Goal: Information Seeking & Learning: Learn about a topic

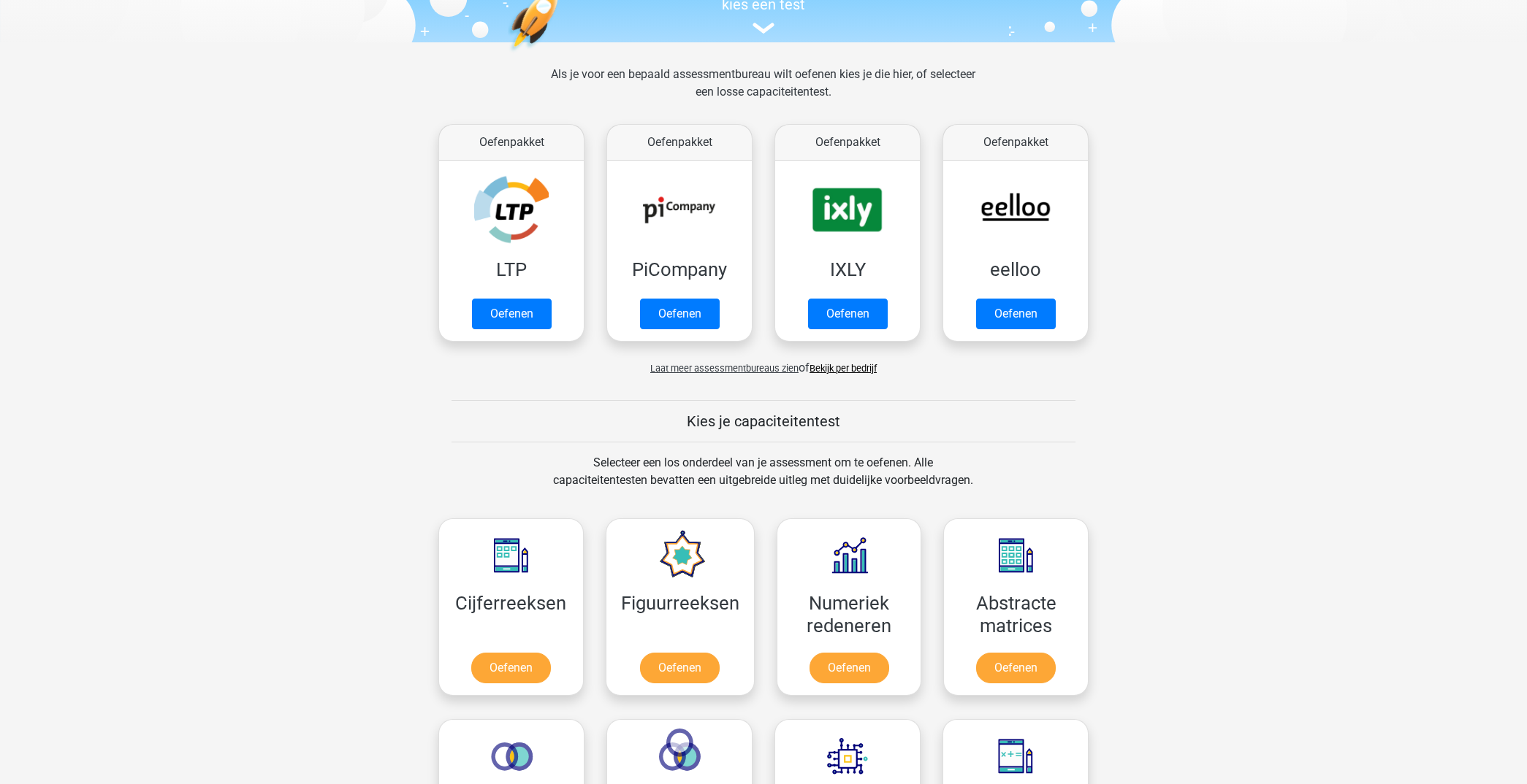
scroll to position [161, 0]
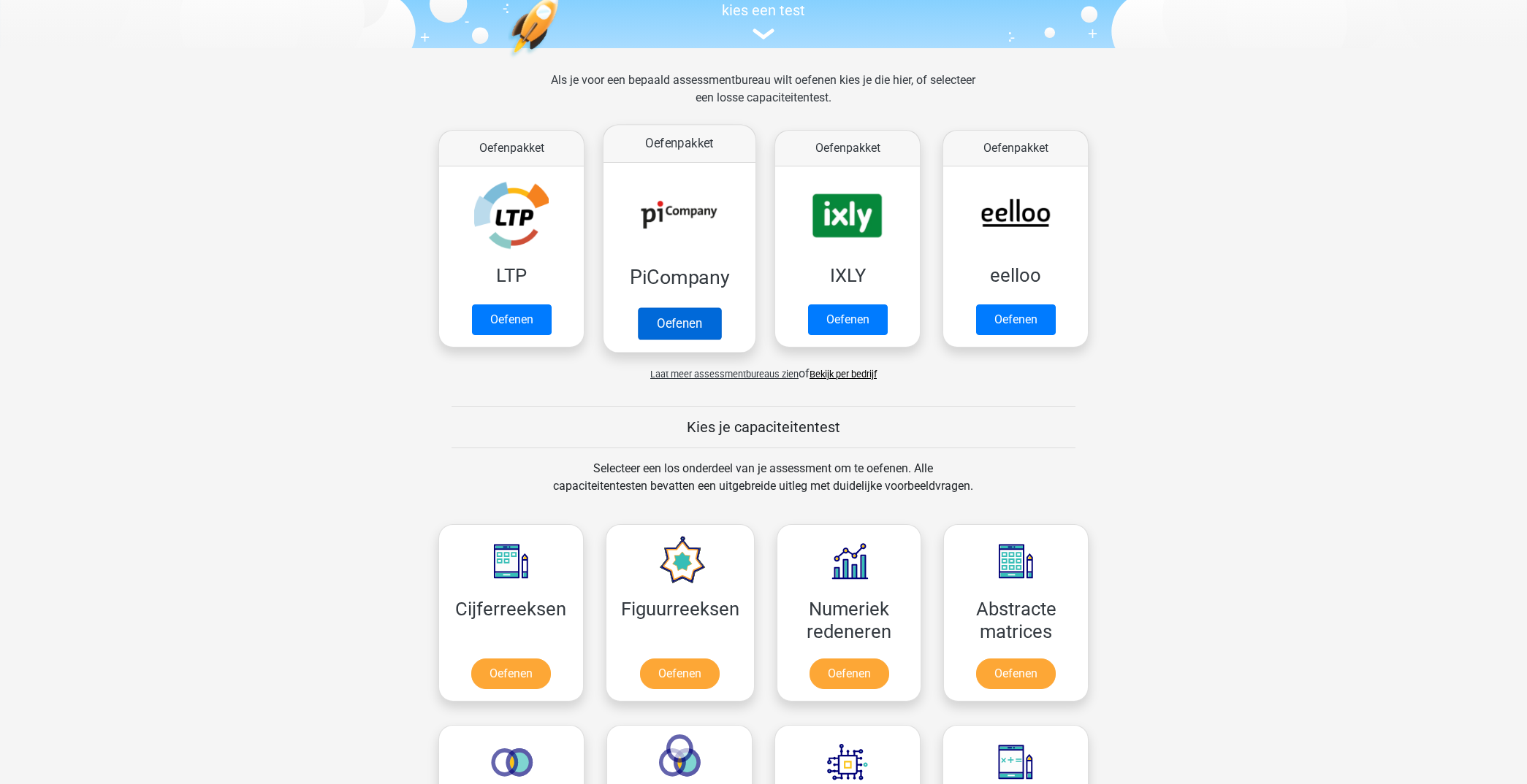
click at [668, 323] on link "Oefenen" at bounding box center [679, 323] width 83 height 32
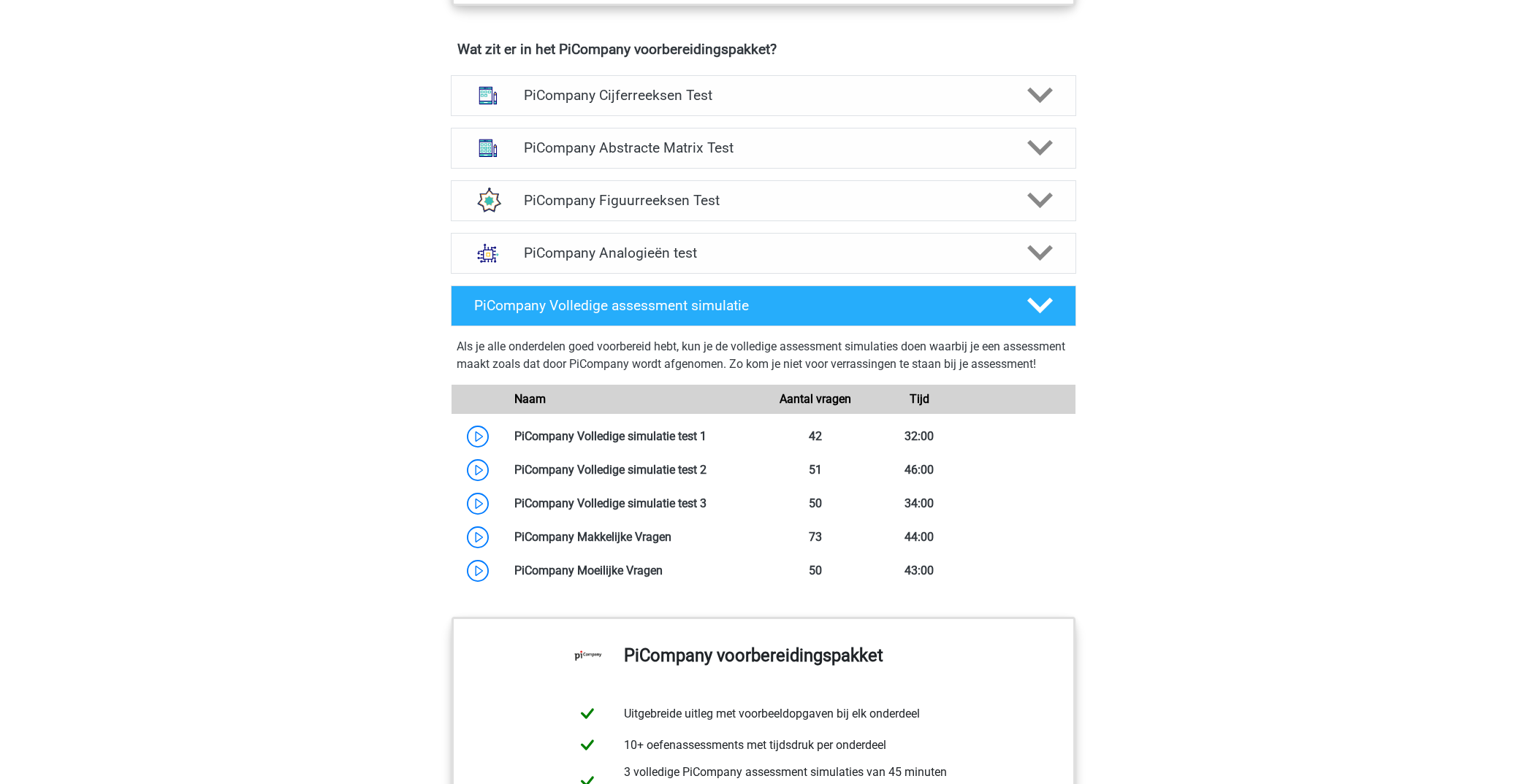
scroll to position [938, 0]
click at [662, 577] on link at bounding box center [662, 570] width 0 height 14
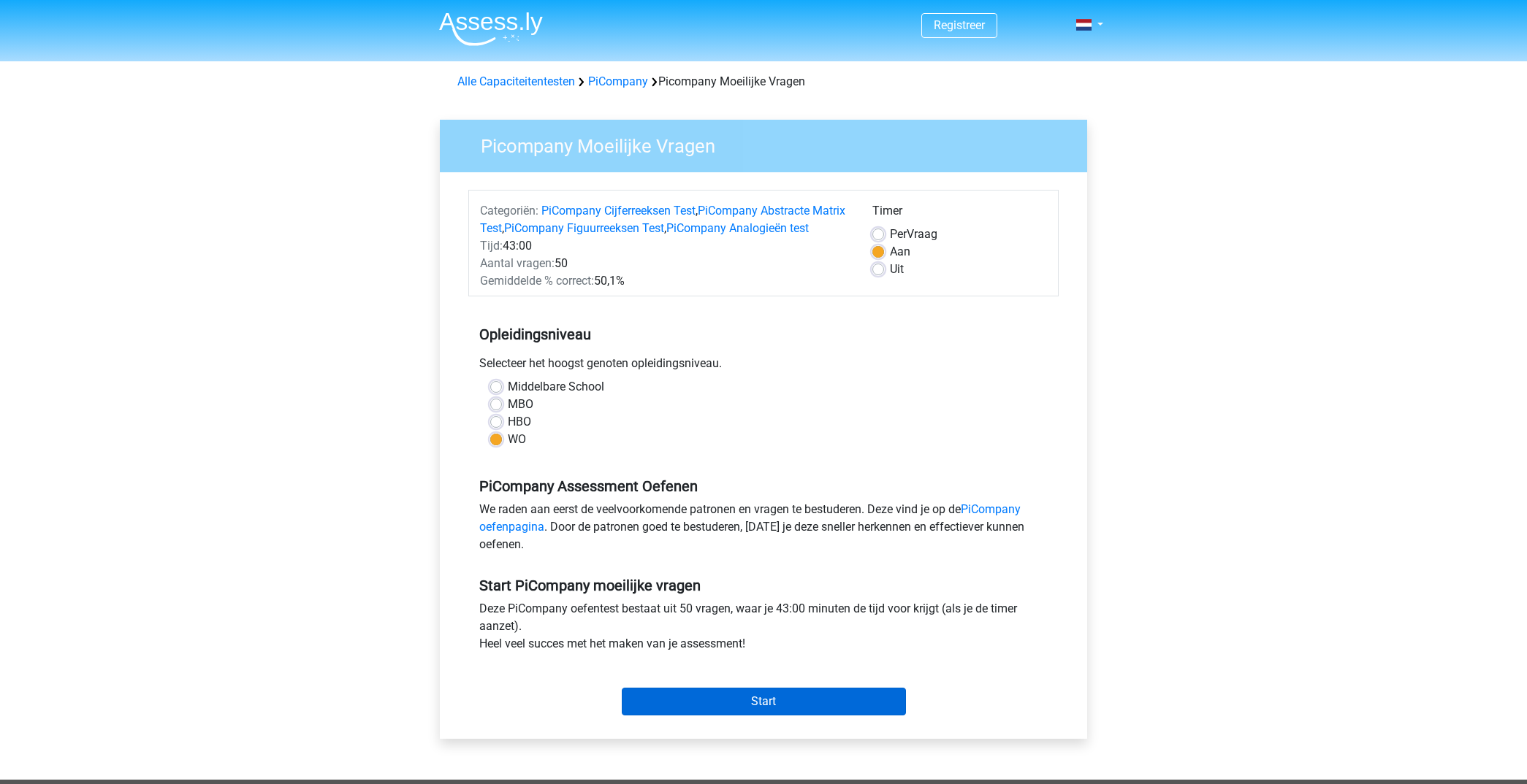
click at [779, 710] on input "Start" at bounding box center [764, 701] width 284 height 28
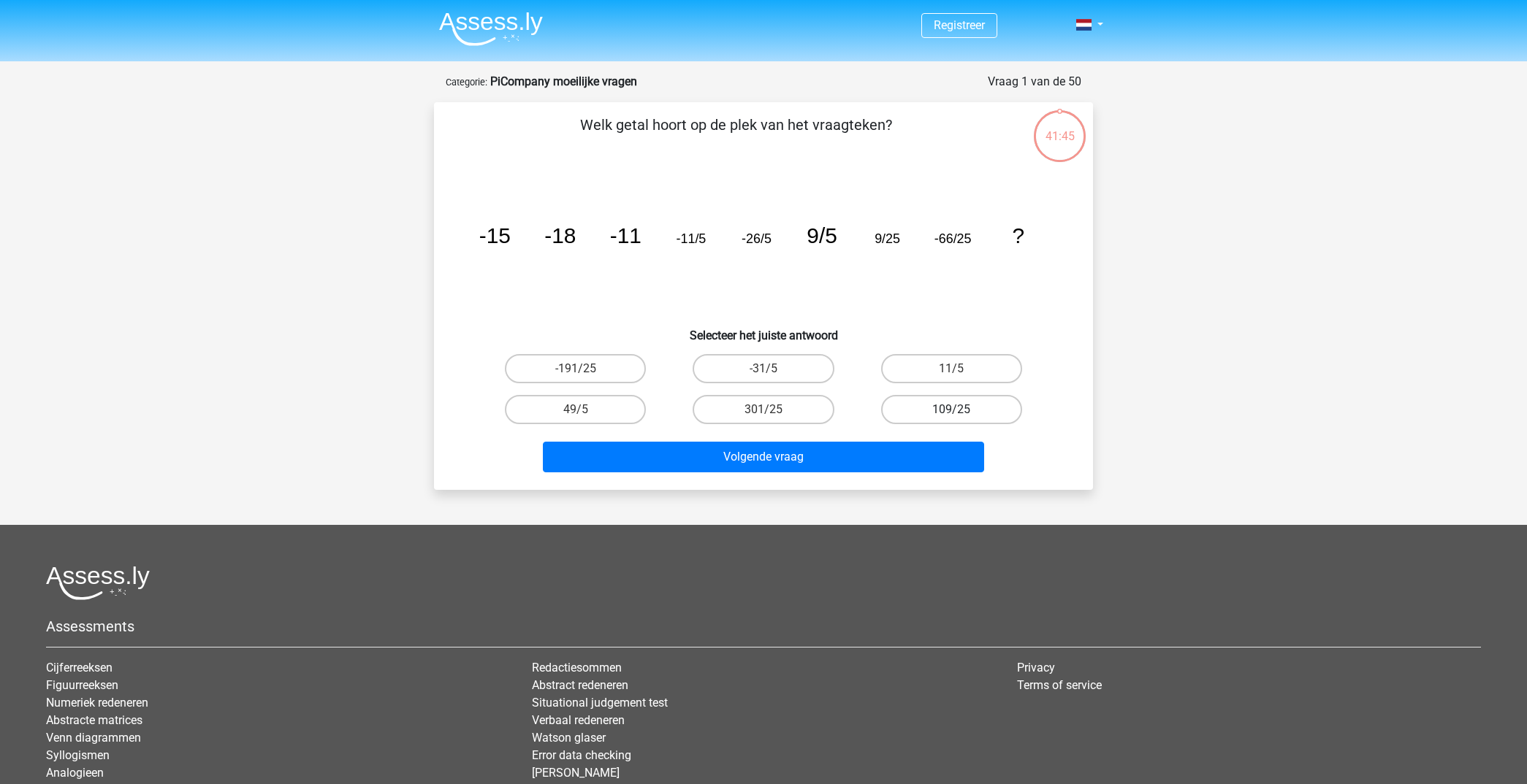
click at [966, 405] on label "109/25" at bounding box center [951, 409] width 141 height 29
click at [961, 410] on input "109/25" at bounding box center [955, 414] width 10 height 10
radio input "true"
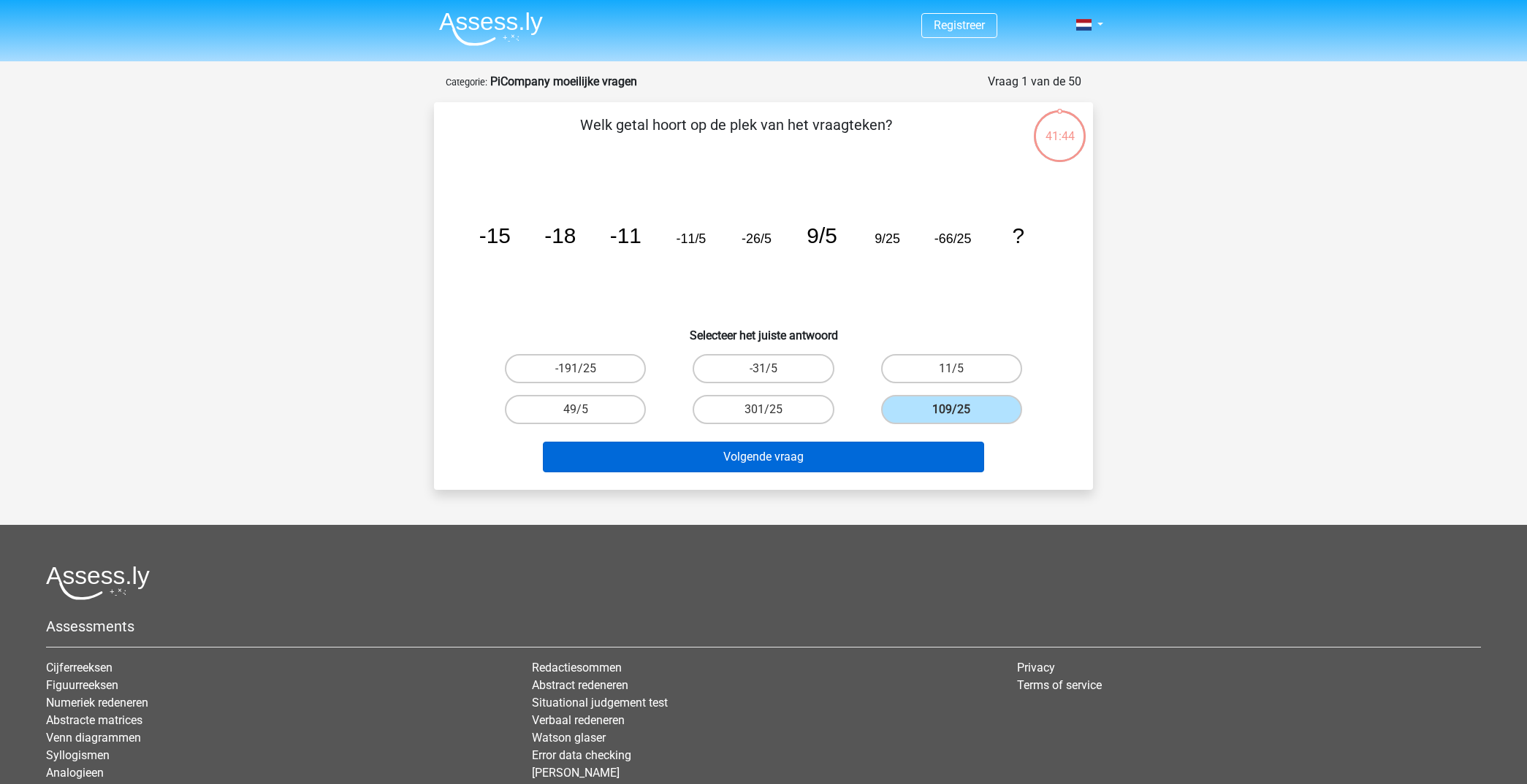
click at [869, 453] on button "Volgende vraag" at bounding box center [764, 457] width 442 height 30
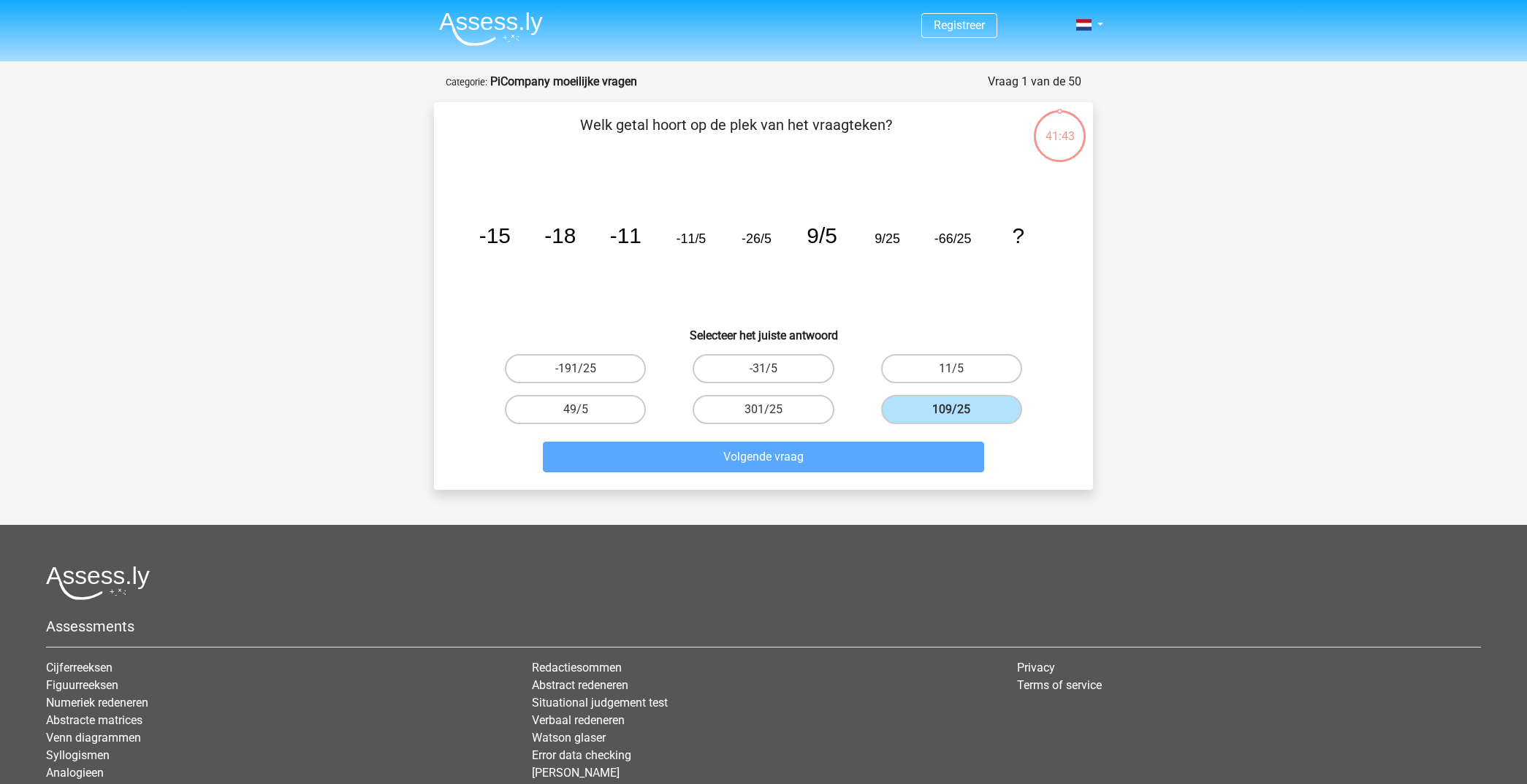
scroll to position [73, 0]
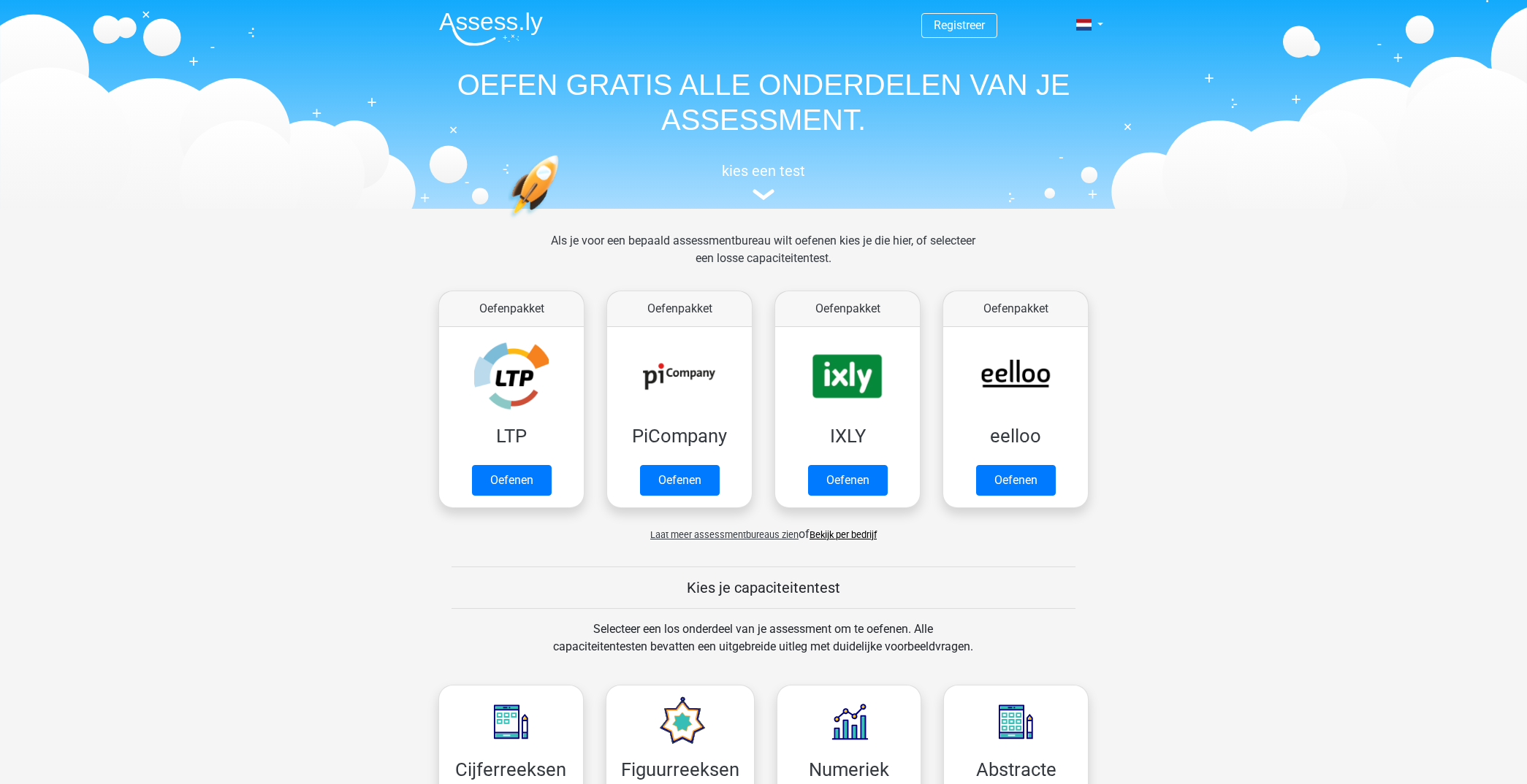
scroll to position [161, 0]
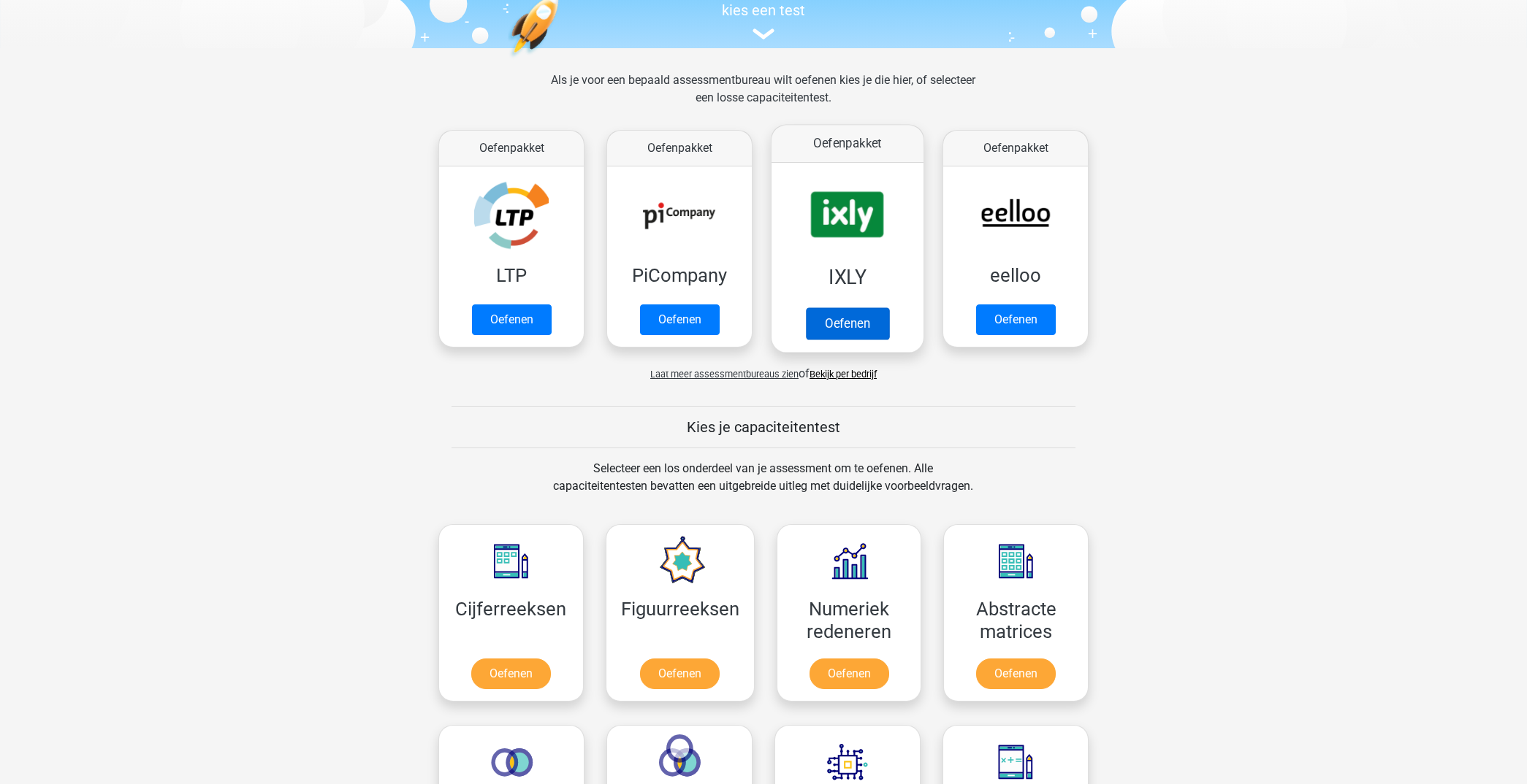
click at [825, 321] on link "Oefenen" at bounding box center [848, 323] width 83 height 32
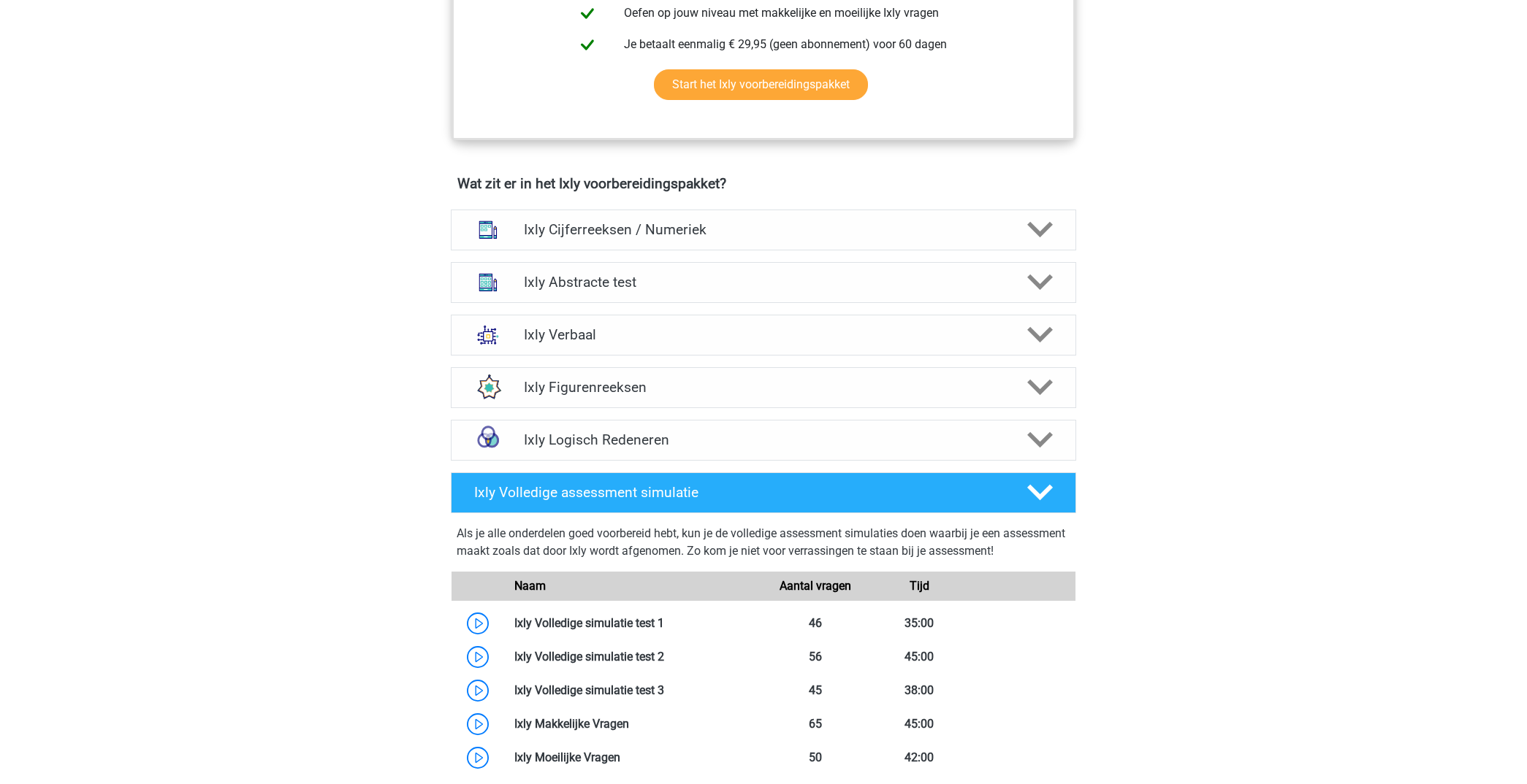
scroll to position [797, 0]
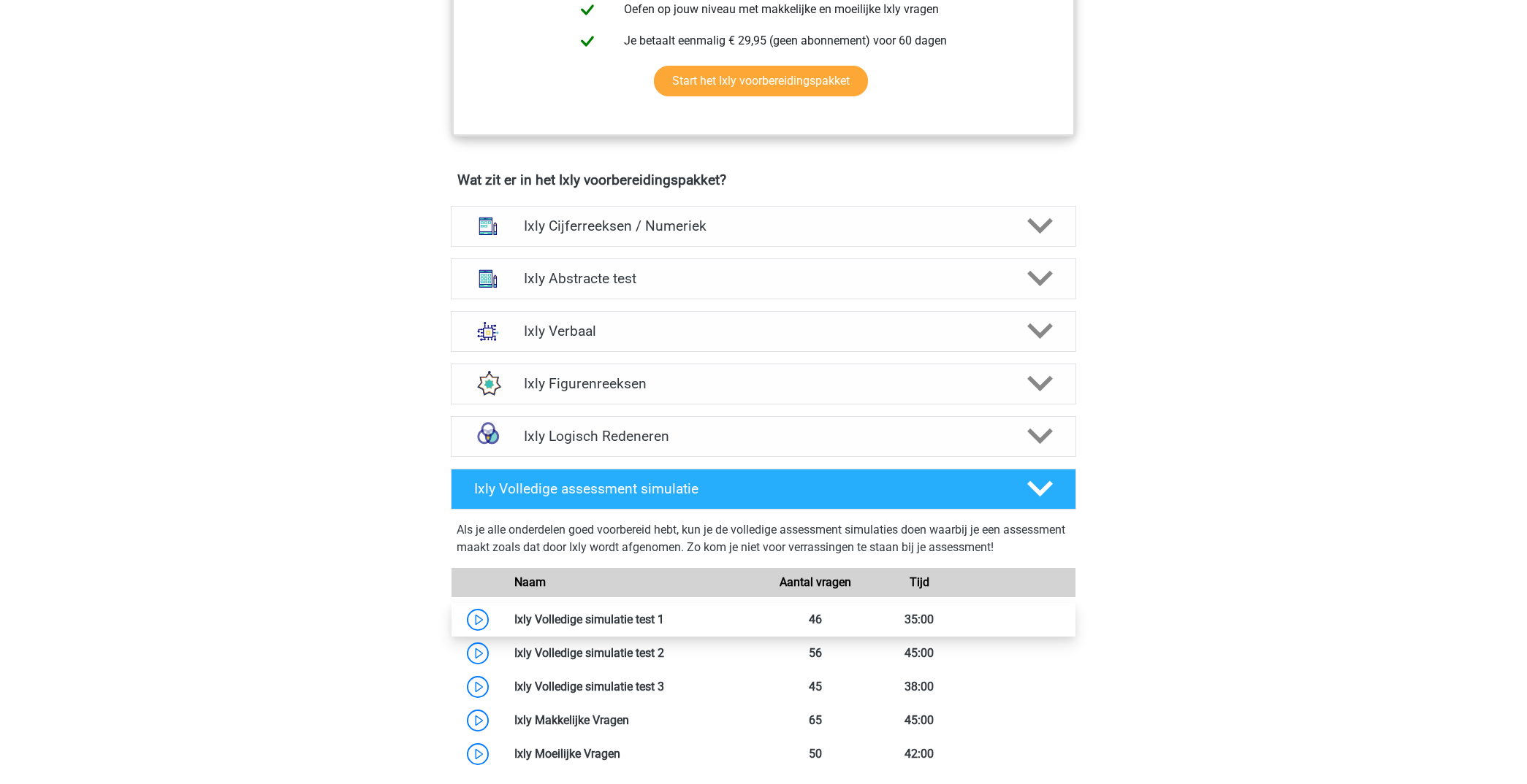
click at [664, 619] on link at bounding box center [664, 620] width 0 height 14
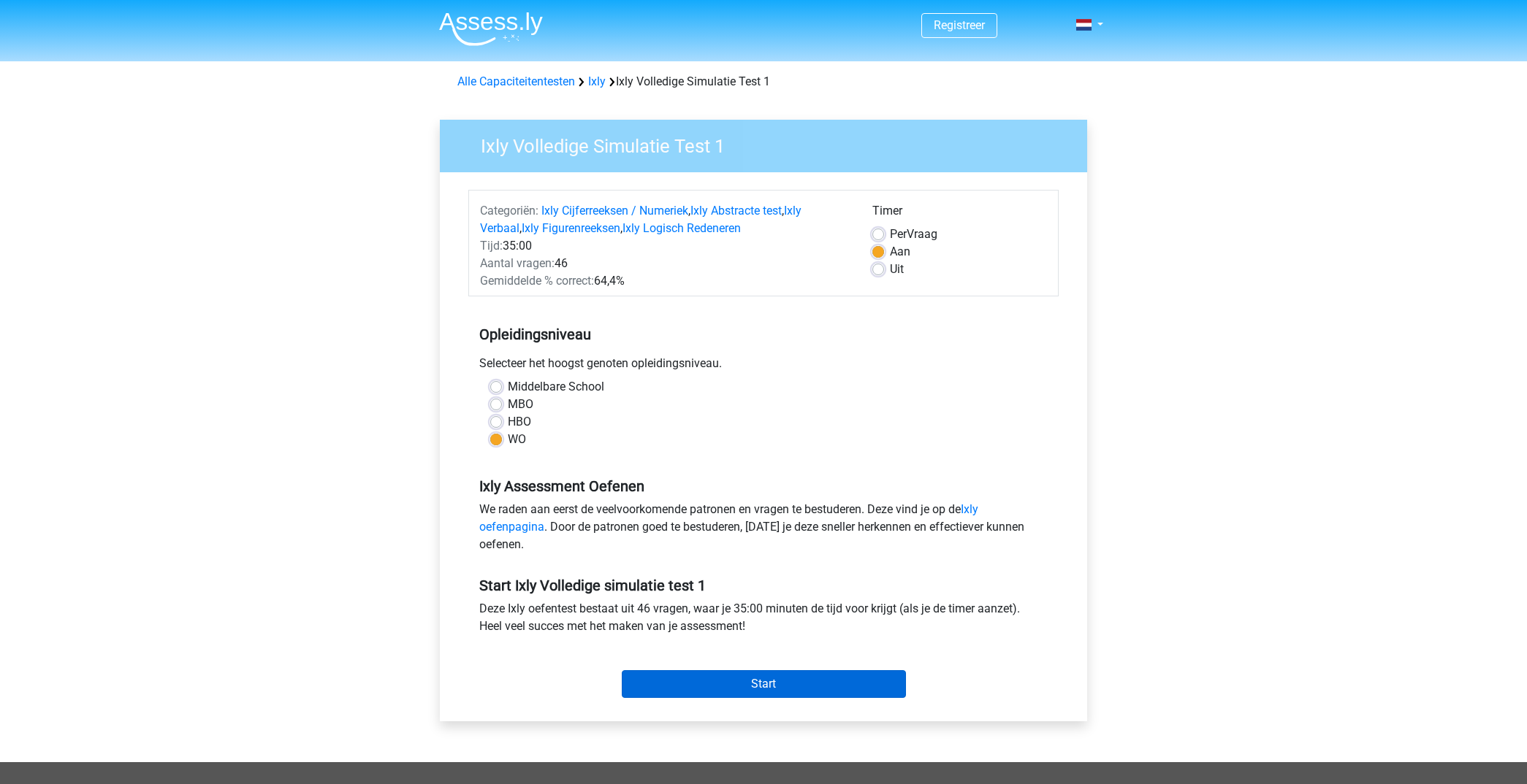
click at [783, 690] on input "Start" at bounding box center [764, 684] width 284 height 28
click at [890, 266] on label "Uit" at bounding box center [897, 269] width 14 height 18
click at [876, 266] on input "Uit" at bounding box center [878, 268] width 12 height 15
radio input "true"
click at [789, 683] on input "Start" at bounding box center [764, 684] width 284 height 28
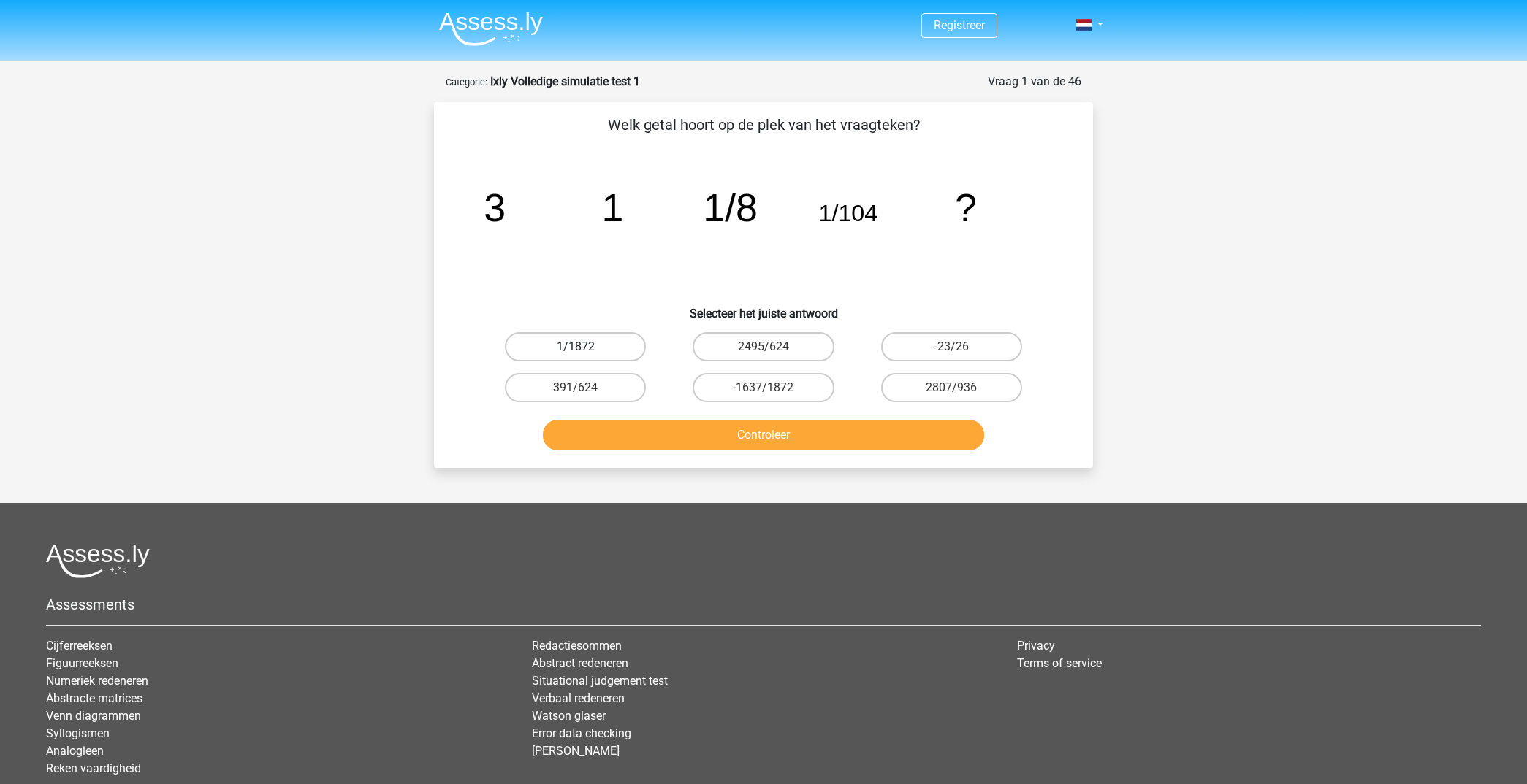
click at [596, 344] on label "1/1872" at bounding box center [574, 347] width 141 height 29
click at [585, 347] on input "1/1872" at bounding box center [580, 351] width 10 height 10
radio input "true"
click at [743, 443] on button "Controleer" at bounding box center [764, 434] width 442 height 30
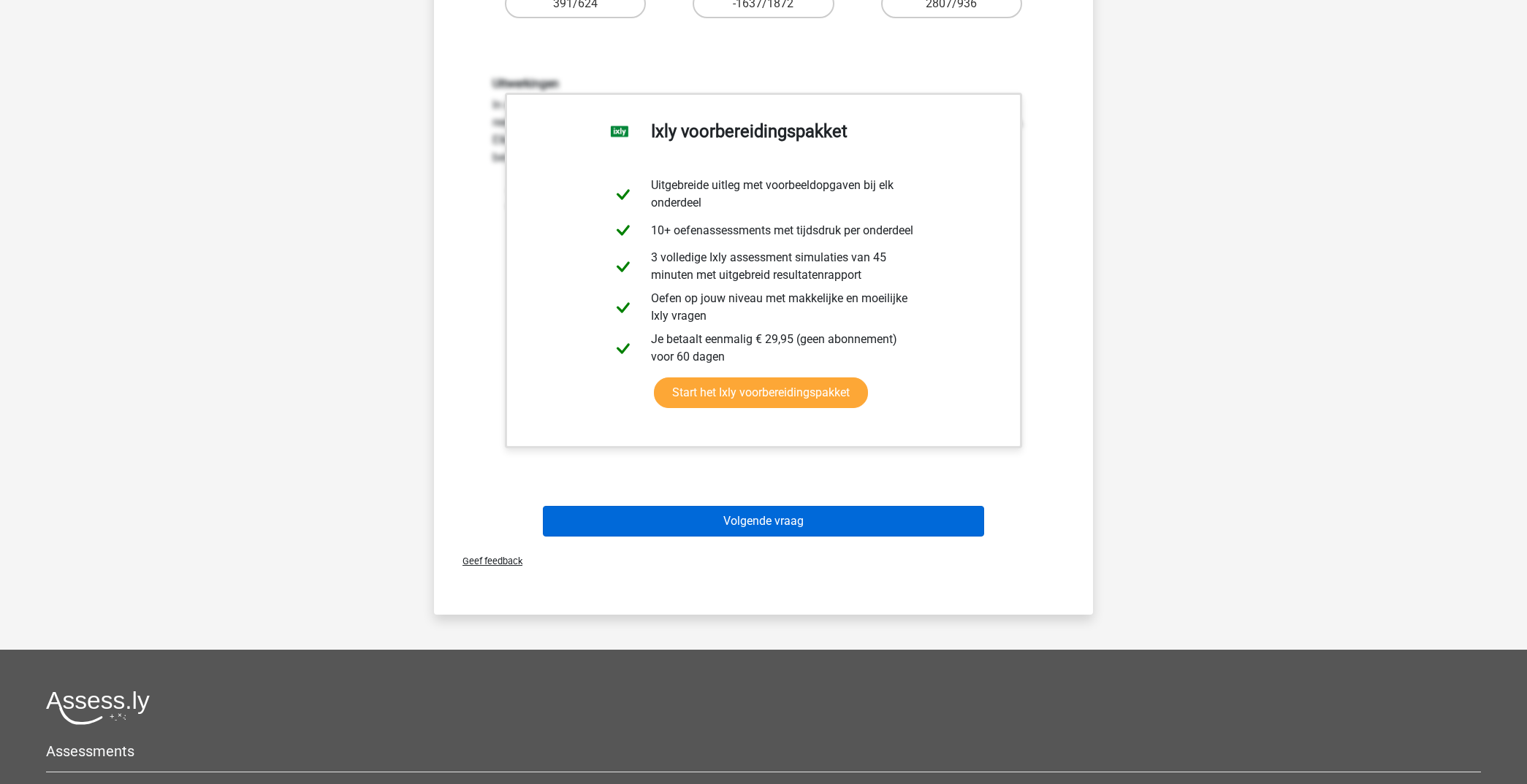
click at [900, 513] on button "Volgende vraag" at bounding box center [764, 521] width 442 height 30
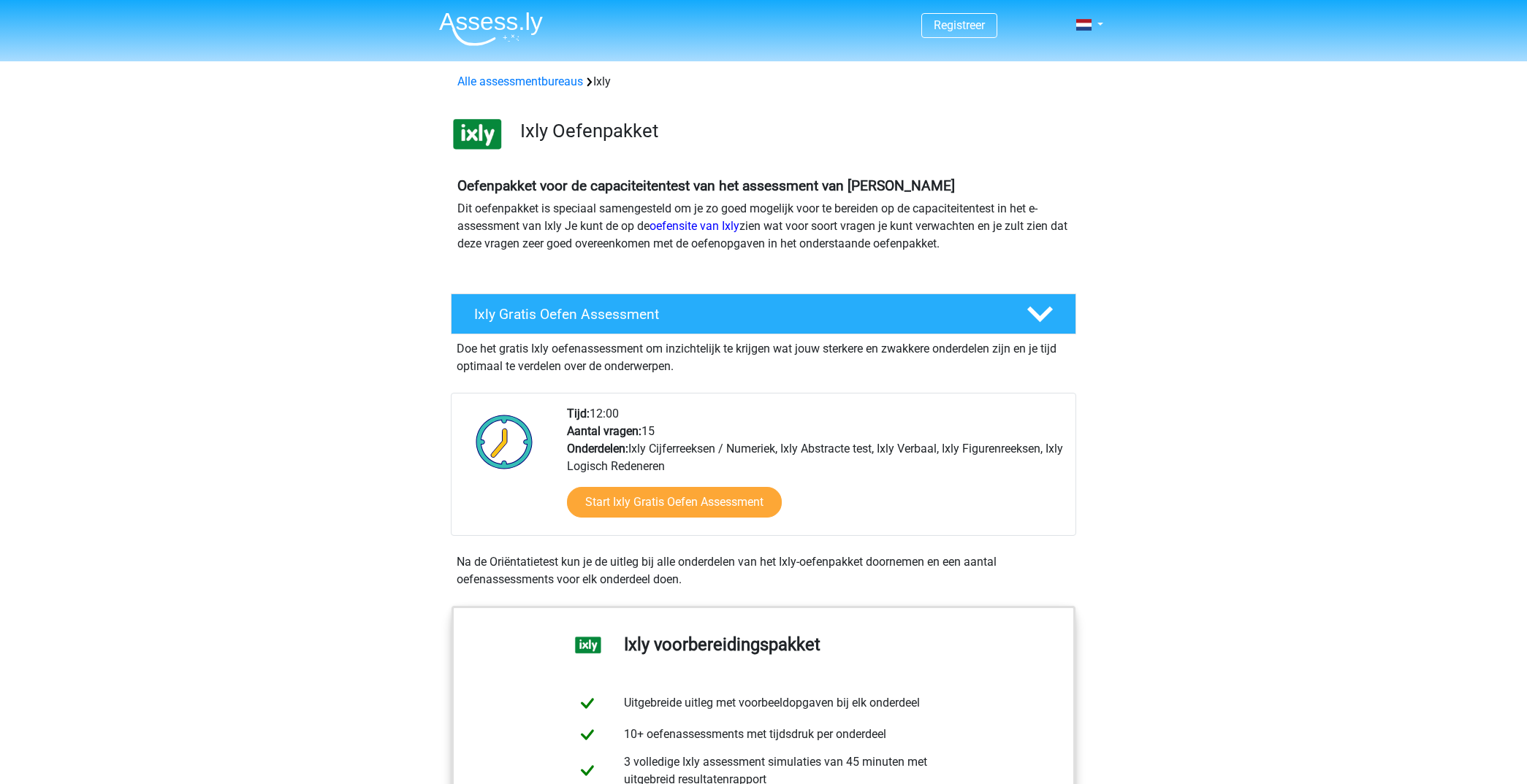
scroll to position [797, 0]
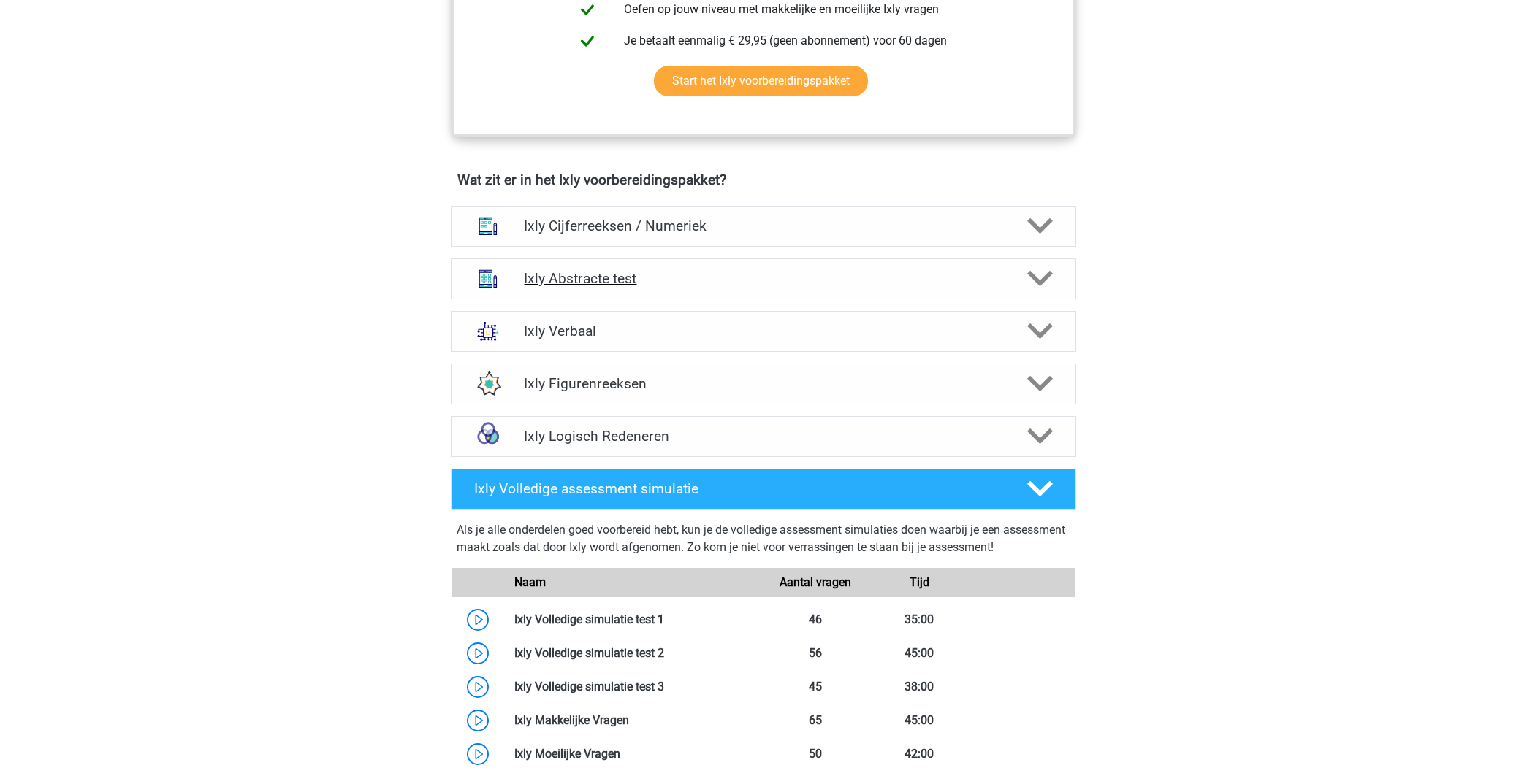
click at [1037, 284] on icon at bounding box center [1040, 278] width 25 height 25
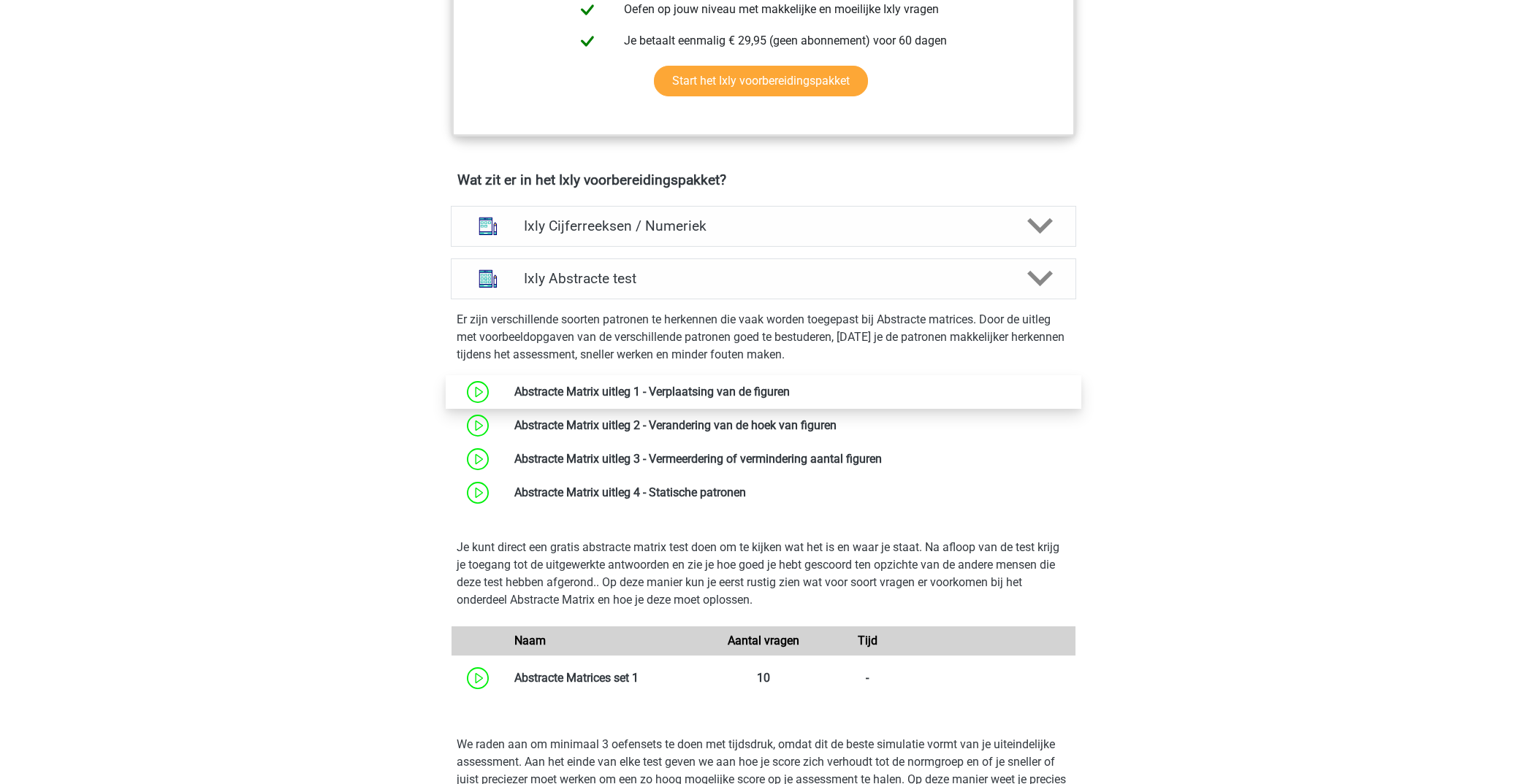
click at [790, 392] on link at bounding box center [790, 391] width 0 height 14
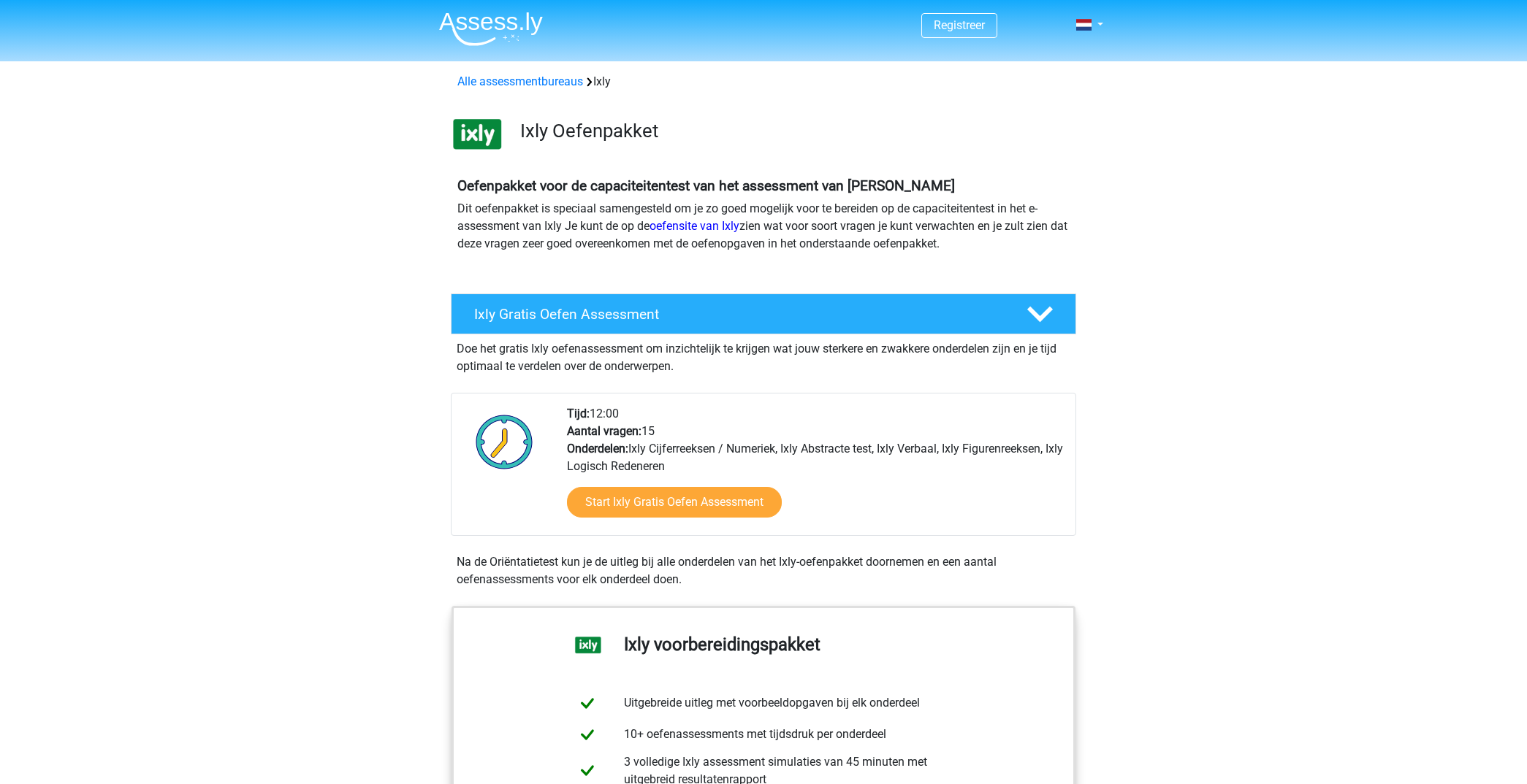
scroll to position [0, 0]
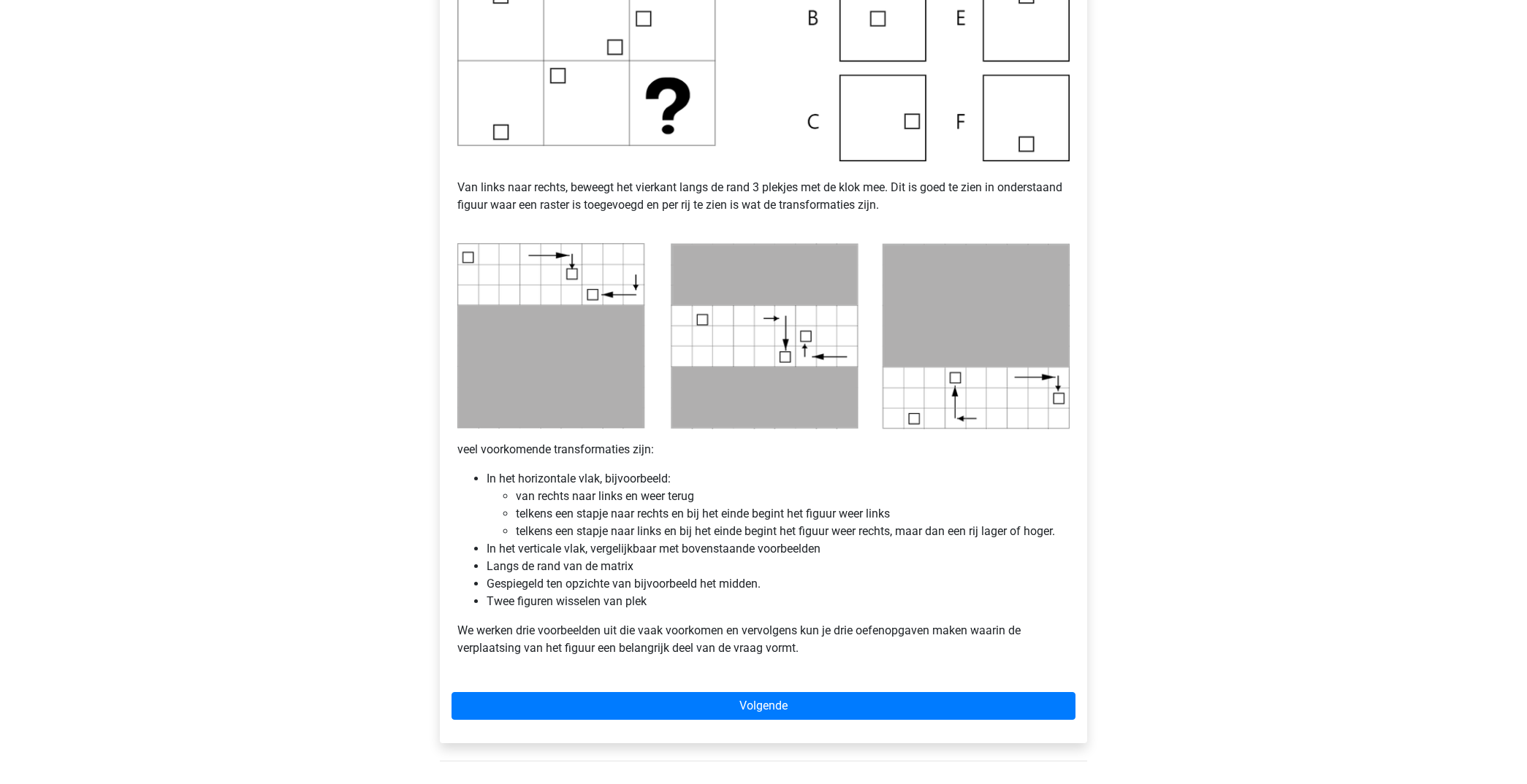
scroll to position [519, 0]
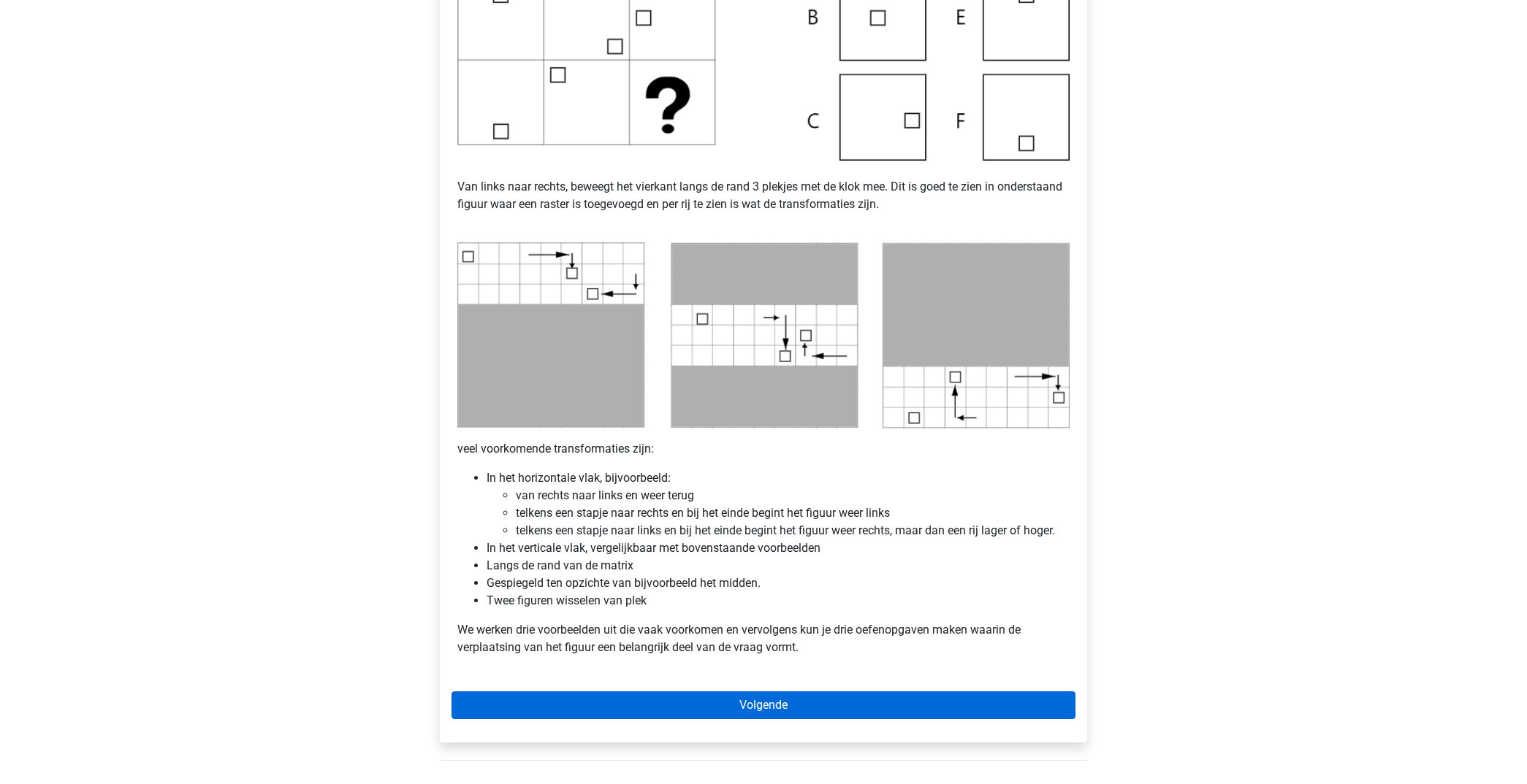
click at [853, 698] on link "Volgende" at bounding box center [764, 705] width 624 height 28
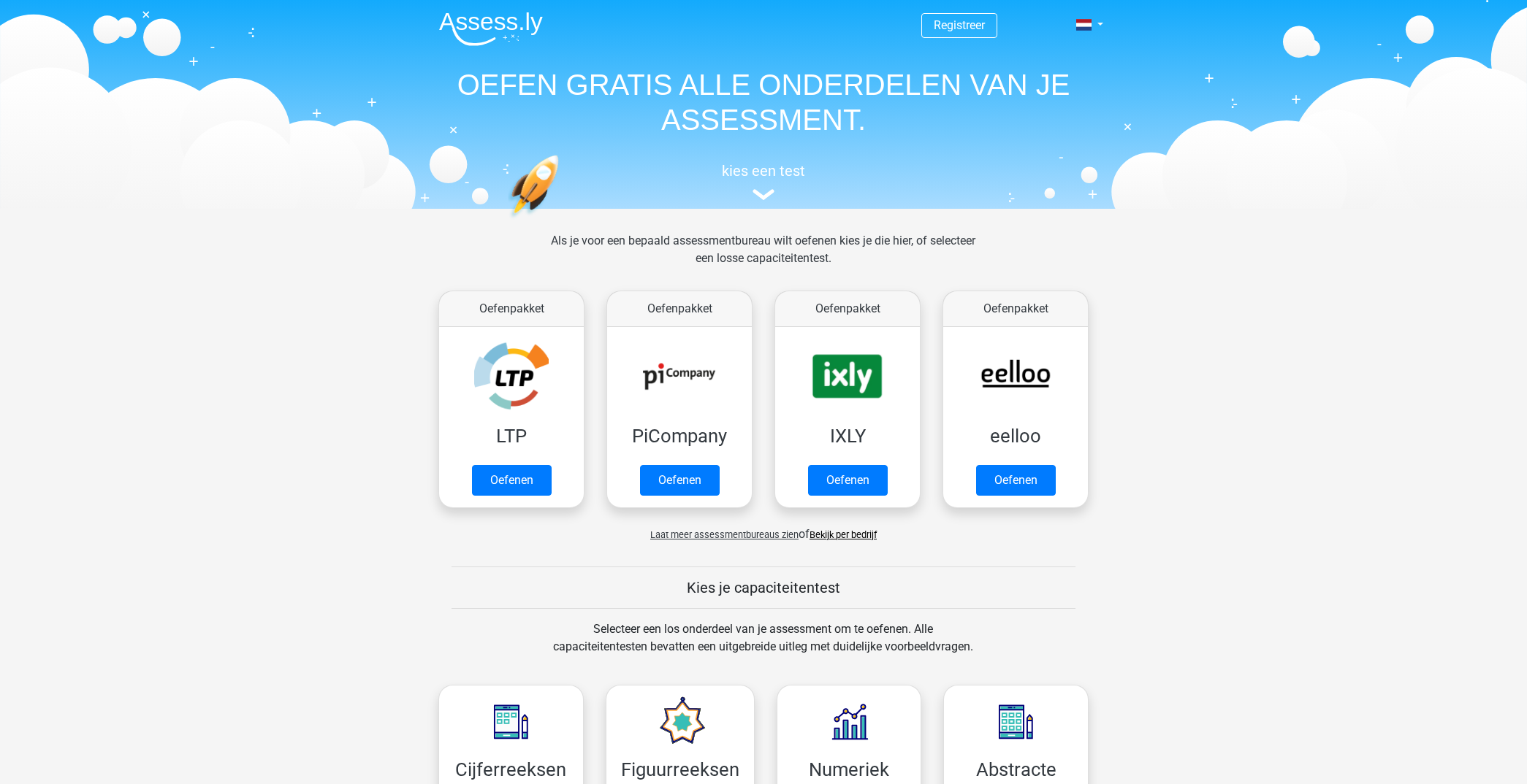
scroll to position [161, 0]
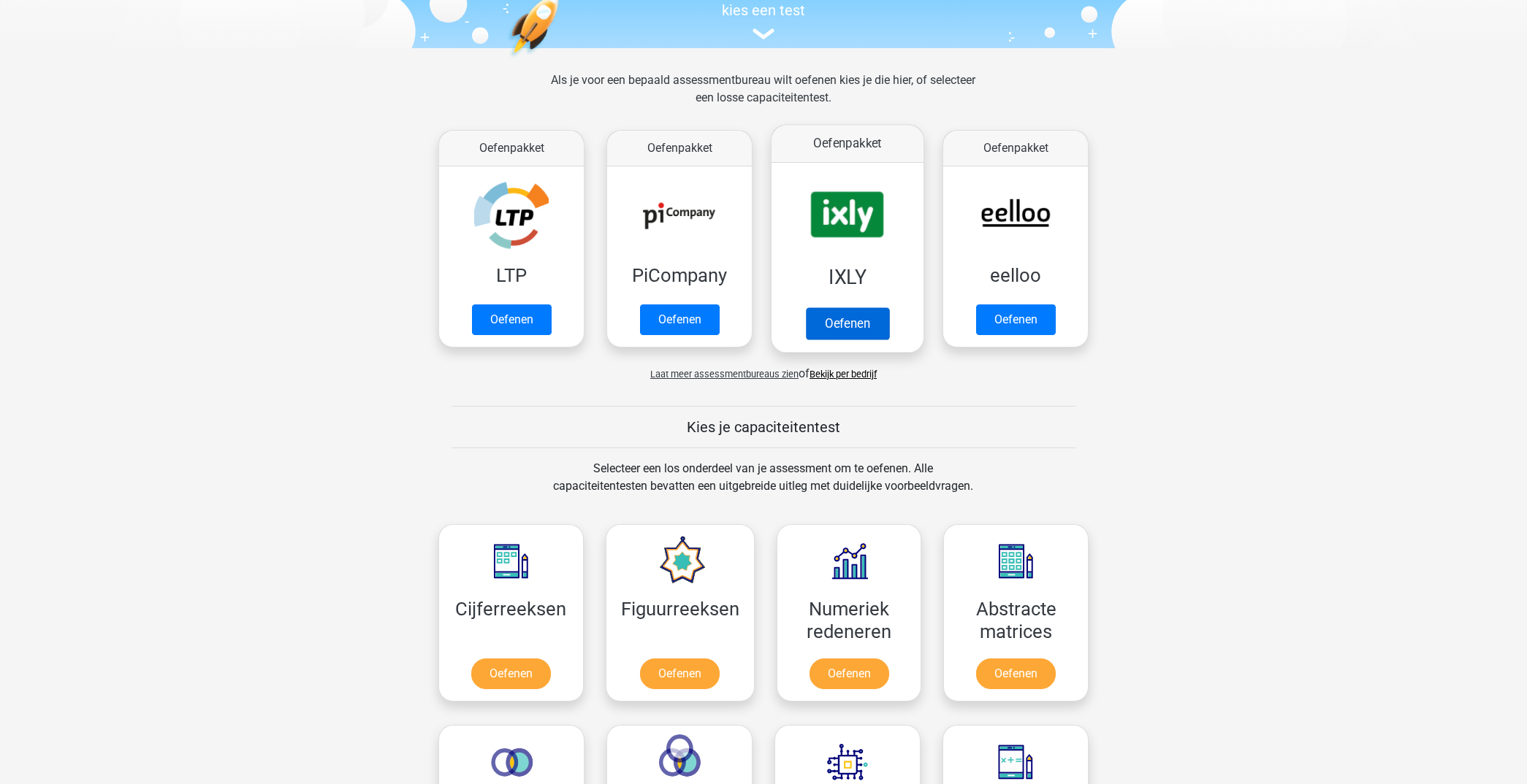
click at [833, 323] on link "Oefenen" at bounding box center [848, 323] width 83 height 32
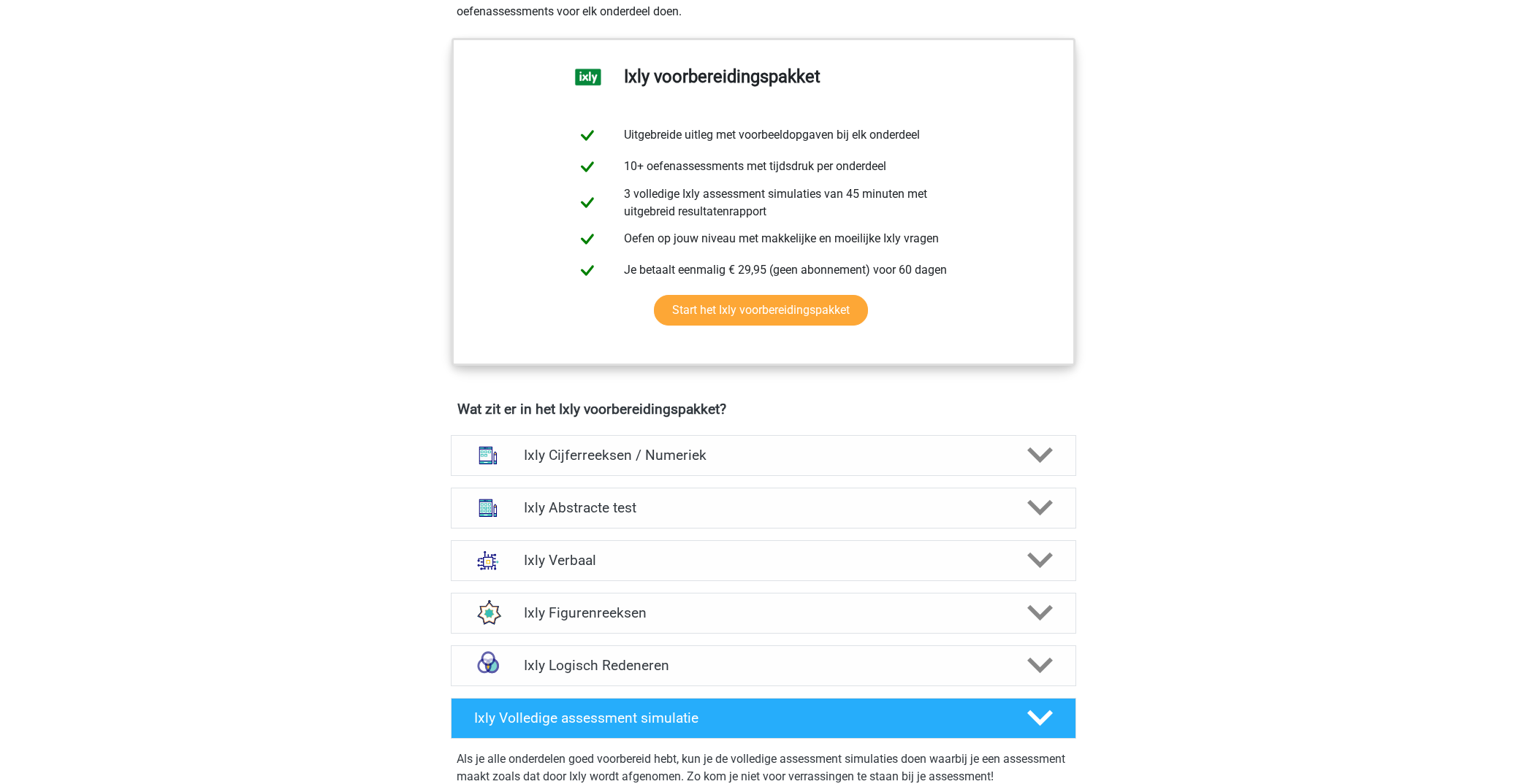
scroll to position [571, 0]
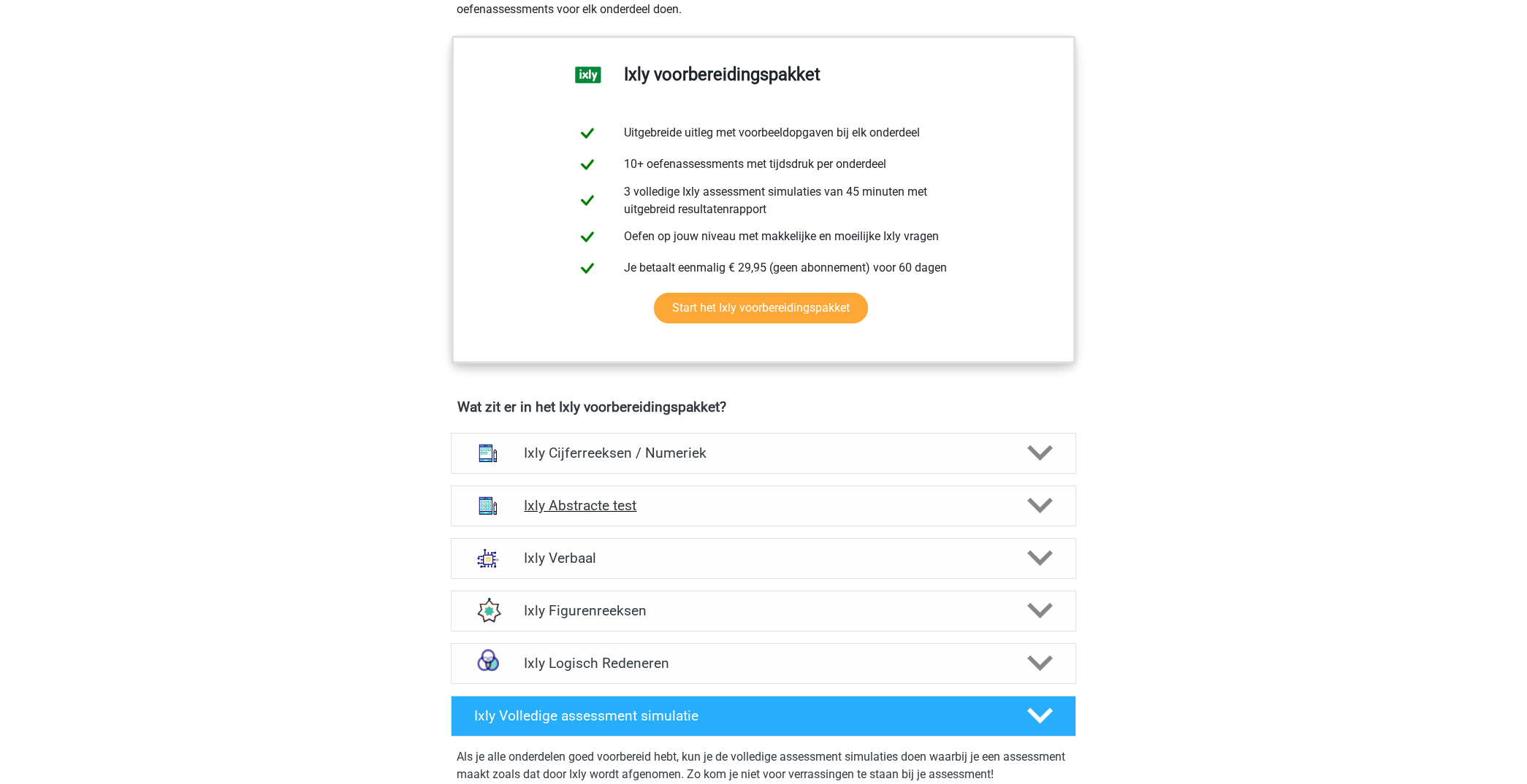
click at [1038, 505] on icon at bounding box center [1040, 506] width 25 height 25
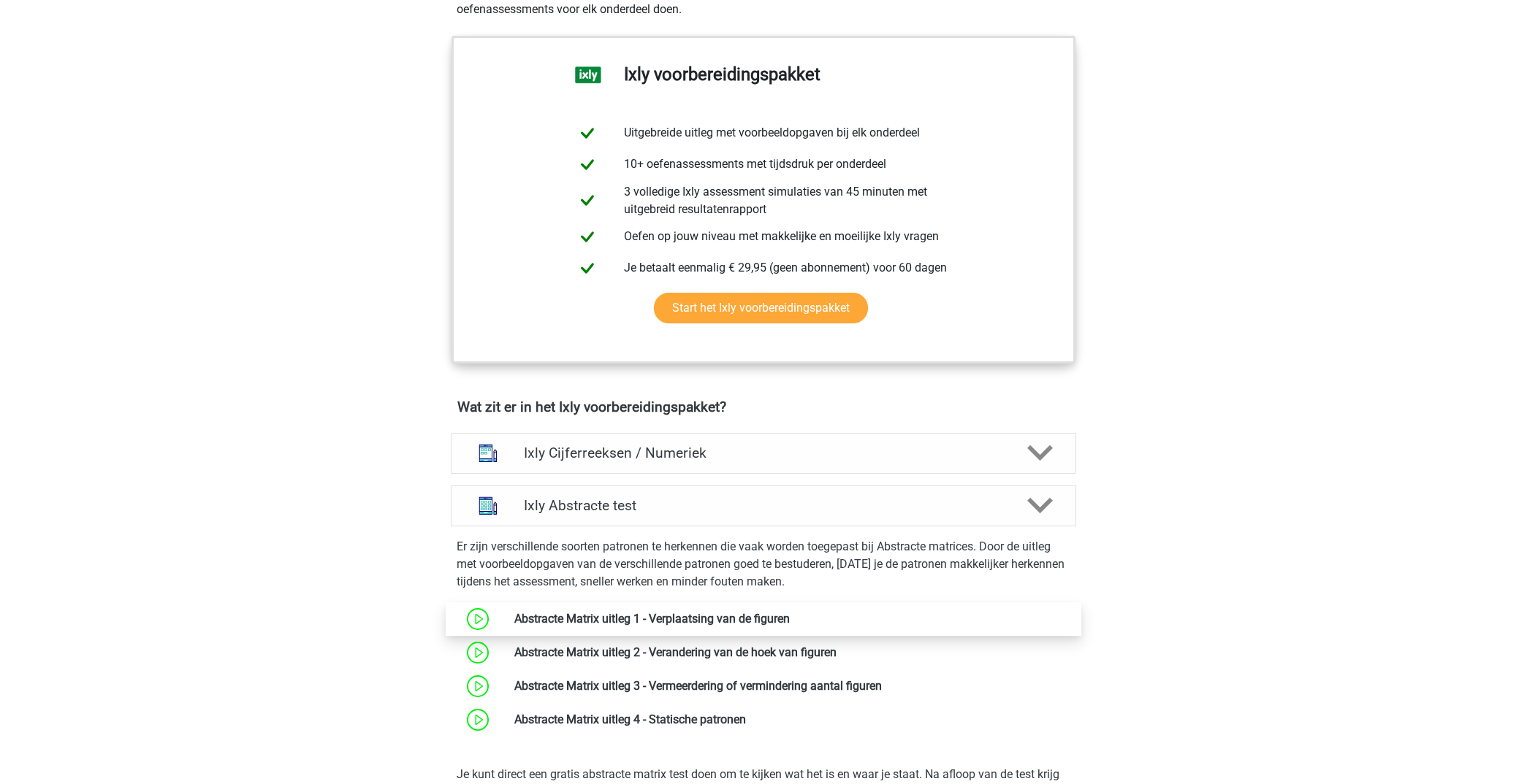
click at [790, 620] on link at bounding box center [790, 619] width 0 height 14
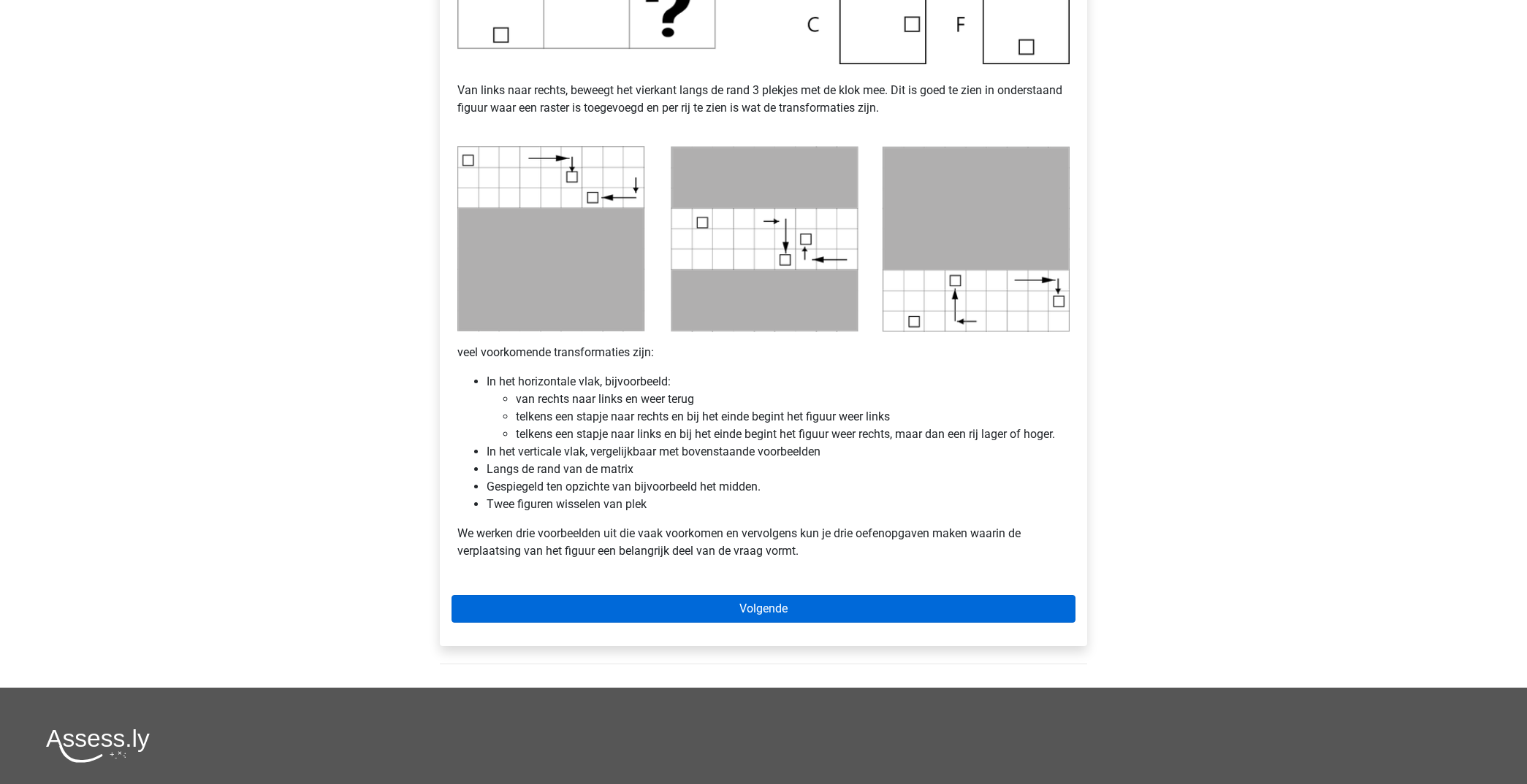
scroll to position [621, 0]
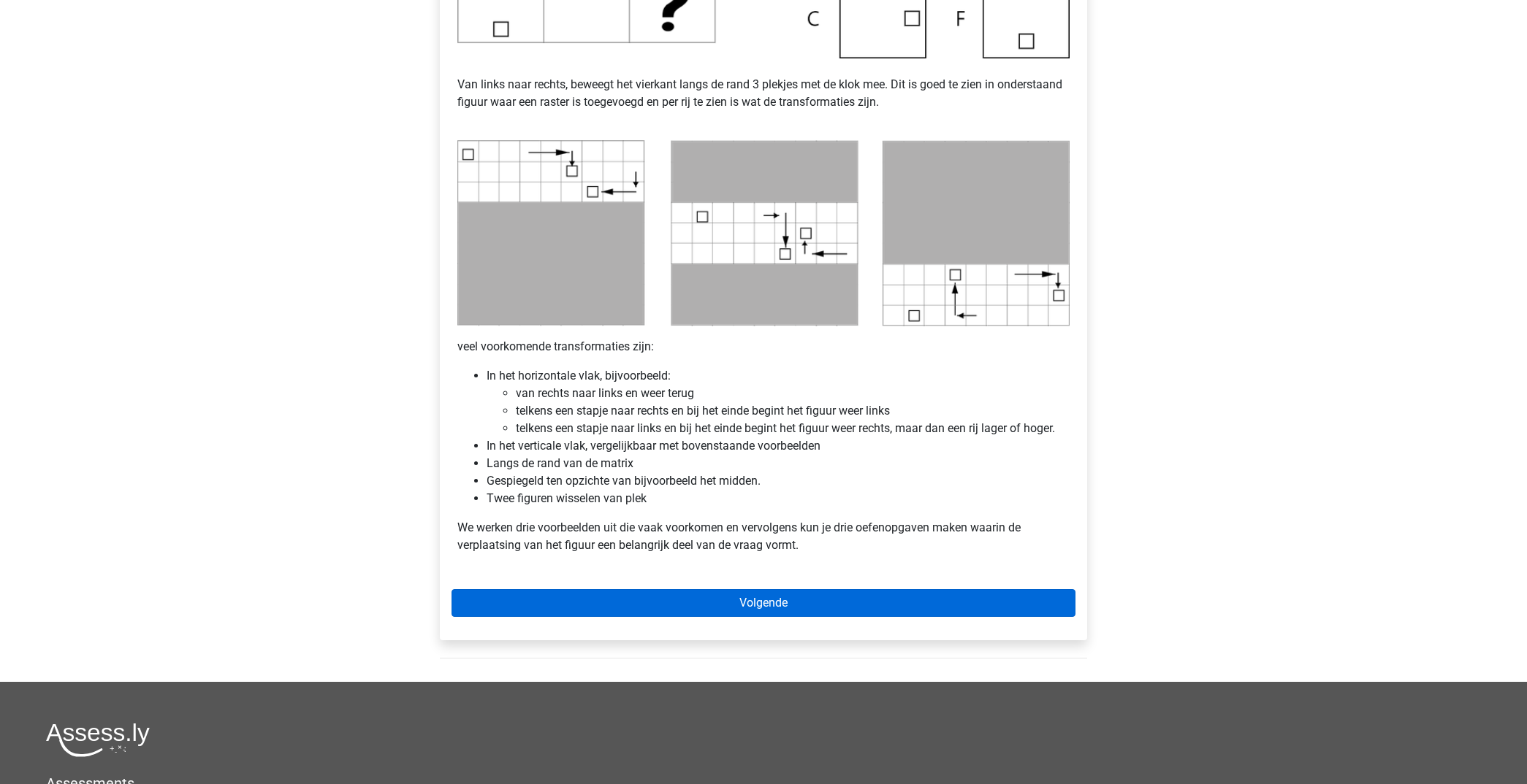
click at [970, 600] on link "Volgende" at bounding box center [764, 603] width 624 height 28
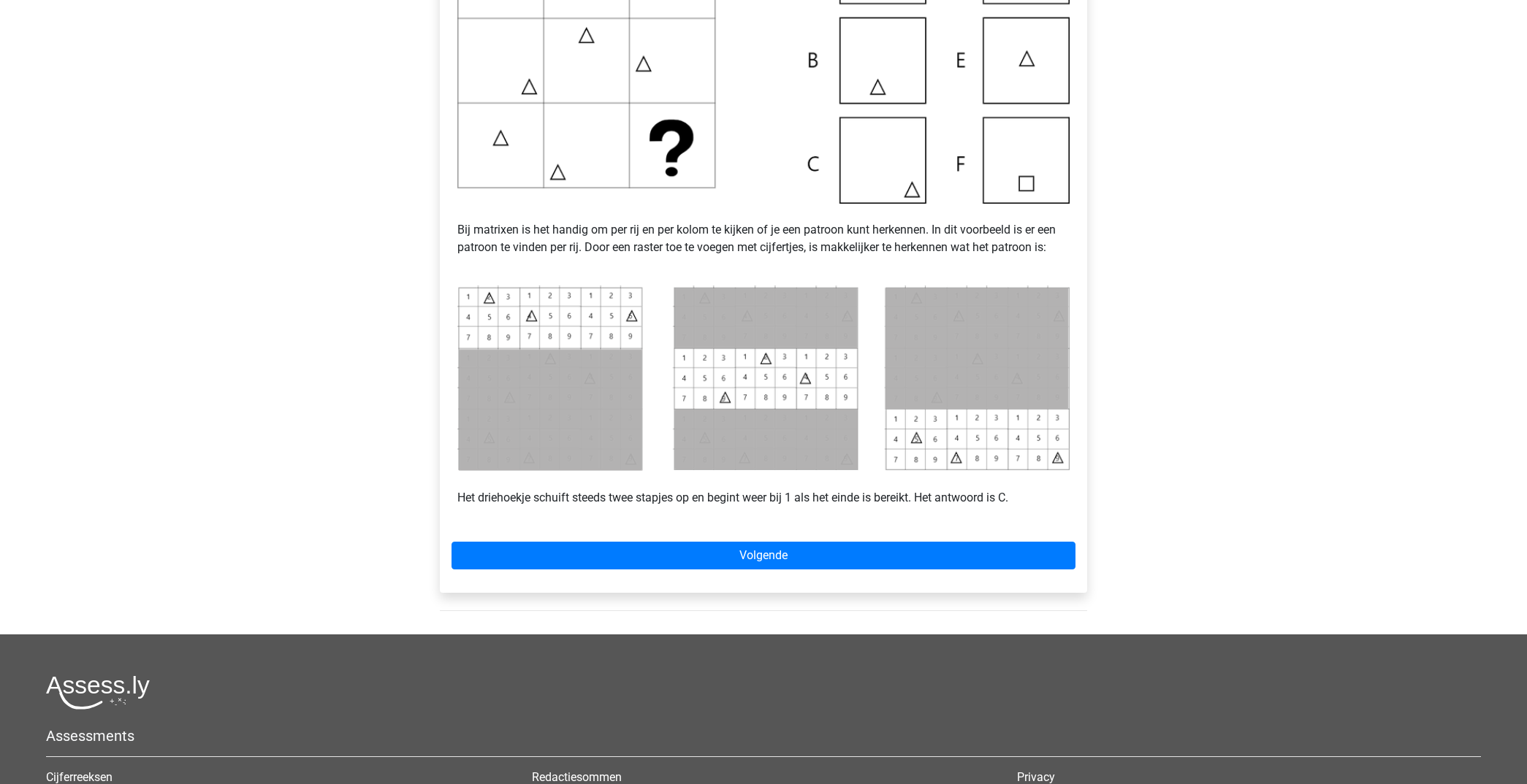
scroll to position [446, 0]
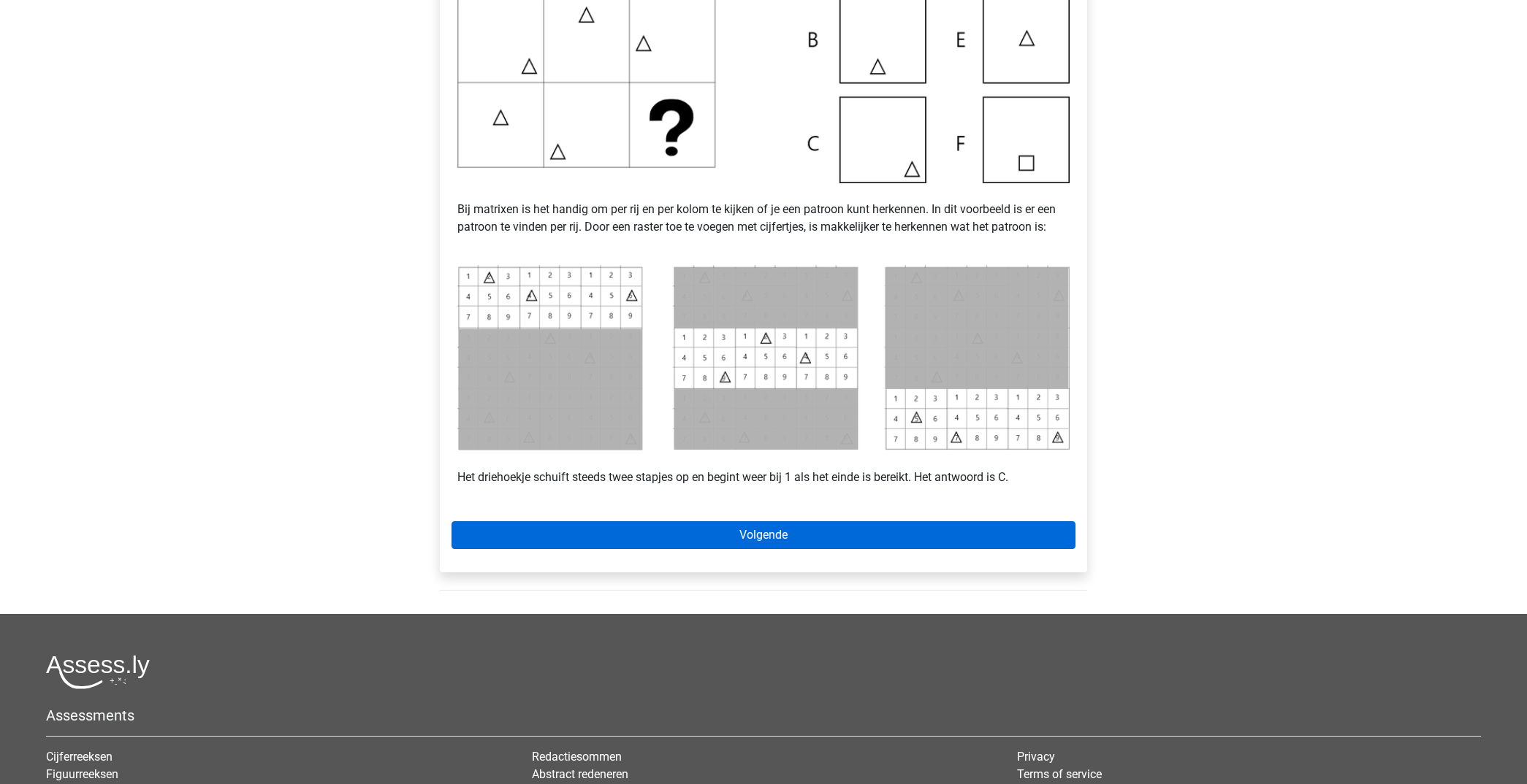
click at [964, 533] on link "Volgende" at bounding box center [764, 535] width 624 height 28
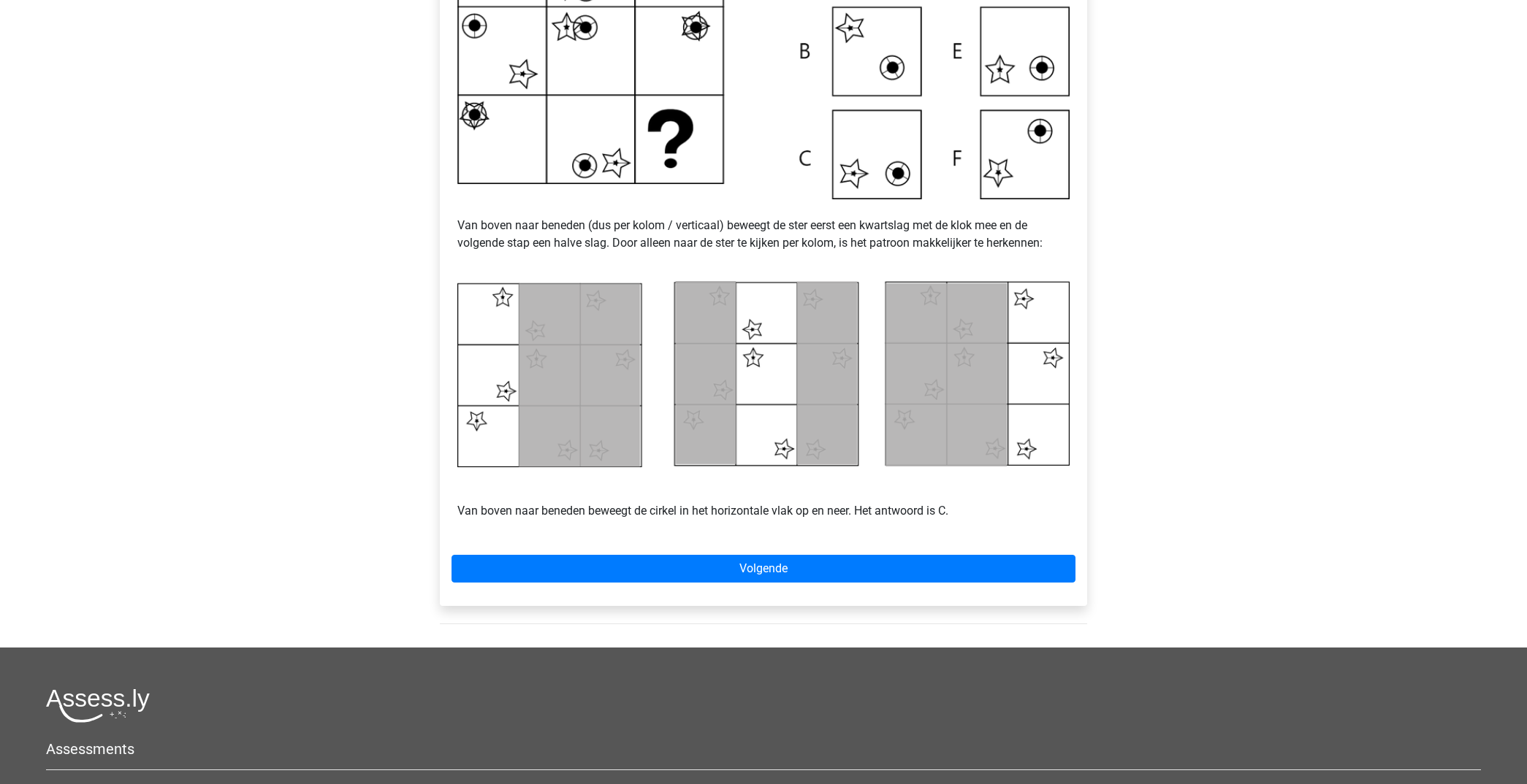
scroll to position [452, 0]
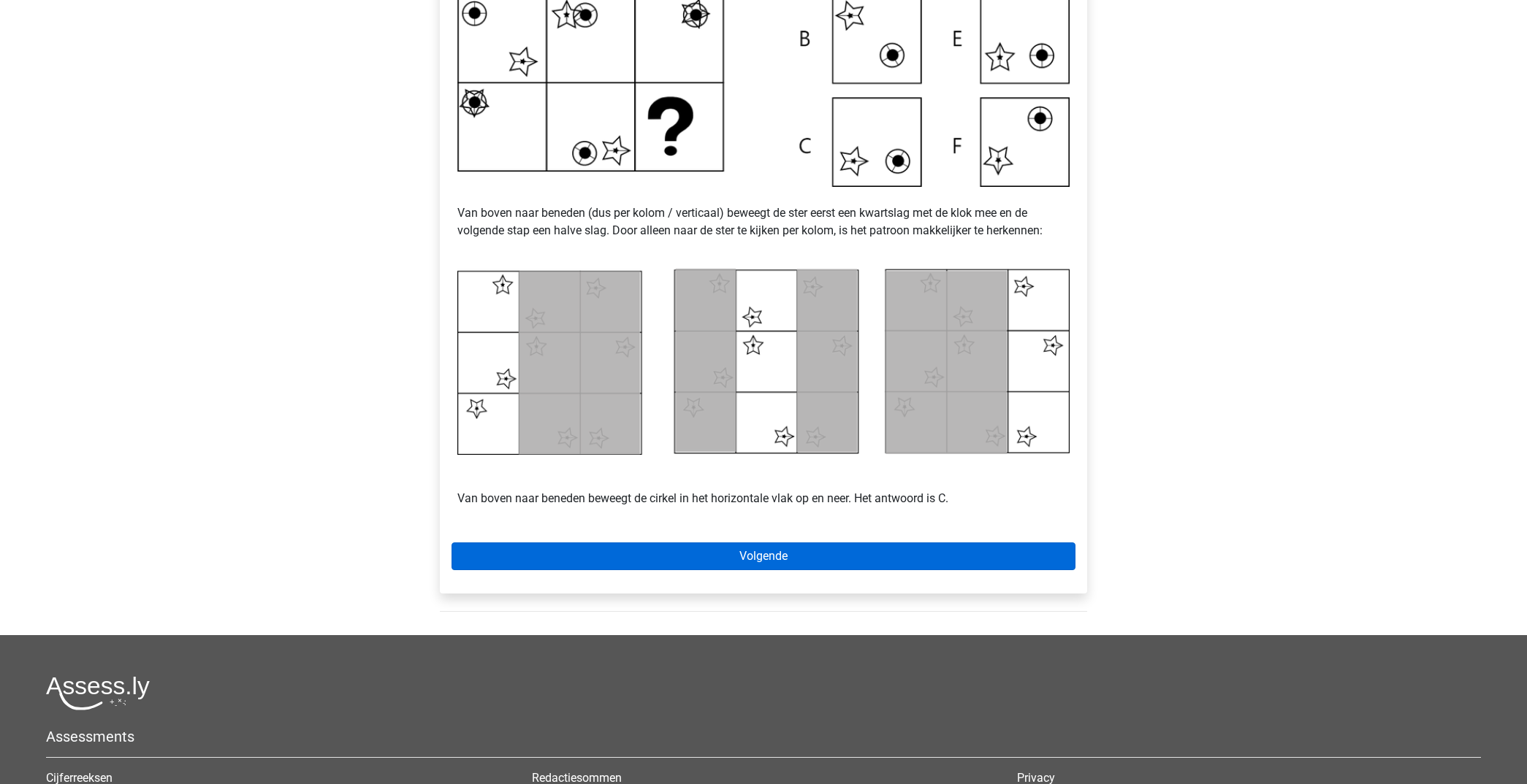
click at [849, 555] on link "Volgende" at bounding box center [764, 556] width 624 height 28
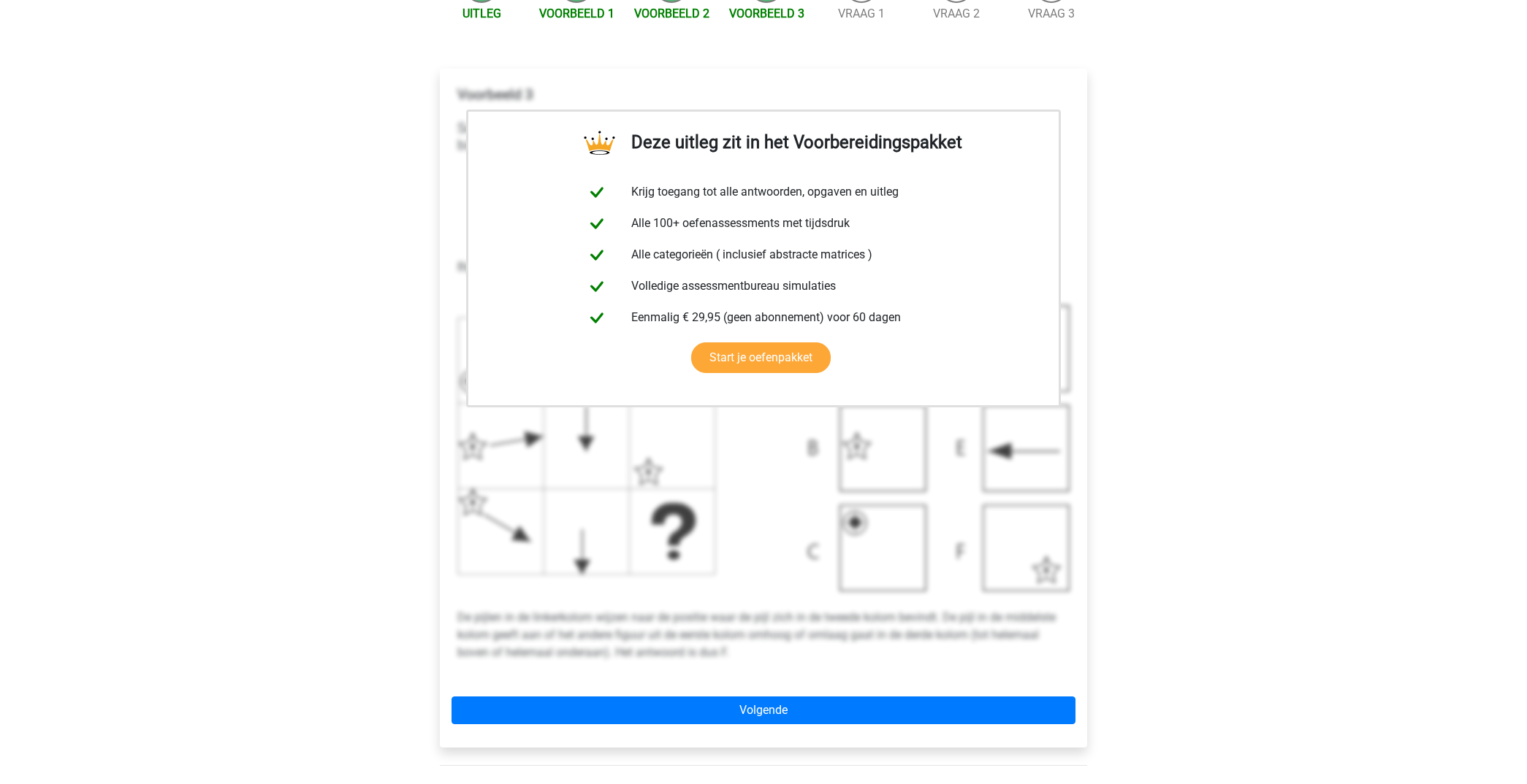
scroll to position [220, 0]
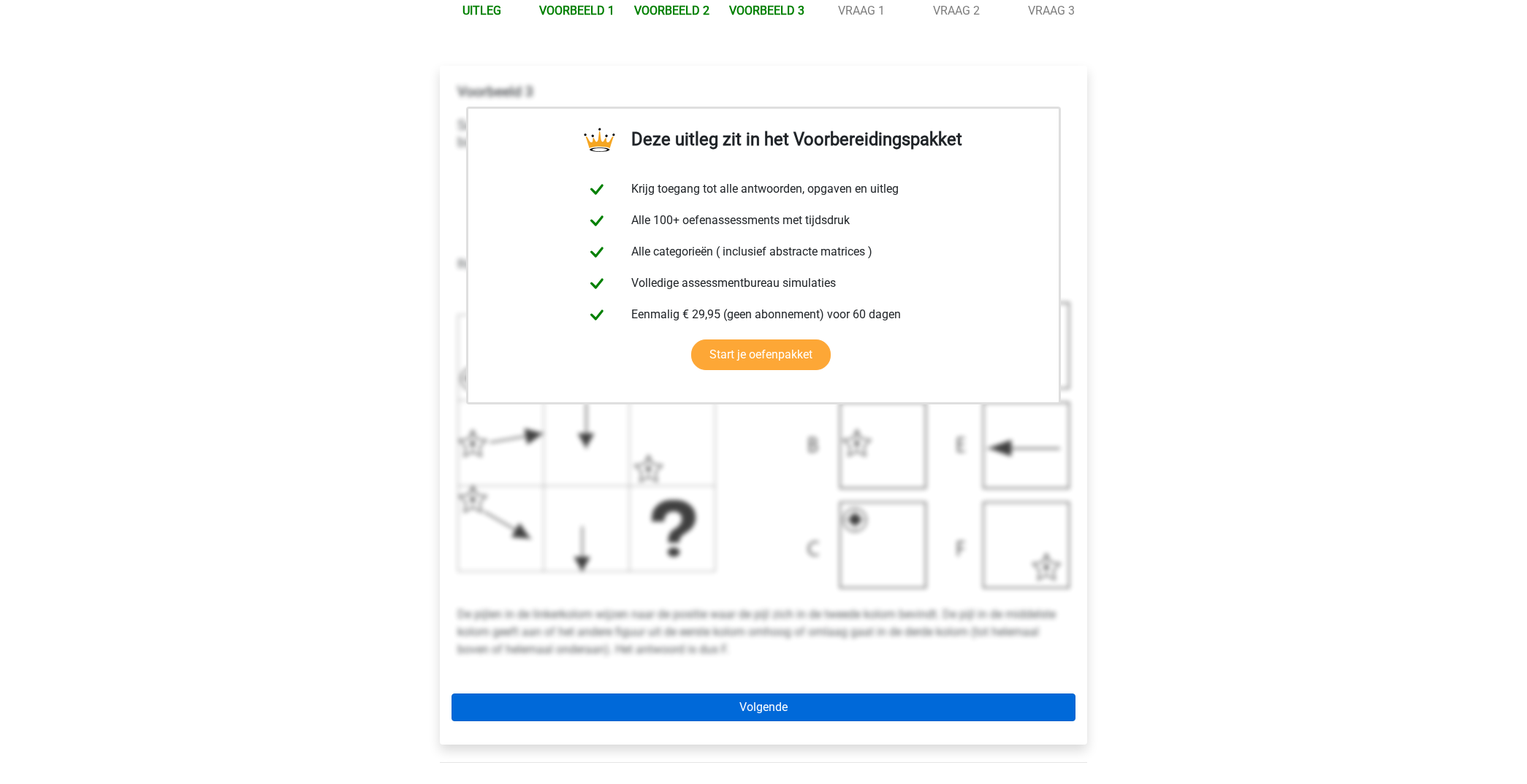
click at [864, 701] on link "Volgende" at bounding box center [764, 707] width 624 height 28
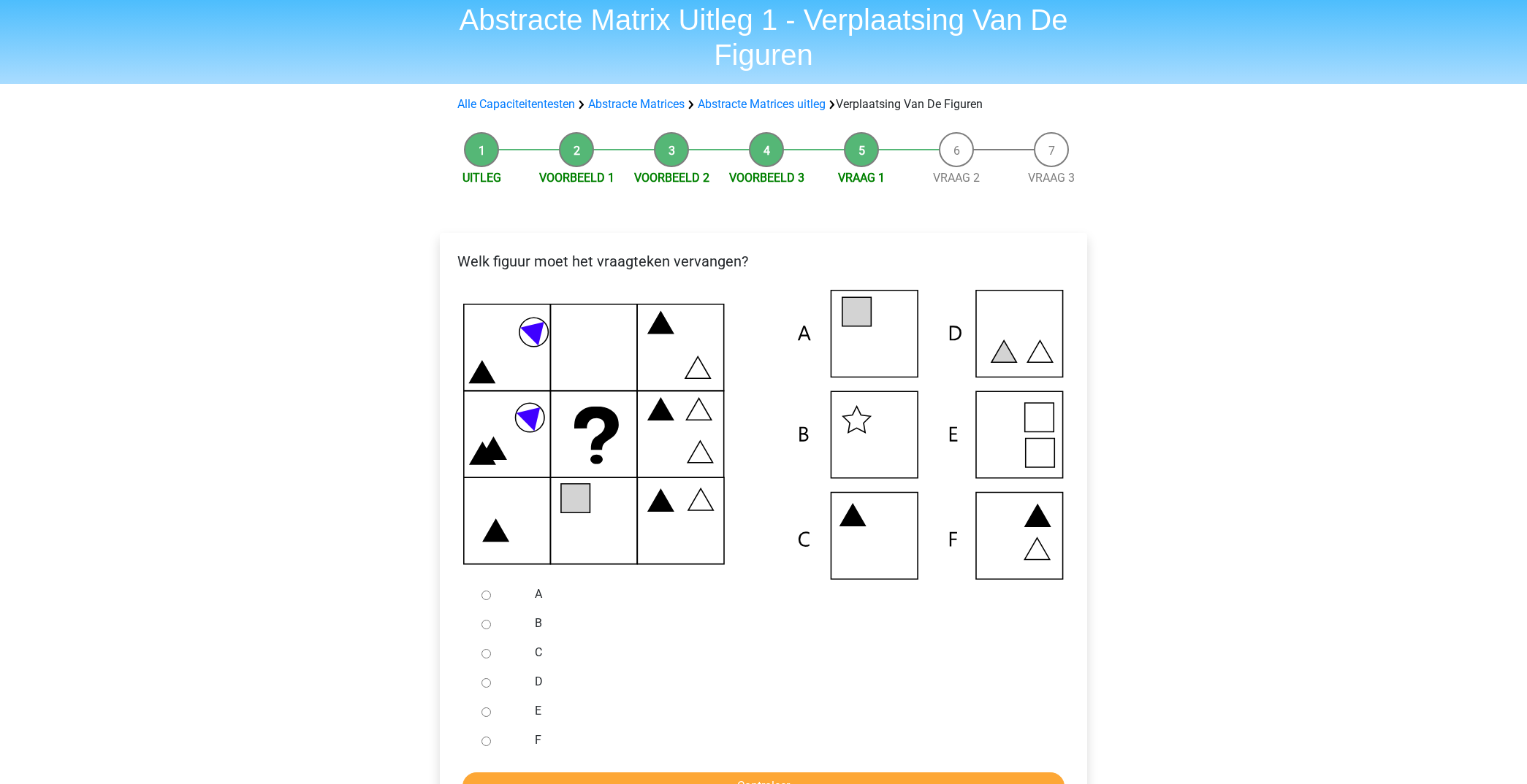
scroll to position [60, 0]
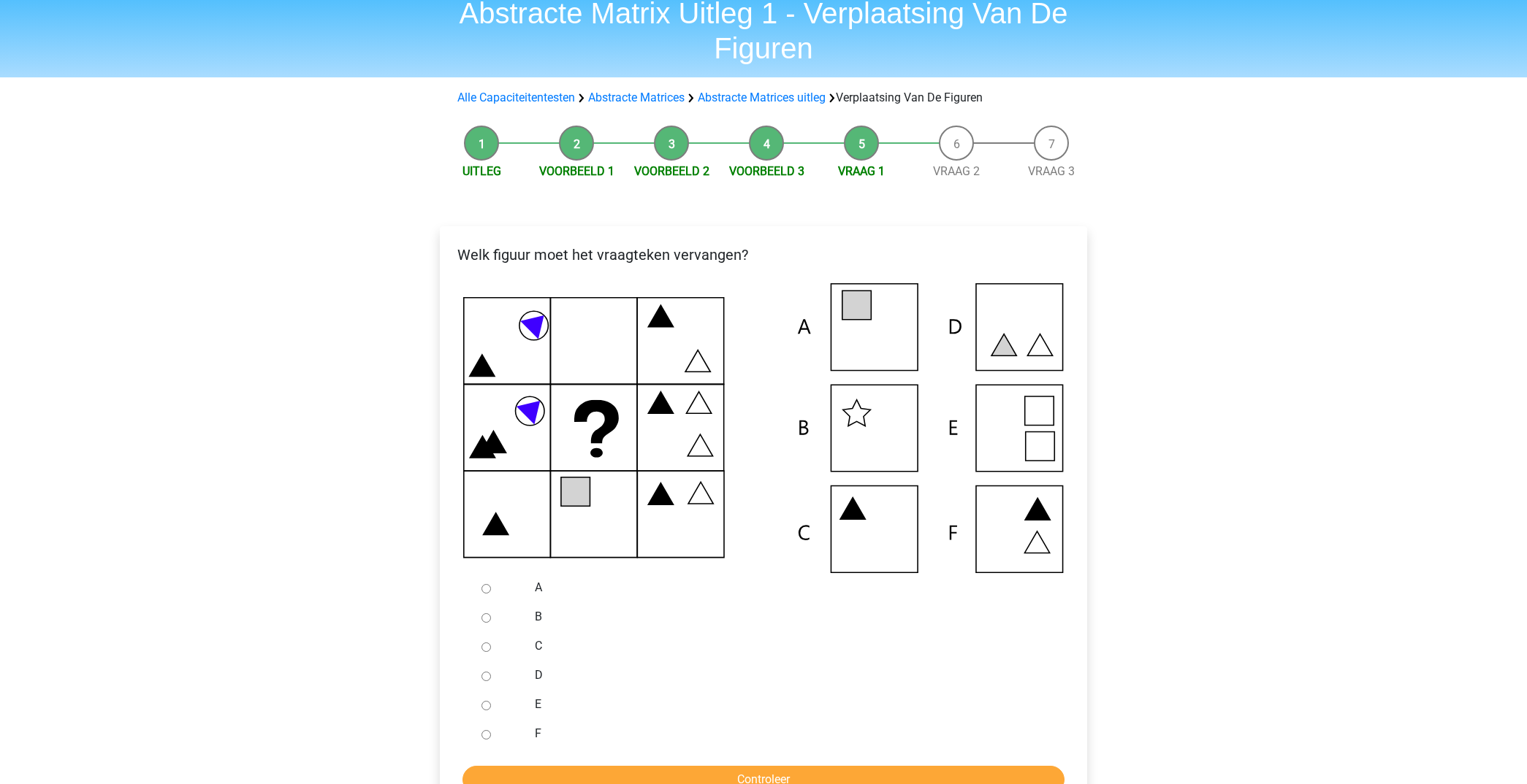
click at [487, 588] on input "A" at bounding box center [486, 588] width 10 height 10
radio input "true"
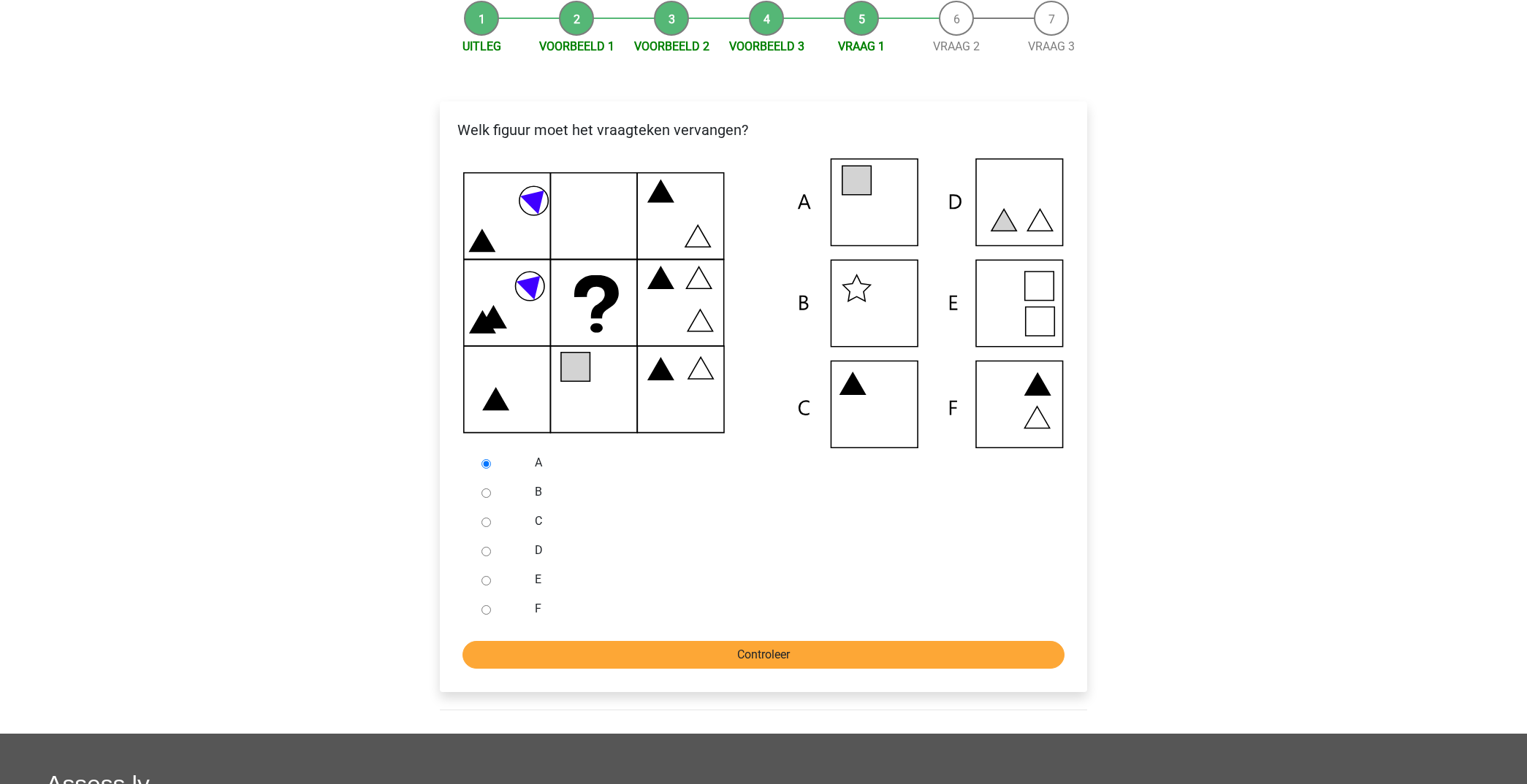
scroll to position [203, 0]
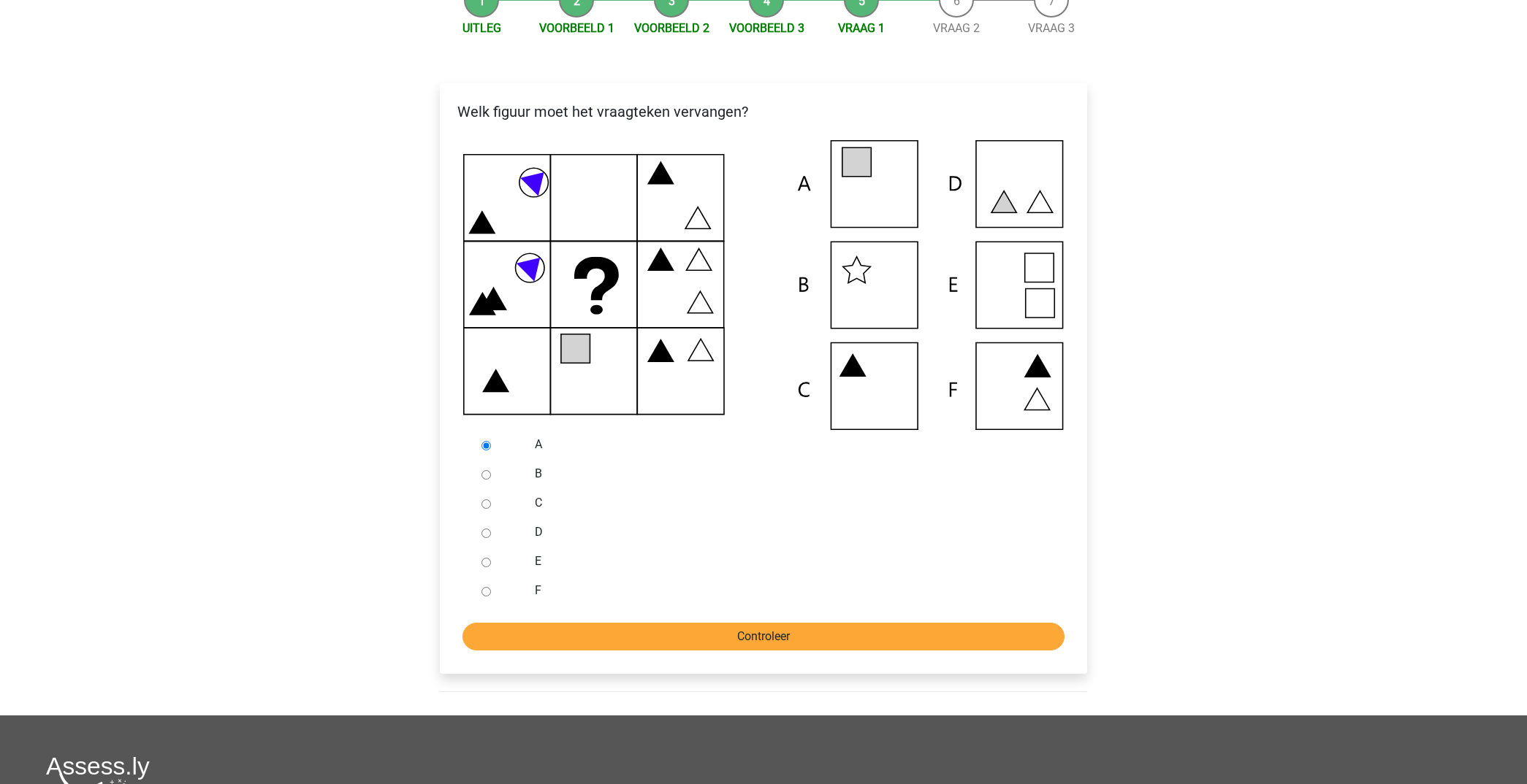
click at [768, 640] on input "Controleer" at bounding box center [763, 636] width 602 height 28
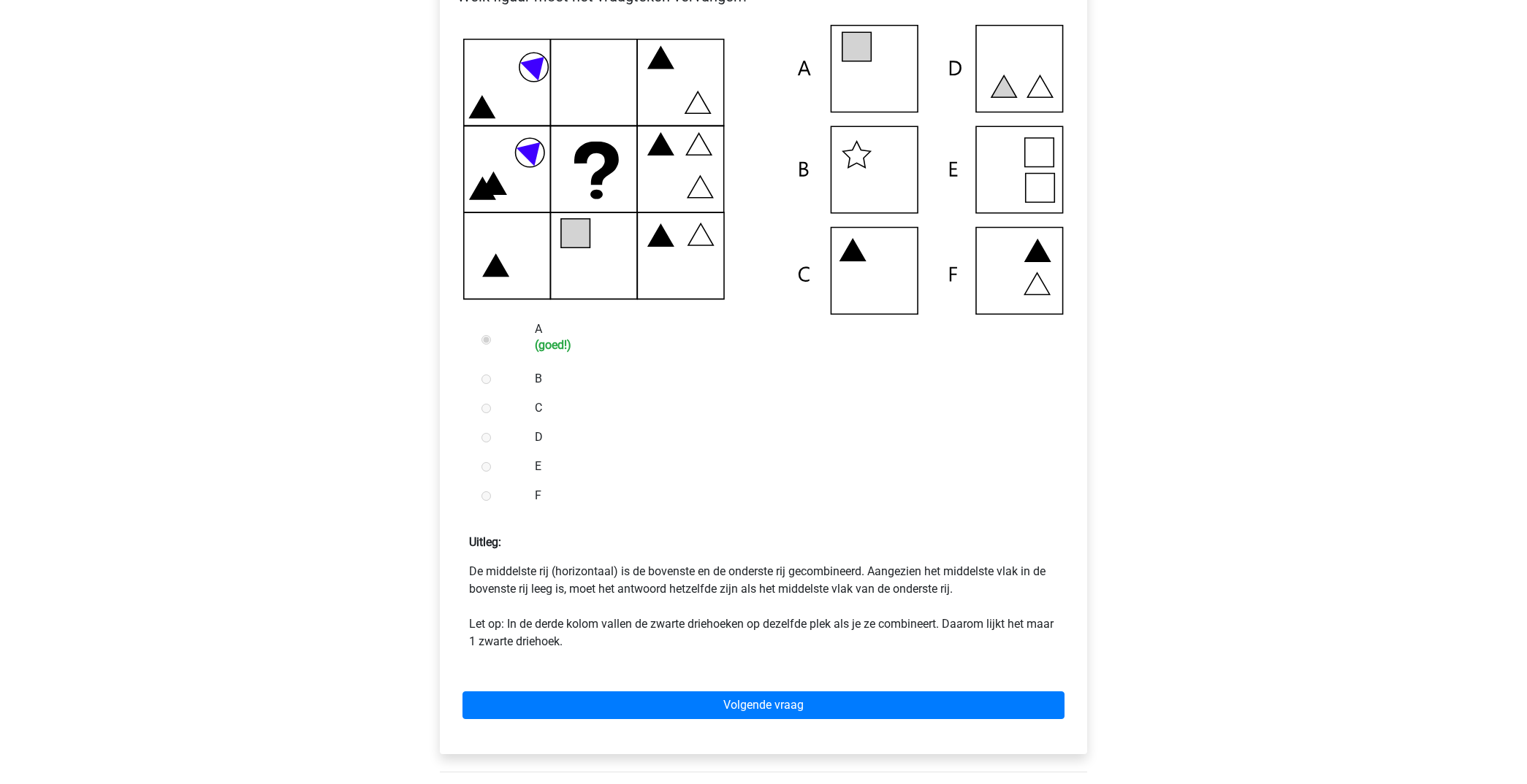
scroll to position [334, 0]
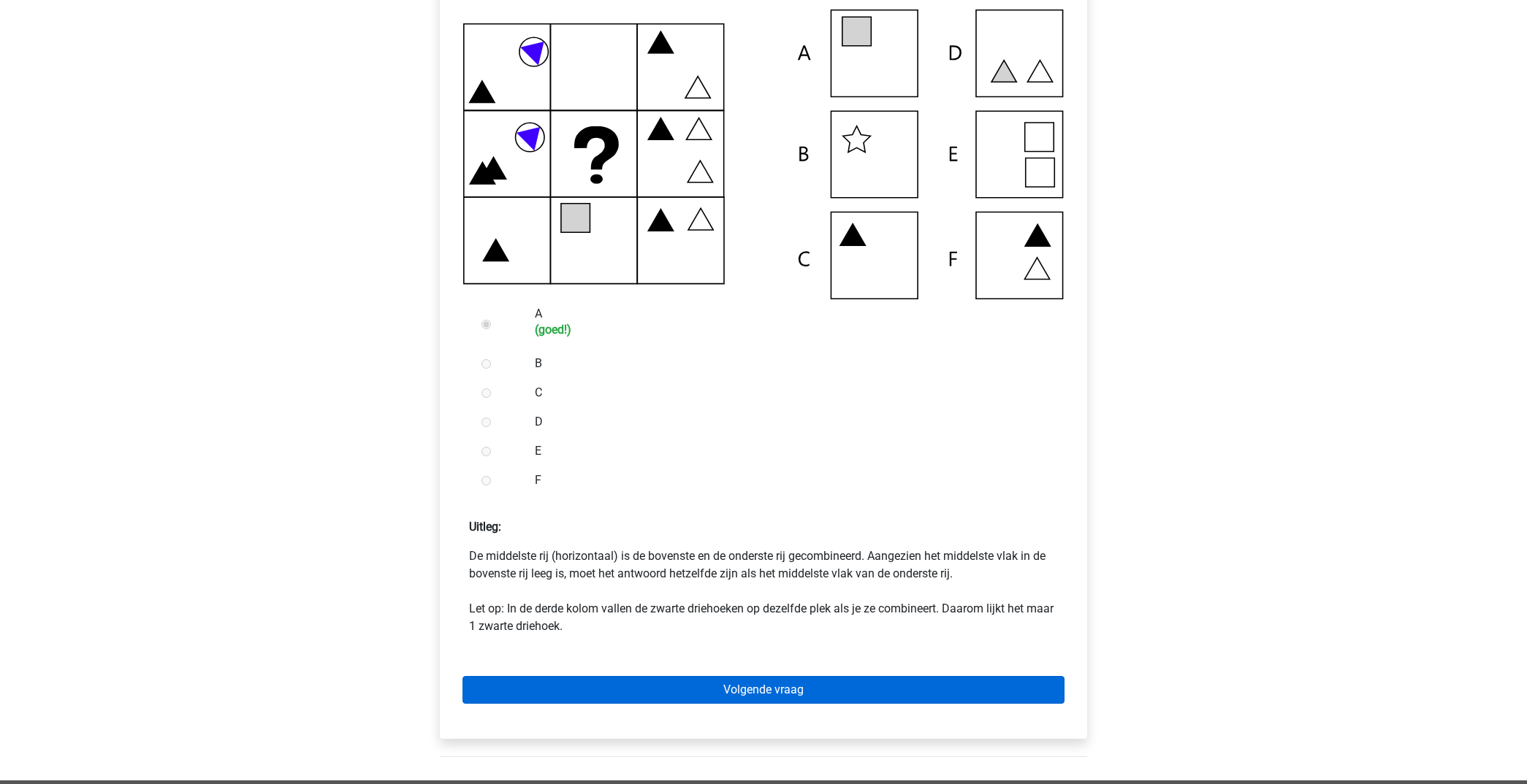
click at [766, 681] on link "Volgende vraag" at bounding box center [763, 690] width 602 height 28
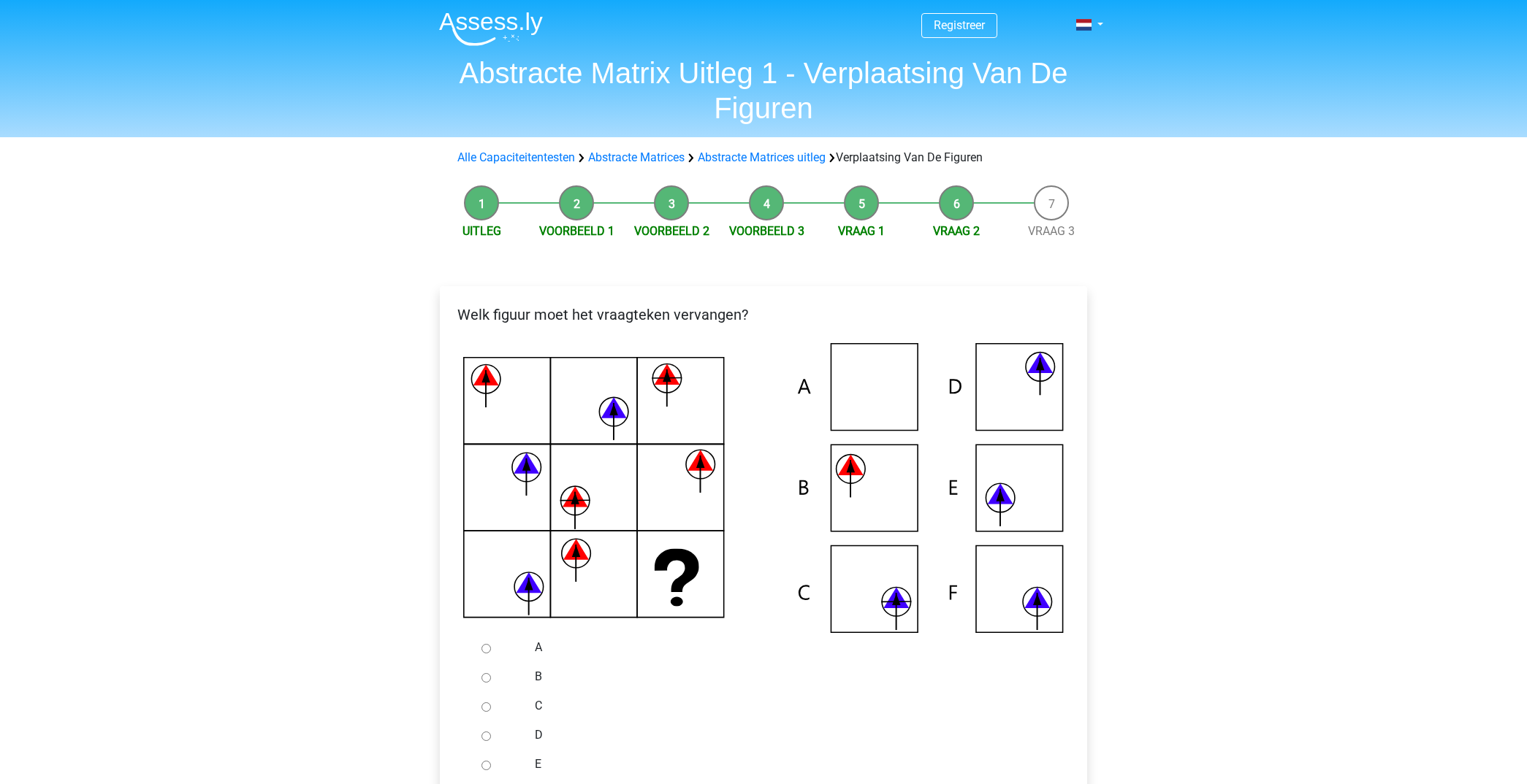
click at [484, 702] on input "C" at bounding box center [486, 707] width 10 height 10
radio input "true"
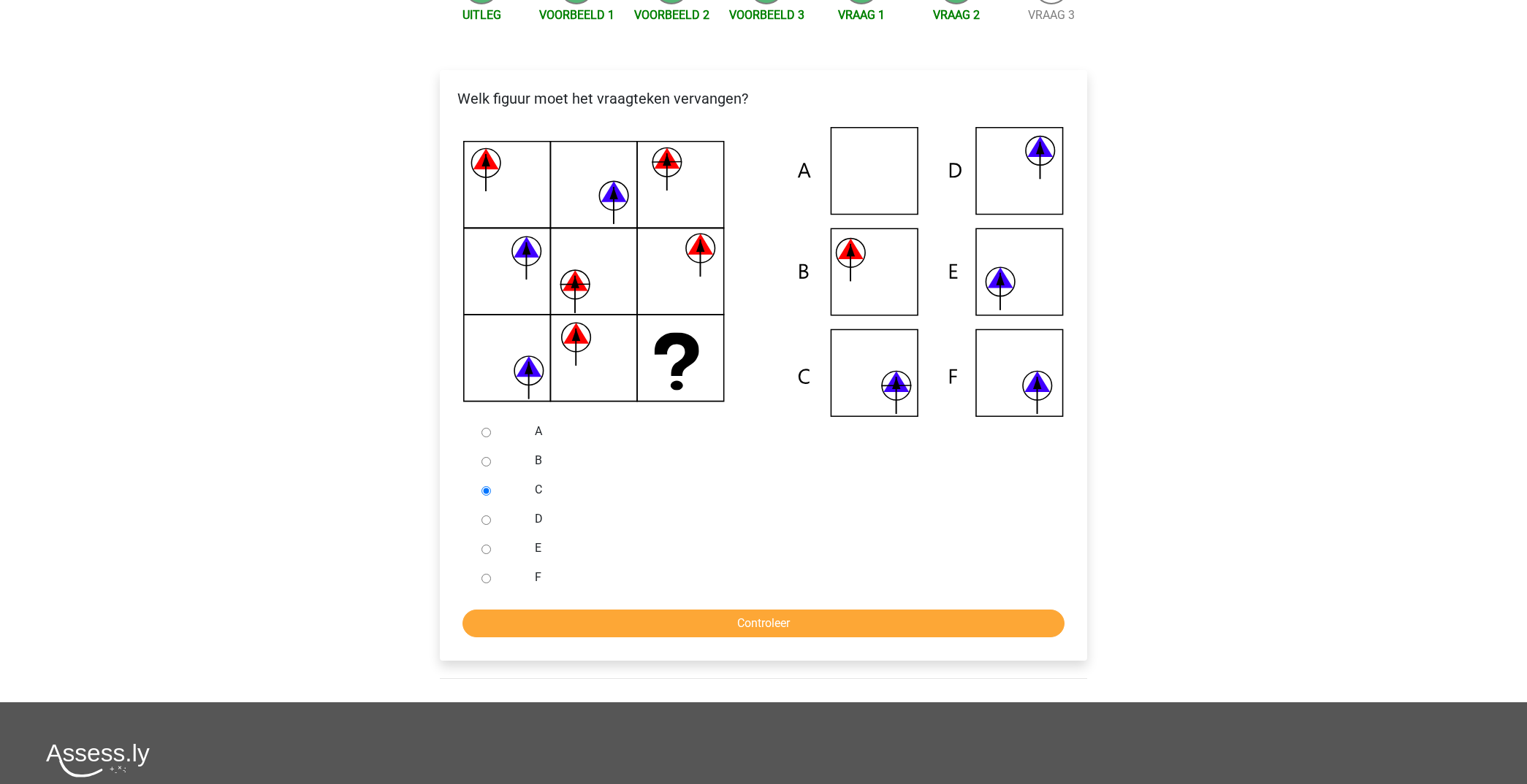
scroll to position [221, 0]
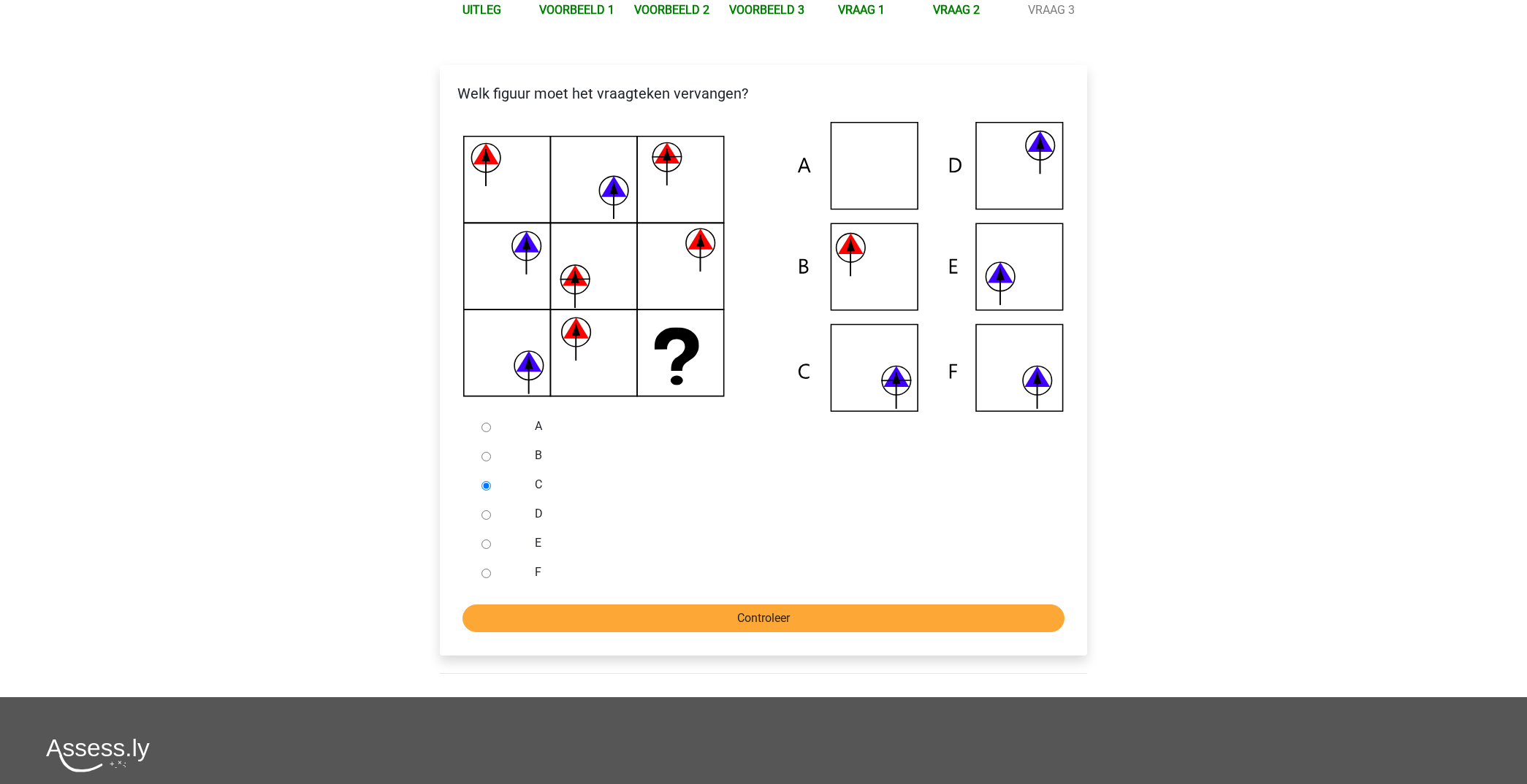
click at [795, 621] on input "Controleer" at bounding box center [763, 618] width 602 height 28
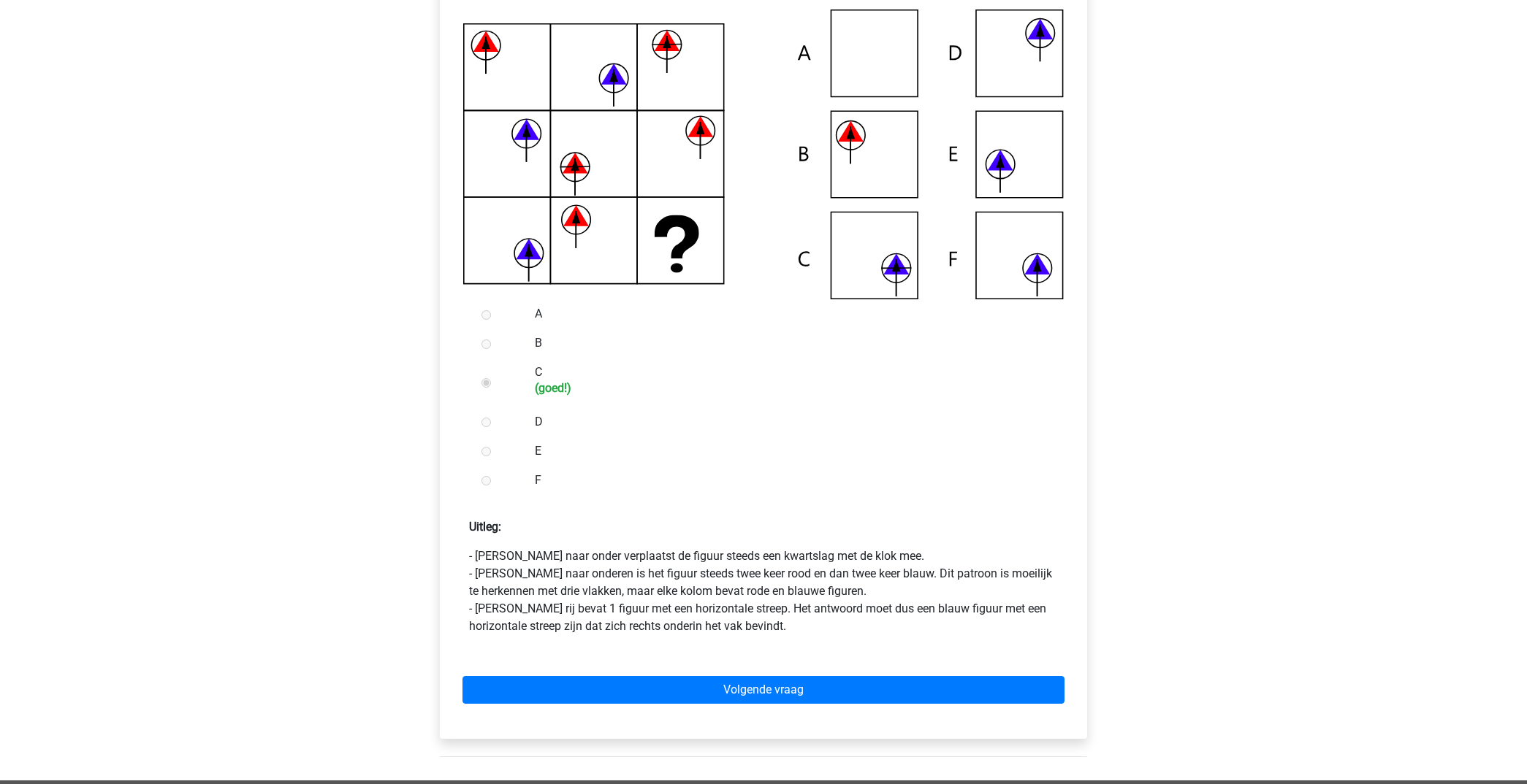
scroll to position [348, 0]
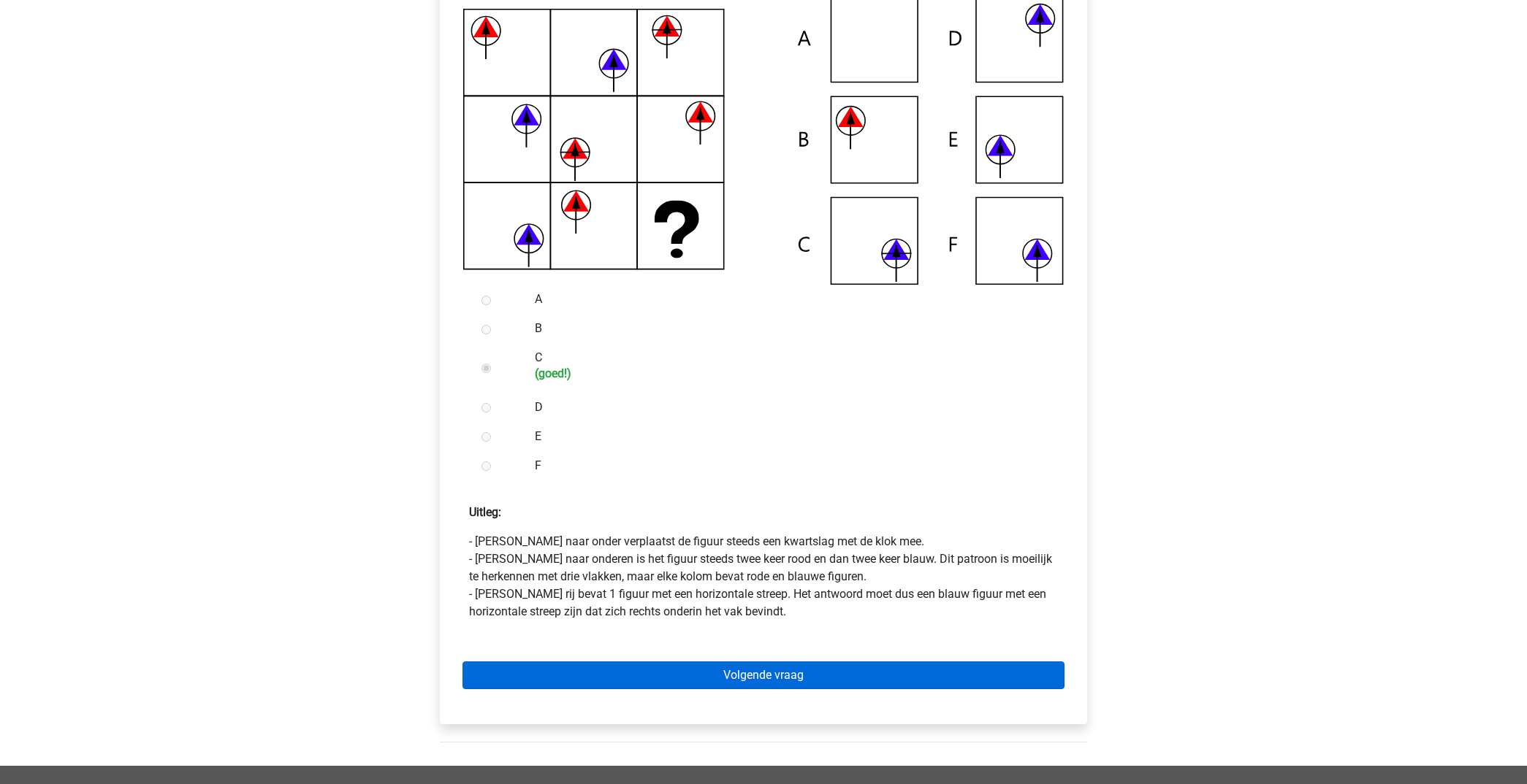
click at [758, 669] on link "Volgende vraag" at bounding box center [763, 675] width 602 height 28
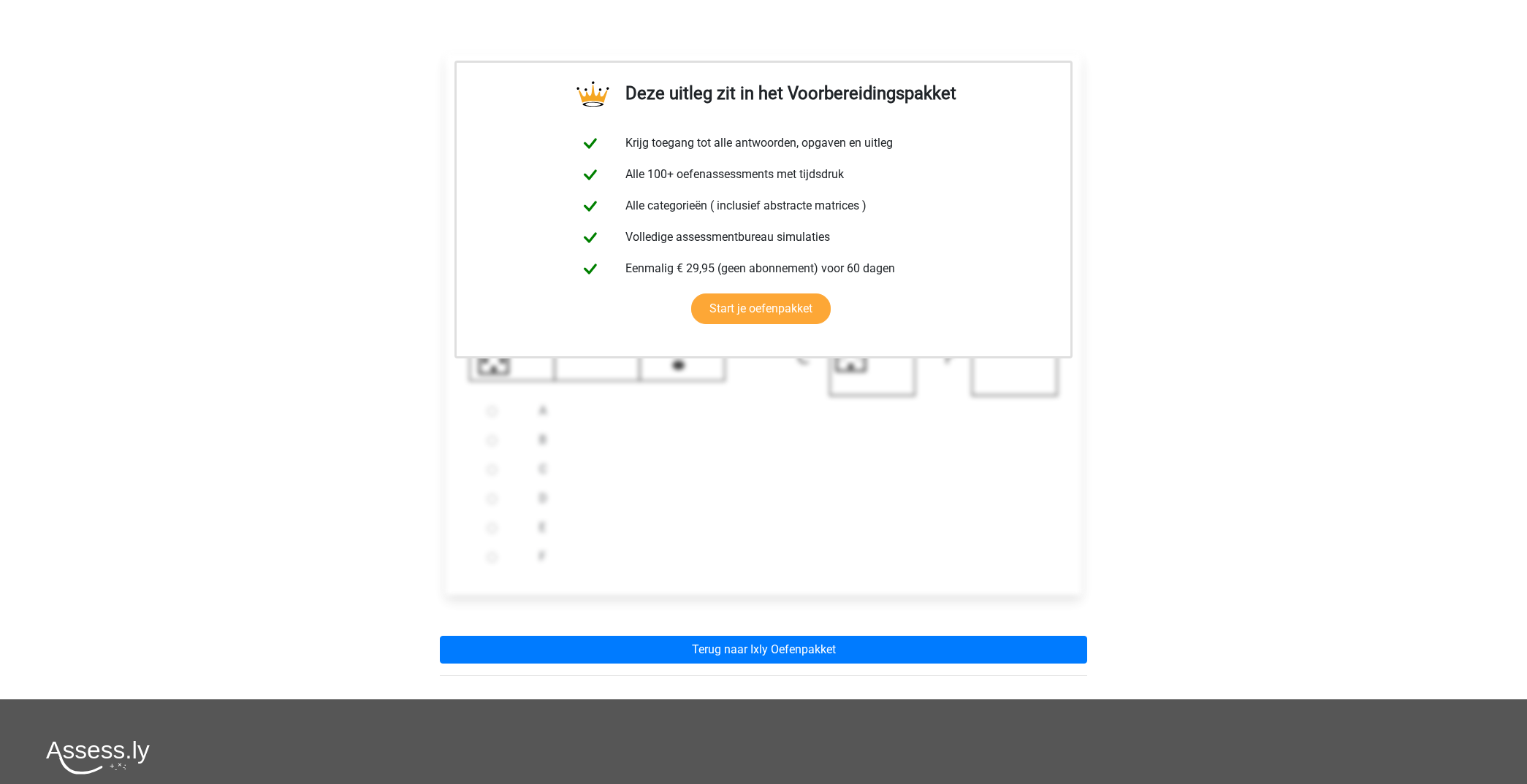
scroll to position [242, 0]
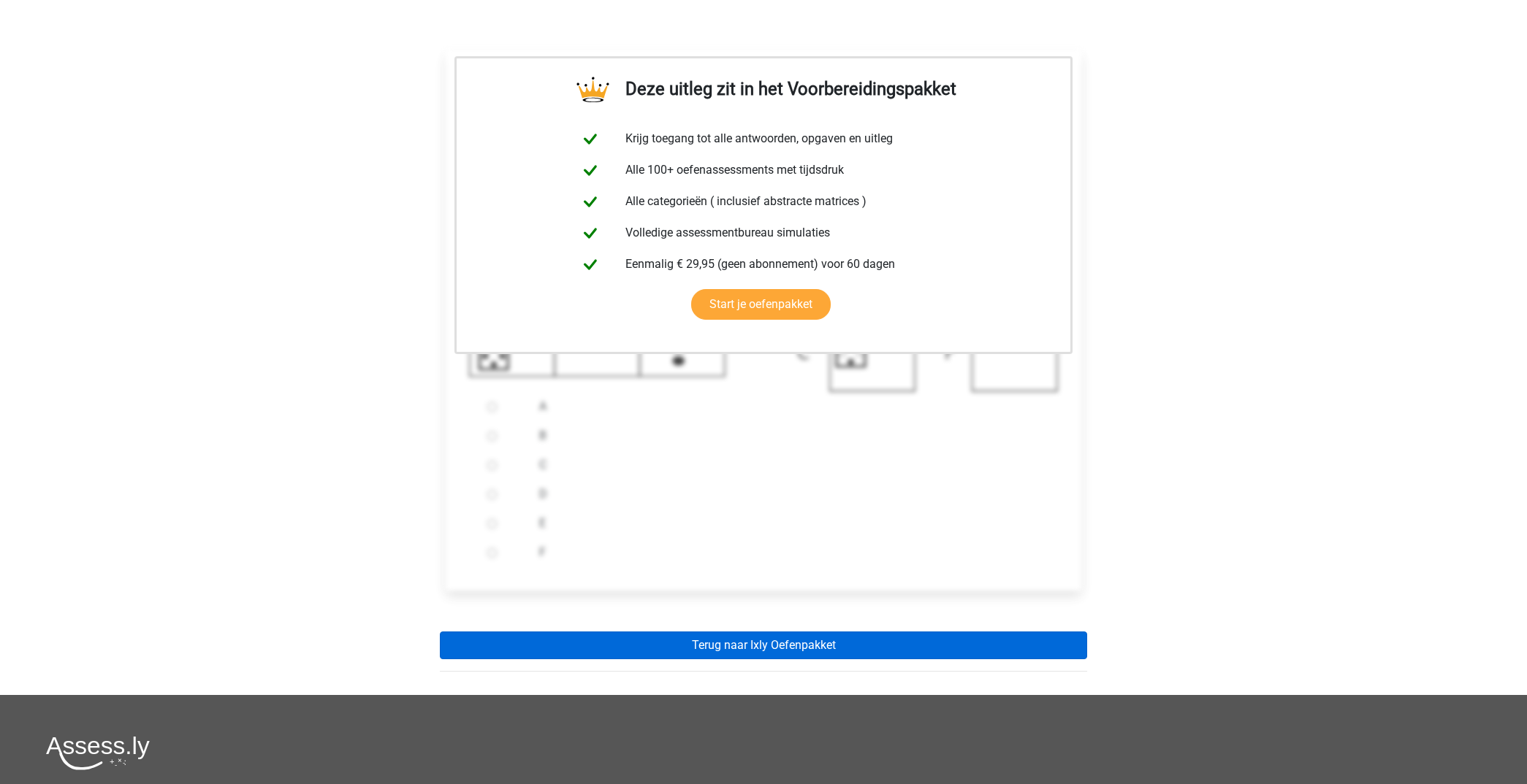
click at [751, 640] on link "Terug naar Ixly Oefenpakket" at bounding box center [764, 645] width 647 height 28
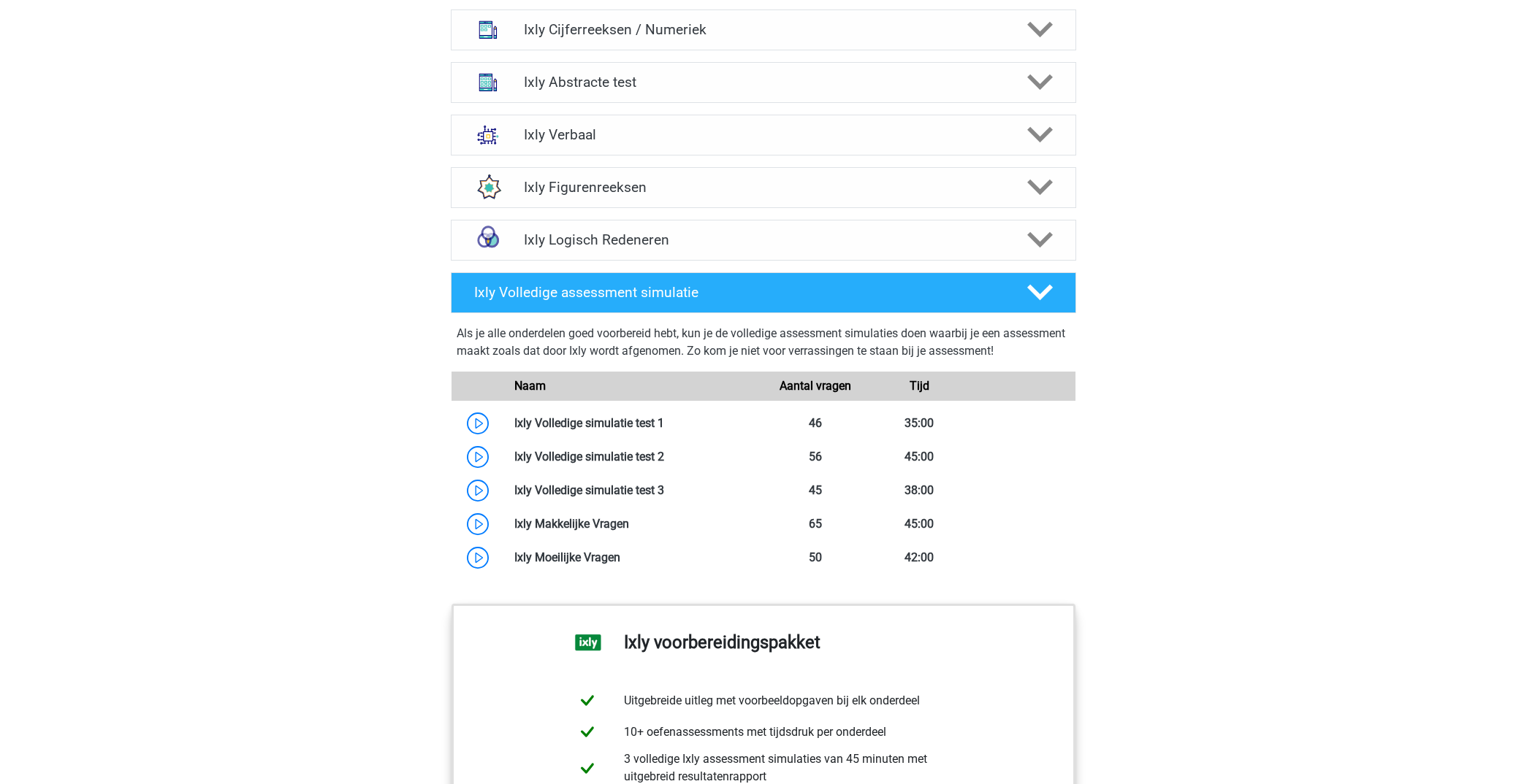
scroll to position [1006, 0]
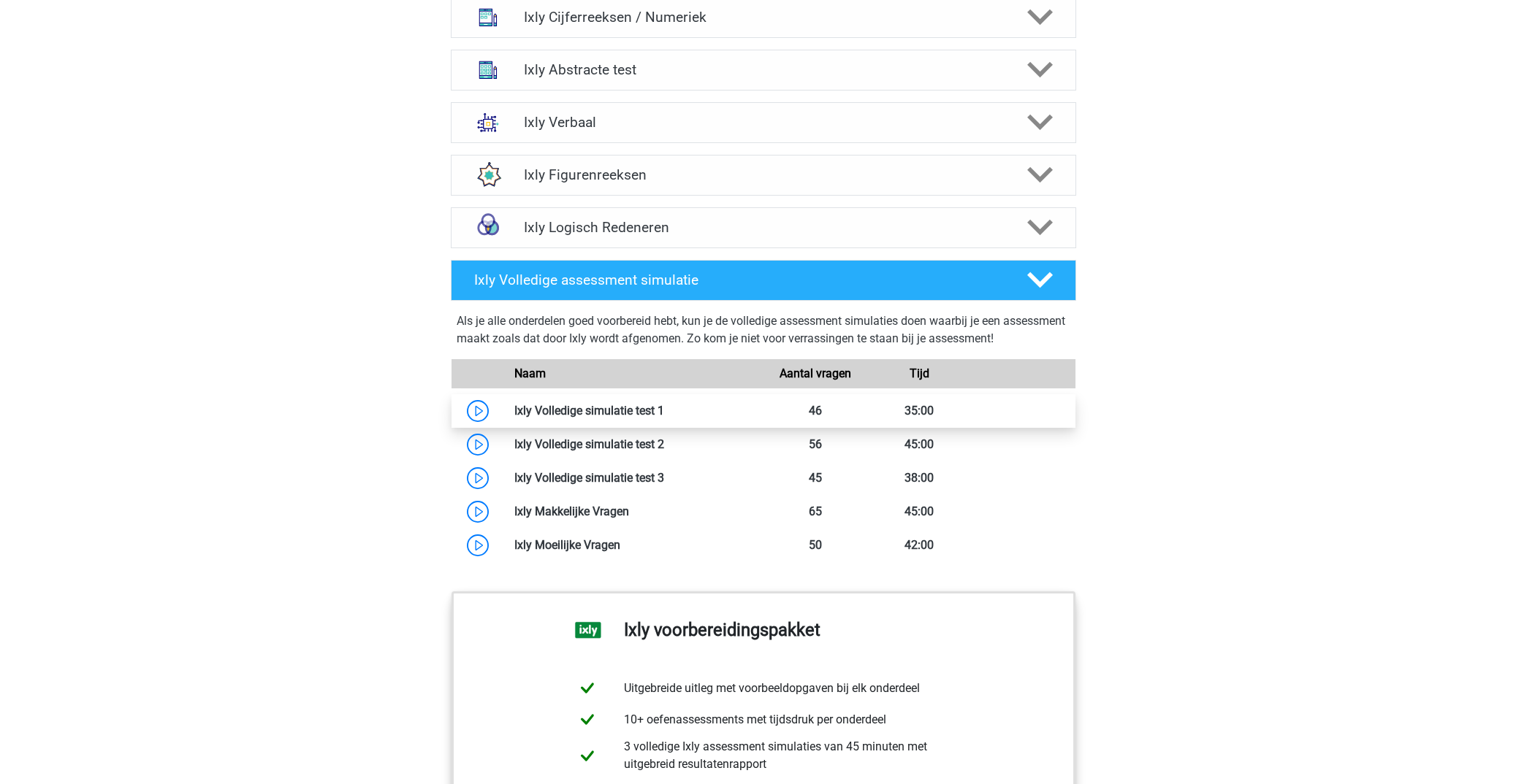
click at [664, 405] on link at bounding box center [664, 411] width 0 height 14
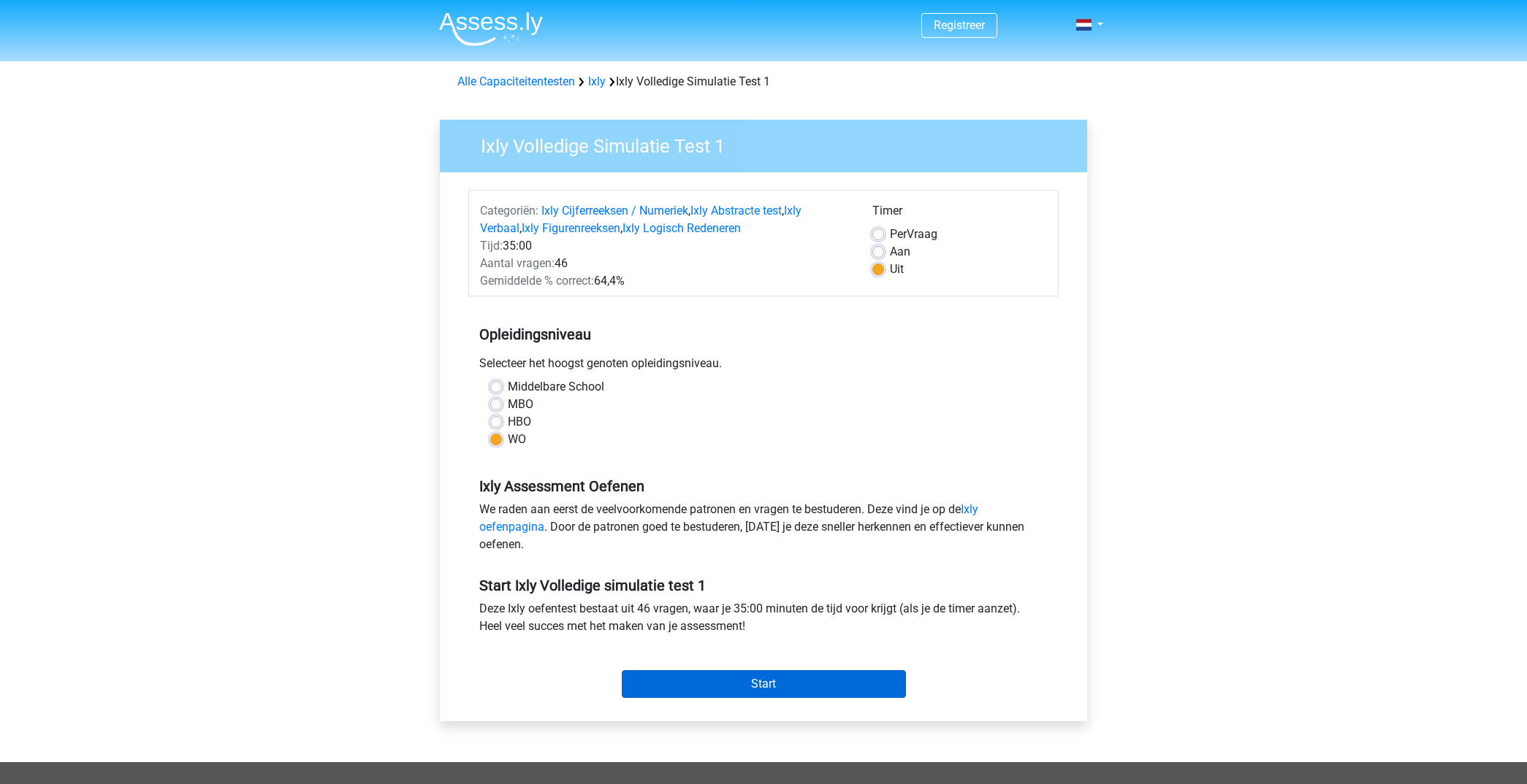
click at [743, 684] on input "Start" at bounding box center [764, 684] width 284 height 28
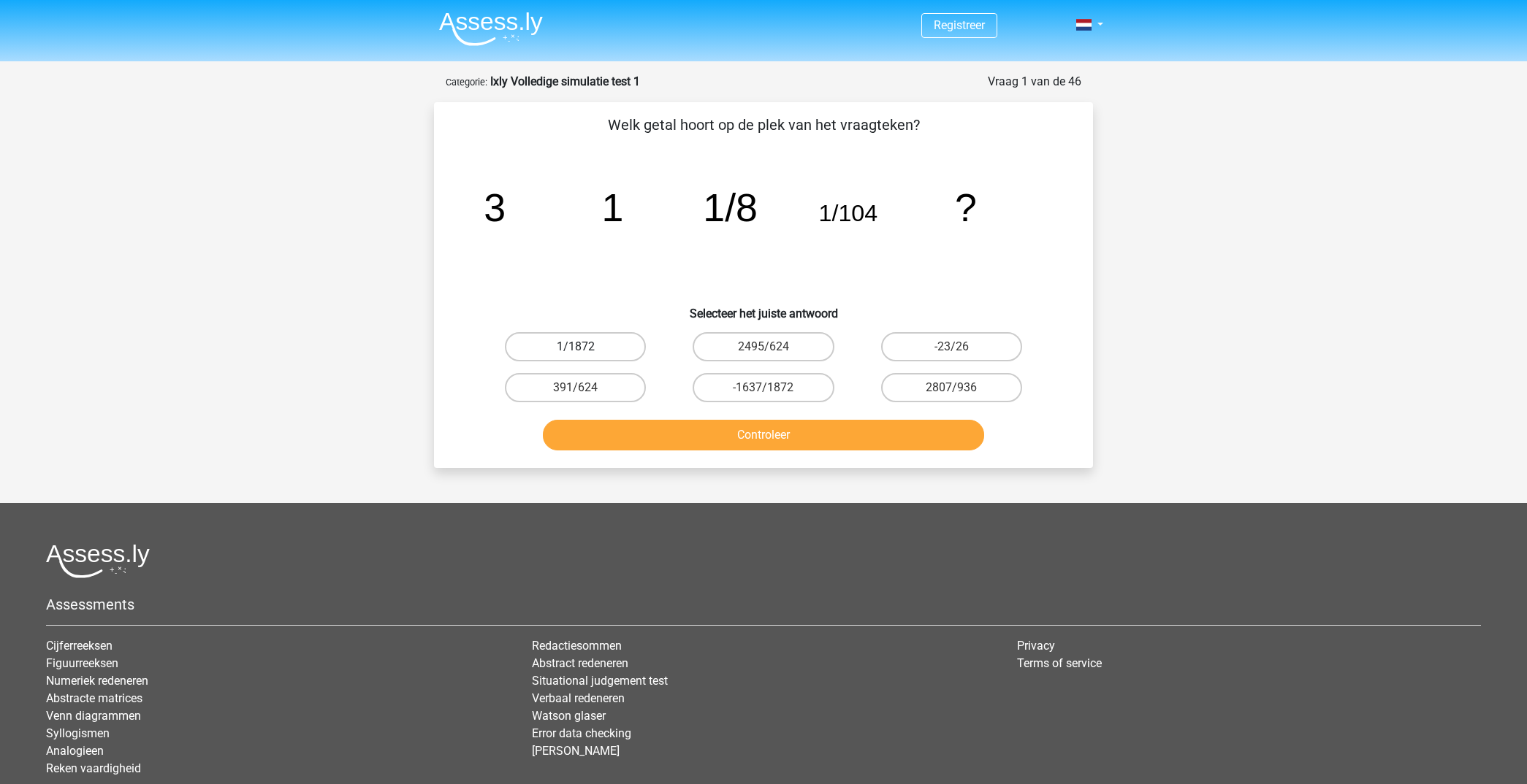
click at [601, 341] on label "1/1872" at bounding box center [574, 347] width 141 height 29
click at [585, 347] on input "1/1872" at bounding box center [580, 351] width 10 height 10
radio input "true"
click at [755, 428] on button "Controleer" at bounding box center [764, 434] width 442 height 30
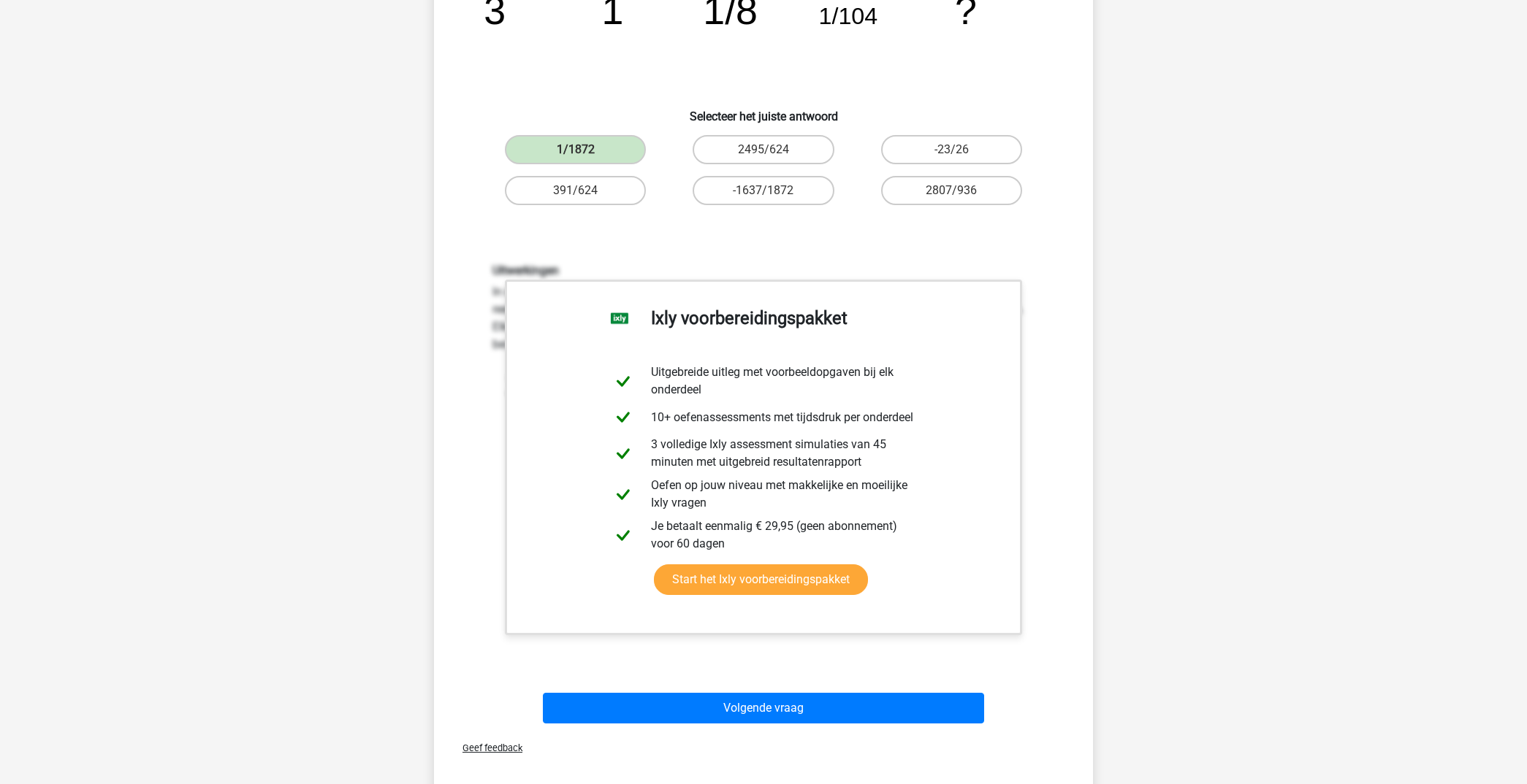
scroll to position [206, 0]
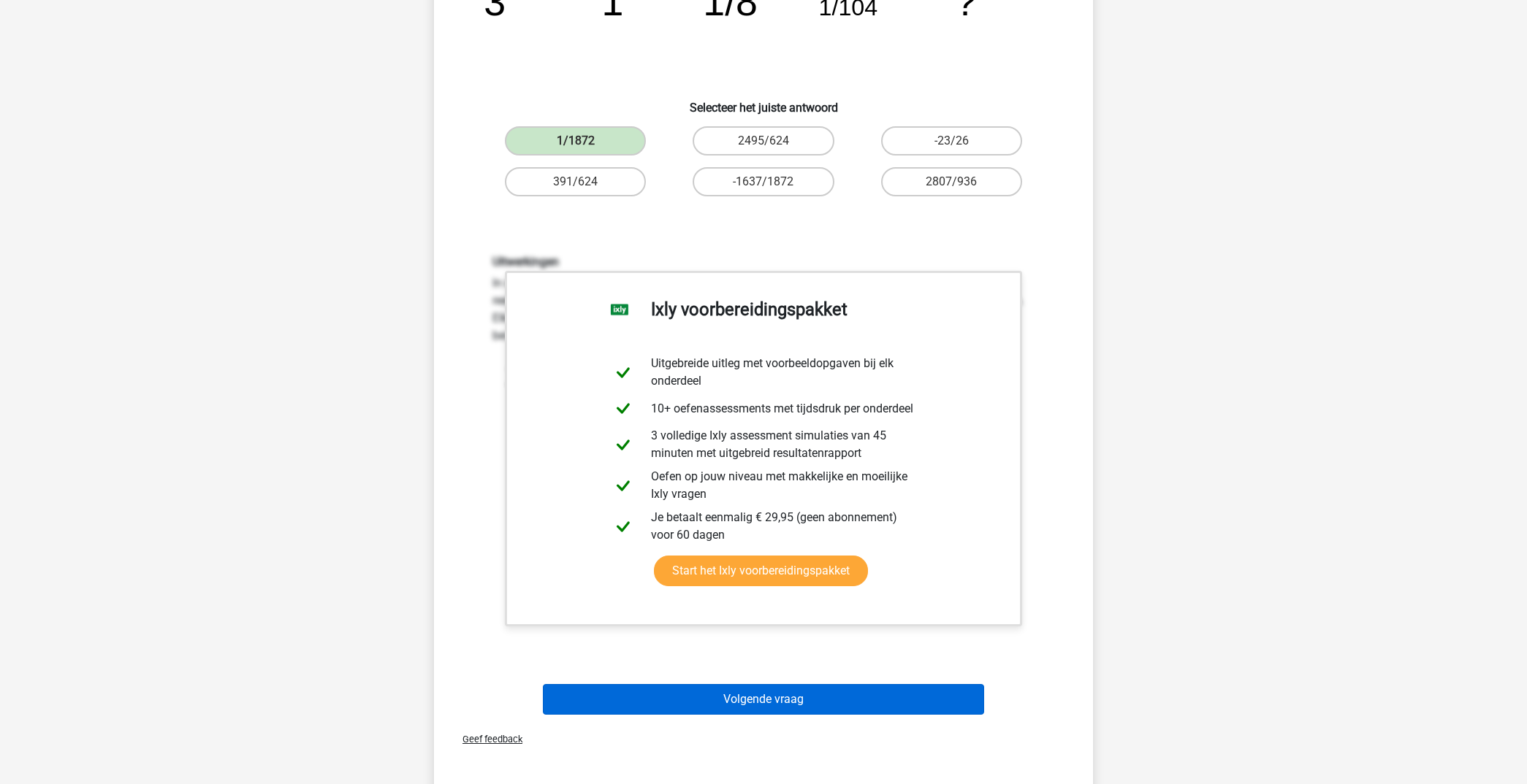
click at [834, 699] on button "Volgende vraag" at bounding box center [764, 699] width 442 height 30
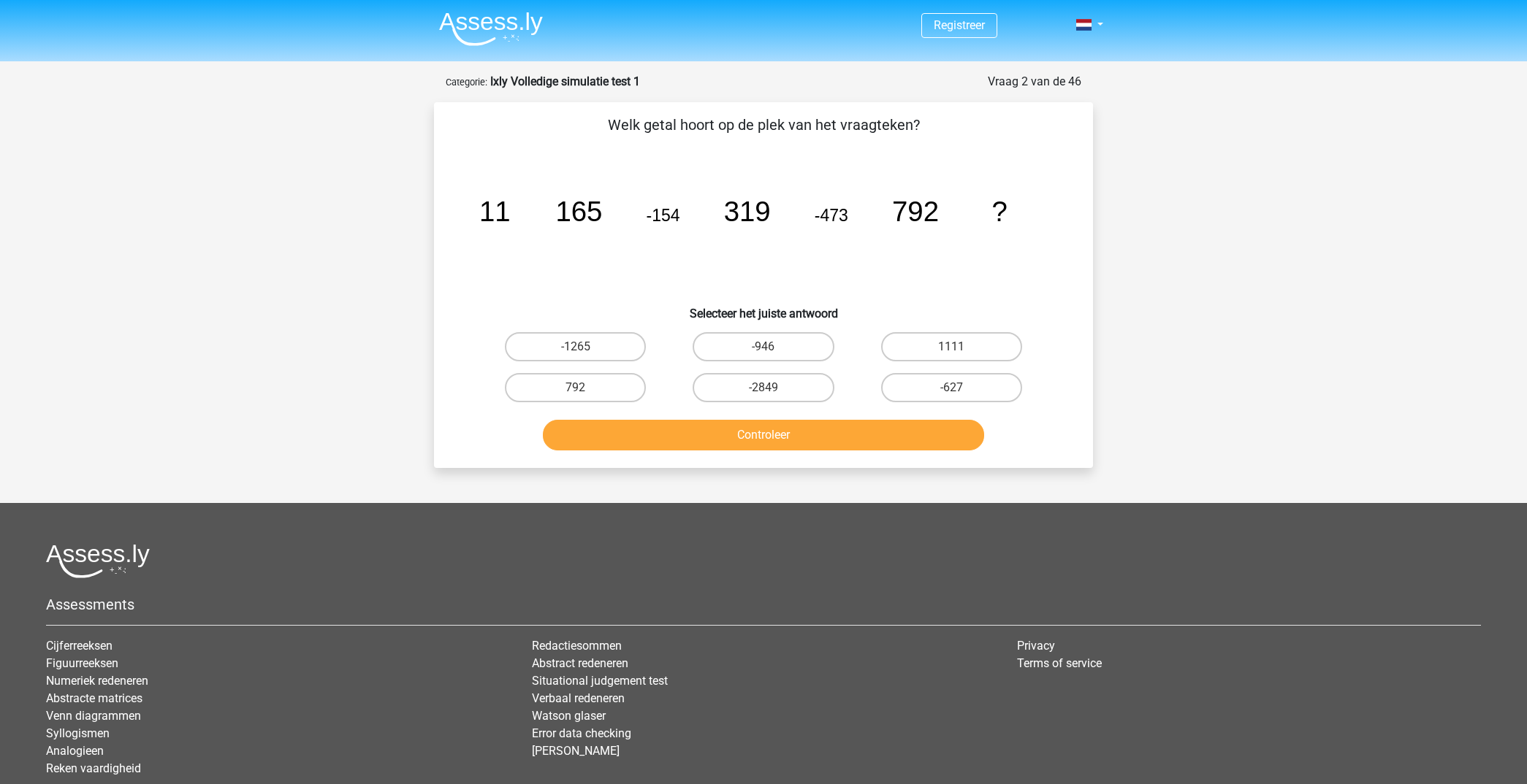
scroll to position [0, 0]
click at [596, 357] on label "-1265" at bounding box center [574, 347] width 141 height 29
click at [585, 356] on input "-1265" at bounding box center [580, 351] width 10 height 10
radio input "true"
click at [705, 436] on button "Controleer" at bounding box center [764, 434] width 442 height 30
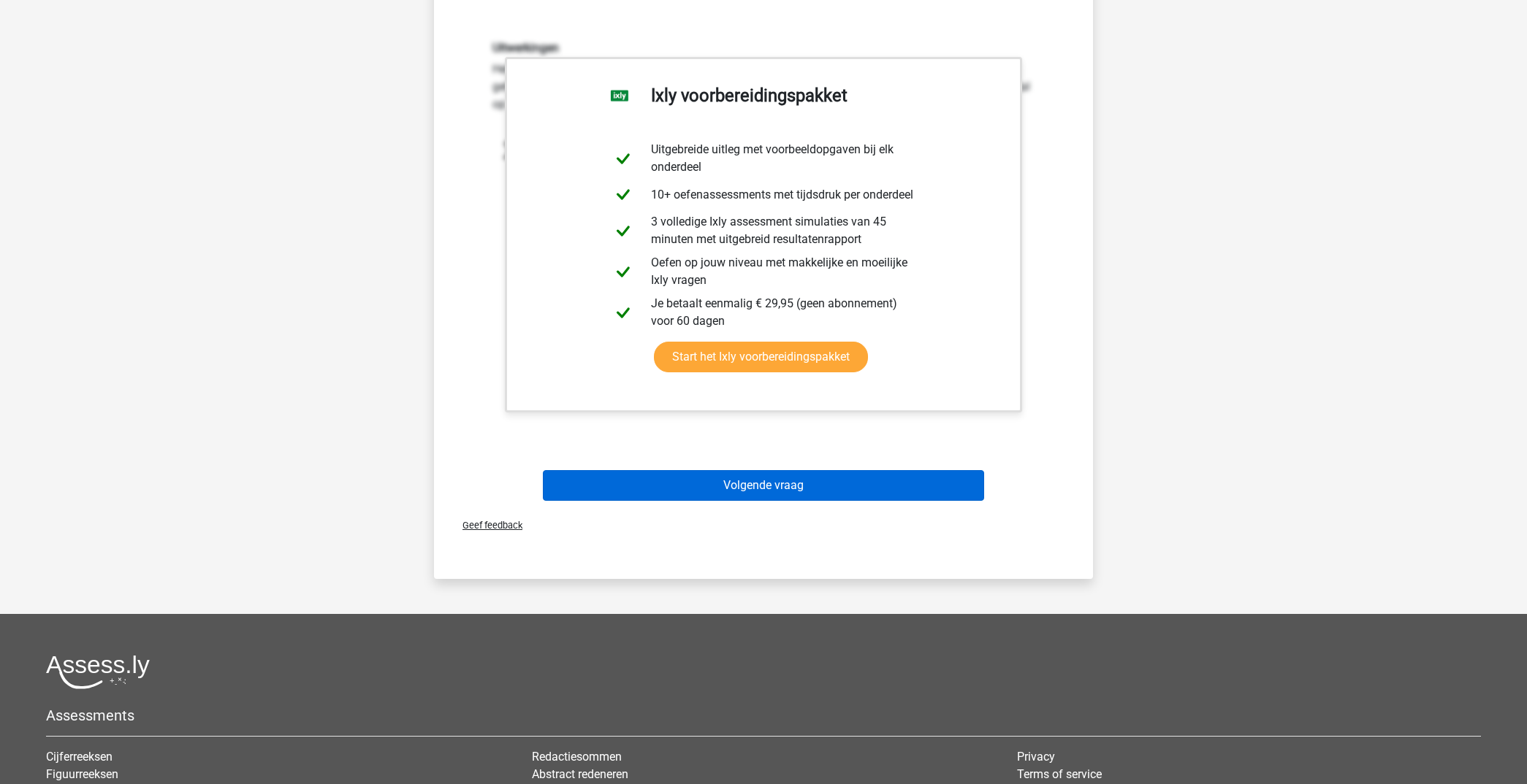
click at [836, 481] on button "Volgende vraag" at bounding box center [764, 485] width 442 height 30
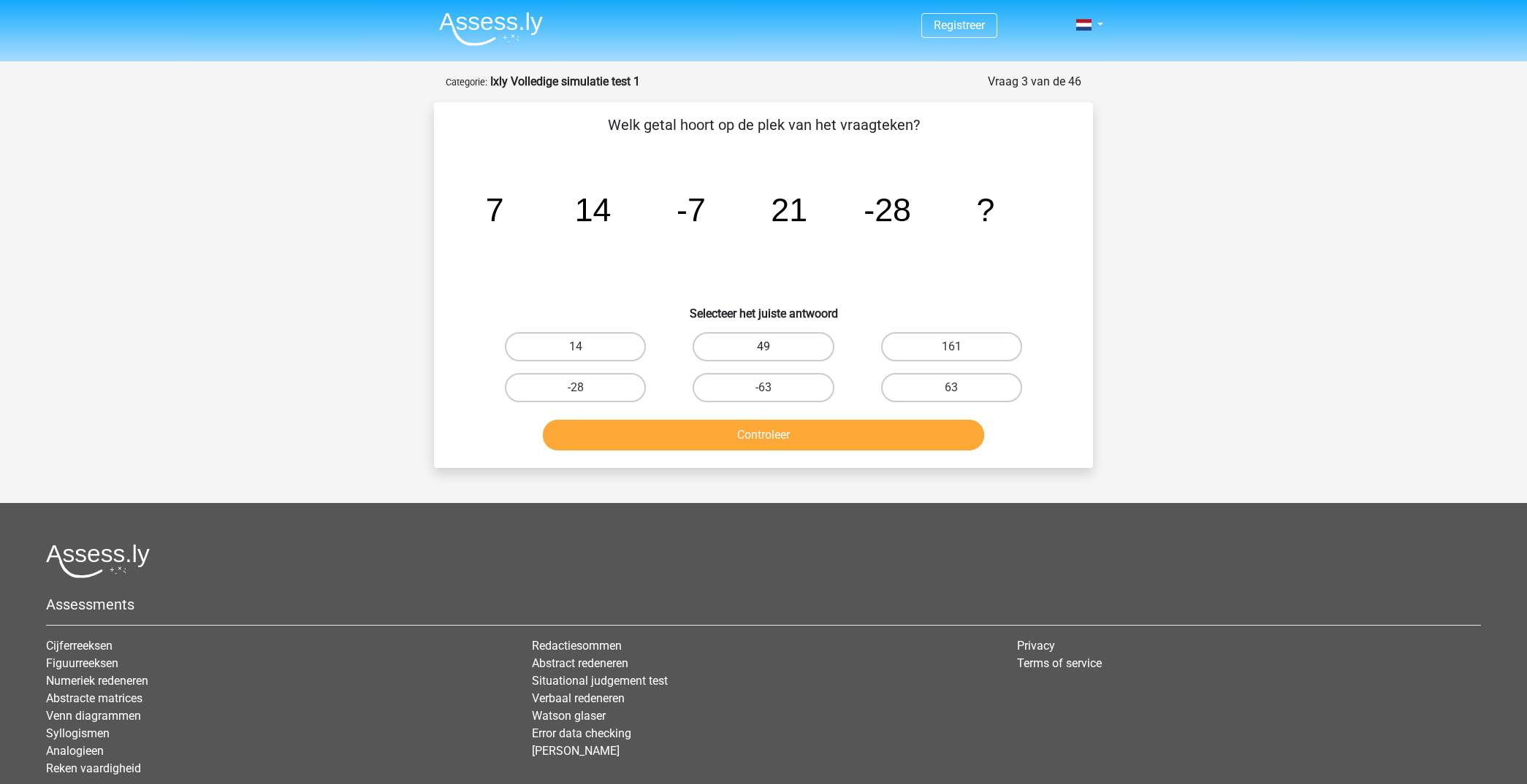
click at [784, 337] on label "49" at bounding box center [763, 347] width 141 height 29
click at [773, 347] on input "49" at bounding box center [768, 351] width 10 height 10
radio input "true"
click at [788, 433] on button "Controleer" at bounding box center [764, 434] width 442 height 30
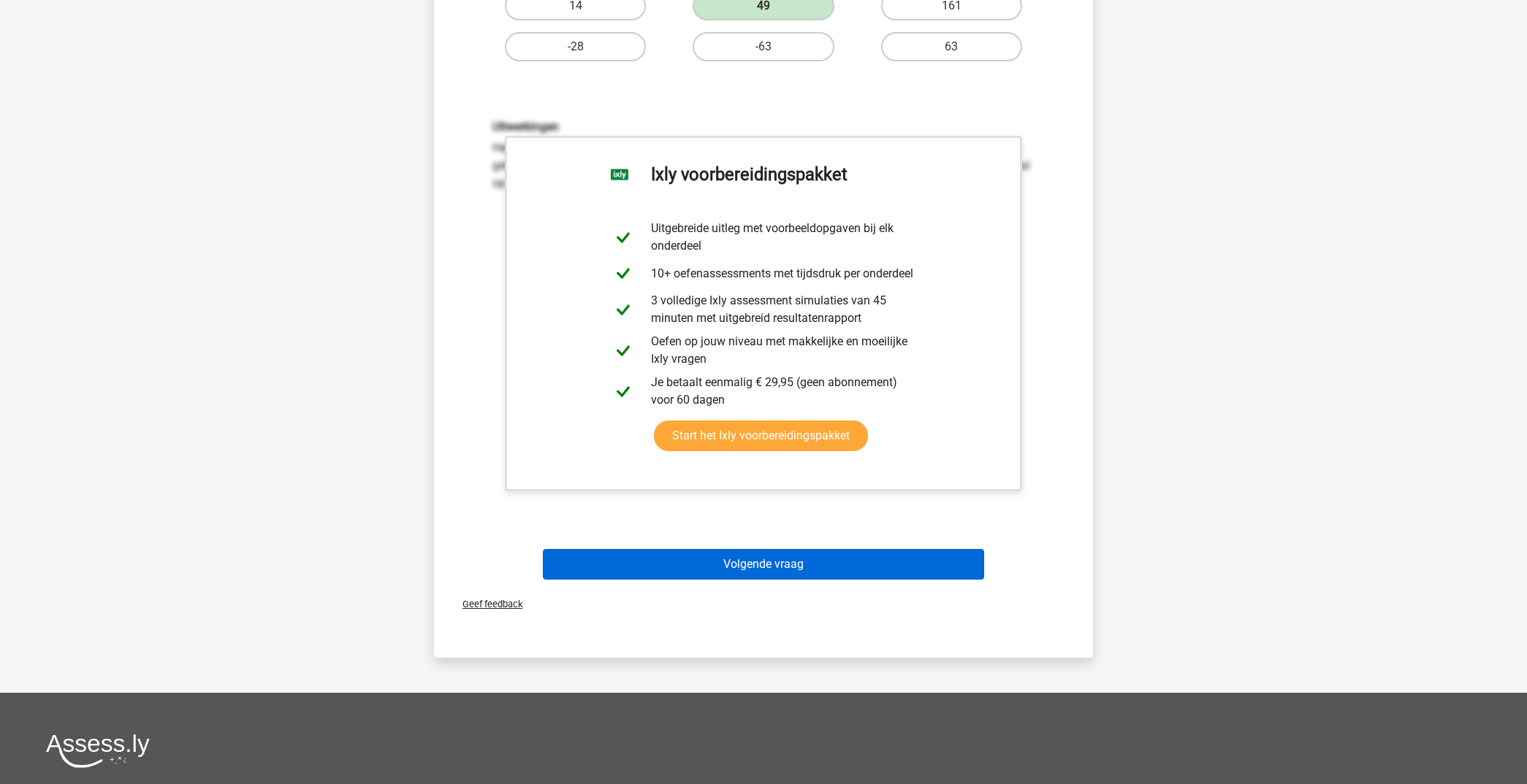
click at [879, 565] on button "Volgende vraag" at bounding box center [764, 564] width 442 height 30
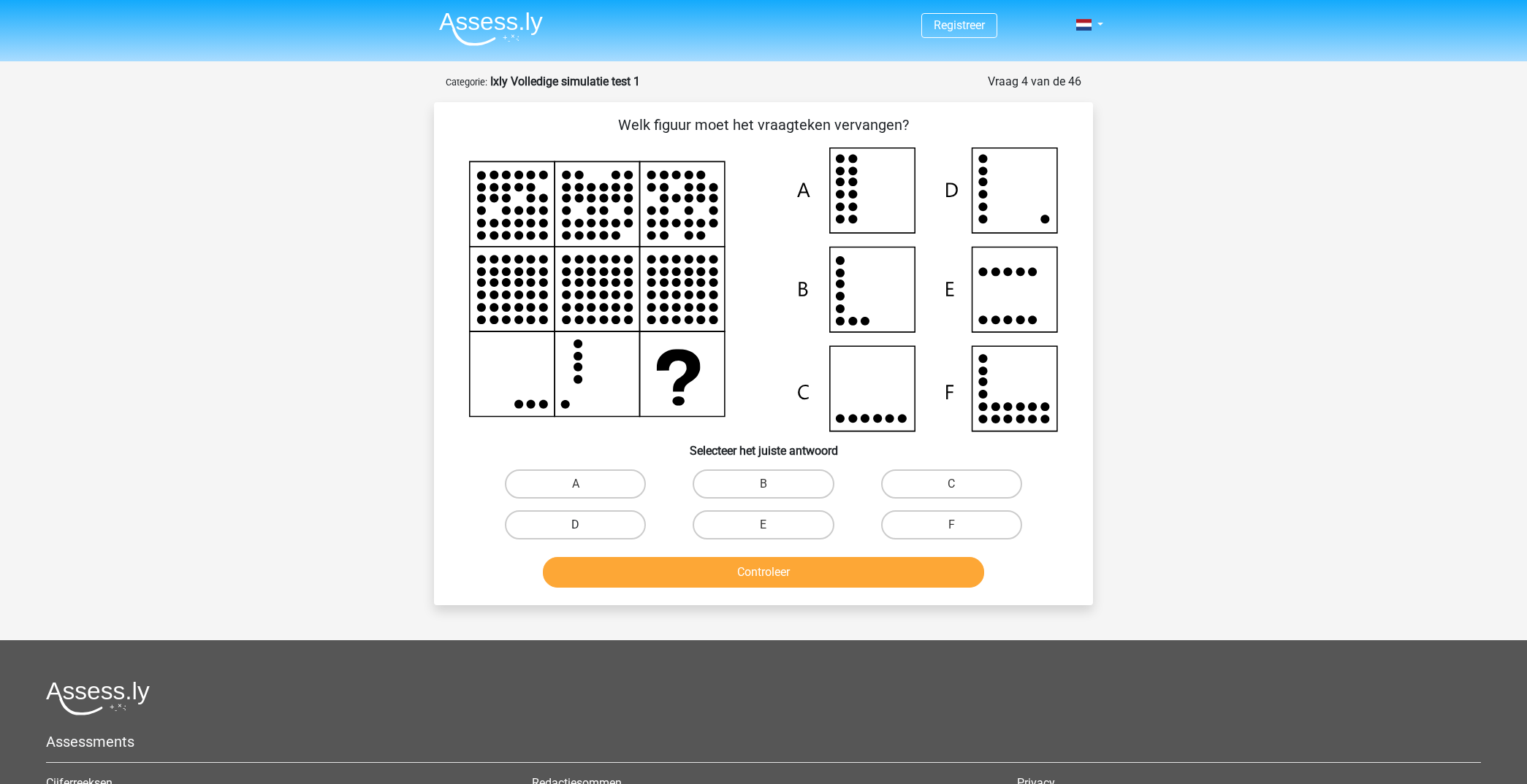
click at [591, 516] on label "D" at bounding box center [574, 524] width 141 height 29
click at [585, 525] on input "D" at bounding box center [580, 530] width 10 height 10
radio input "true"
click at [747, 573] on button "Controleer" at bounding box center [764, 572] width 442 height 30
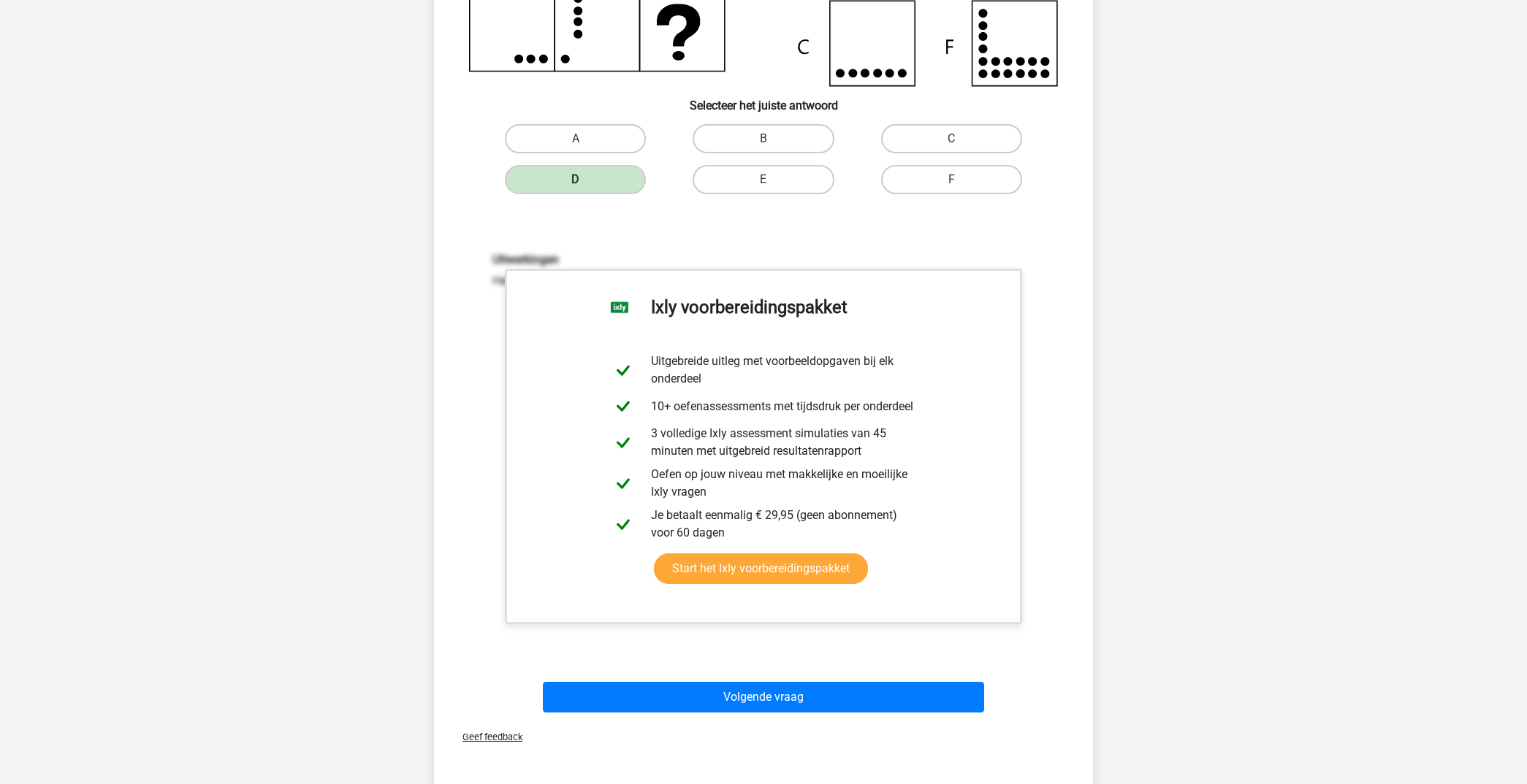
scroll to position [375, 0]
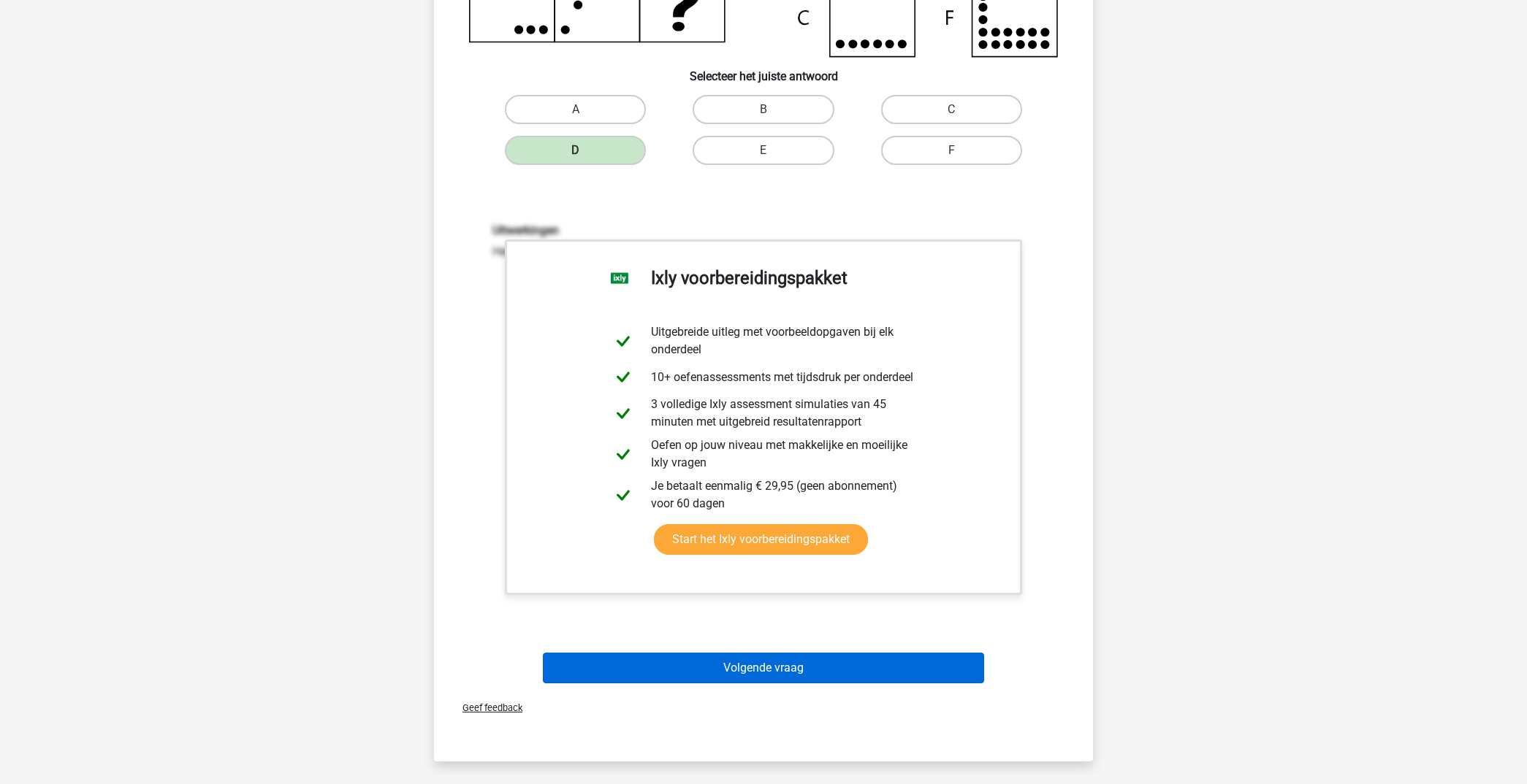
click at [842, 661] on button "Volgende vraag" at bounding box center [764, 668] width 442 height 30
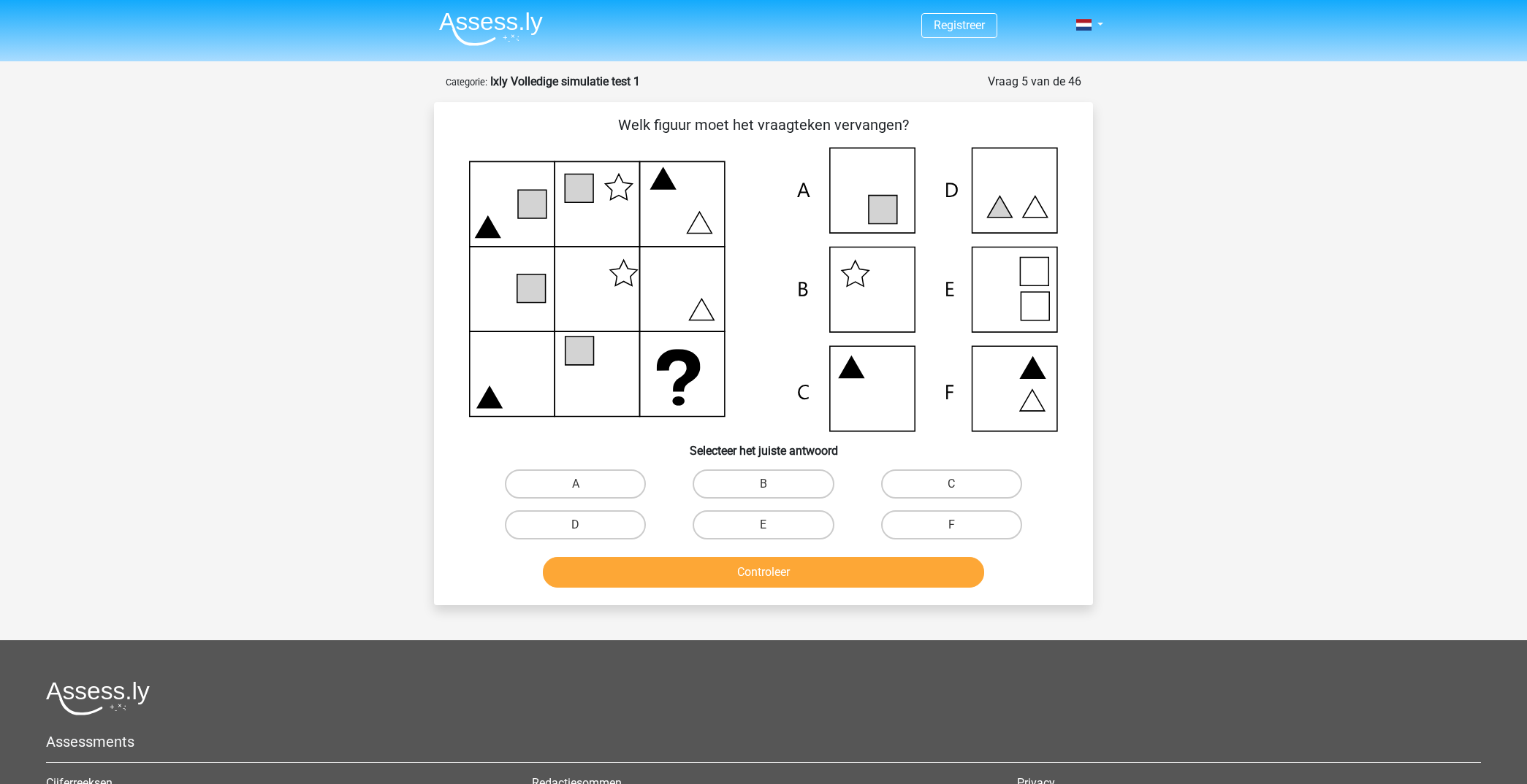
scroll to position [0, 0]
click at [918, 481] on label "C" at bounding box center [951, 483] width 141 height 29
click at [951, 484] on input "C" at bounding box center [955, 489] width 10 height 10
radio input "true"
click at [849, 571] on button "Controleer" at bounding box center [764, 572] width 442 height 30
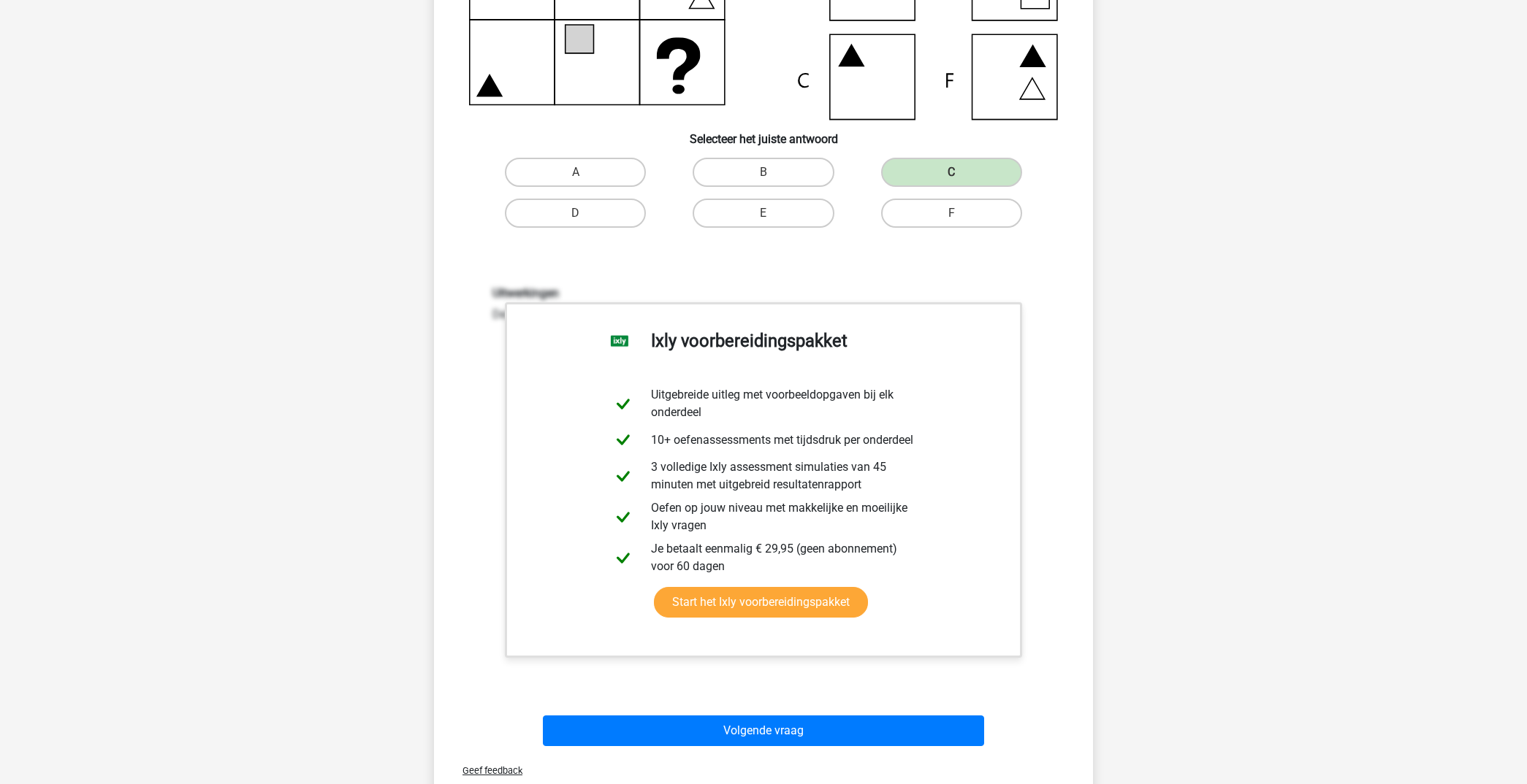
scroll to position [330, 0]
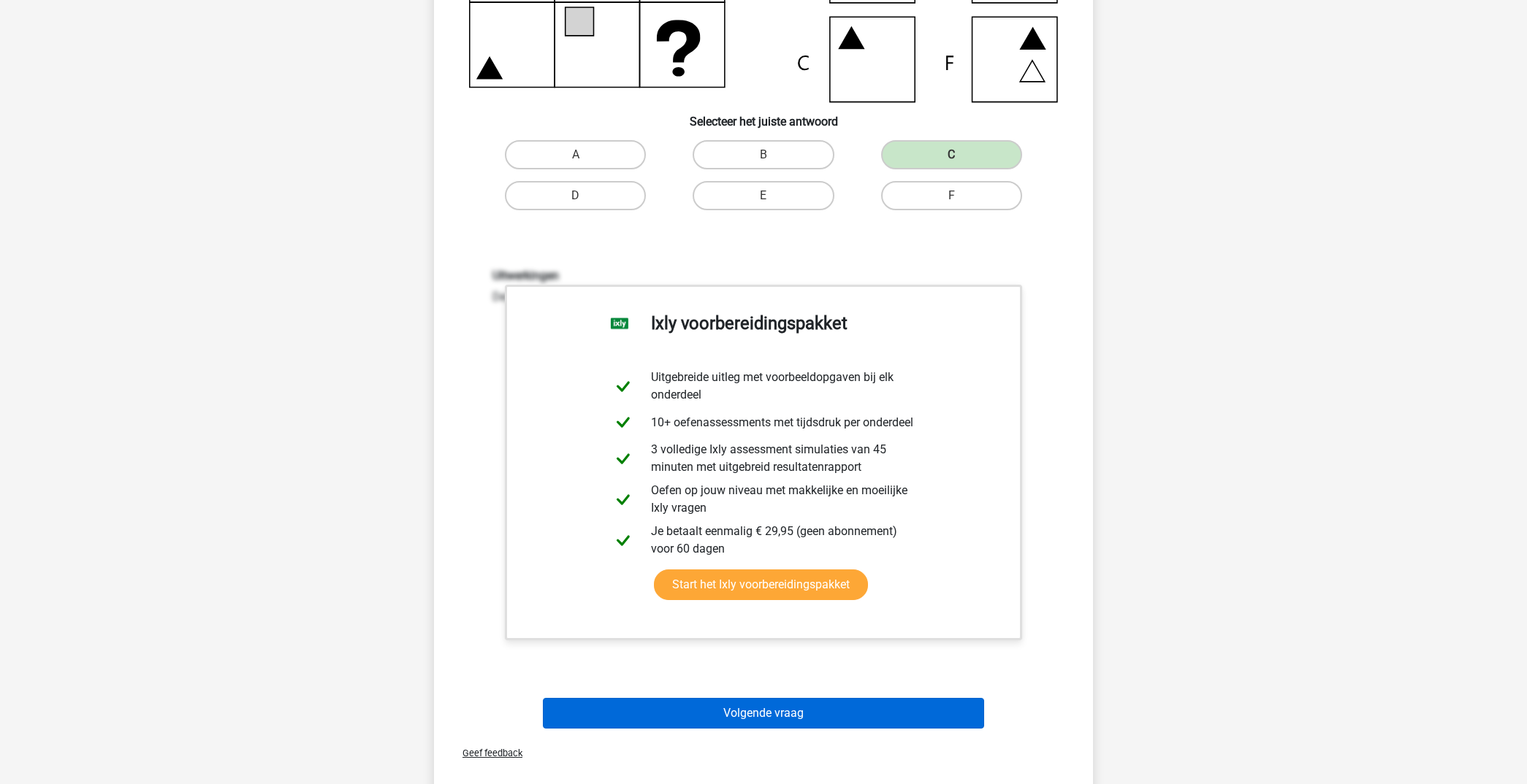
click at [825, 719] on button "Volgende vraag" at bounding box center [764, 713] width 442 height 30
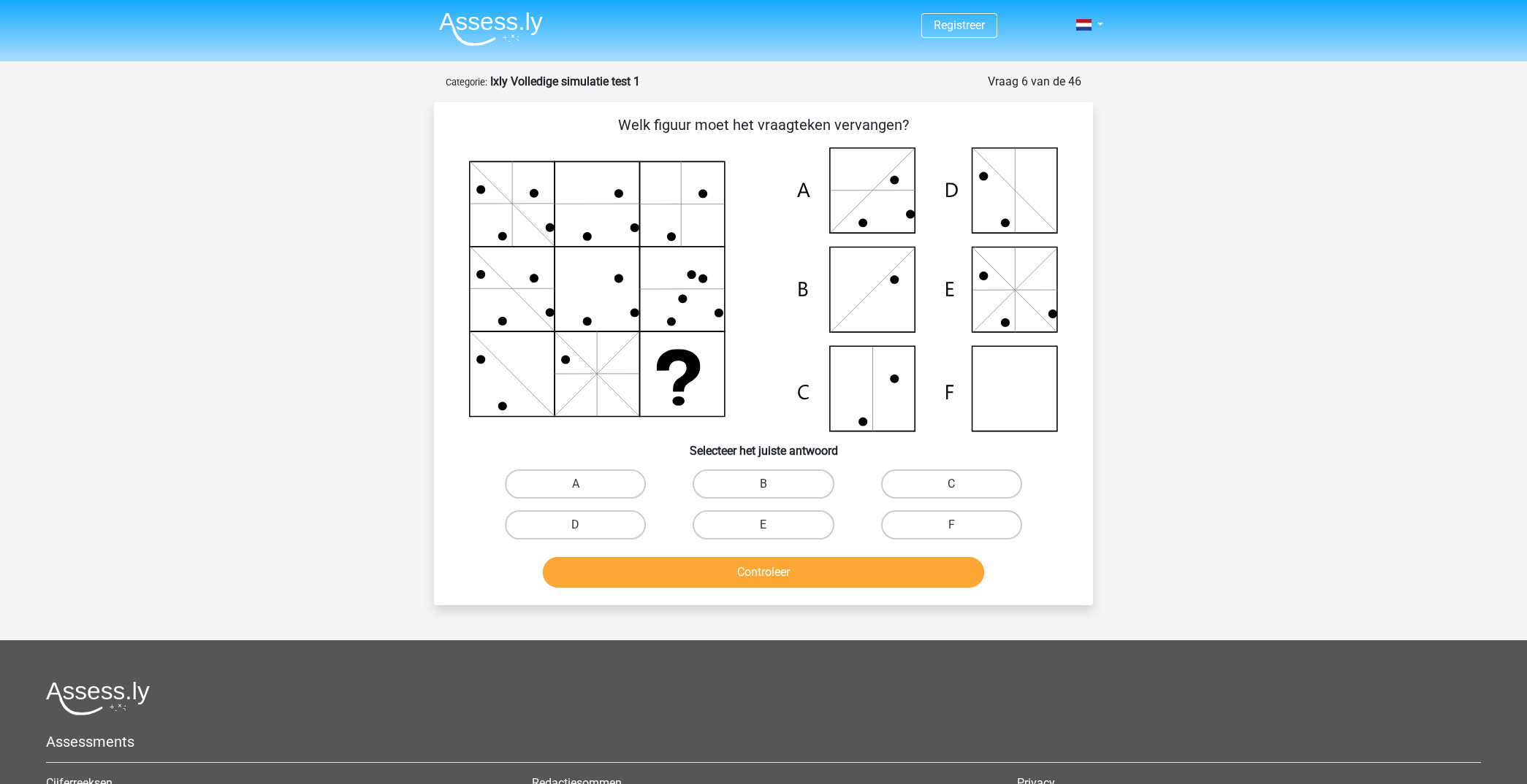
scroll to position [0, 0]
click at [938, 520] on label "F" at bounding box center [951, 524] width 141 height 29
click at [951, 525] on input "F" at bounding box center [955, 530] width 10 height 10
radio input "true"
click at [811, 573] on button "Controleer" at bounding box center [764, 572] width 442 height 30
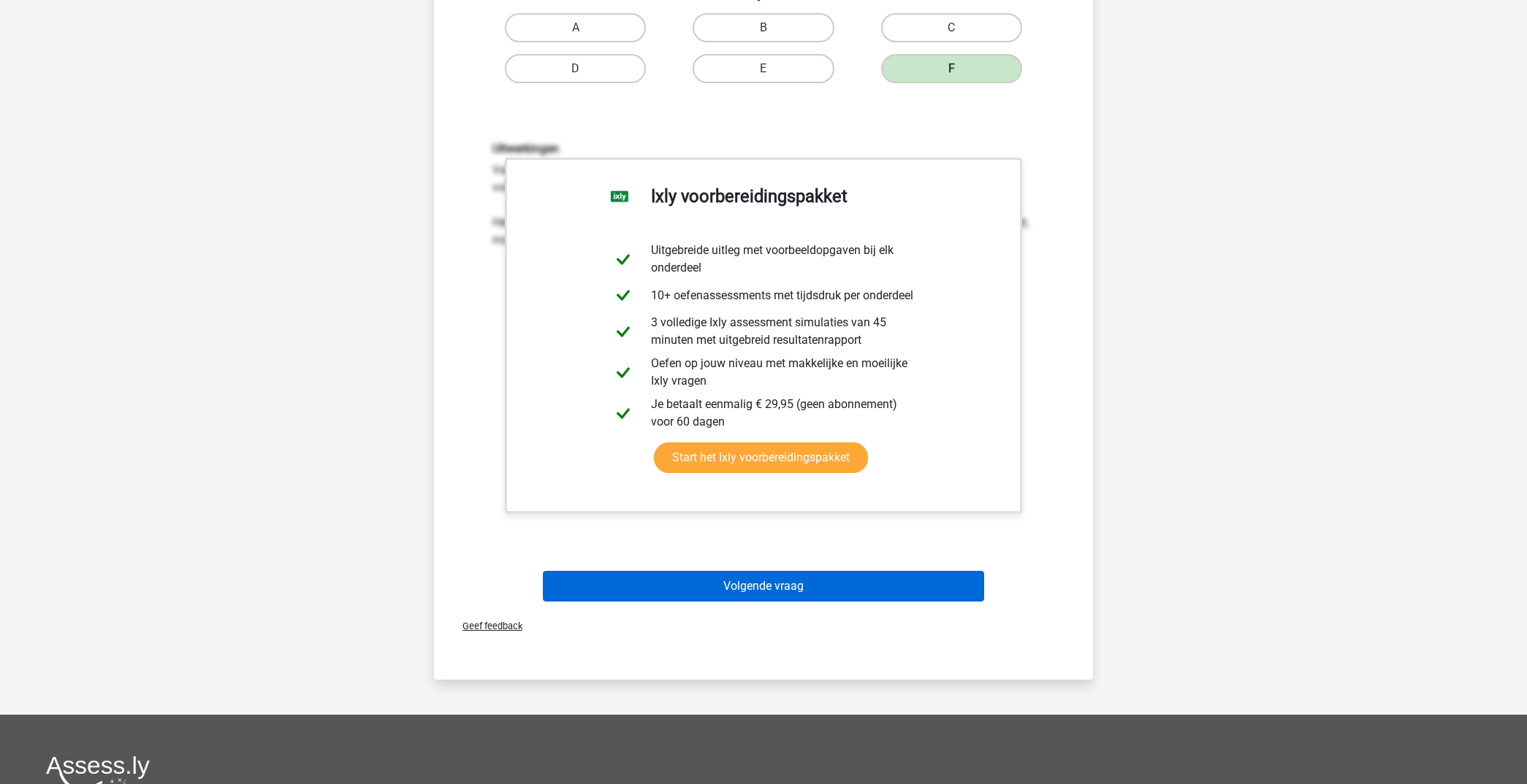
scroll to position [466, 0]
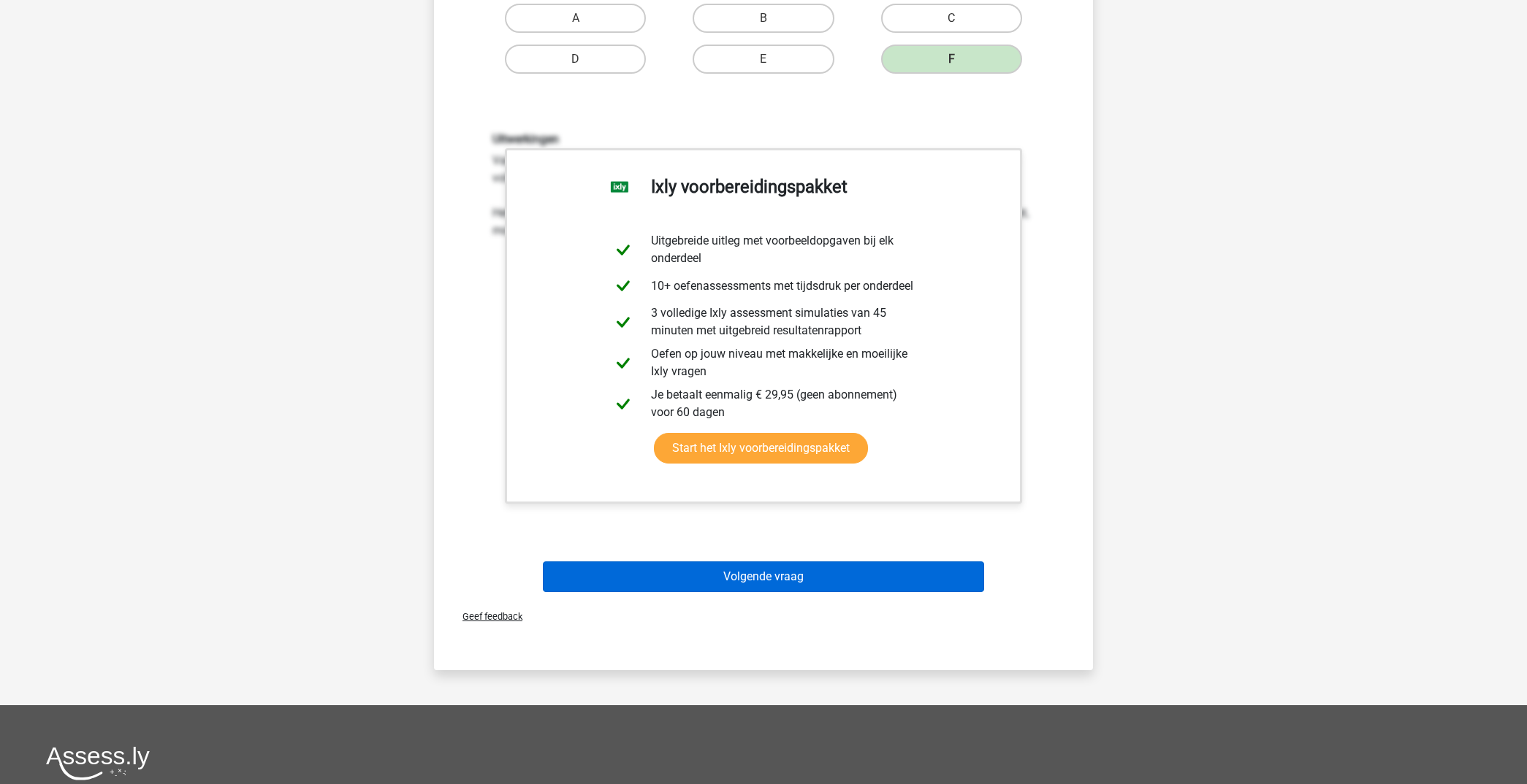
click at [876, 585] on button "Volgende vraag" at bounding box center [764, 576] width 442 height 30
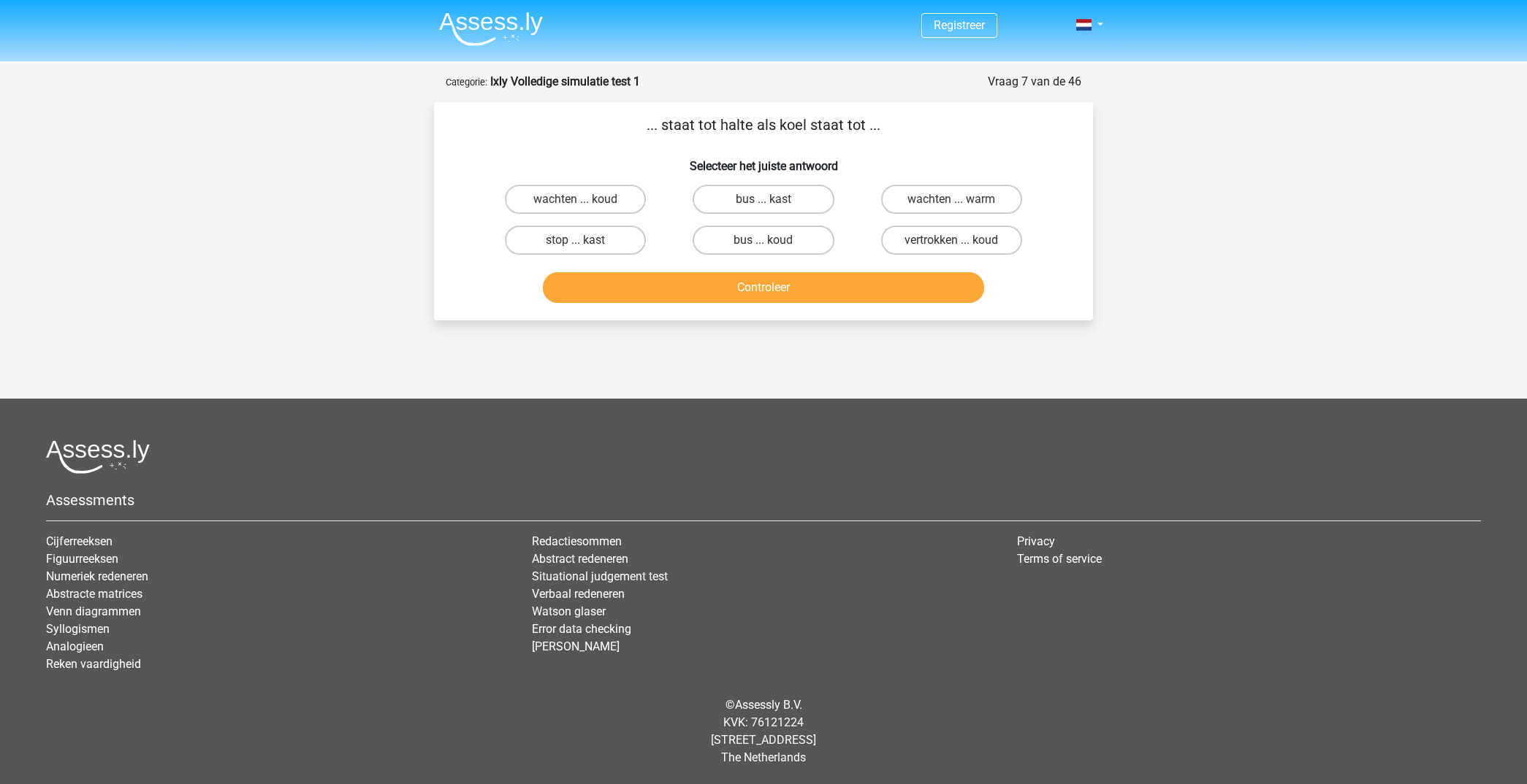
scroll to position [0, 0]
click at [767, 195] on label "bus ... kast" at bounding box center [763, 199] width 141 height 29
click at [767, 199] on input "bus ... kast" at bounding box center [768, 204] width 10 height 10
radio input "true"
click at [776, 280] on button "Controleer" at bounding box center [764, 287] width 442 height 30
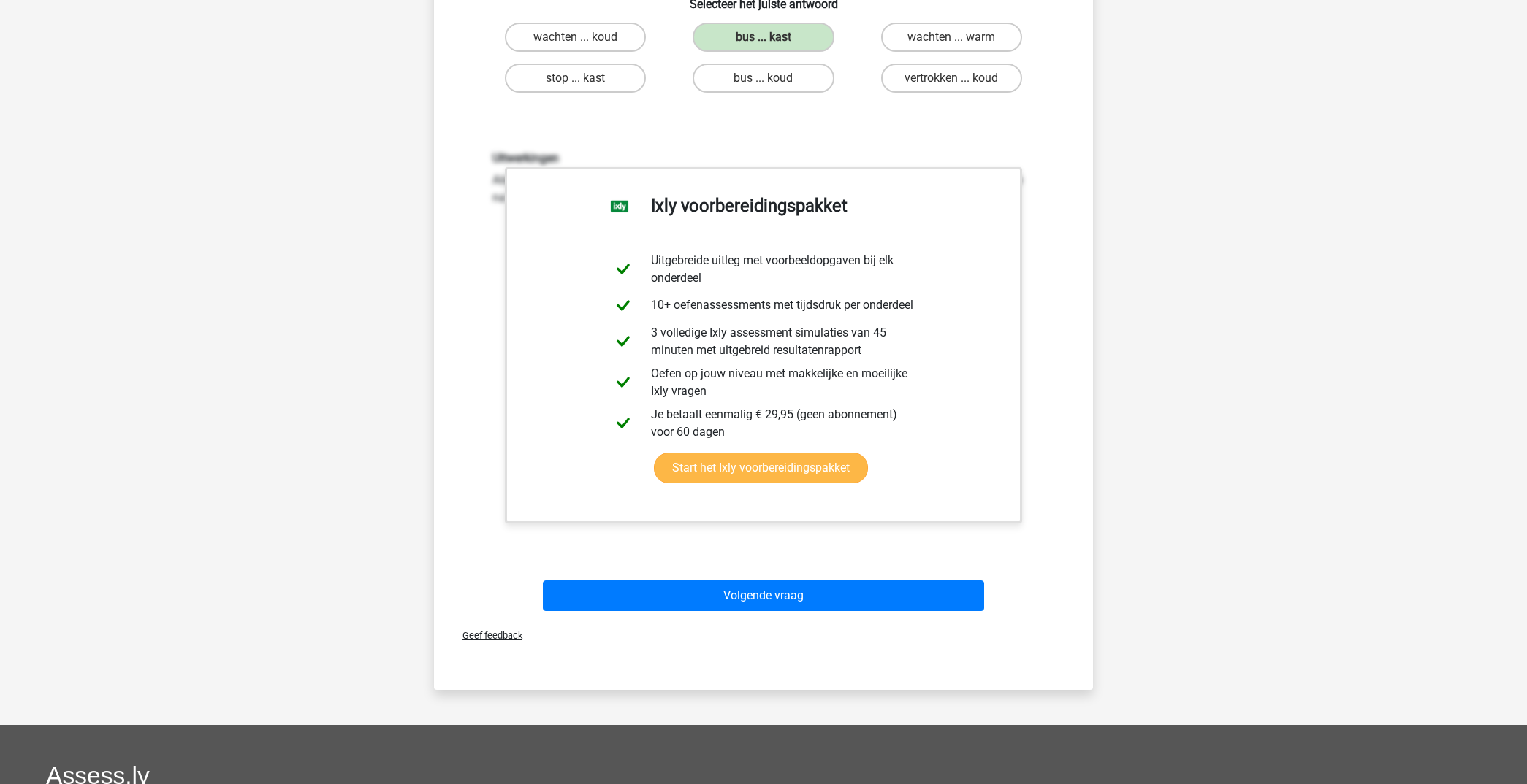
scroll to position [227, 0]
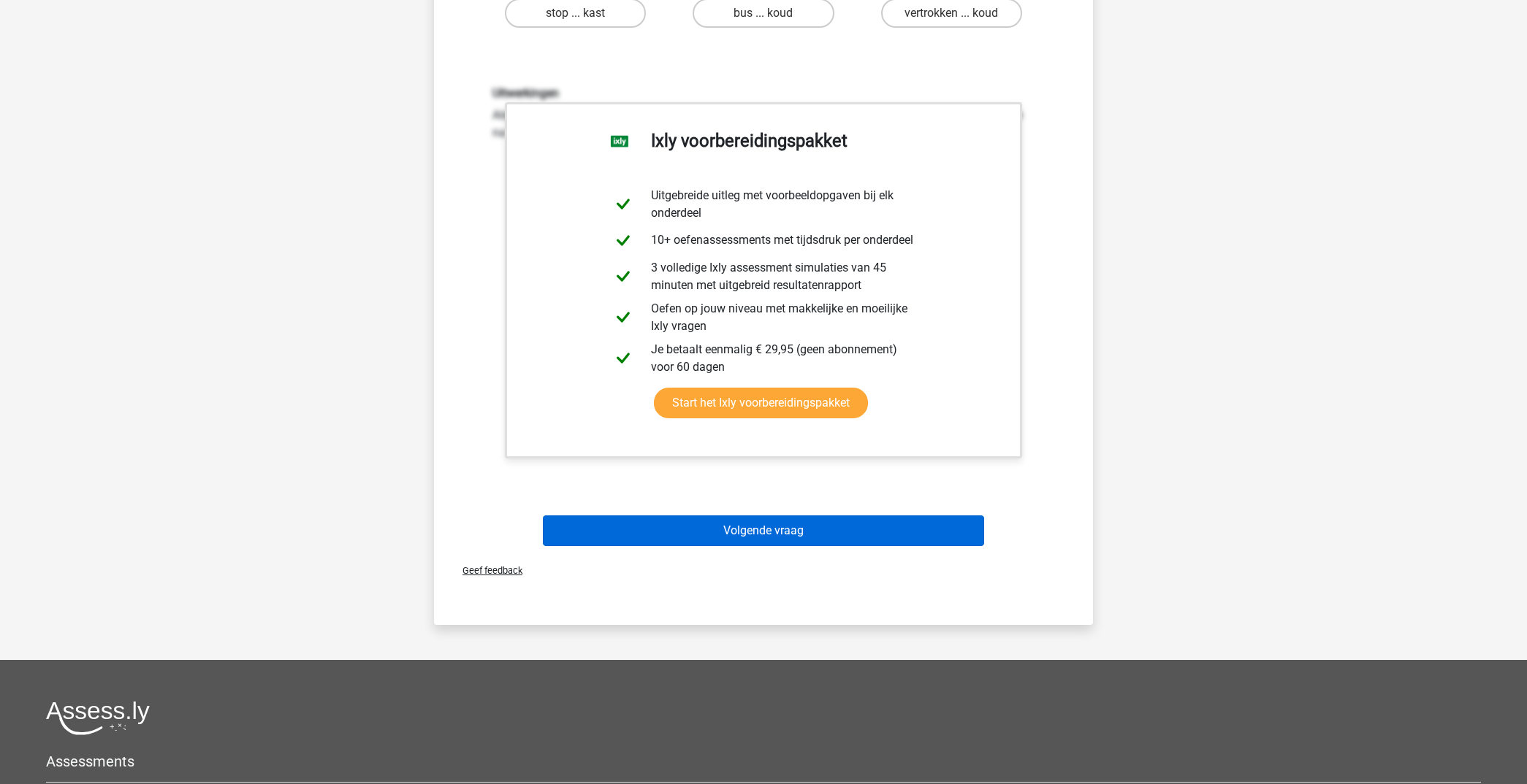
click at [851, 536] on button "Volgende vraag" at bounding box center [764, 530] width 442 height 30
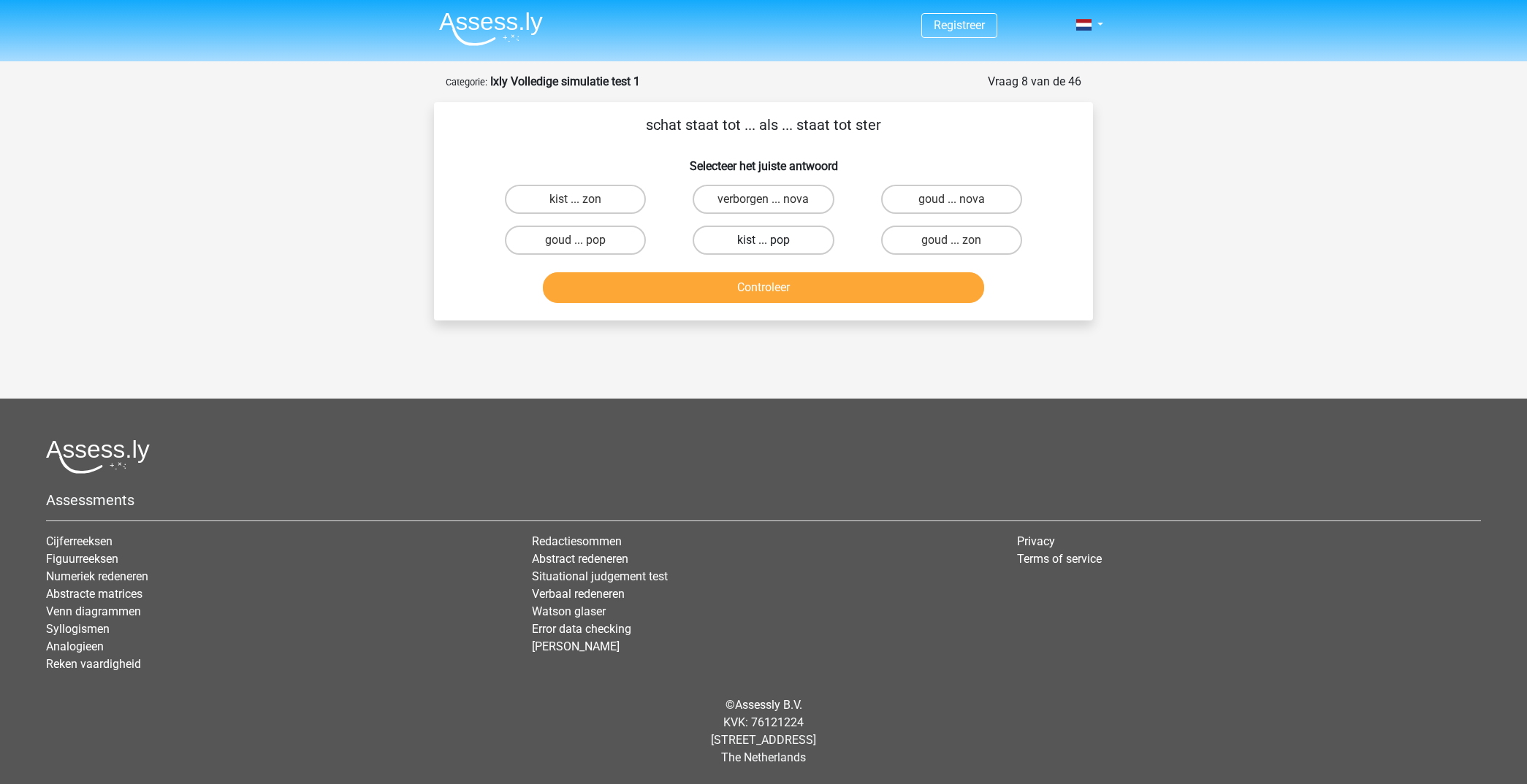
click at [762, 245] on label "kist ... pop" at bounding box center [763, 240] width 141 height 29
click at [764, 245] on input "kist ... pop" at bounding box center [768, 245] width 10 height 10
radio input "true"
click at [763, 285] on button "Controleer" at bounding box center [764, 287] width 442 height 30
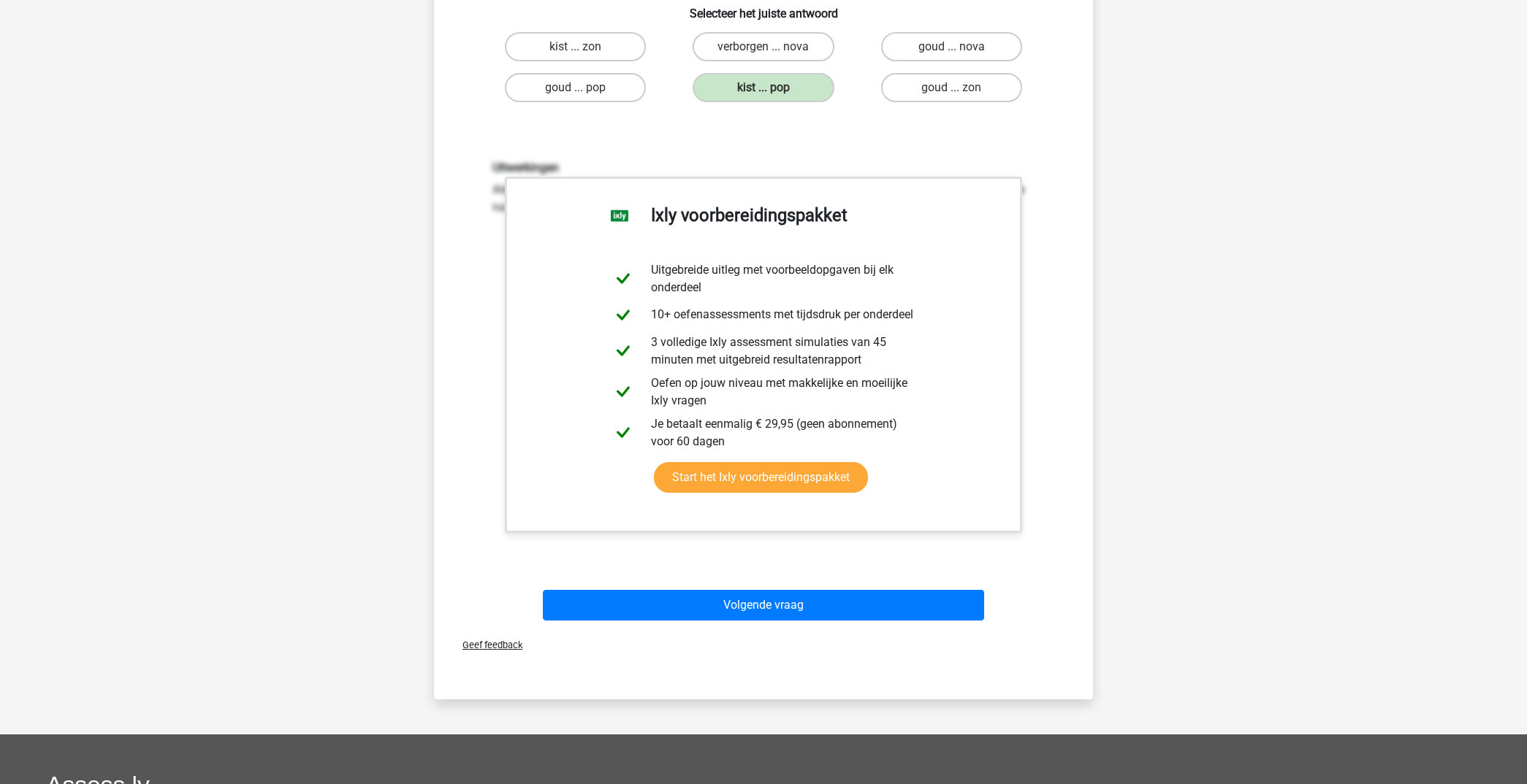
scroll to position [153, 0]
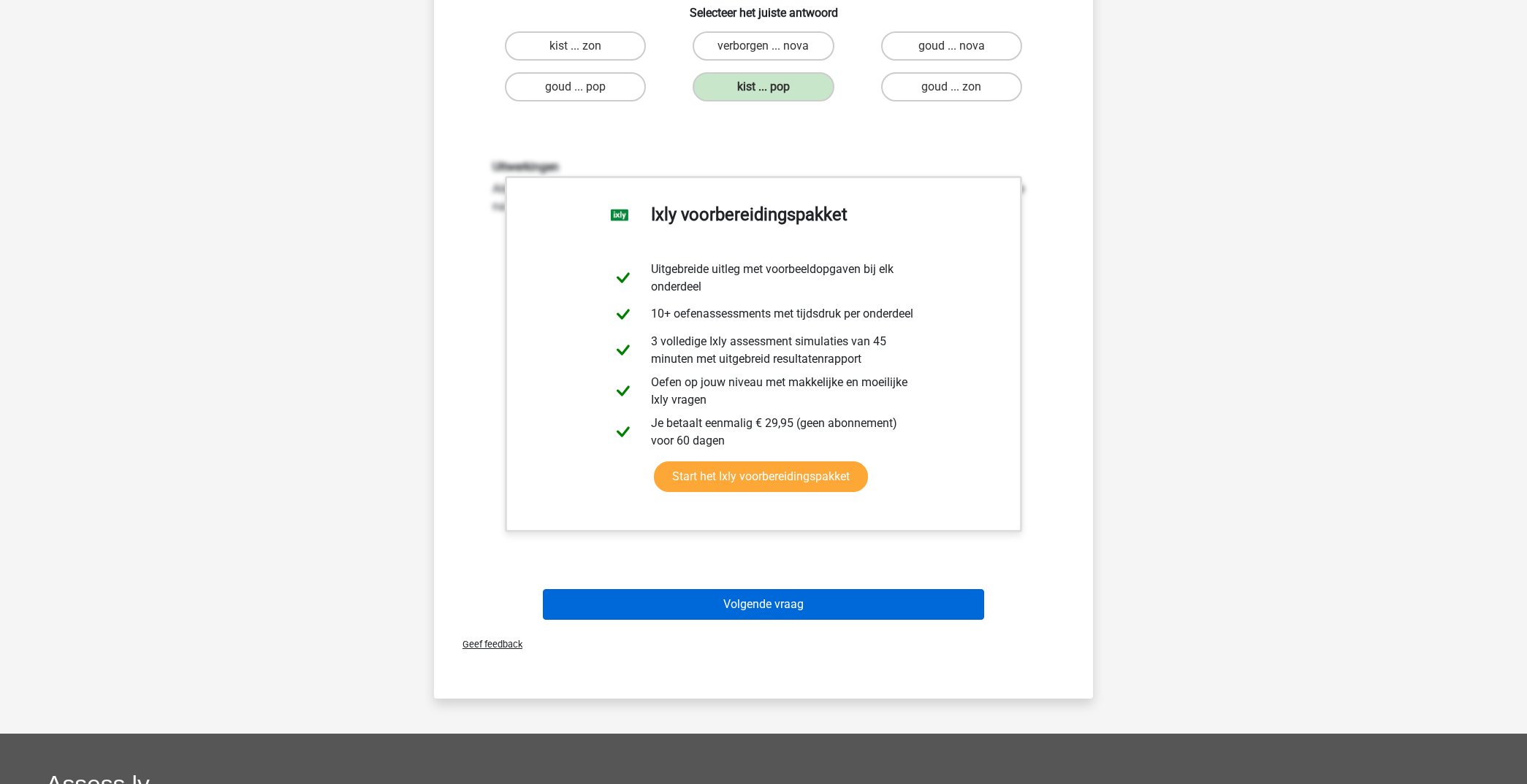
click at [822, 594] on button "Volgende vraag" at bounding box center [764, 604] width 442 height 30
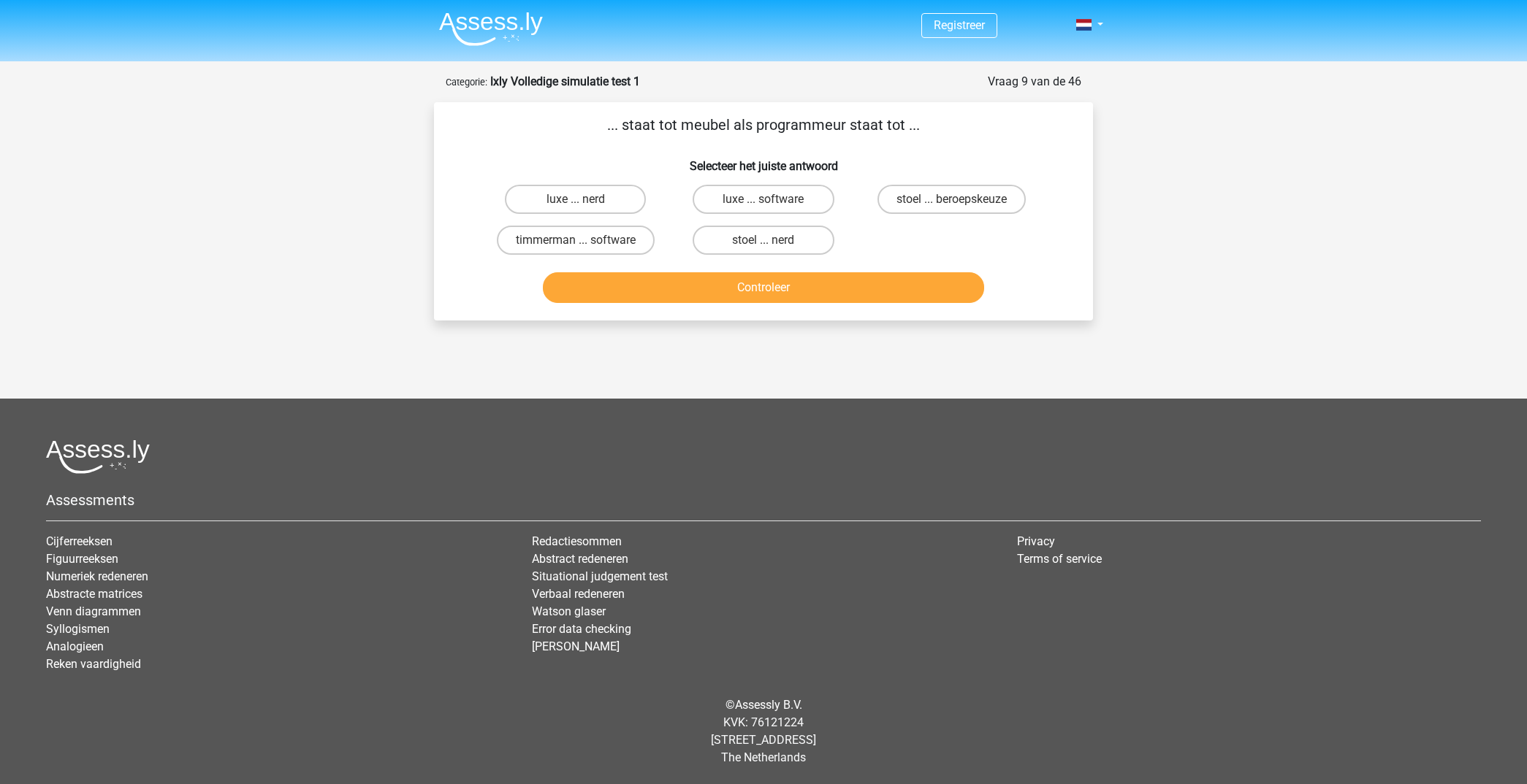
scroll to position [0, 0]
click at [589, 245] on label "timmerman ... software" at bounding box center [576, 240] width 158 height 29
click at [585, 245] on input "timmerman ... software" at bounding box center [580, 245] width 10 height 10
radio input "true"
click at [800, 292] on button "Controleer" at bounding box center [764, 287] width 442 height 30
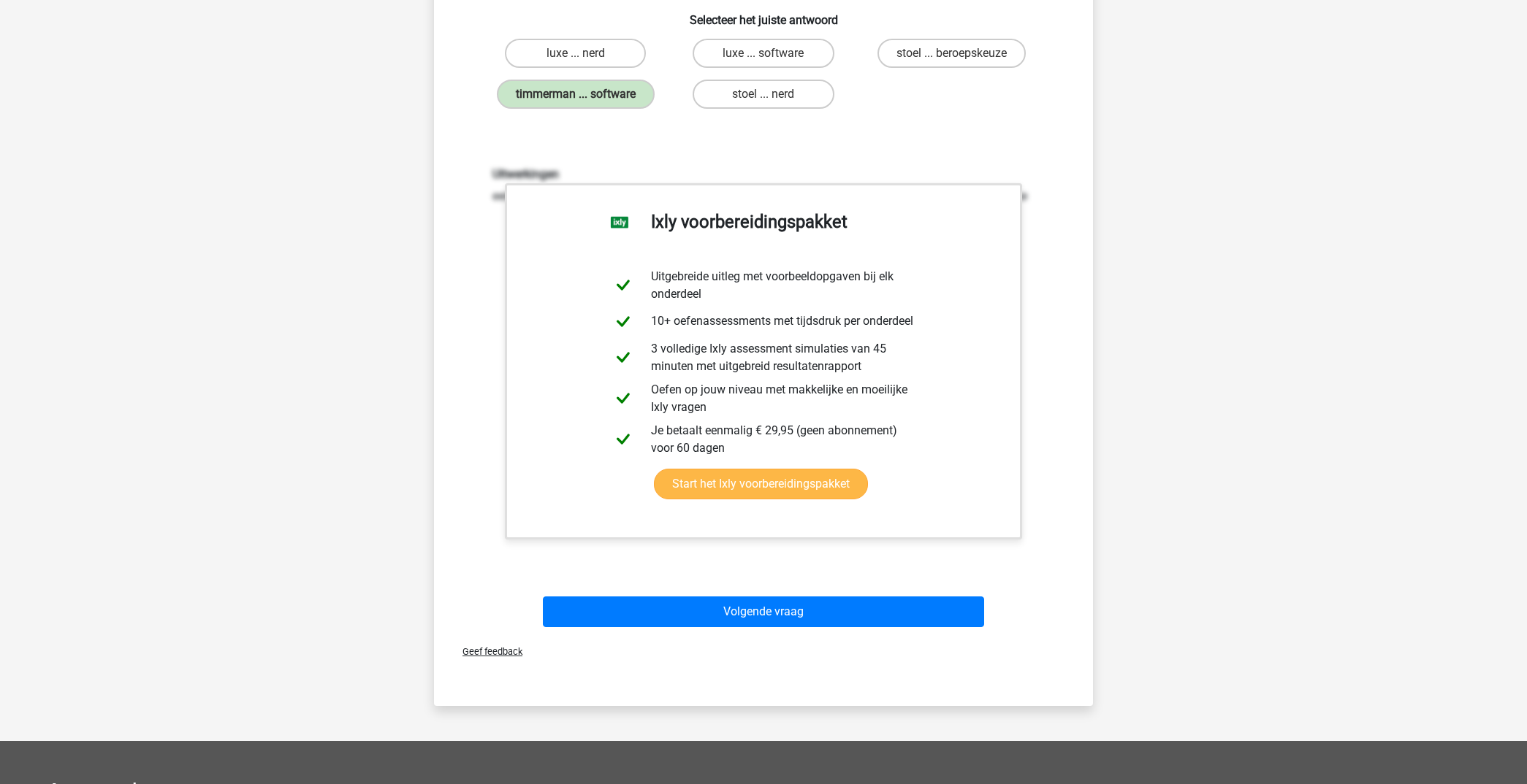
scroll to position [182, 0]
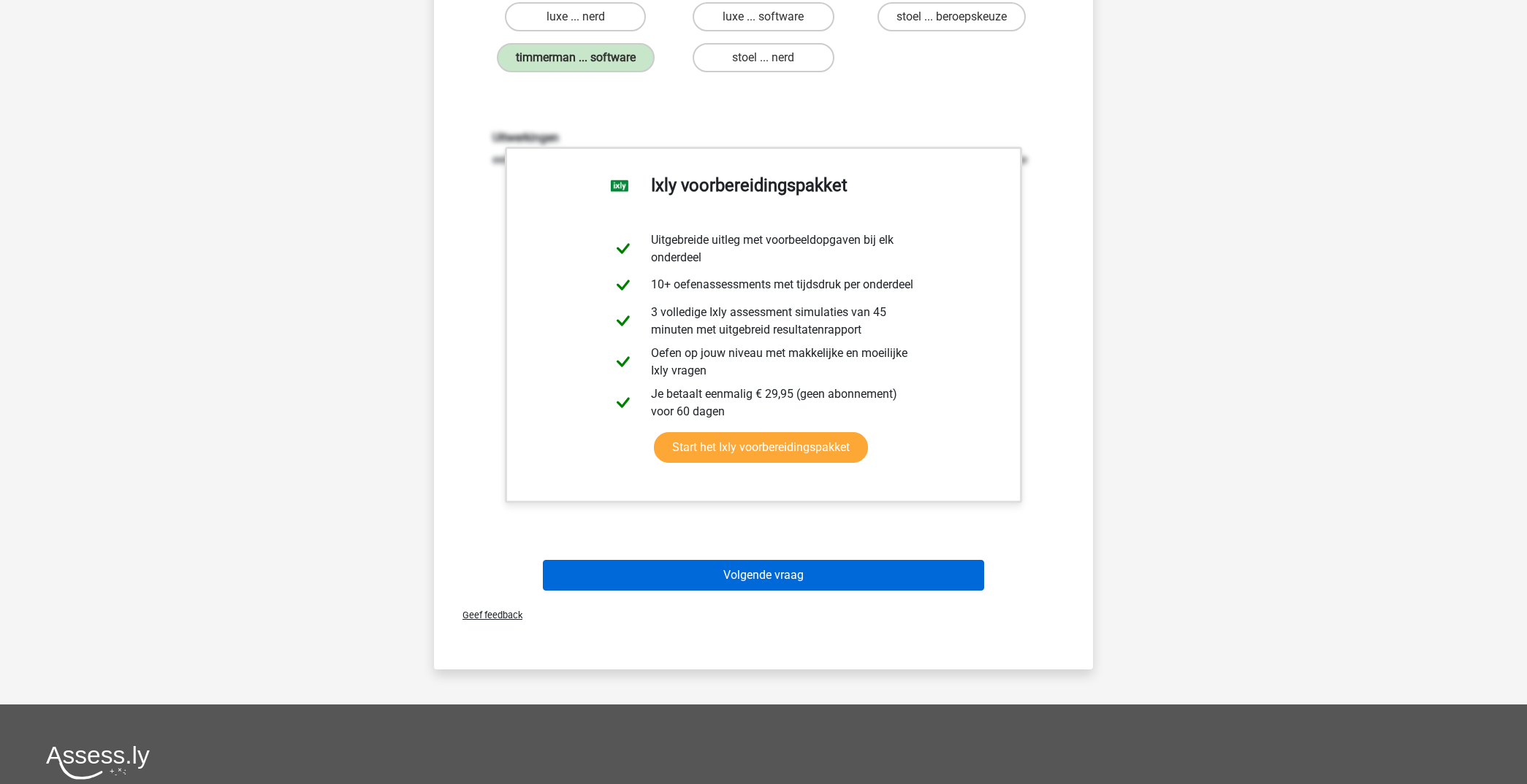
click at [854, 567] on button "Volgende vraag" at bounding box center [764, 575] width 442 height 30
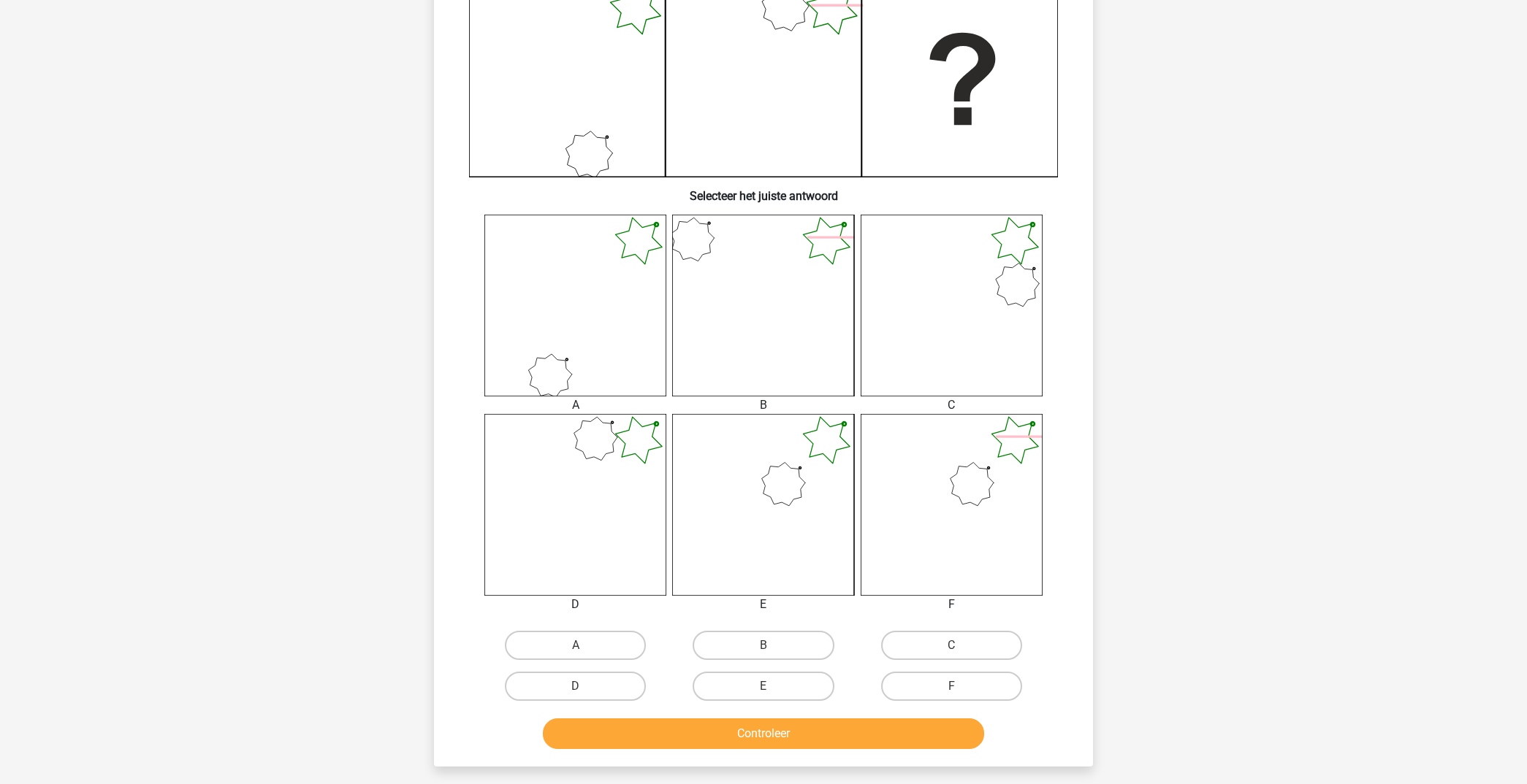
scroll to position [365, 0]
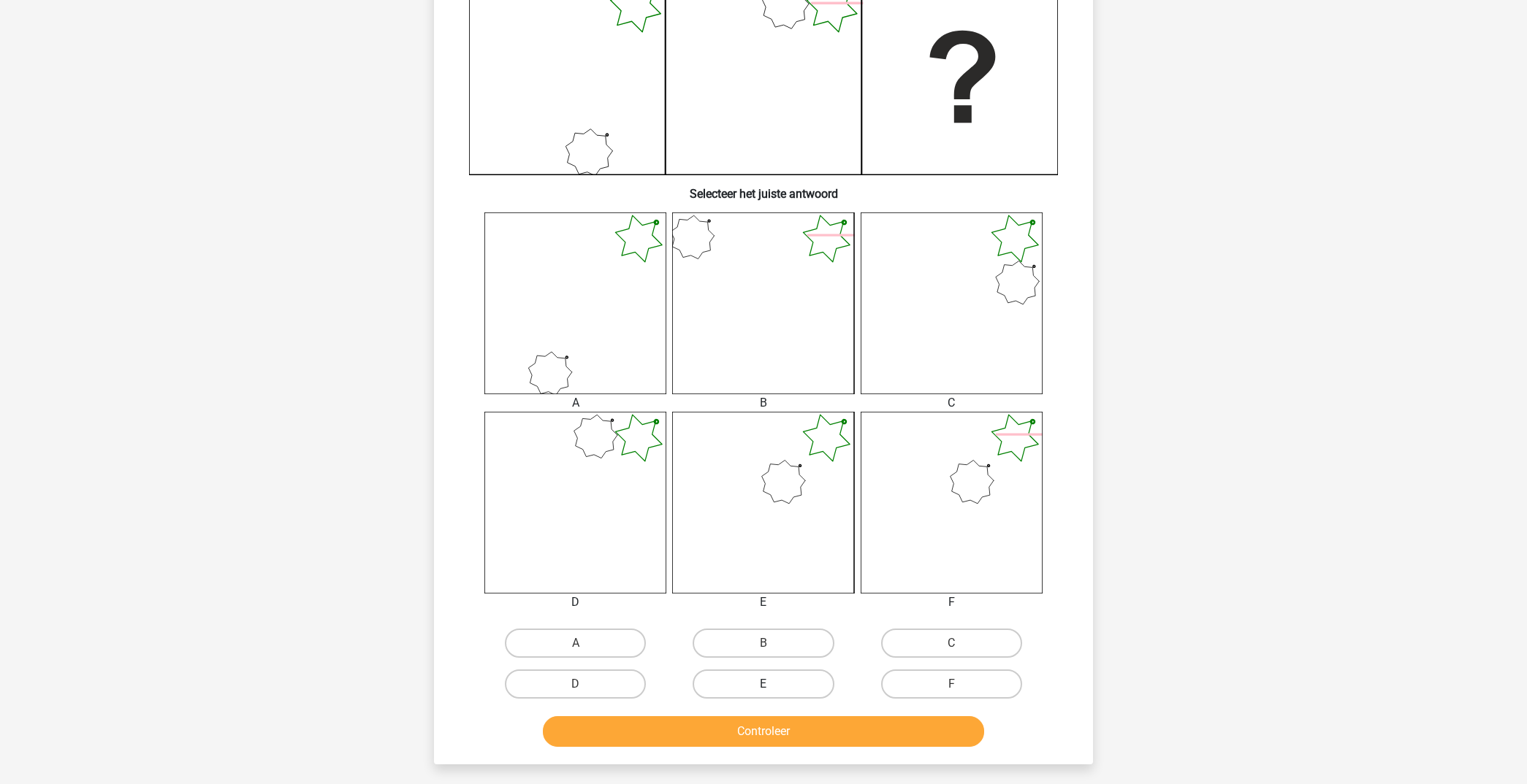
click at [758, 684] on label "E" at bounding box center [763, 684] width 141 height 29
click at [764, 684] on input "E" at bounding box center [768, 689] width 10 height 10
radio input "true"
click at [752, 736] on button "Controleer" at bounding box center [764, 731] width 442 height 30
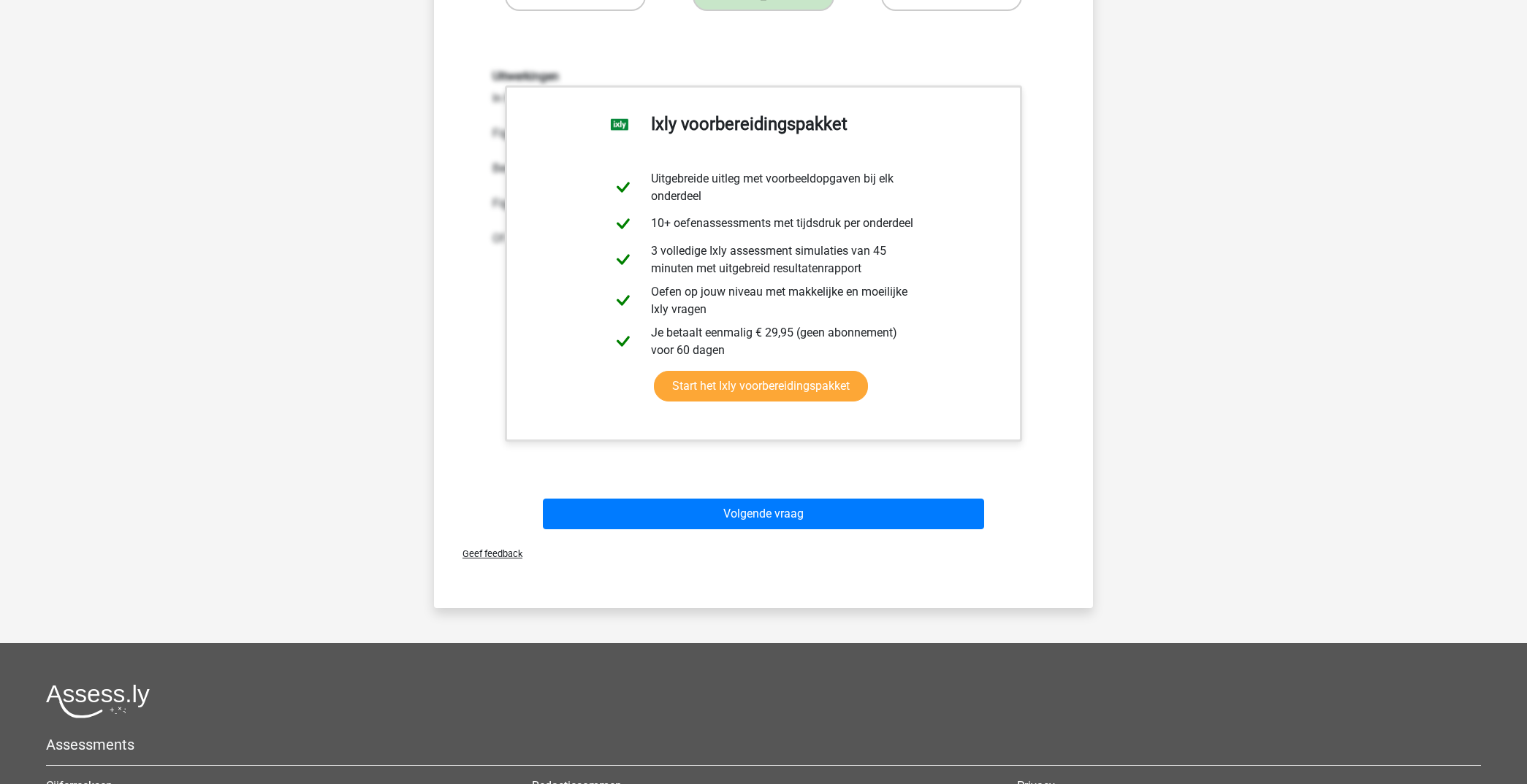
scroll to position [1058, 0]
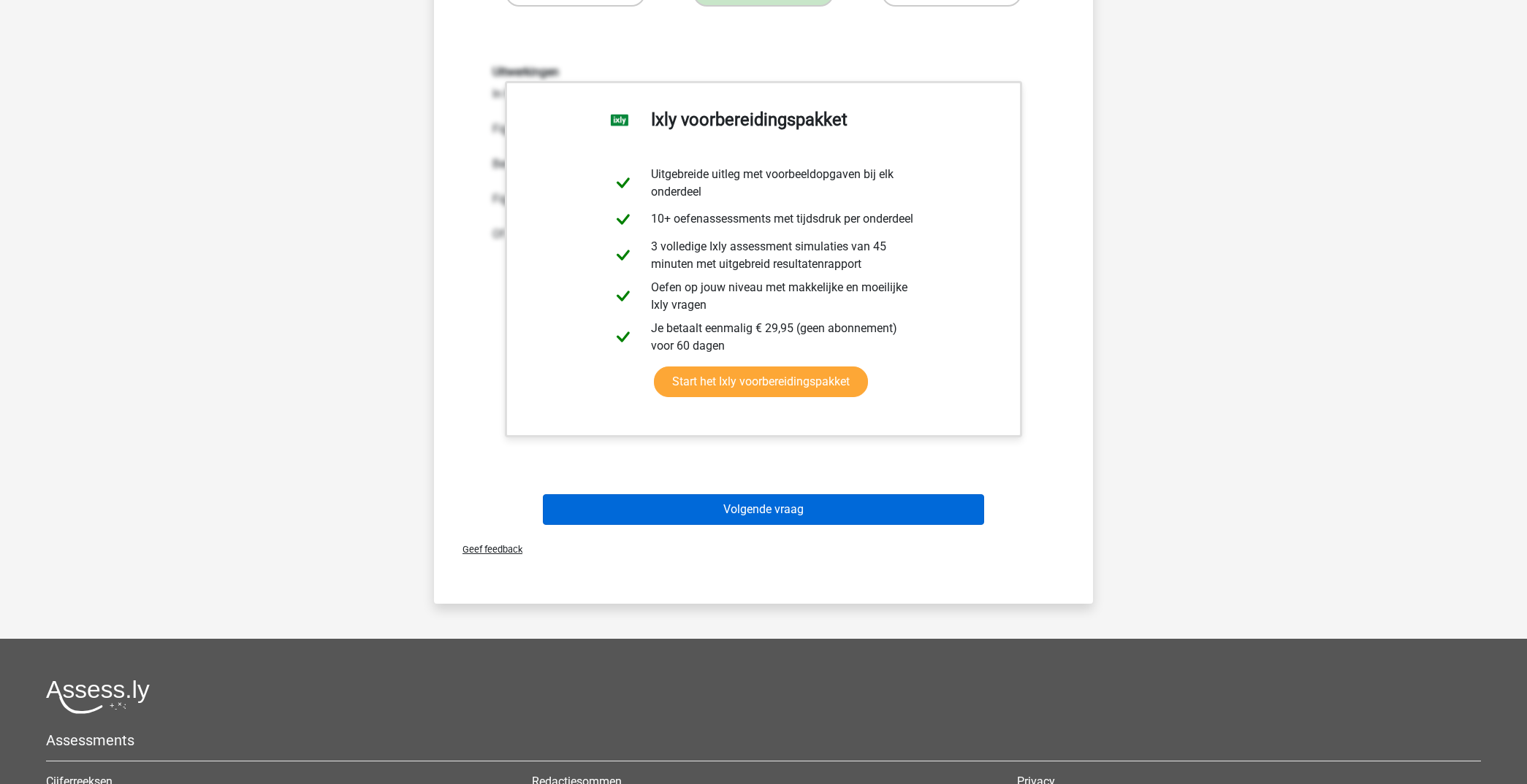
click at [865, 517] on button "Volgende vraag" at bounding box center [764, 510] width 442 height 30
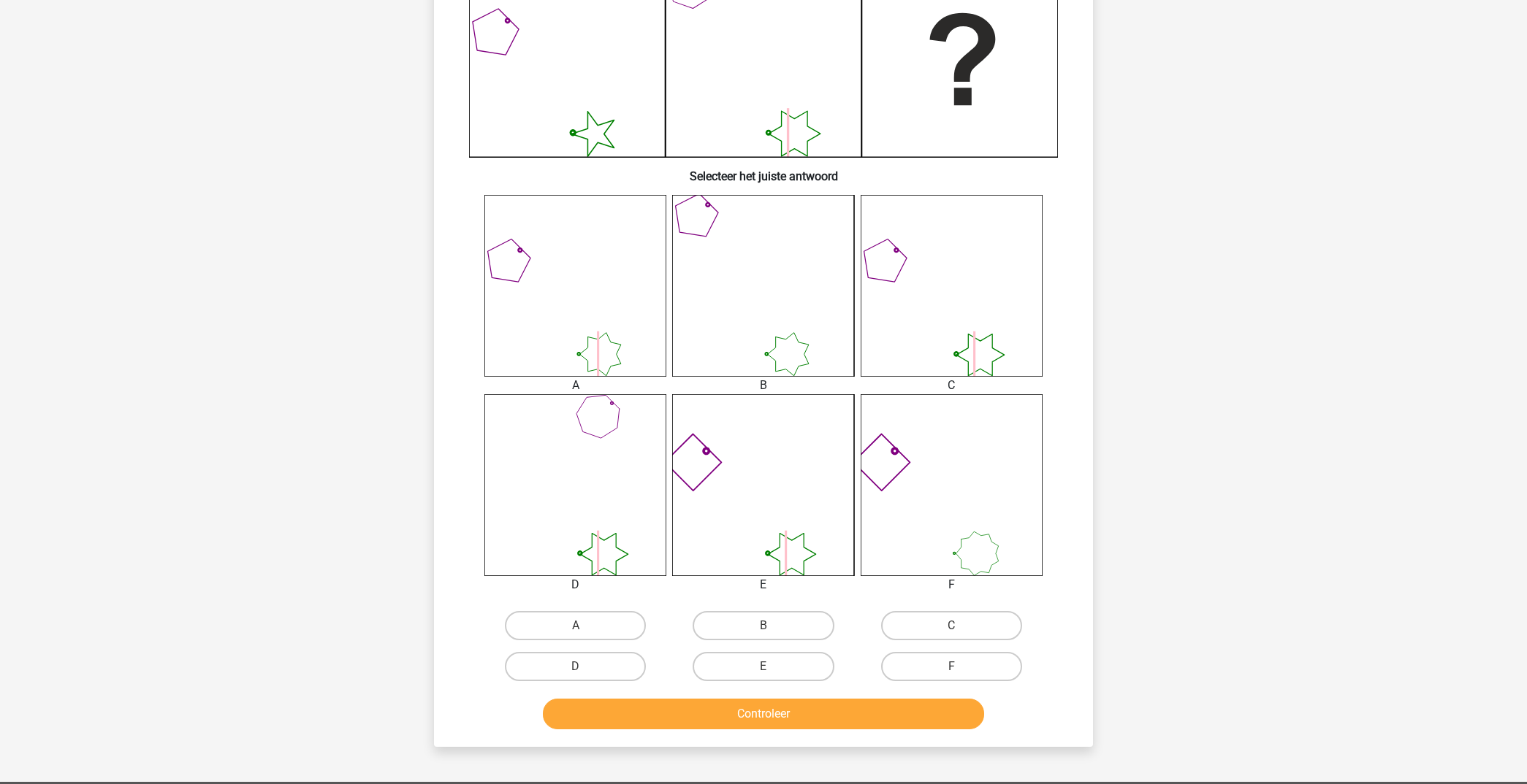
scroll to position [393, 0]
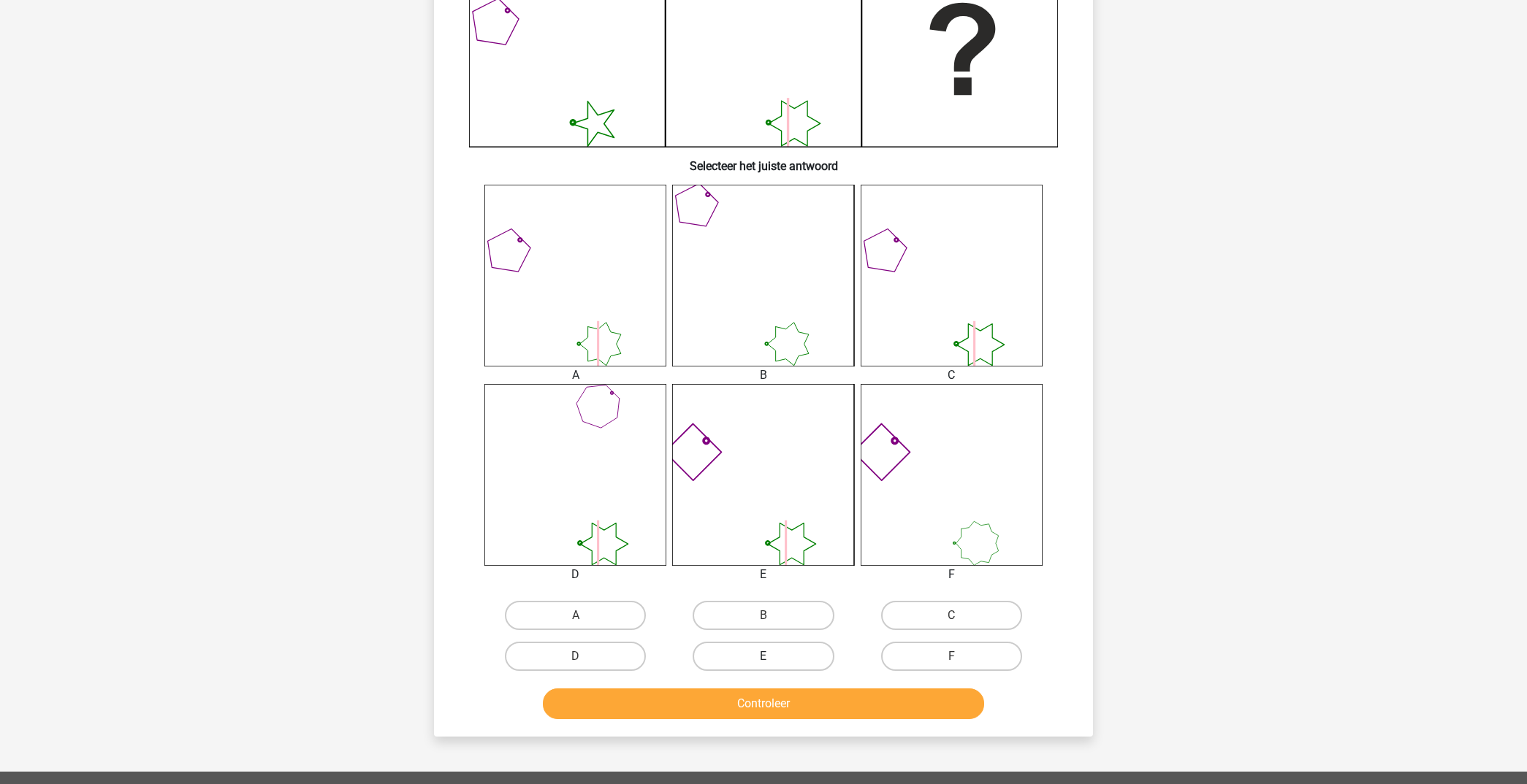
click at [776, 659] on label "E" at bounding box center [763, 656] width 141 height 29
click at [773, 659] on input "E" at bounding box center [768, 661] width 10 height 10
radio input "true"
click at [782, 706] on button "Controleer" at bounding box center [764, 704] width 442 height 30
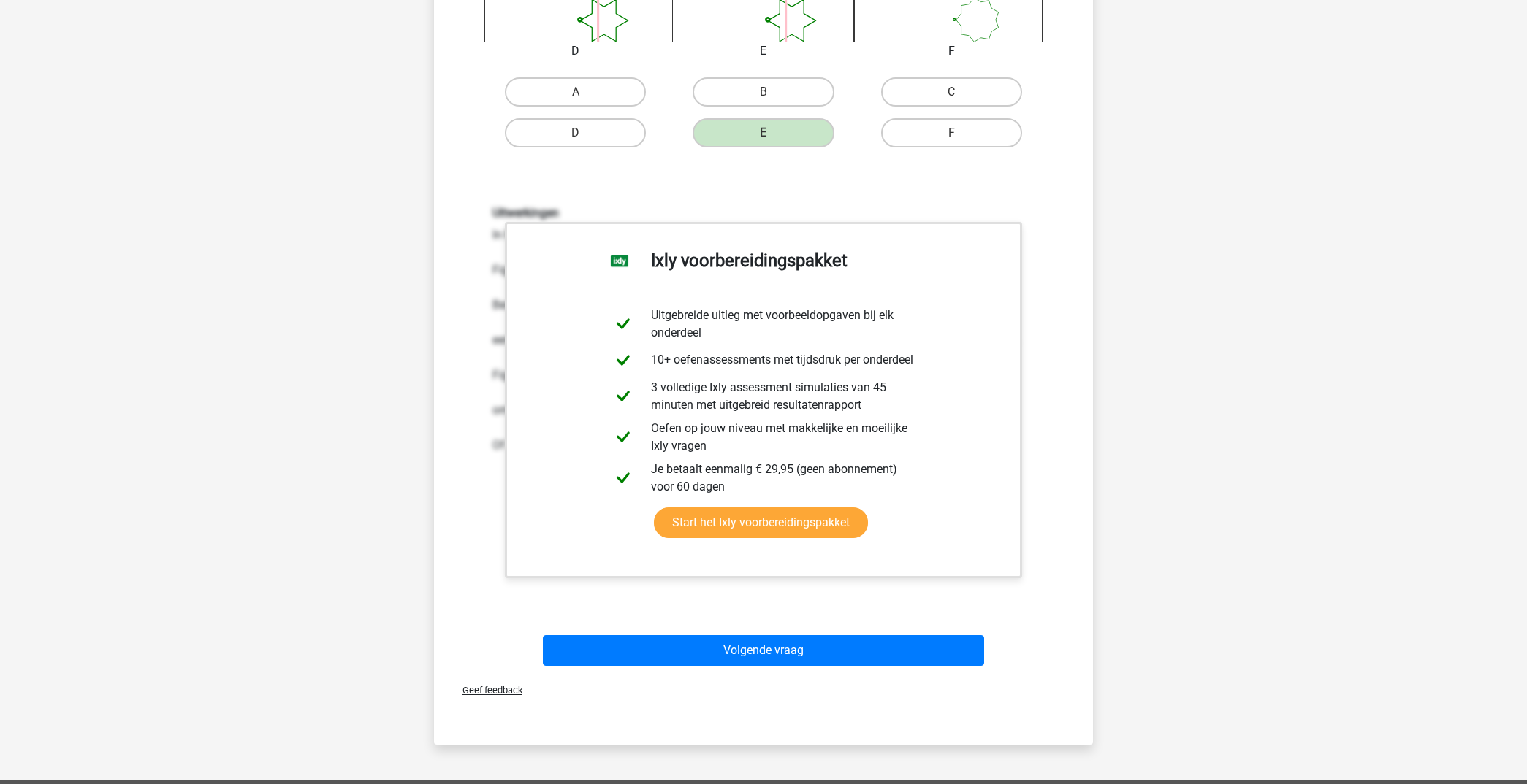
scroll to position [926, 0]
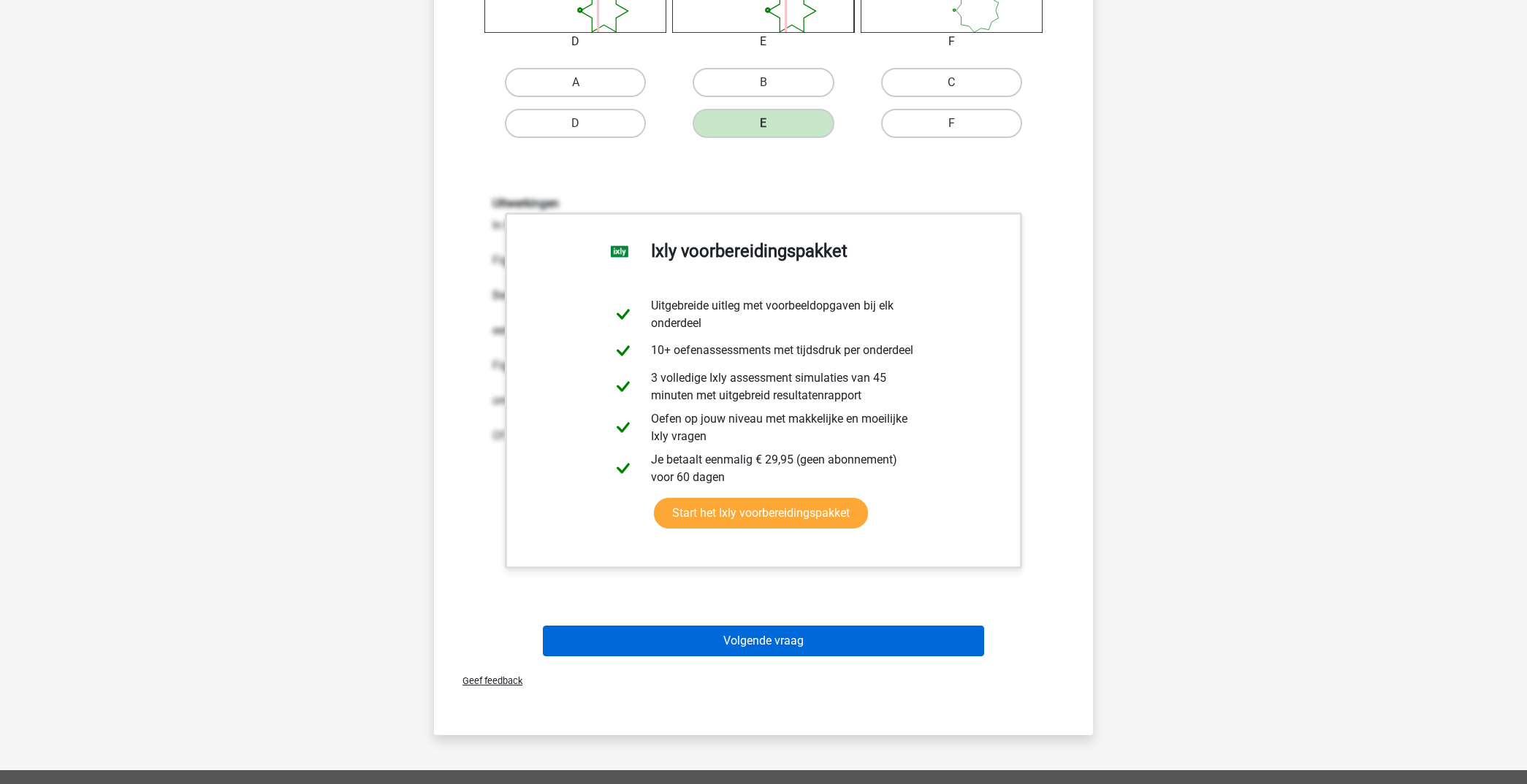
click at [871, 643] on button "Volgende vraag" at bounding box center [764, 640] width 442 height 30
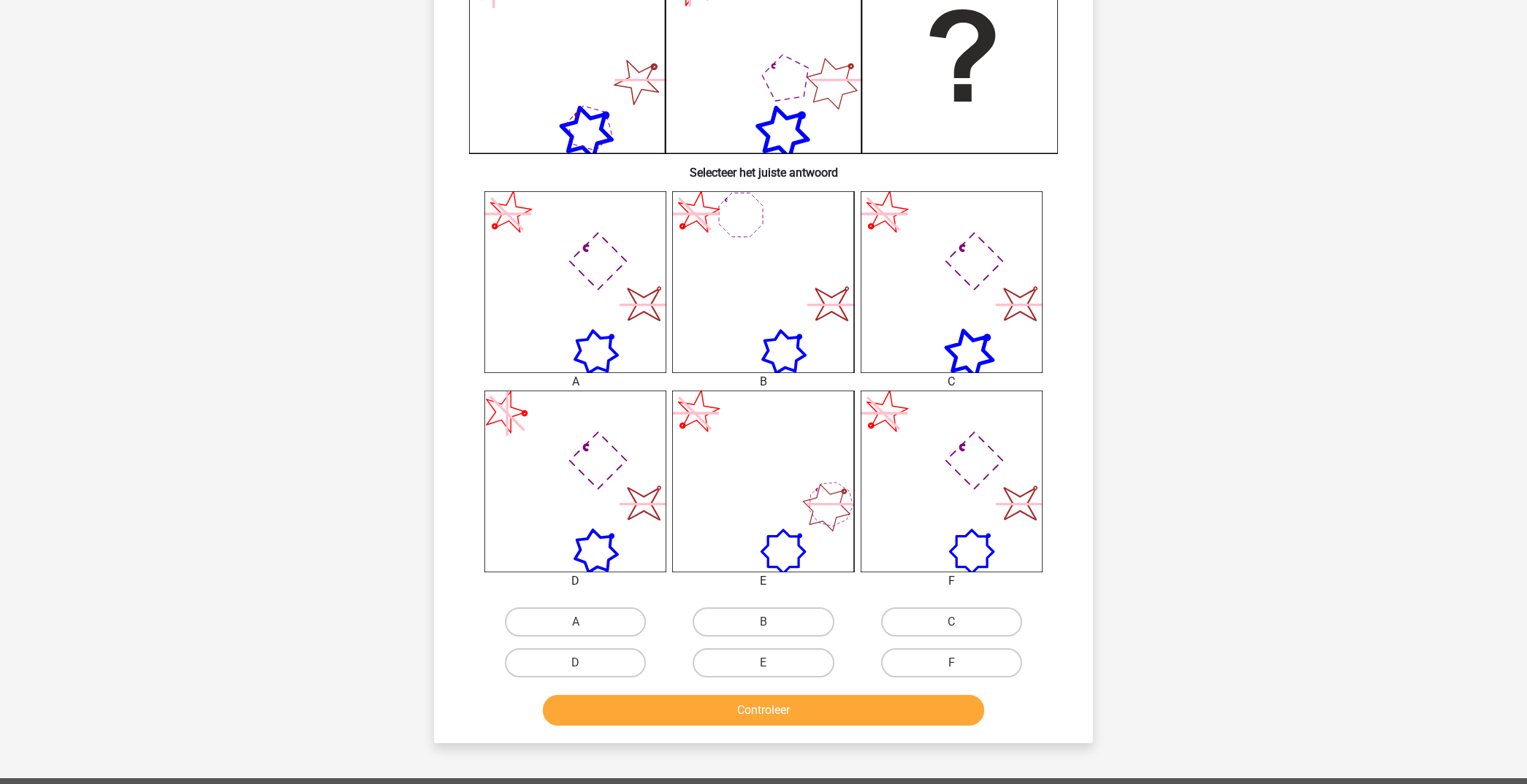
scroll to position [392, 0]
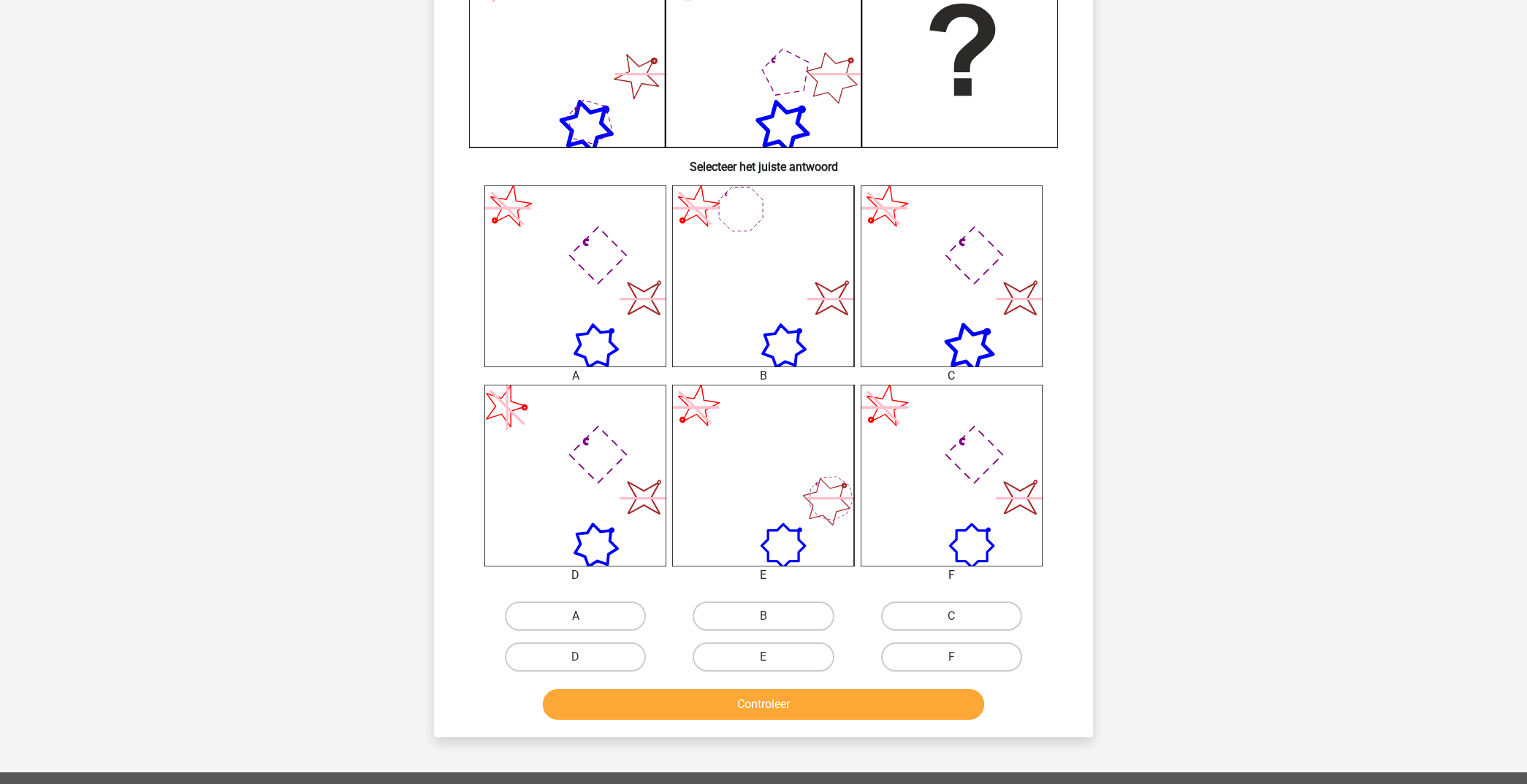
click at [612, 620] on label "A" at bounding box center [574, 616] width 141 height 29
click at [585, 620] on input "A" at bounding box center [580, 621] width 10 height 10
radio input "true"
click at [742, 701] on button "Controleer" at bounding box center [764, 704] width 442 height 30
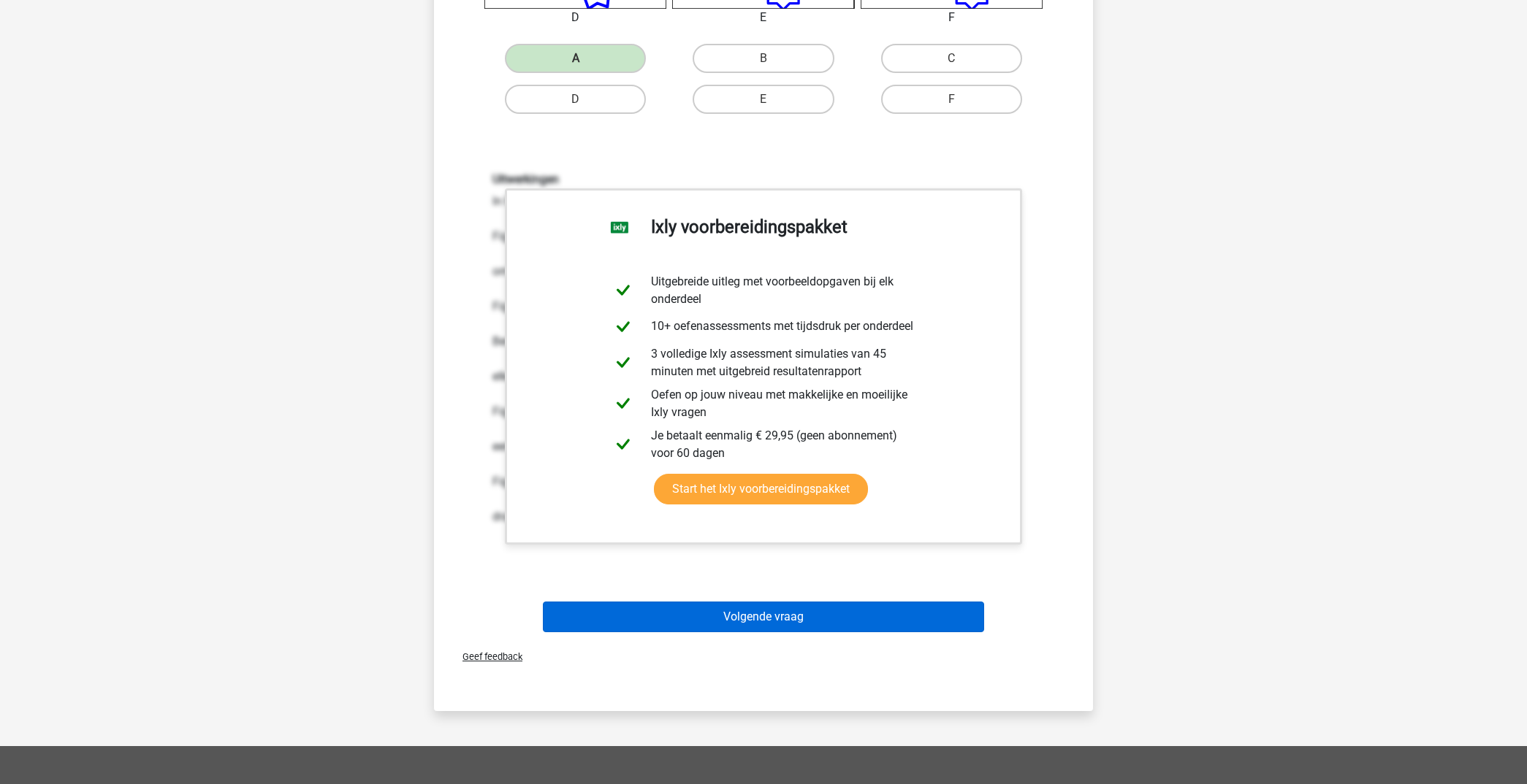
click at [854, 617] on button "Volgende vraag" at bounding box center [764, 617] width 442 height 30
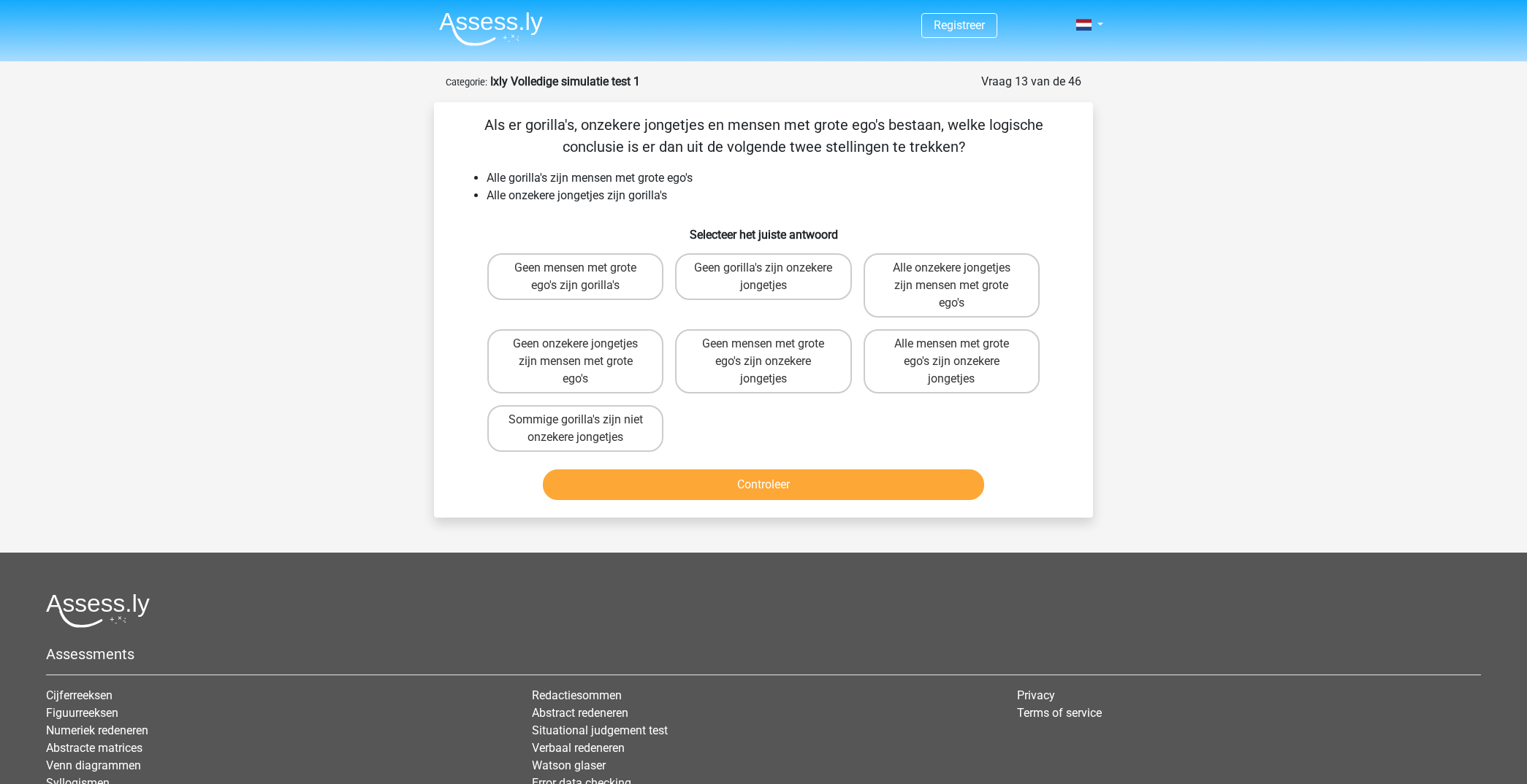
scroll to position [0, 0]
click at [953, 283] on label "Alle onzekere jongetjes zijn mensen met grote ego's" at bounding box center [951, 286] width 176 height 64
click at [953, 277] on input "Alle onzekere jongetjes zijn mensen met grote ego's" at bounding box center [955, 272] width 10 height 10
radio input "true"
click at [784, 483] on button "Controleer" at bounding box center [764, 484] width 442 height 30
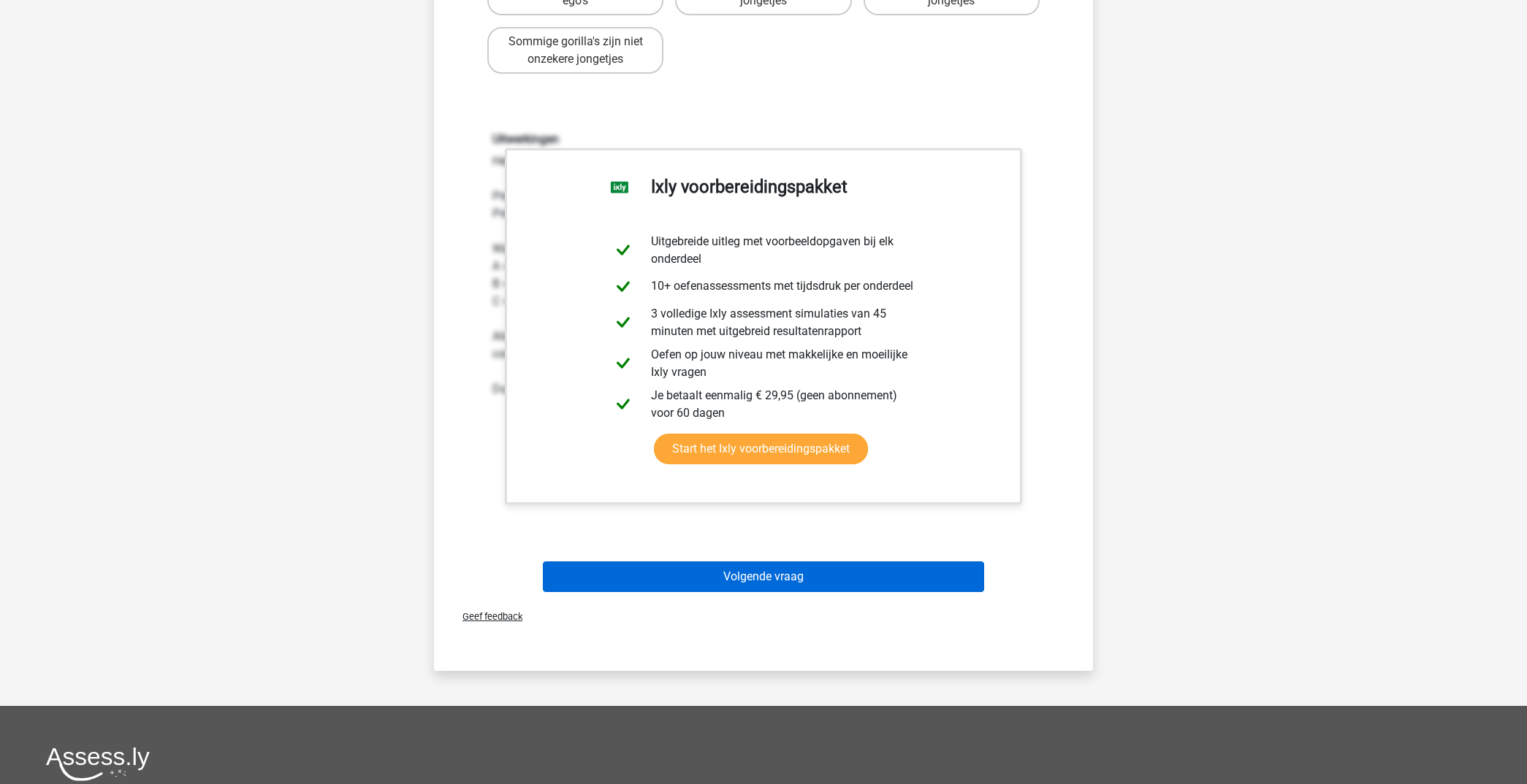
click at [839, 568] on button "Volgende vraag" at bounding box center [764, 576] width 442 height 30
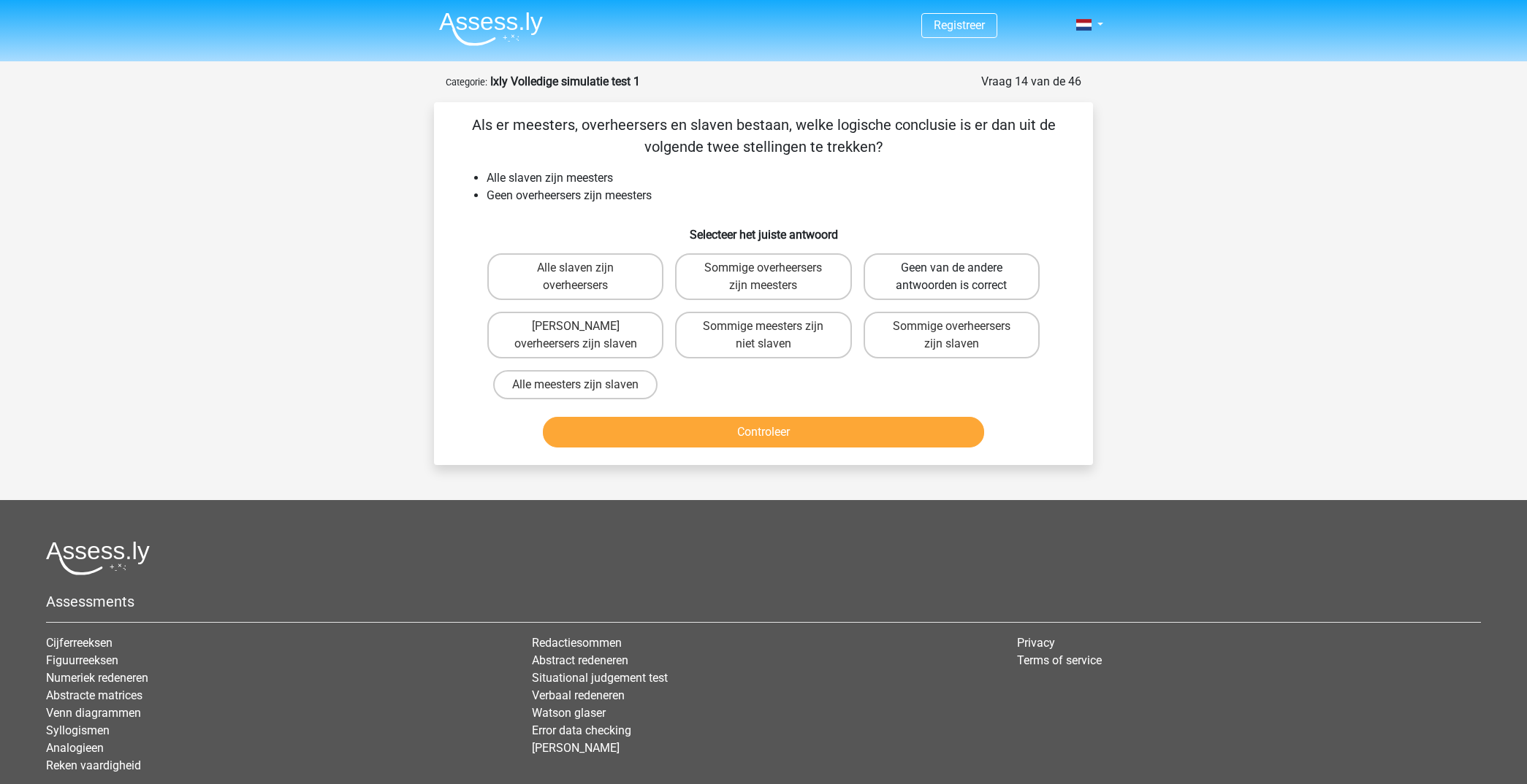
click at [955, 281] on label "Geen van de andere antwoorden is correct" at bounding box center [951, 277] width 176 height 47
click at [955, 277] on input "Geen van de andere antwoorden is correct" at bounding box center [955, 272] width 10 height 10
radio input "true"
click at [860, 433] on button "Controleer" at bounding box center [764, 432] width 442 height 30
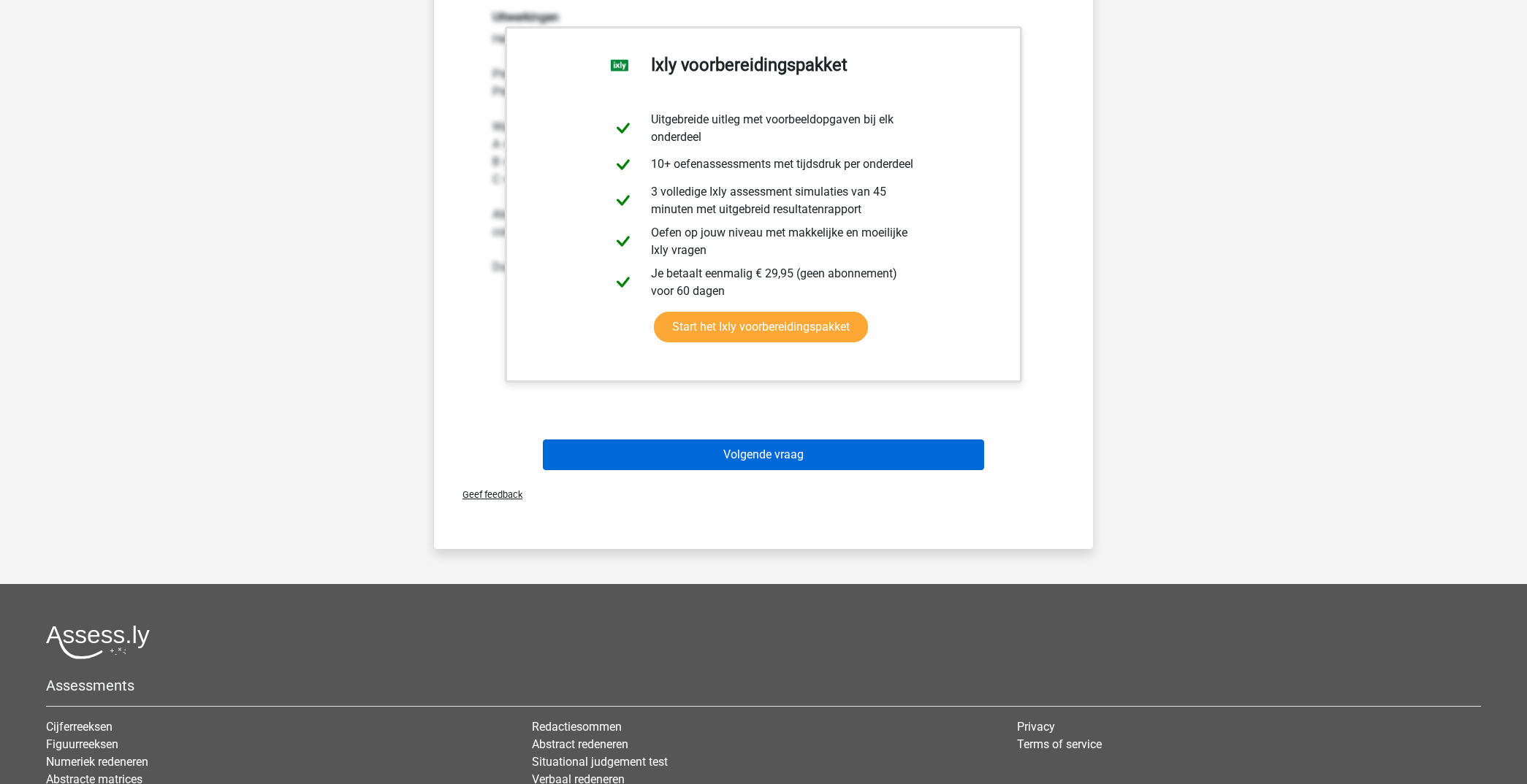
click at [836, 457] on button "Volgende vraag" at bounding box center [764, 454] width 442 height 30
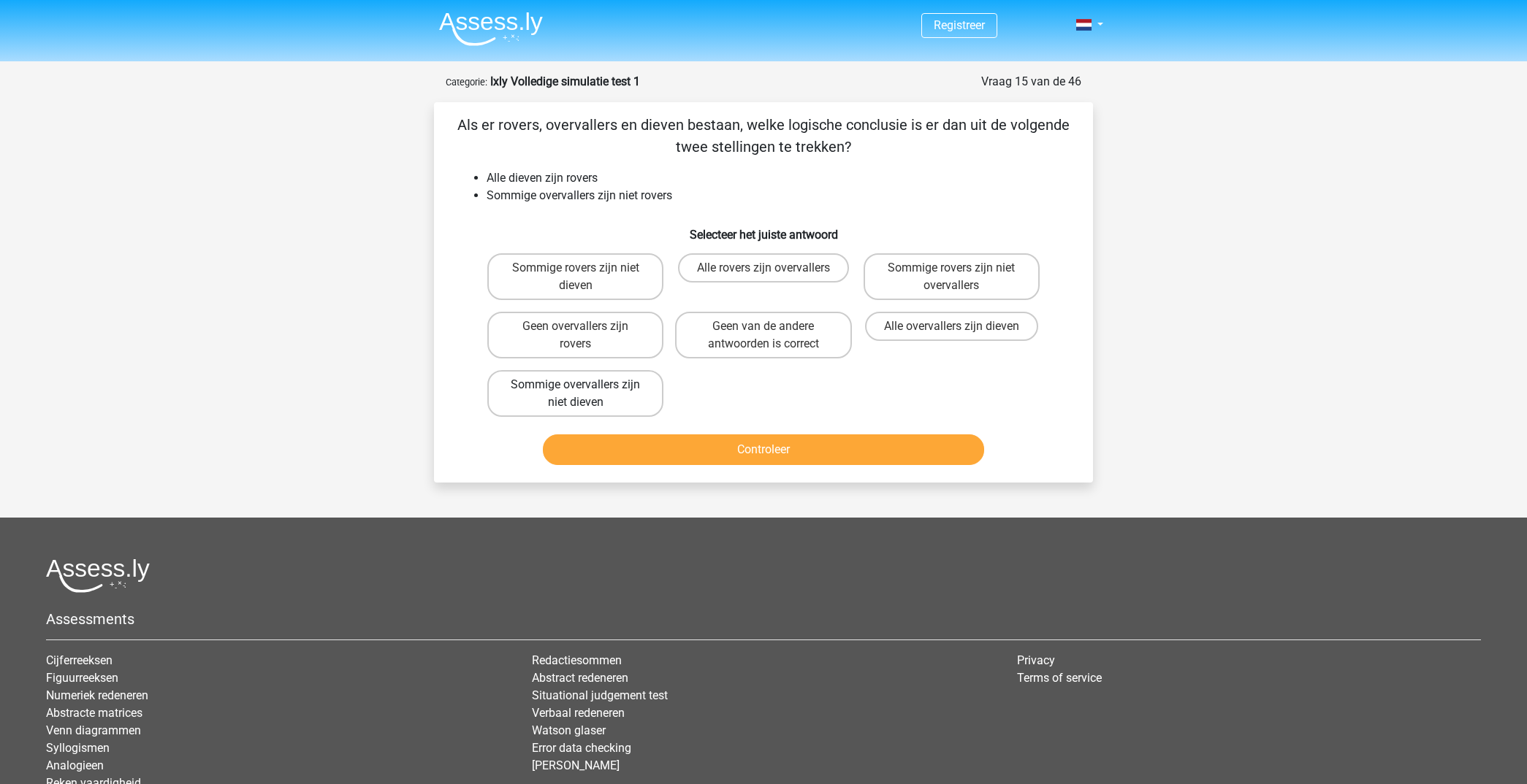
click at [590, 391] on label "Sommige overvallers zijn niet dieven" at bounding box center [575, 393] width 176 height 47
click at [585, 391] on input "Sommige overvallers zijn niet dieven" at bounding box center [580, 389] width 10 height 10
radio input "true"
click at [711, 446] on button "Controleer" at bounding box center [764, 449] width 442 height 30
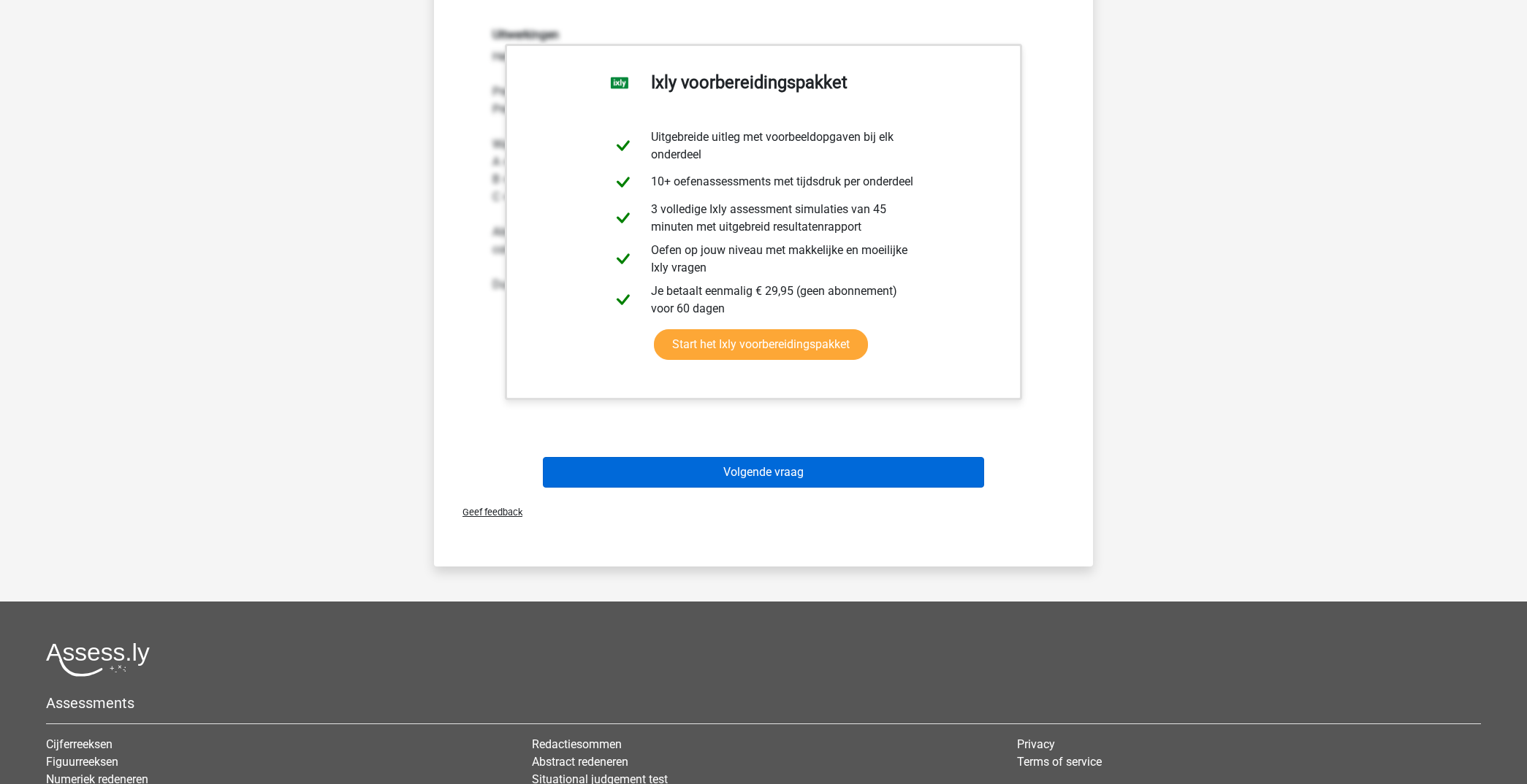
click at [853, 475] on button "Volgende vraag" at bounding box center [764, 472] width 442 height 30
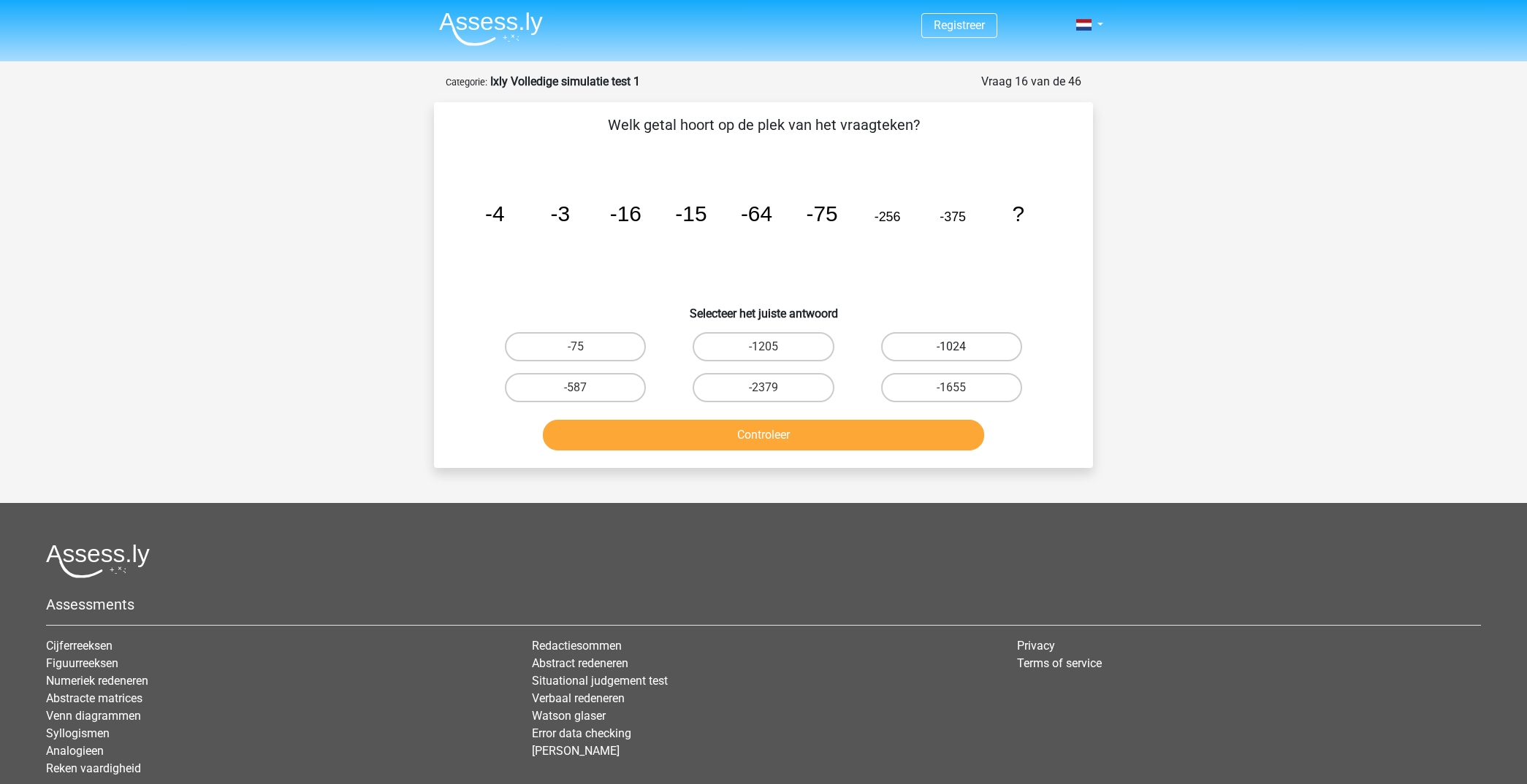
click at [946, 344] on label "-1024" at bounding box center [951, 347] width 141 height 29
click at [951, 347] on input "-1024" at bounding box center [955, 351] width 10 height 10
radio input "true"
click at [857, 428] on button "Controleer" at bounding box center [764, 434] width 442 height 30
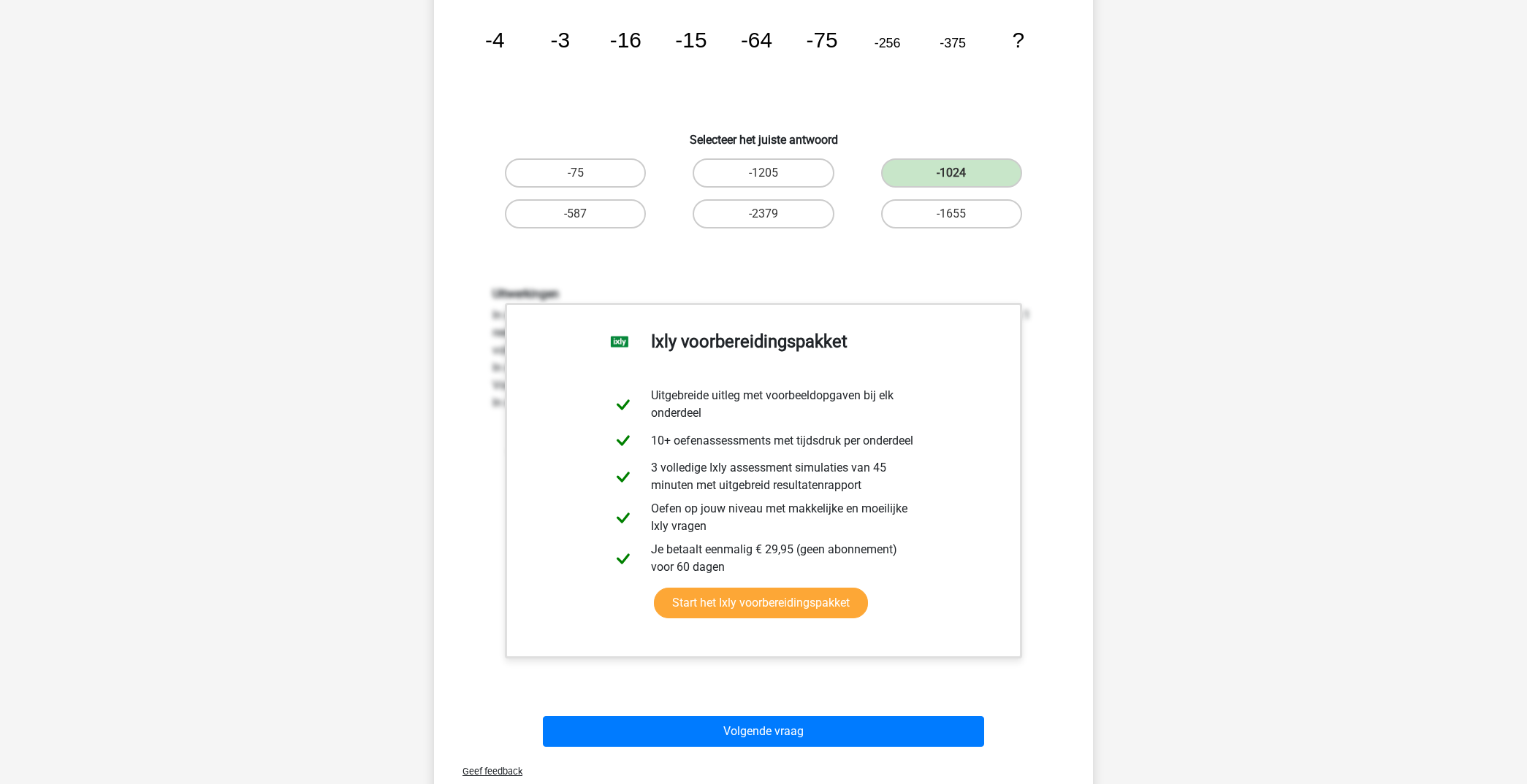
scroll to position [260, 0]
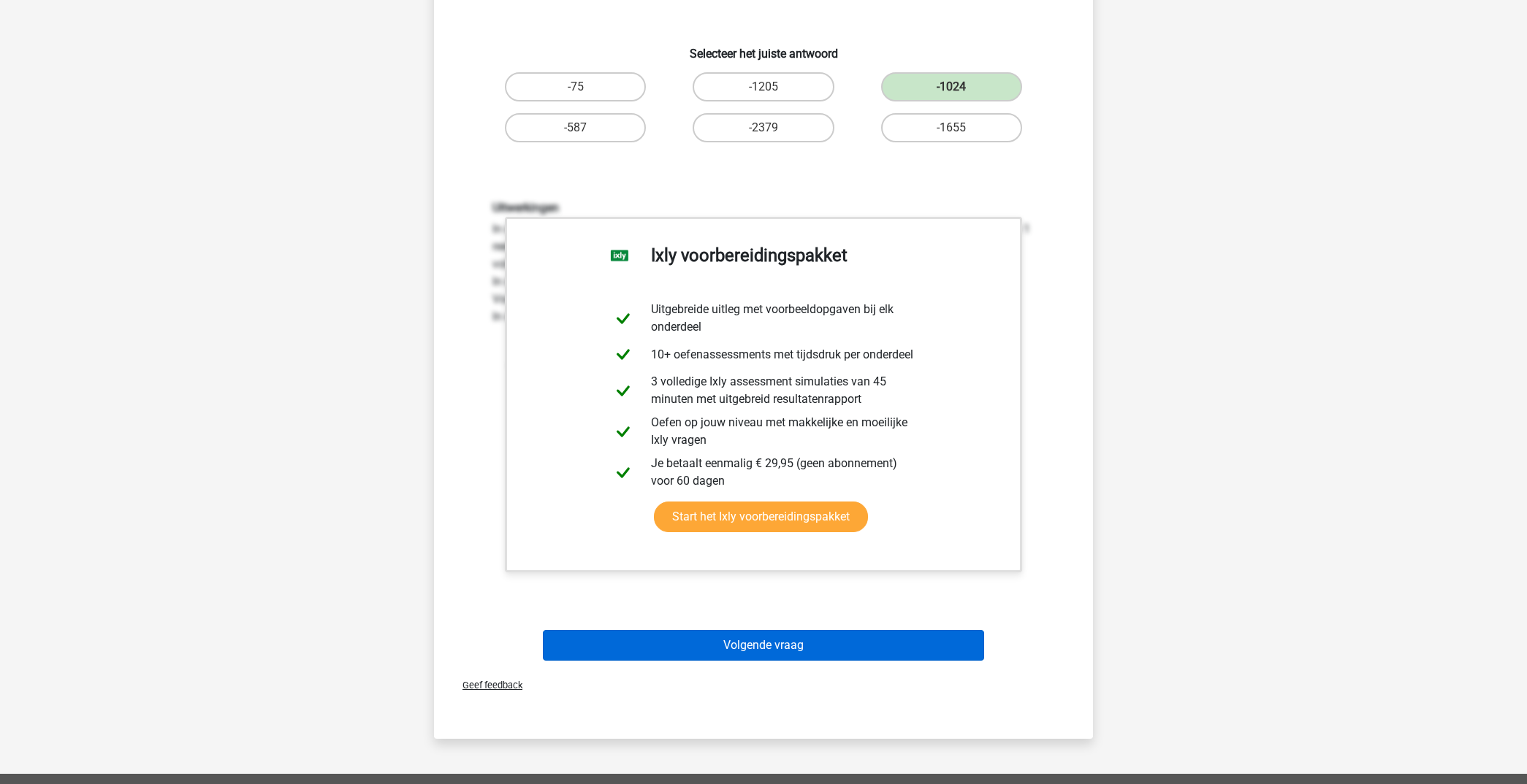
click at [851, 648] on button "Volgende vraag" at bounding box center [764, 645] width 442 height 30
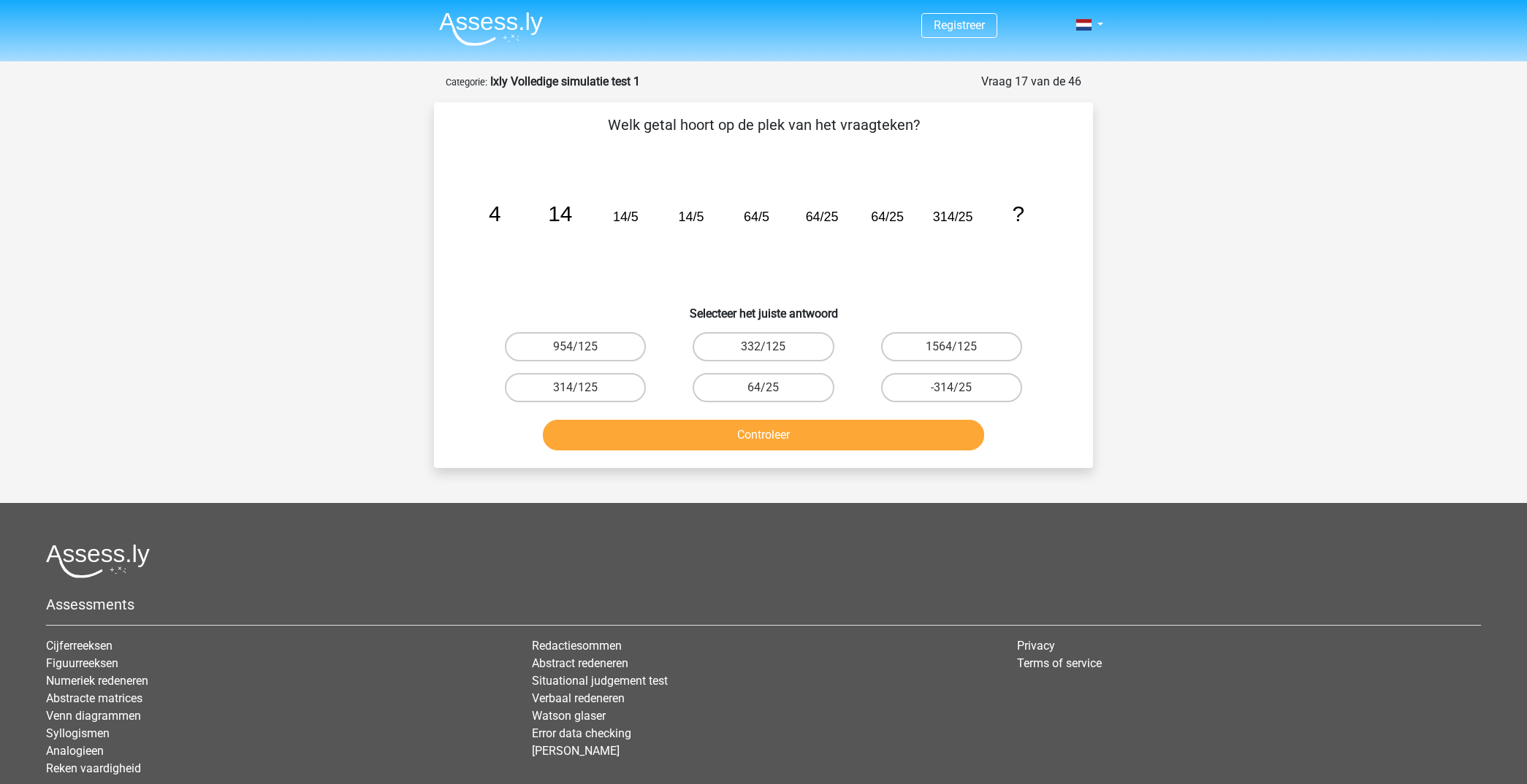
scroll to position [0, 0]
click at [606, 388] on label "314/125" at bounding box center [574, 388] width 141 height 29
click at [585, 388] on input "314/125" at bounding box center [580, 392] width 10 height 10
radio input "true"
click at [739, 433] on button "Controleer" at bounding box center [764, 434] width 442 height 30
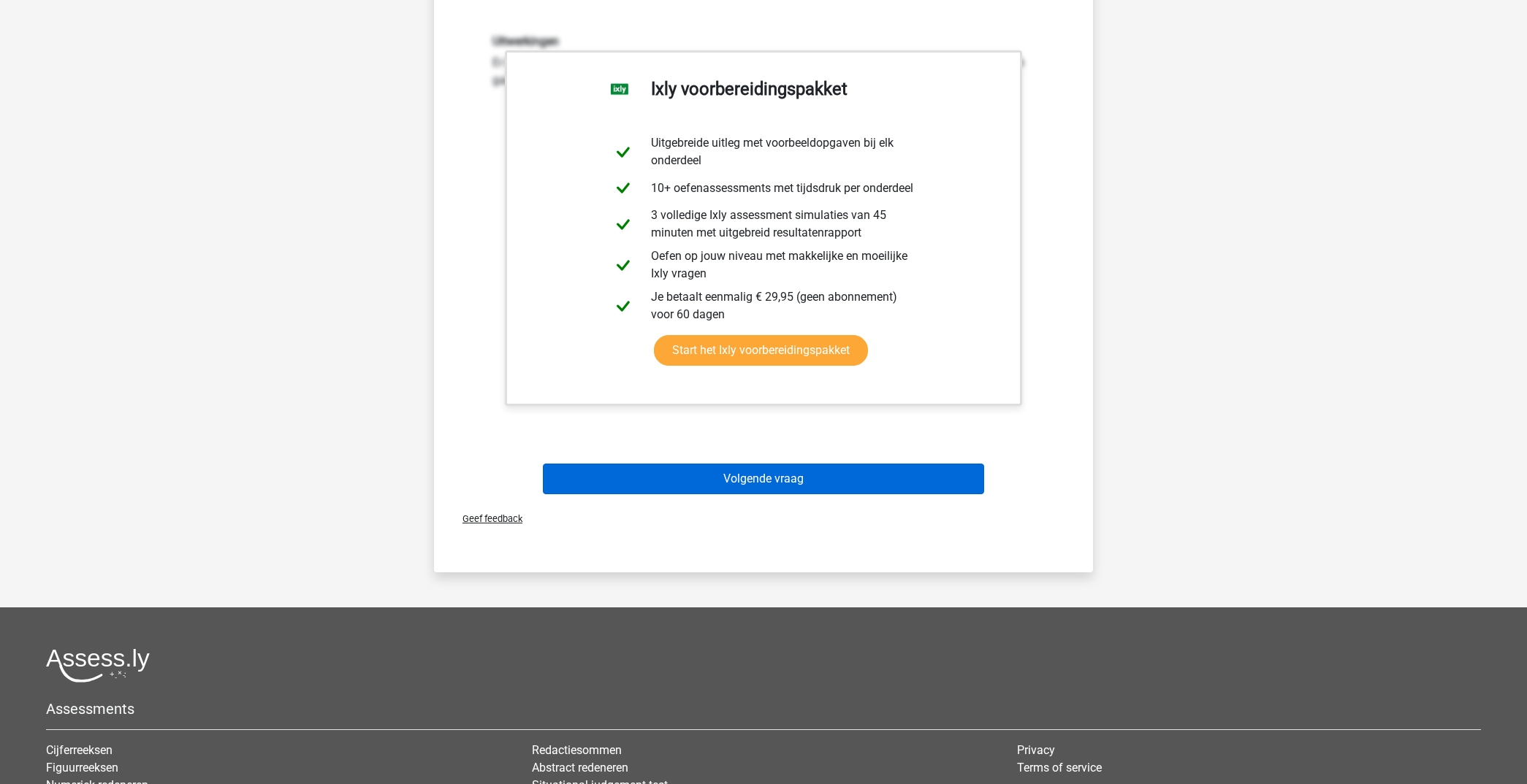
click at [832, 482] on button "Volgende vraag" at bounding box center [764, 478] width 442 height 30
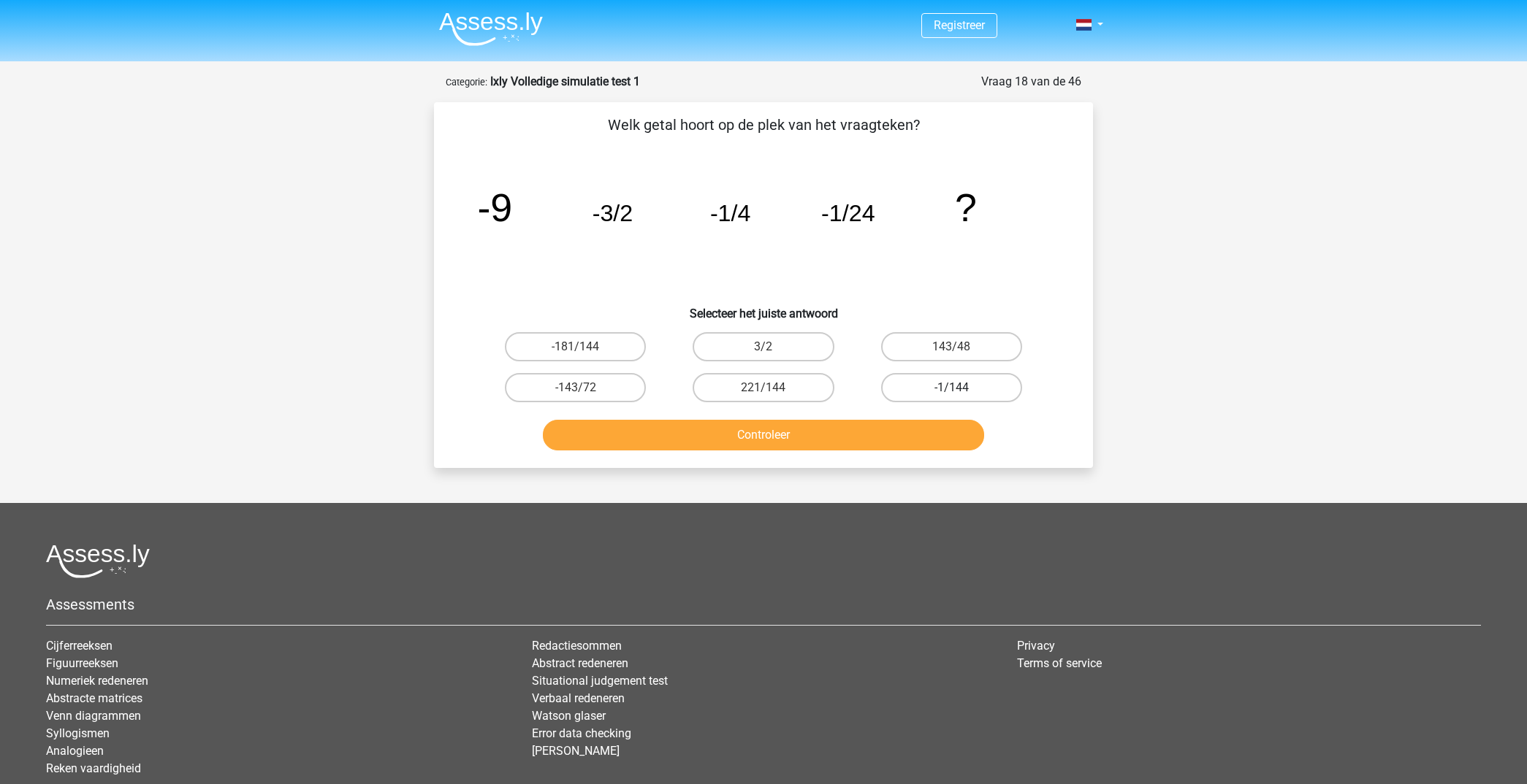
click at [985, 387] on label "-1/144" at bounding box center [951, 388] width 141 height 29
click at [961, 388] on input "-1/144" at bounding box center [955, 392] width 10 height 10
radio input "true"
click at [843, 432] on button "Controleer" at bounding box center [764, 434] width 442 height 30
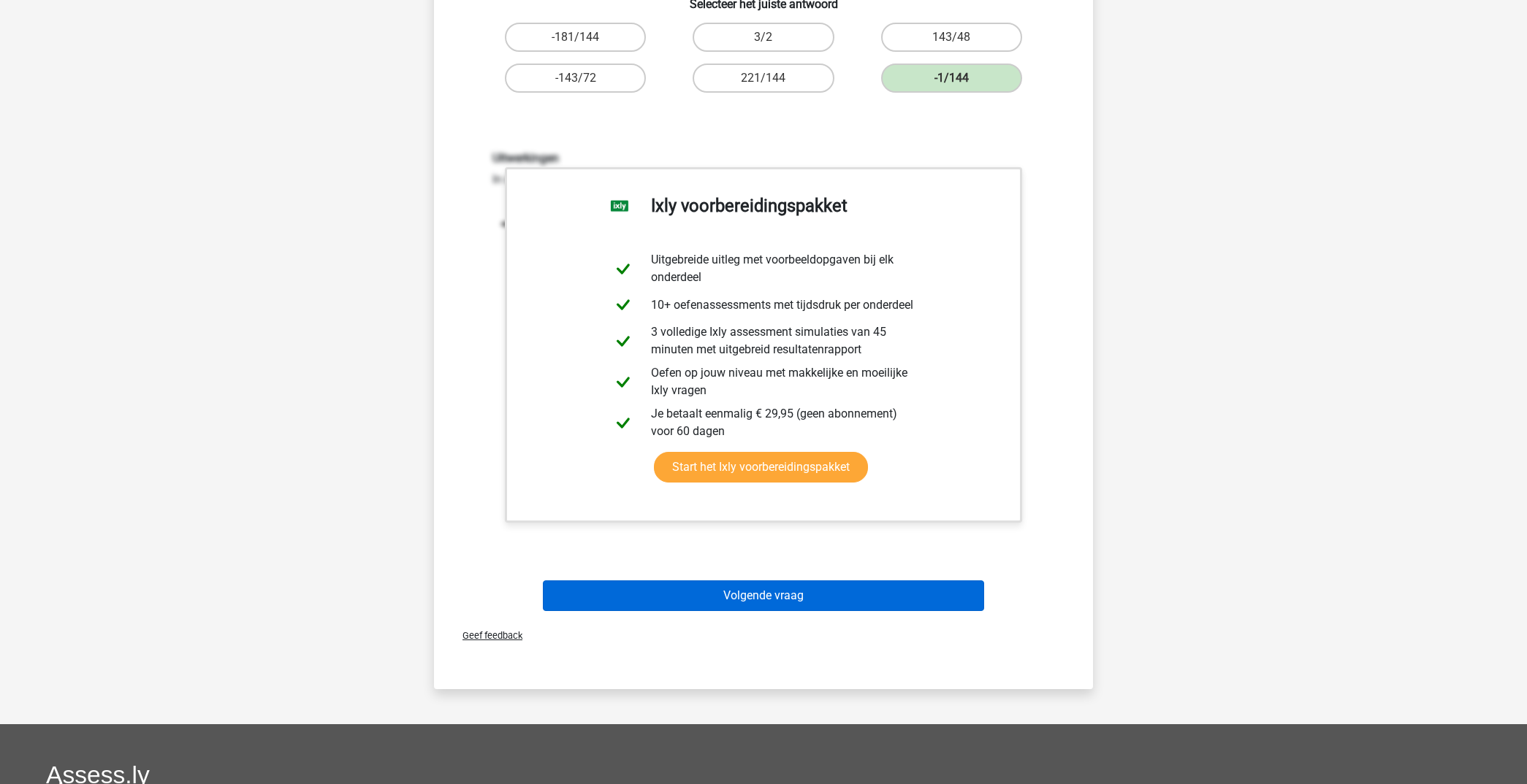
click at [859, 593] on button "Volgende vraag" at bounding box center [764, 595] width 442 height 30
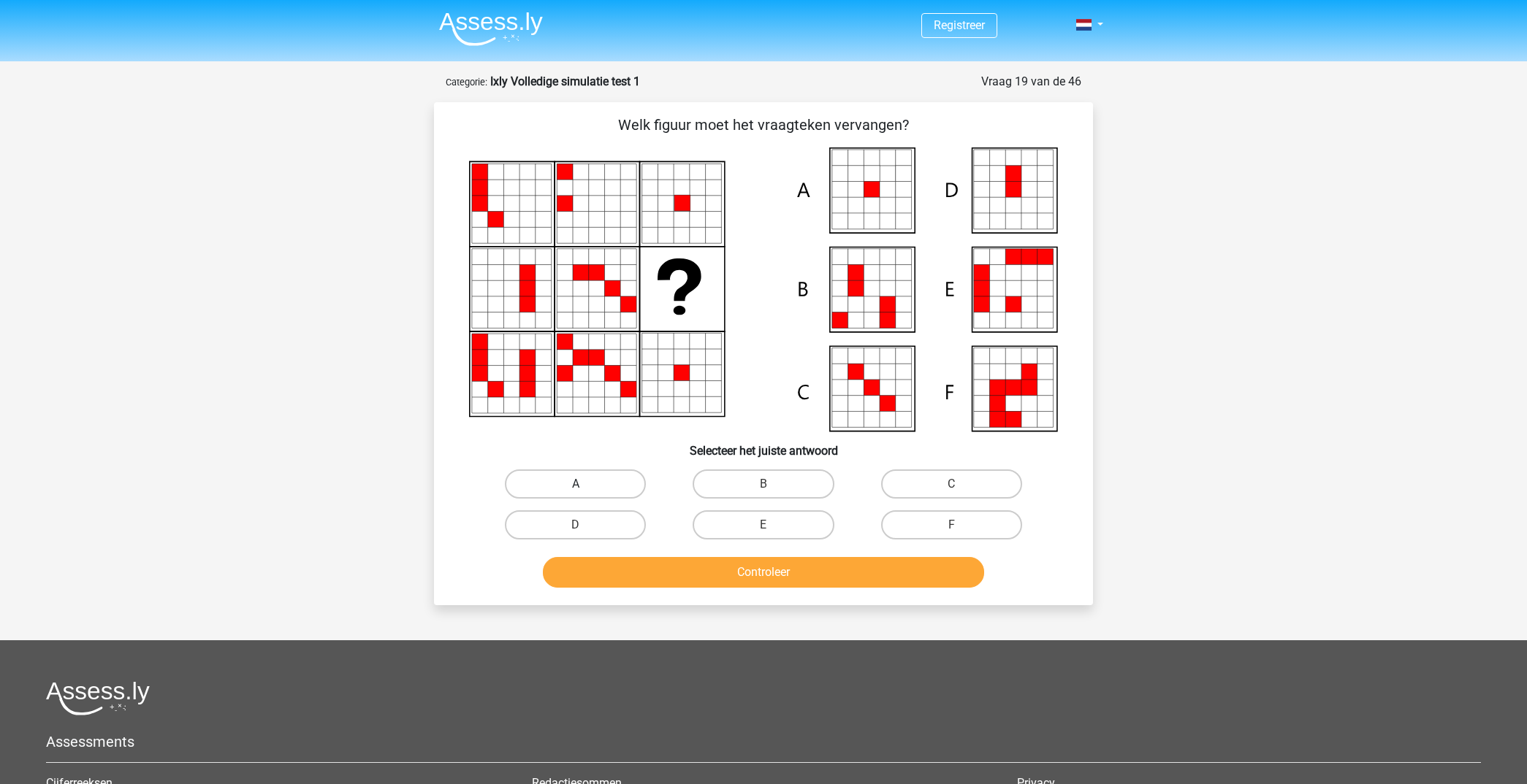
click at [604, 474] on label "A" at bounding box center [574, 483] width 141 height 29
click at [585, 484] on input "A" at bounding box center [580, 489] width 10 height 10
radio input "true"
click at [753, 567] on button "Controleer" at bounding box center [764, 572] width 442 height 30
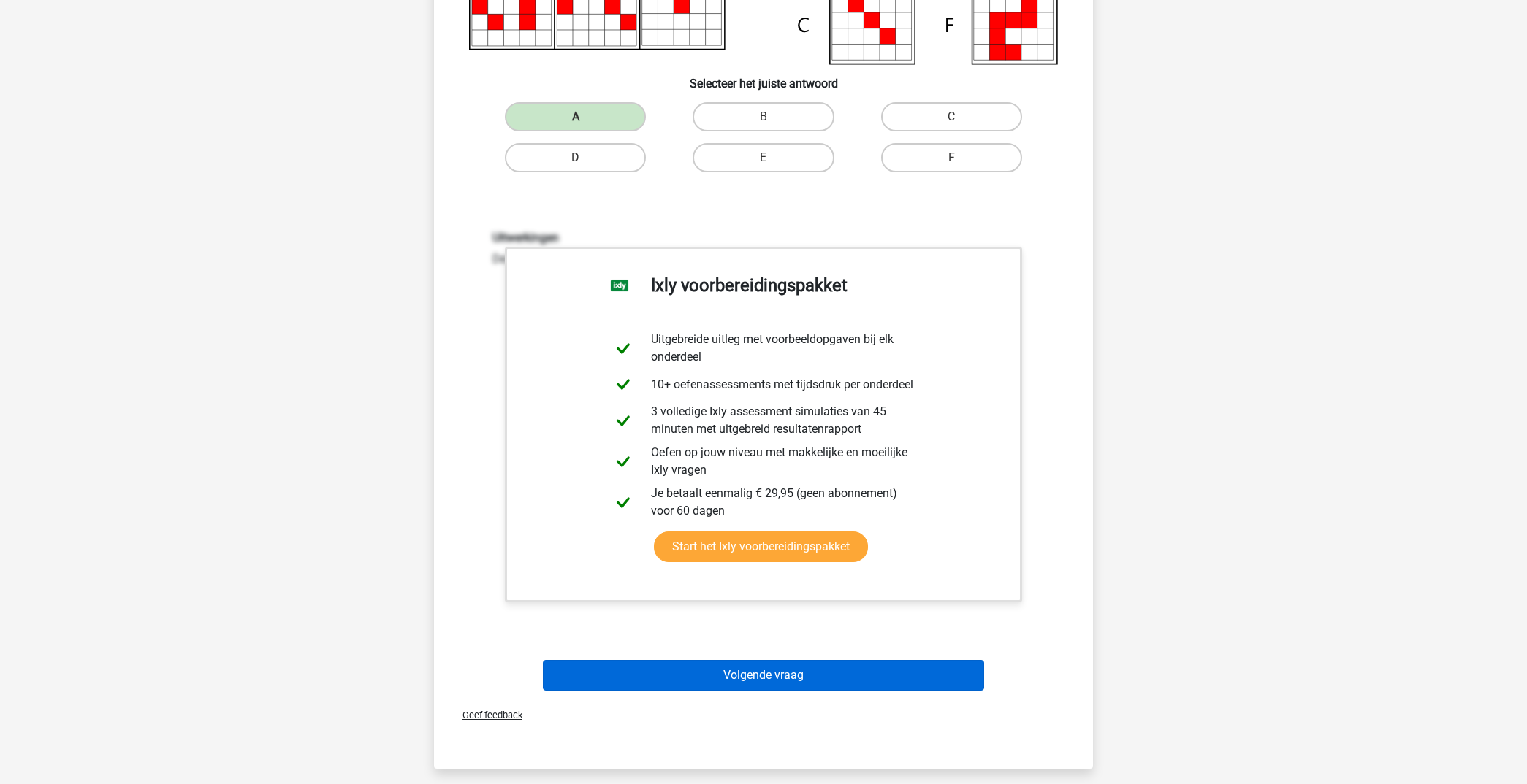
click at [765, 677] on button "Volgende vraag" at bounding box center [764, 675] width 442 height 30
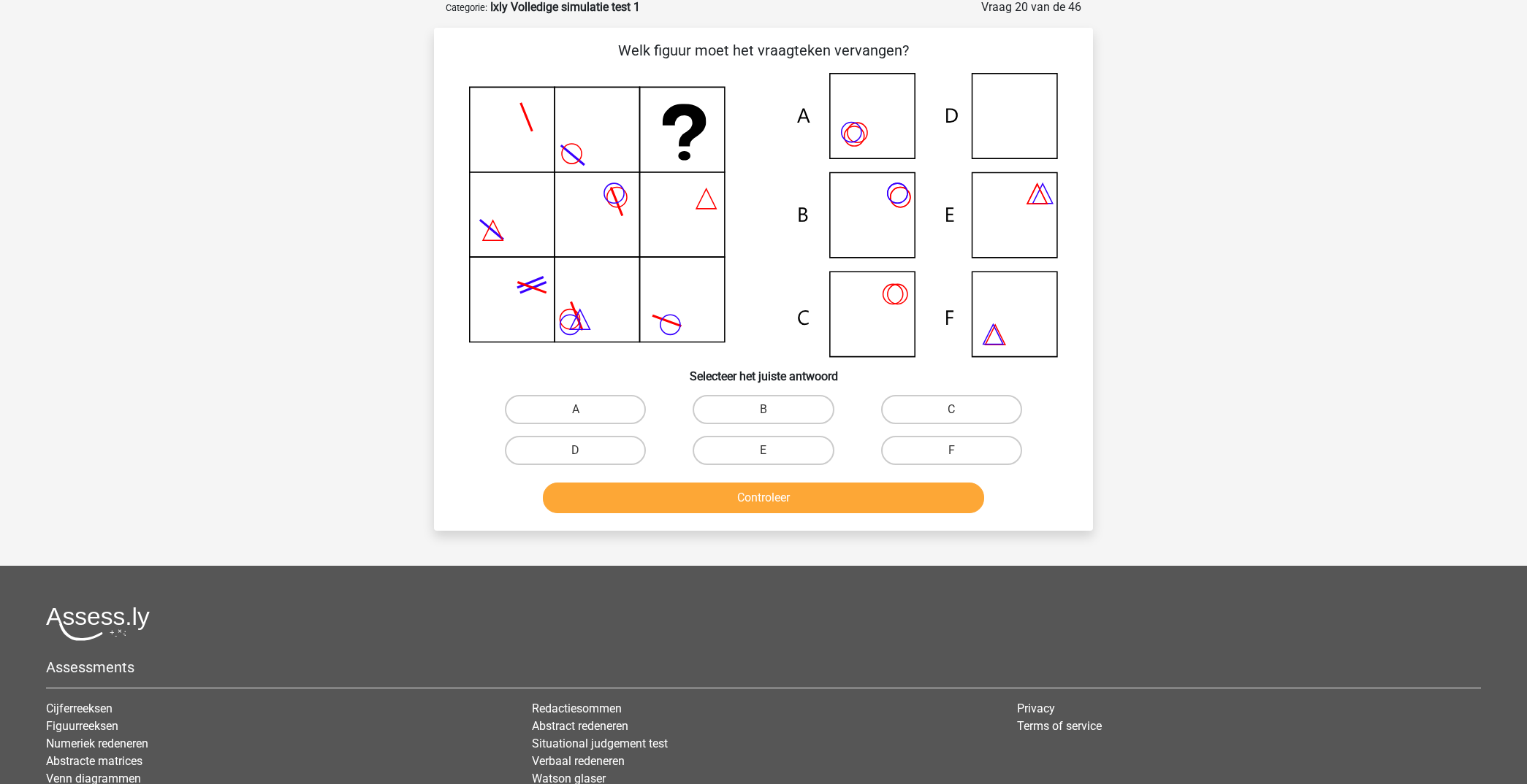
scroll to position [73, 0]
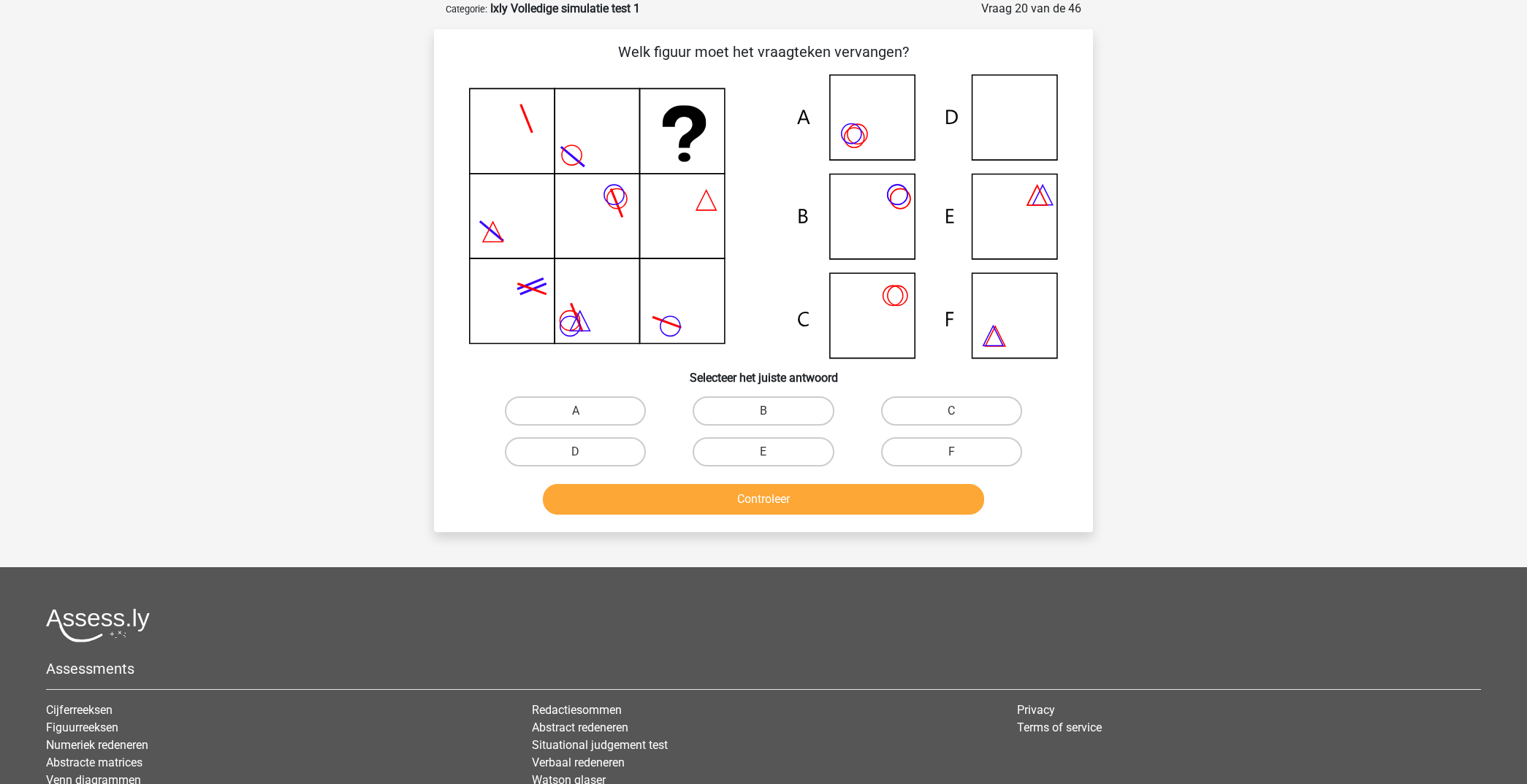
click at [583, 454] on input "D" at bounding box center [580, 457] width 10 height 10
radio input "true"
click at [808, 507] on button "Controleer" at bounding box center [764, 499] width 442 height 30
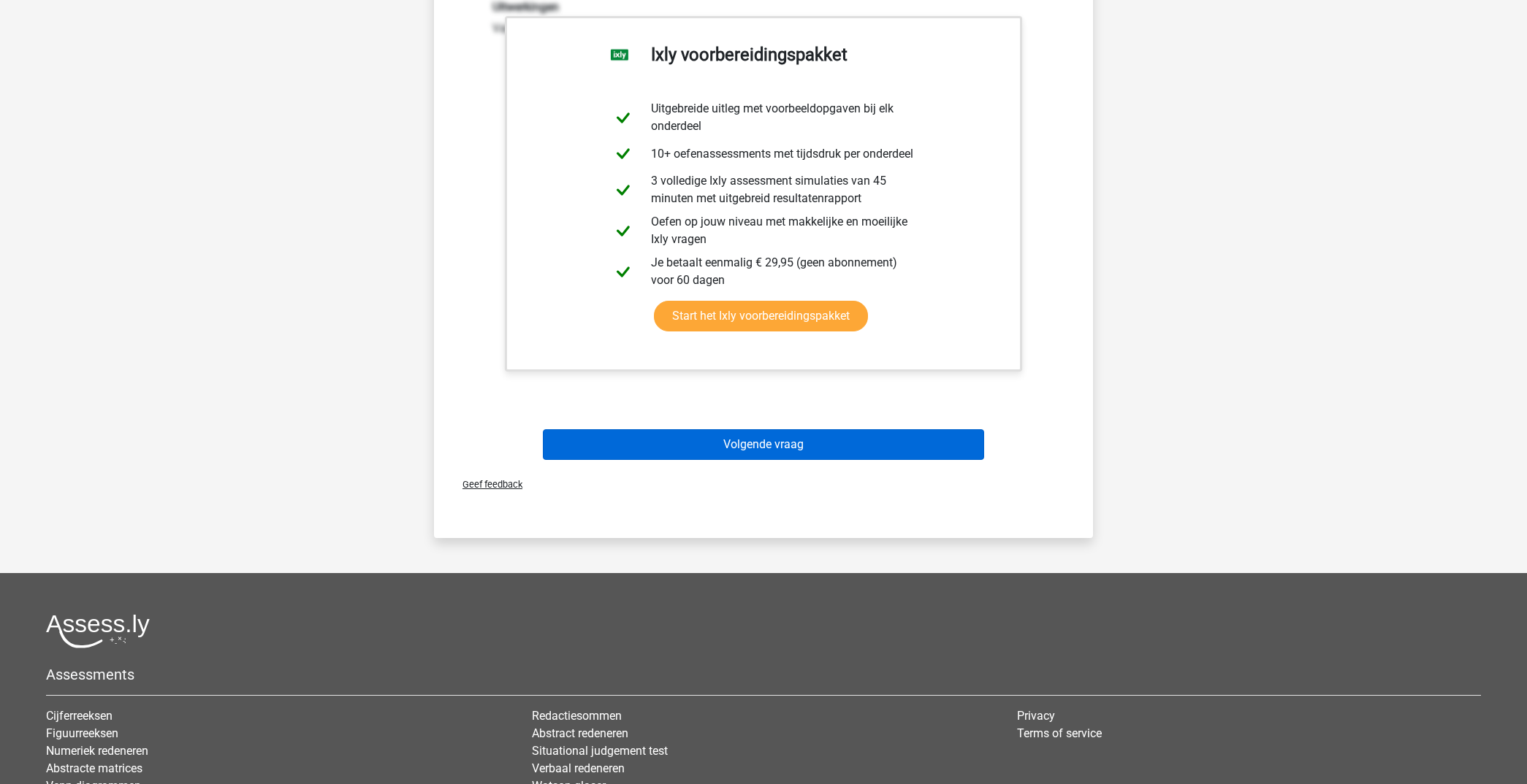
click at [789, 451] on button "Volgende vraag" at bounding box center [764, 444] width 442 height 30
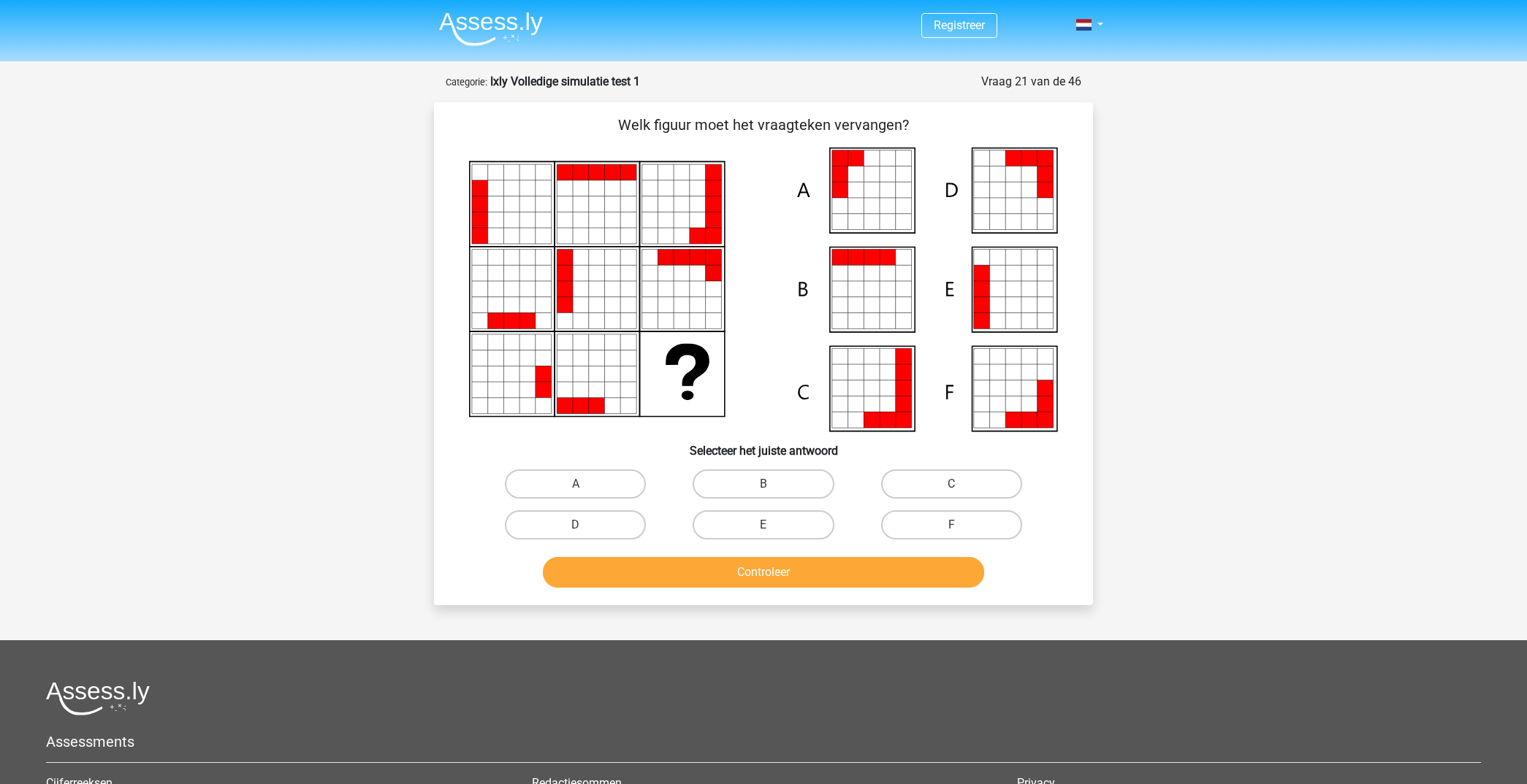
scroll to position [0, 0]
click at [612, 478] on label "A" at bounding box center [574, 483] width 141 height 29
click at [585, 484] on input "A" at bounding box center [580, 489] width 10 height 10
radio input "true"
click at [768, 570] on button "Controleer" at bounding box center [764, 572] width 442 height 30
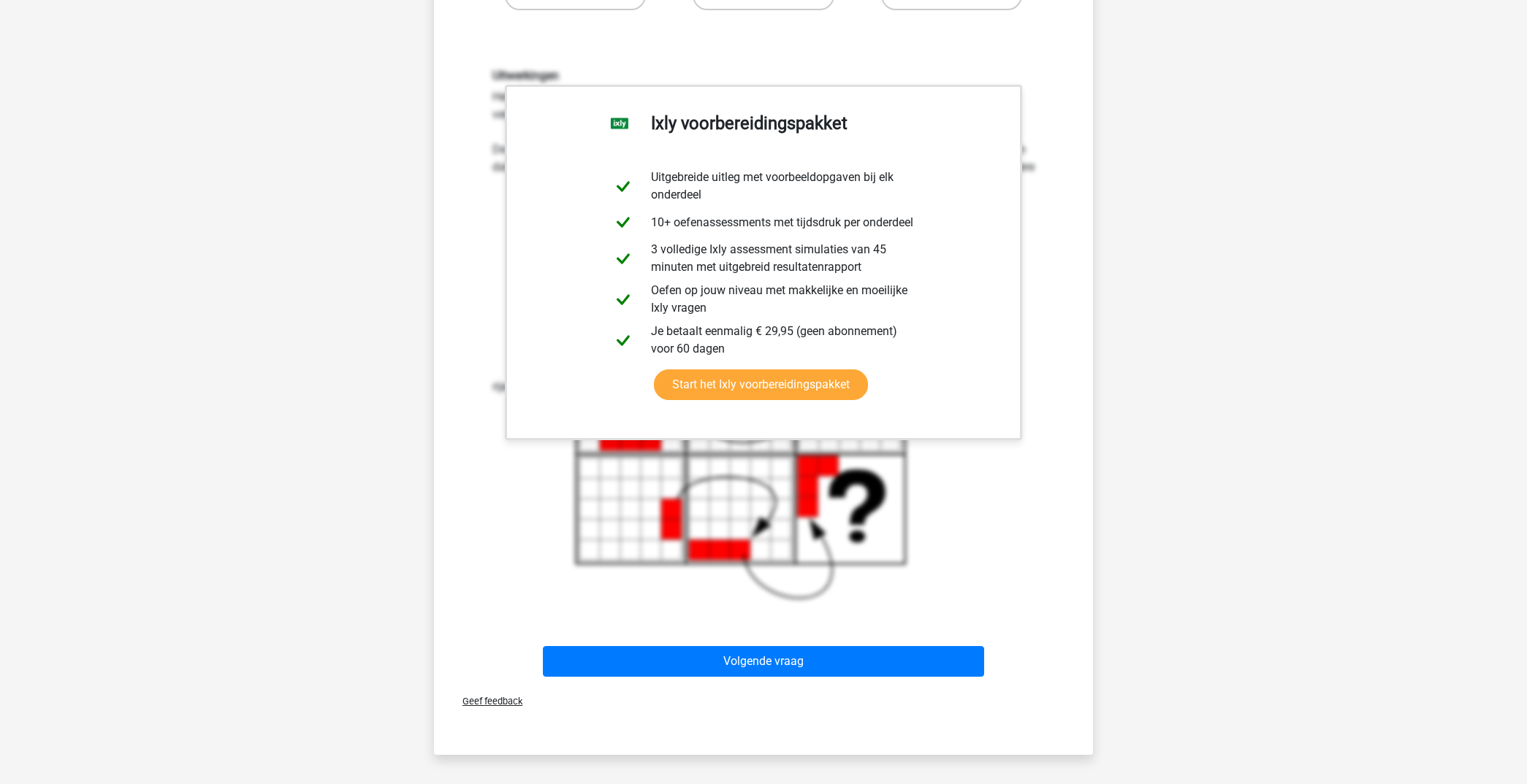
scroll to position [565, 0]
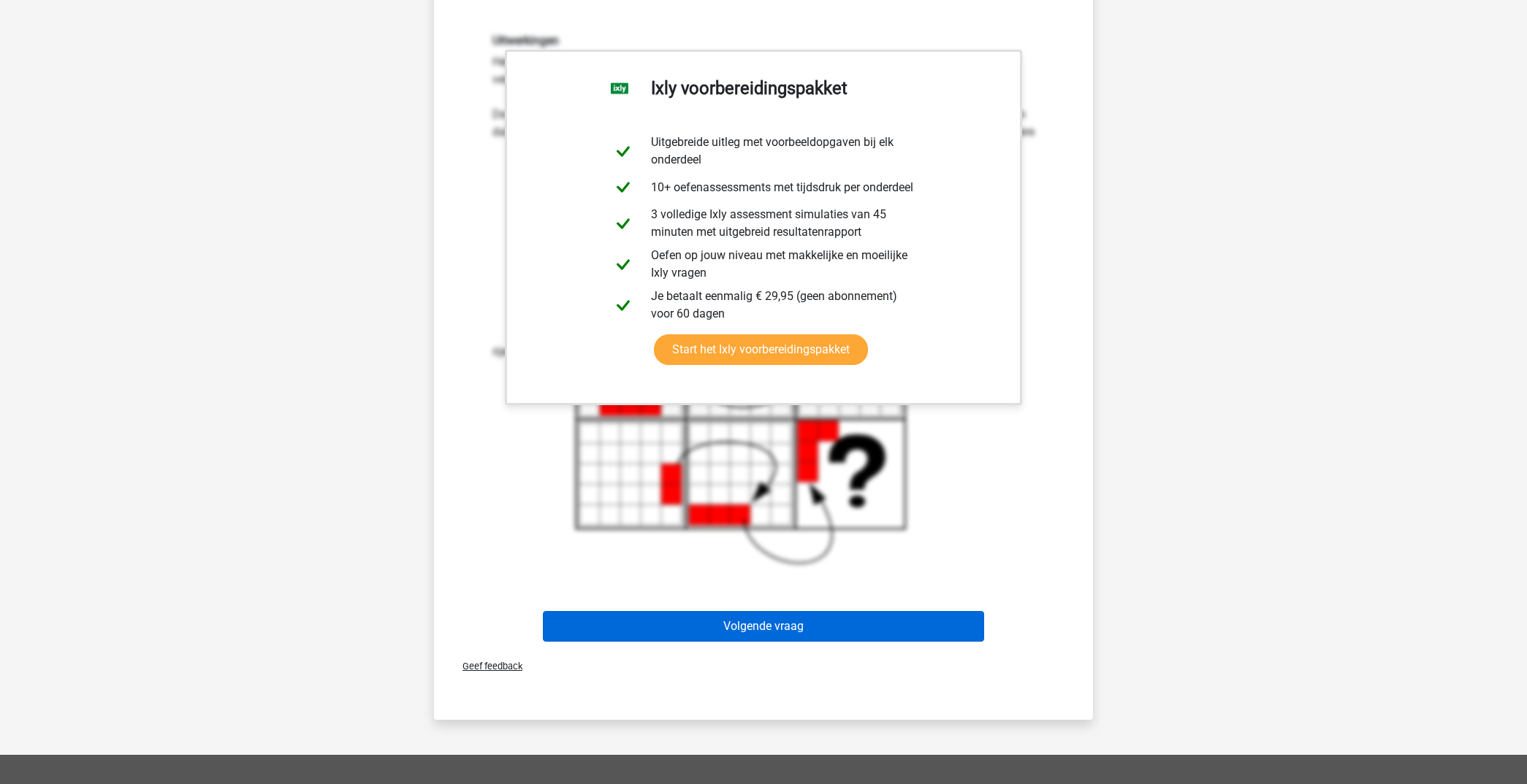
click at [754, 626] on button "Volgende vraag" at bounding box center [764, 626] width 442 height 30
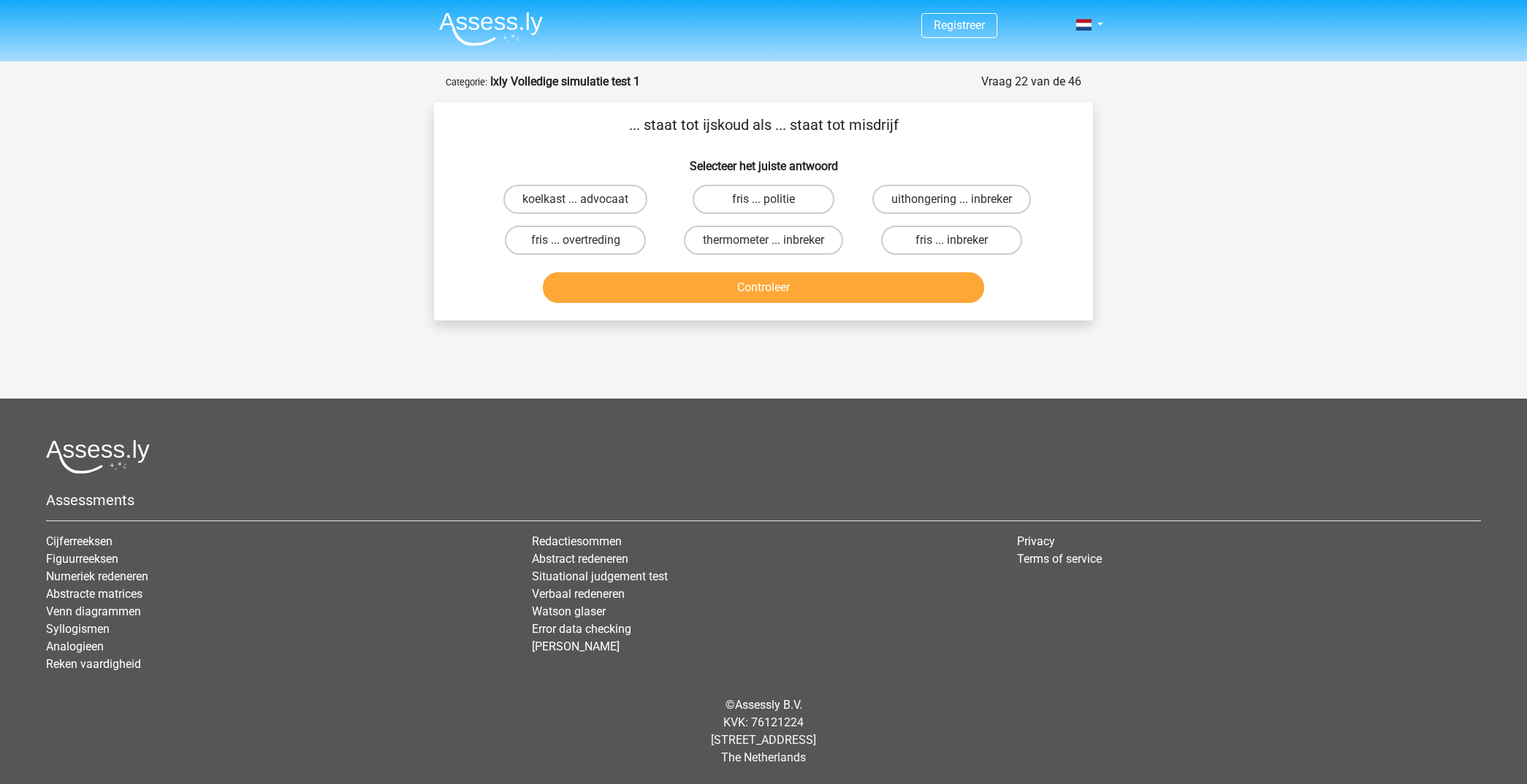
click at [577, 241] on input "fris ... overtreding" at bounding box center [580, 245] width 10 height 10
radio input "true"
click at [721, 289] on button "Controleer" at bounding box center [764, 287] width 442 height 30
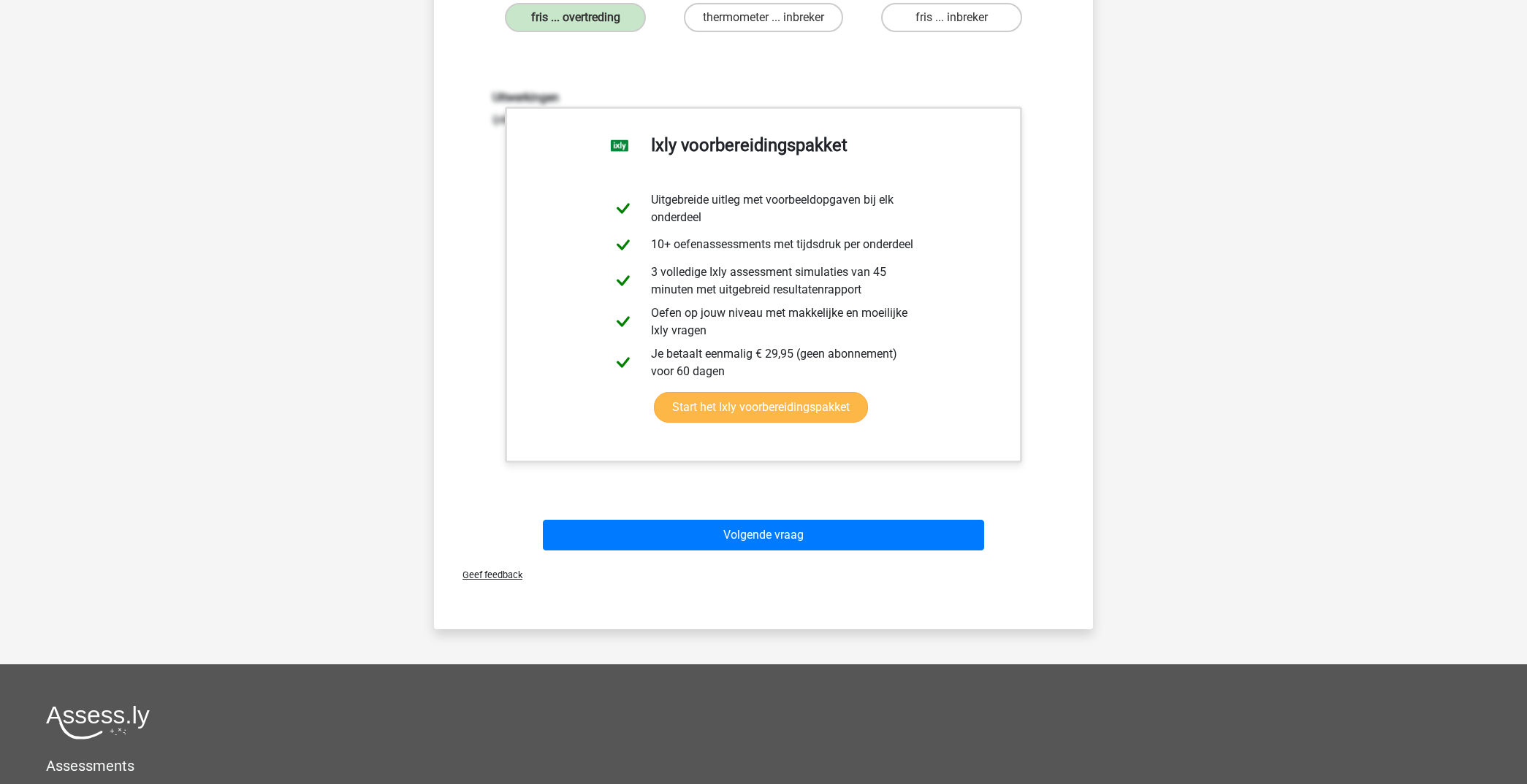
scroll to position [257, 0]
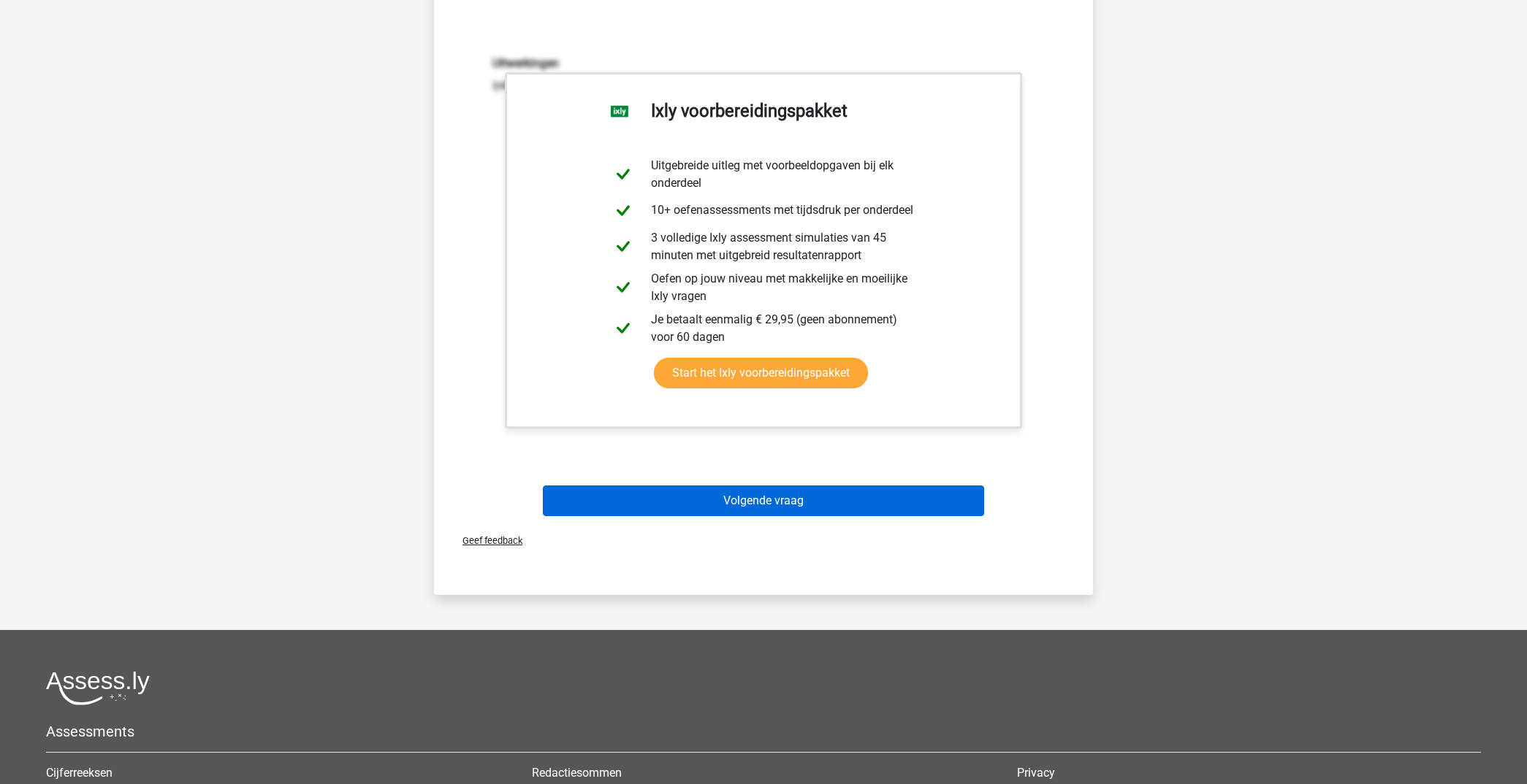
click at [783, 504] on button "Volgende vraag" at bounding box center [764, 501] width 442 height 30
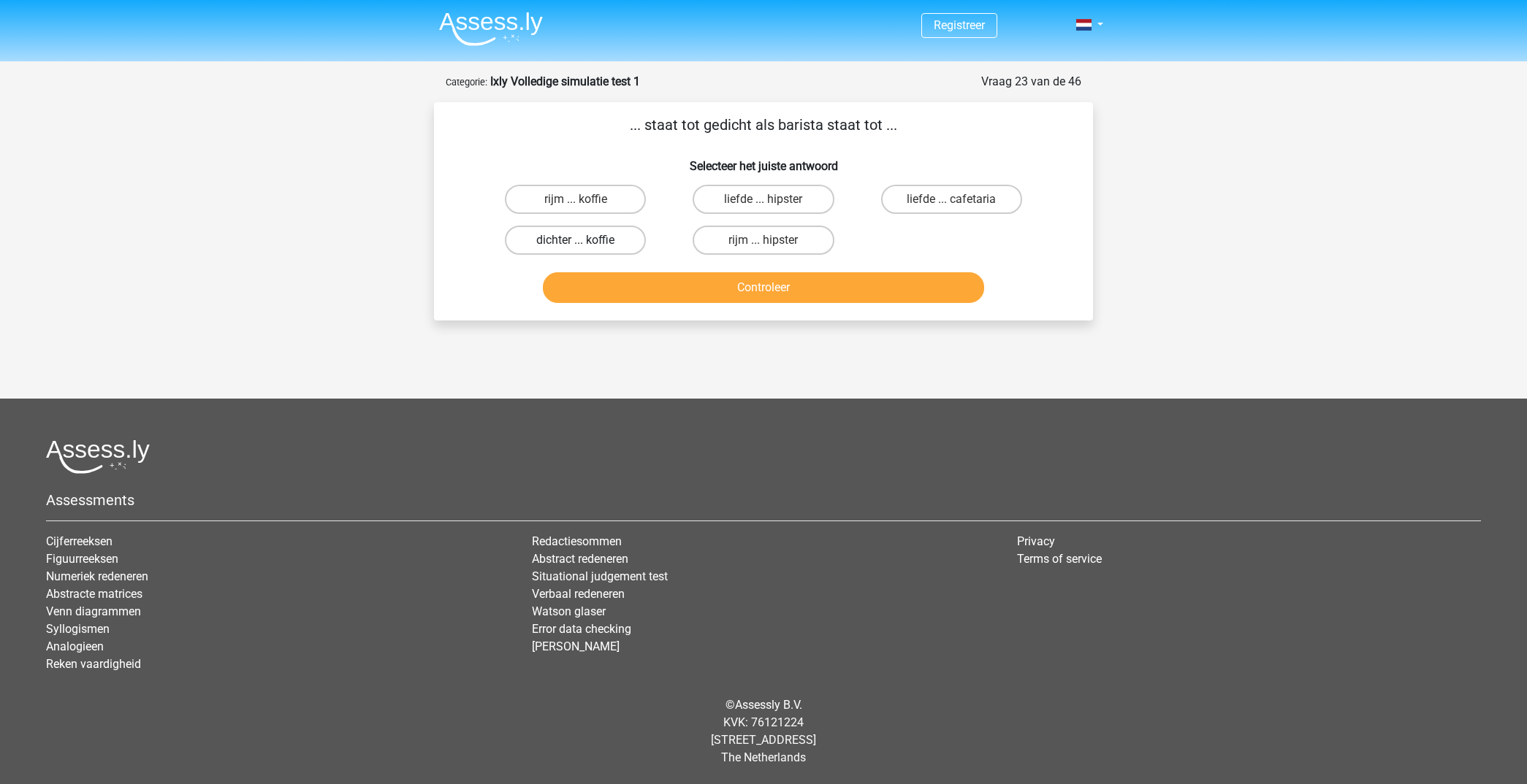
click at [600, 239] on label "dichter ... koffie" at bounding box center [574, 240] width 141 height 29
click at [585, 240] on input "dichter ... koffie" at bounding box center [580, 245] width 10 height 10
radio input "true"
click at [743, 289] on button "Controleer" at bounding box center [764, 287] width 442 height 30
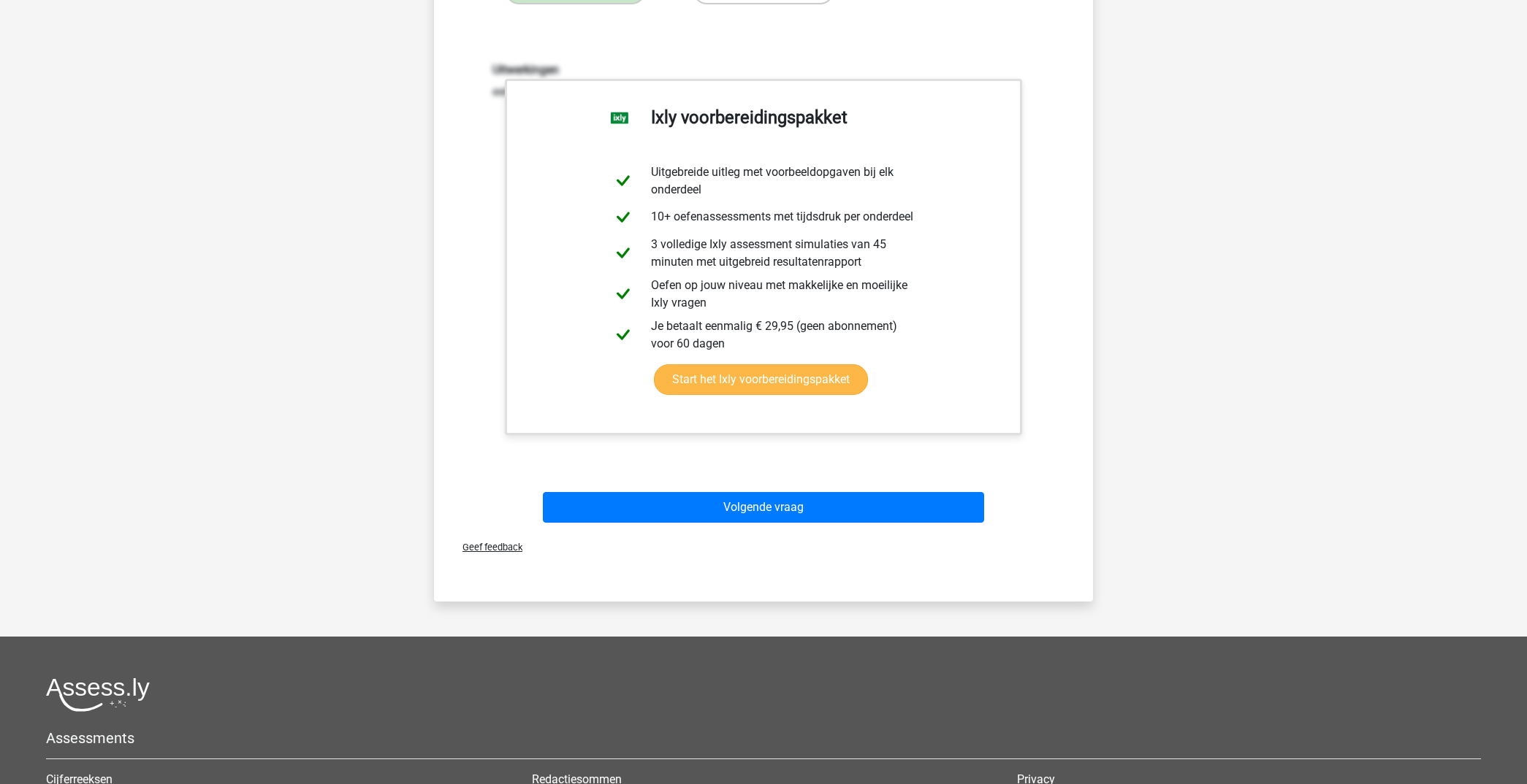
scroll to position [360, 0]
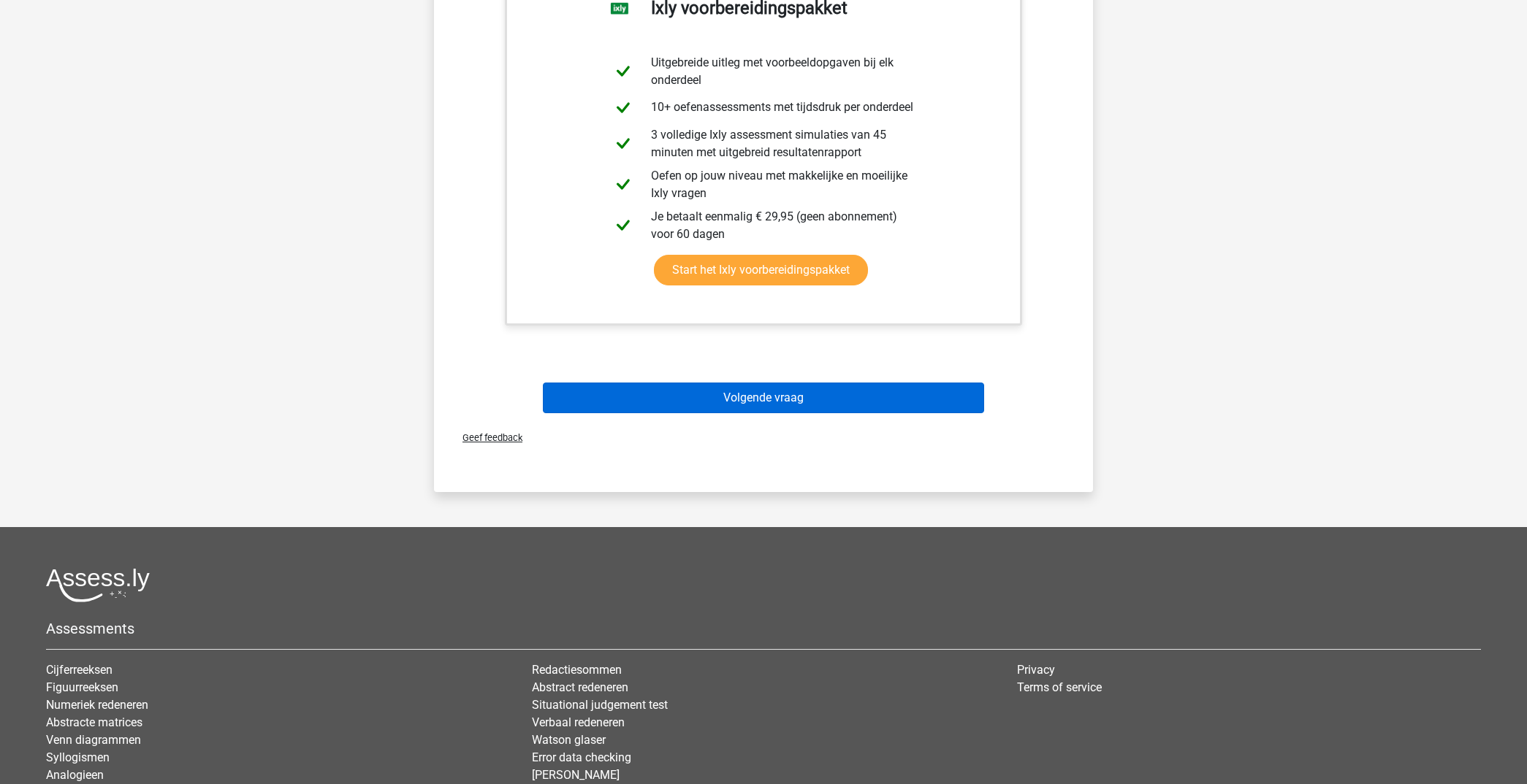
click at [807, 407] on button "Volgende vraag" at bounding box center [764, 397] width 442 height 30
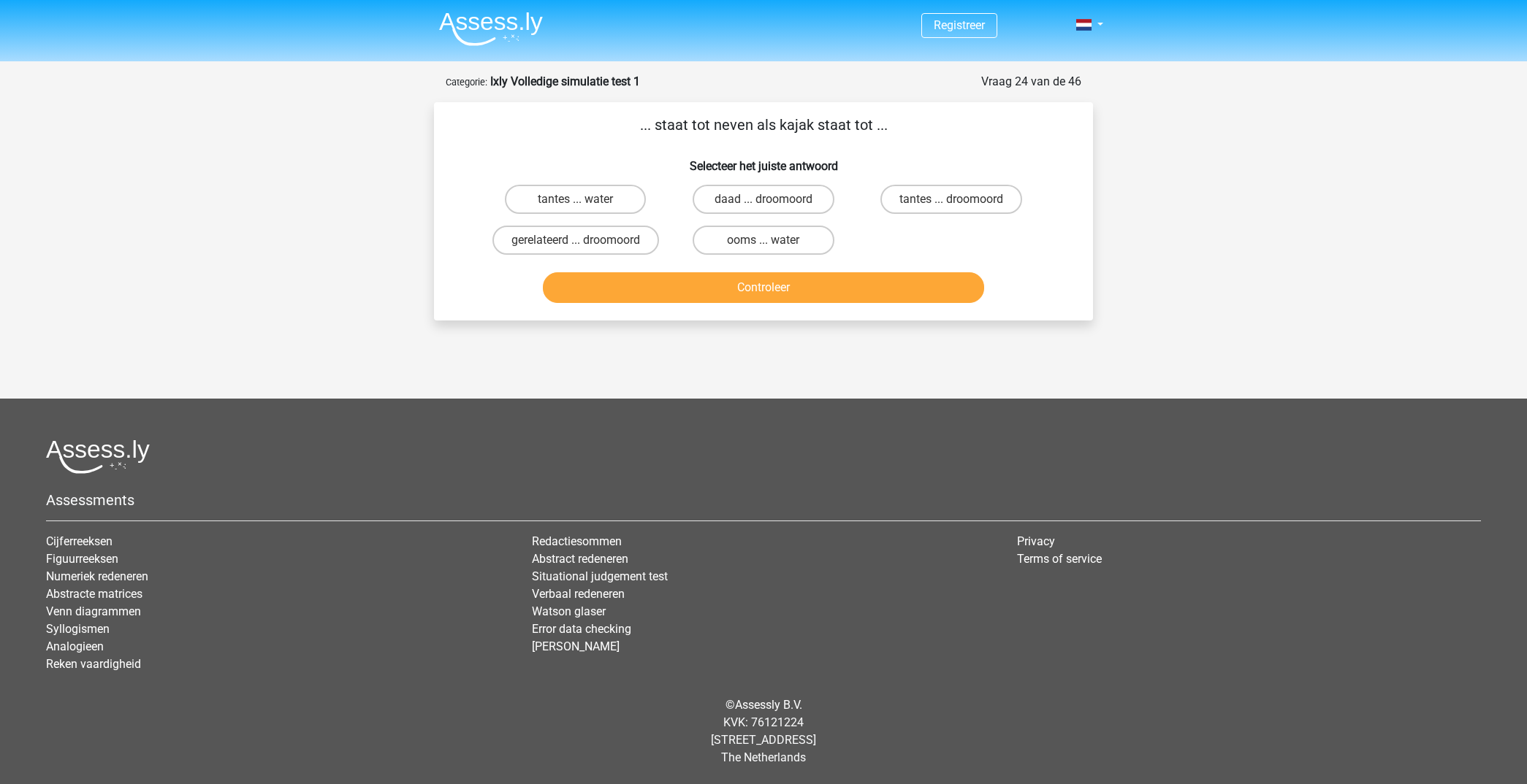
scroll to position [0, 0]
click at [759, 199] on label "daad ... droomoord" at bounding box center [763, 199] width 141 height 29
click at [764, 199] on input "daad ... droomoord" at bounding box center [768, 204] width 10 height 10
radio input "true"
click at [775, 291] on button "Controleer" at bounding box center [764, 287] width 442 height 30
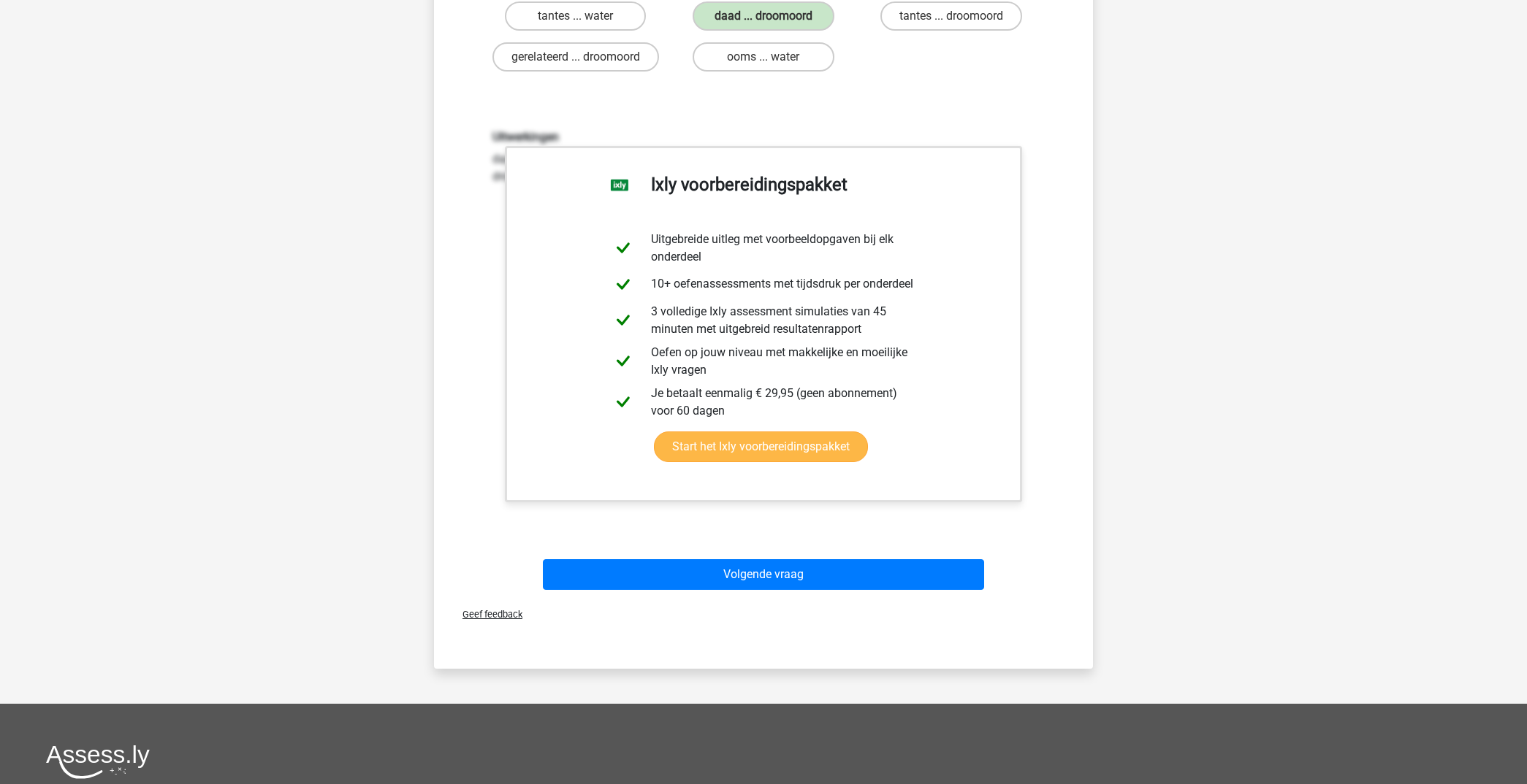
scroll to position [275, 0]
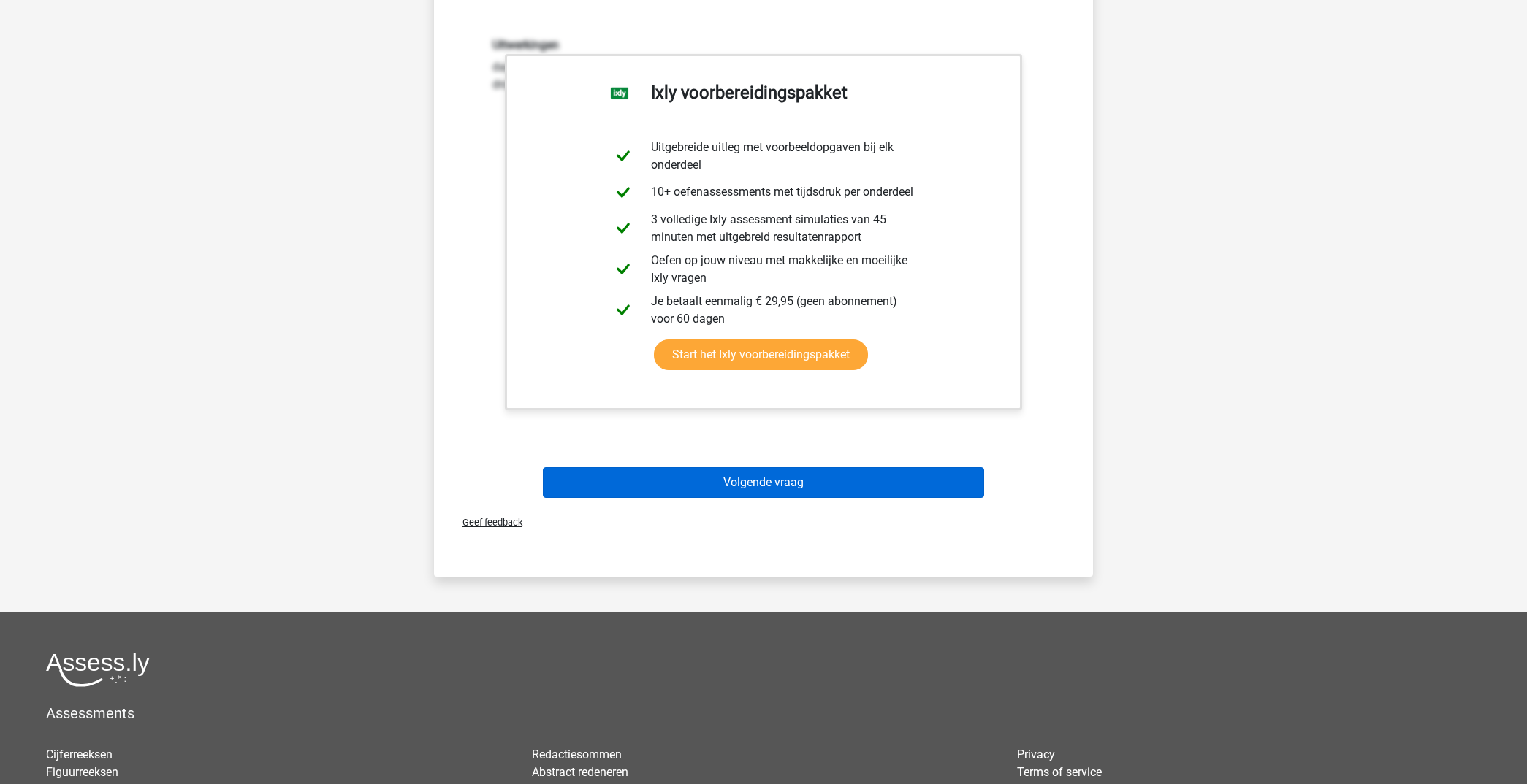
click at [845, 472] on button "Volgende vraag" at bounding box center [764, 482] width 442 height 30
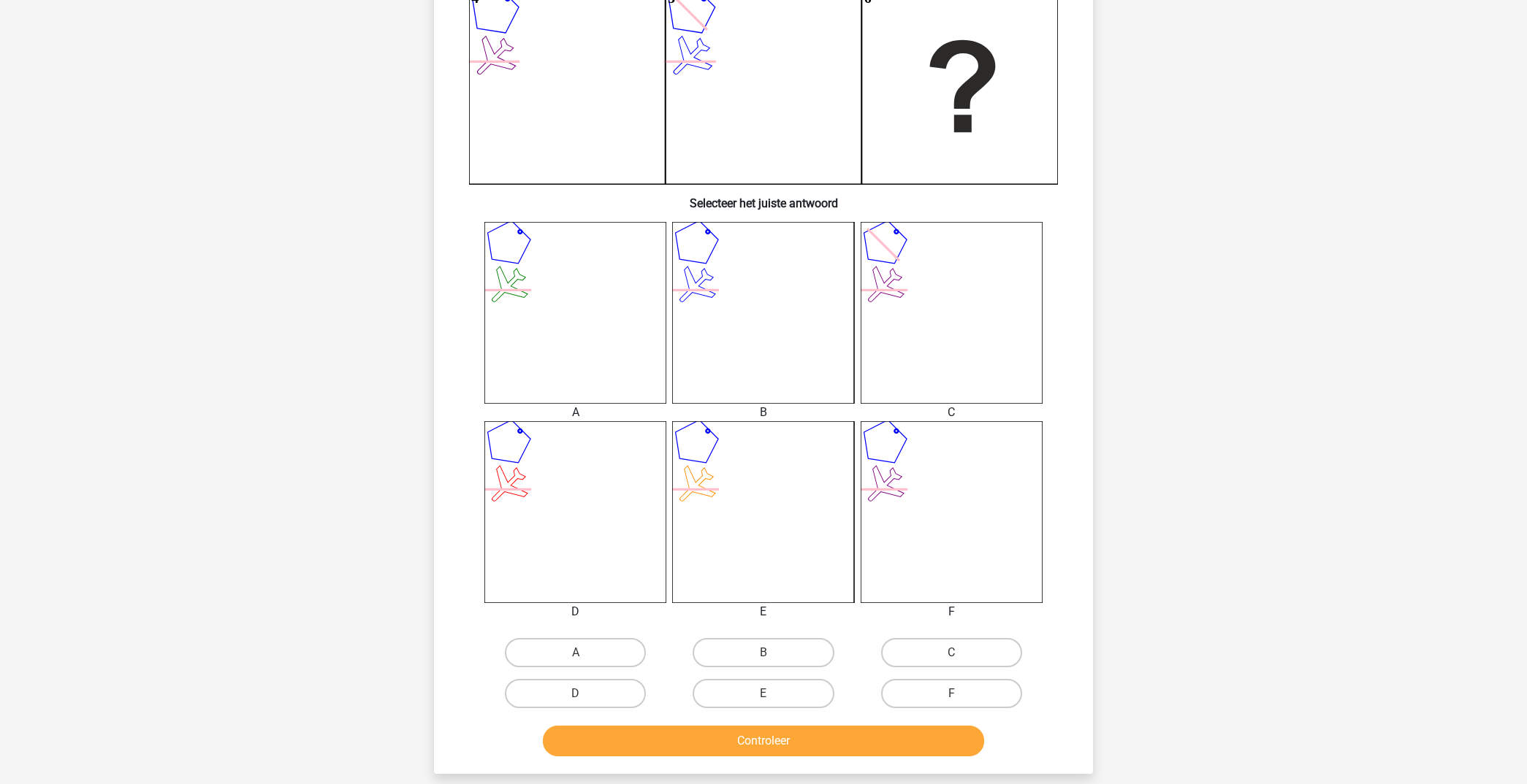
scroll to position [367, 0]
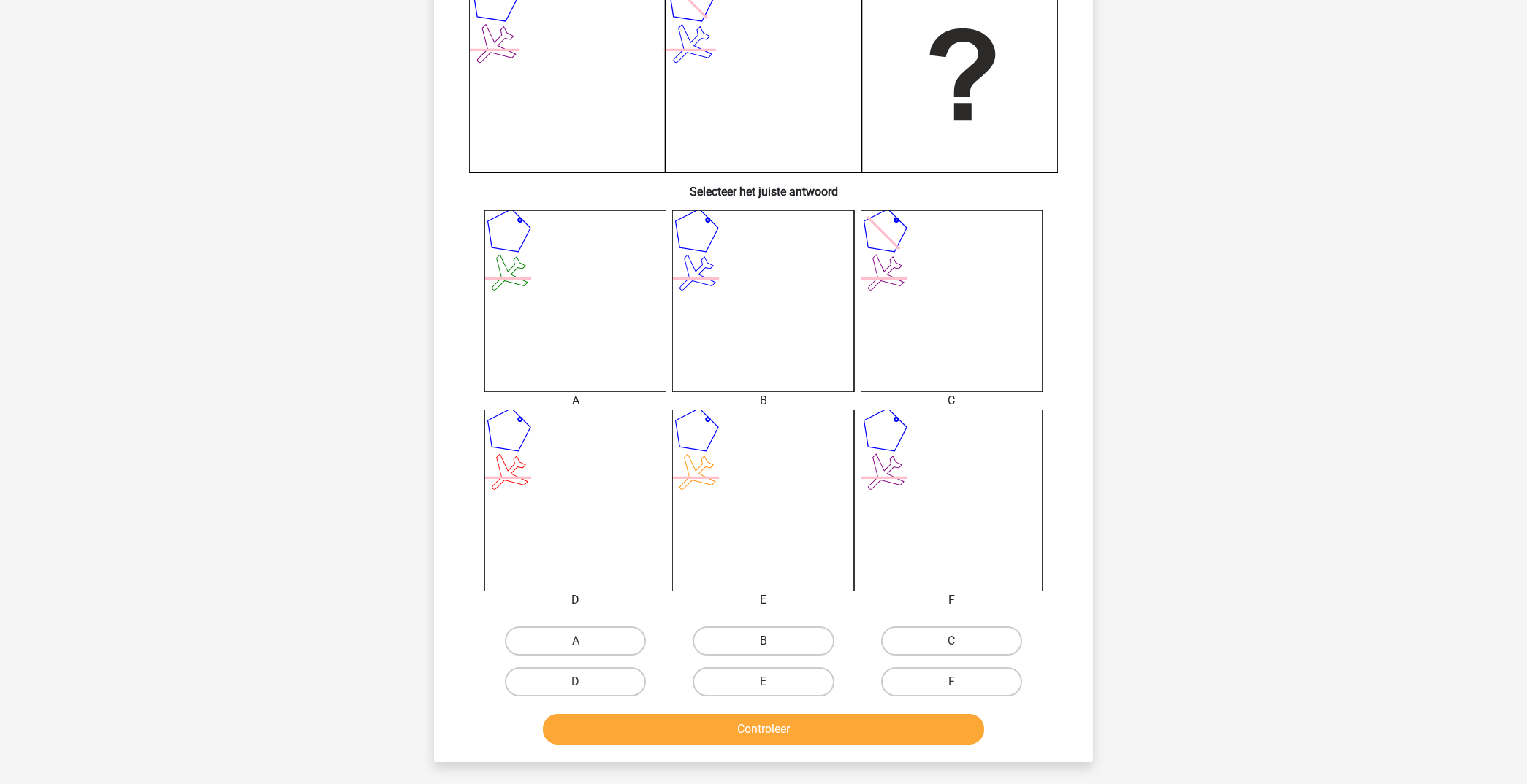
click at [772, 641] on label "B" at bounding box center [763, 640] width 141 height 29
click at [772, 641] on input "B" at bounding box center [768, 646] width 10 height 10
radio input "true"
click at [767, 736] on button "Controleer" at bounding box center [764, 729] width 442 height 30
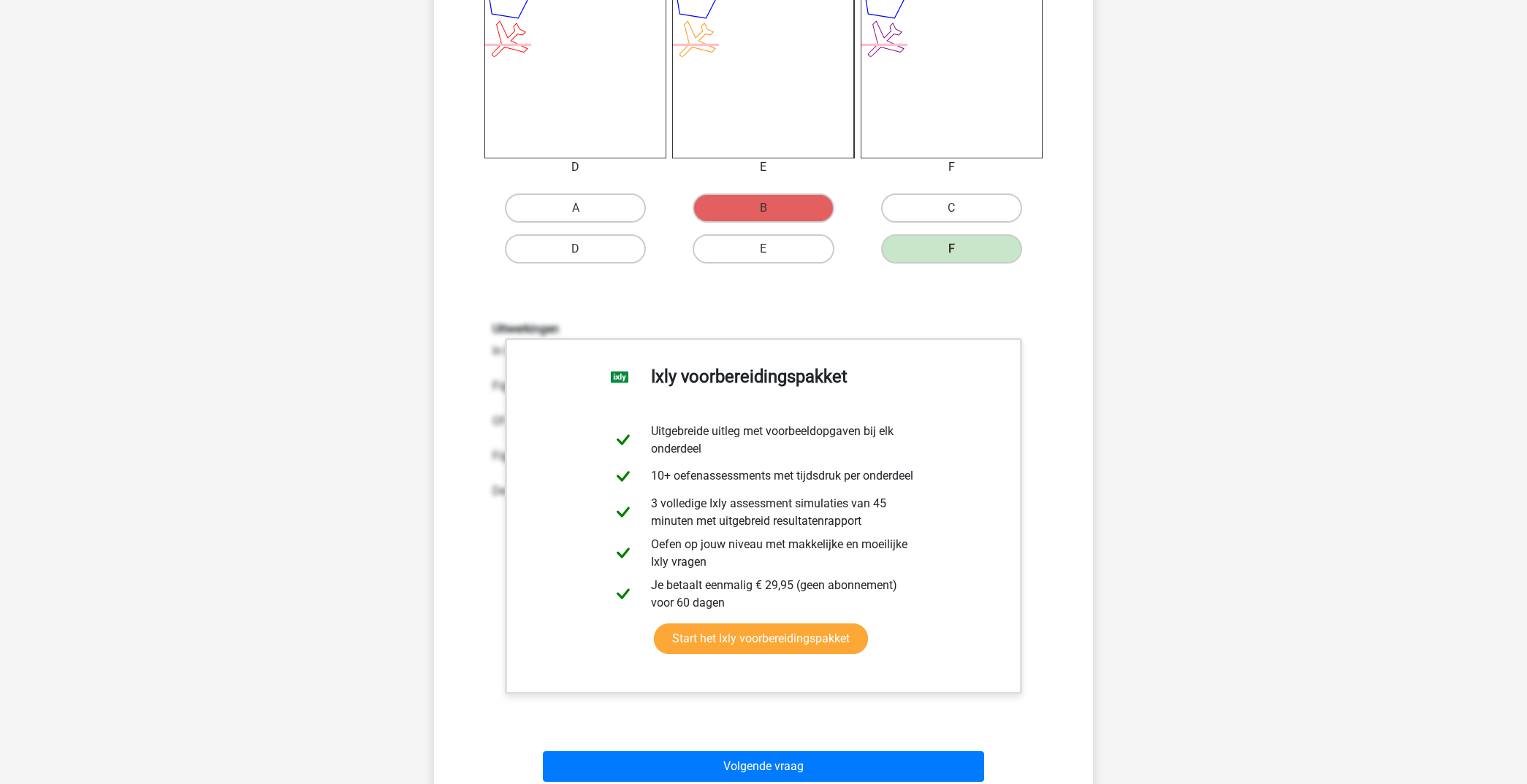
scroll to position [812, 0]
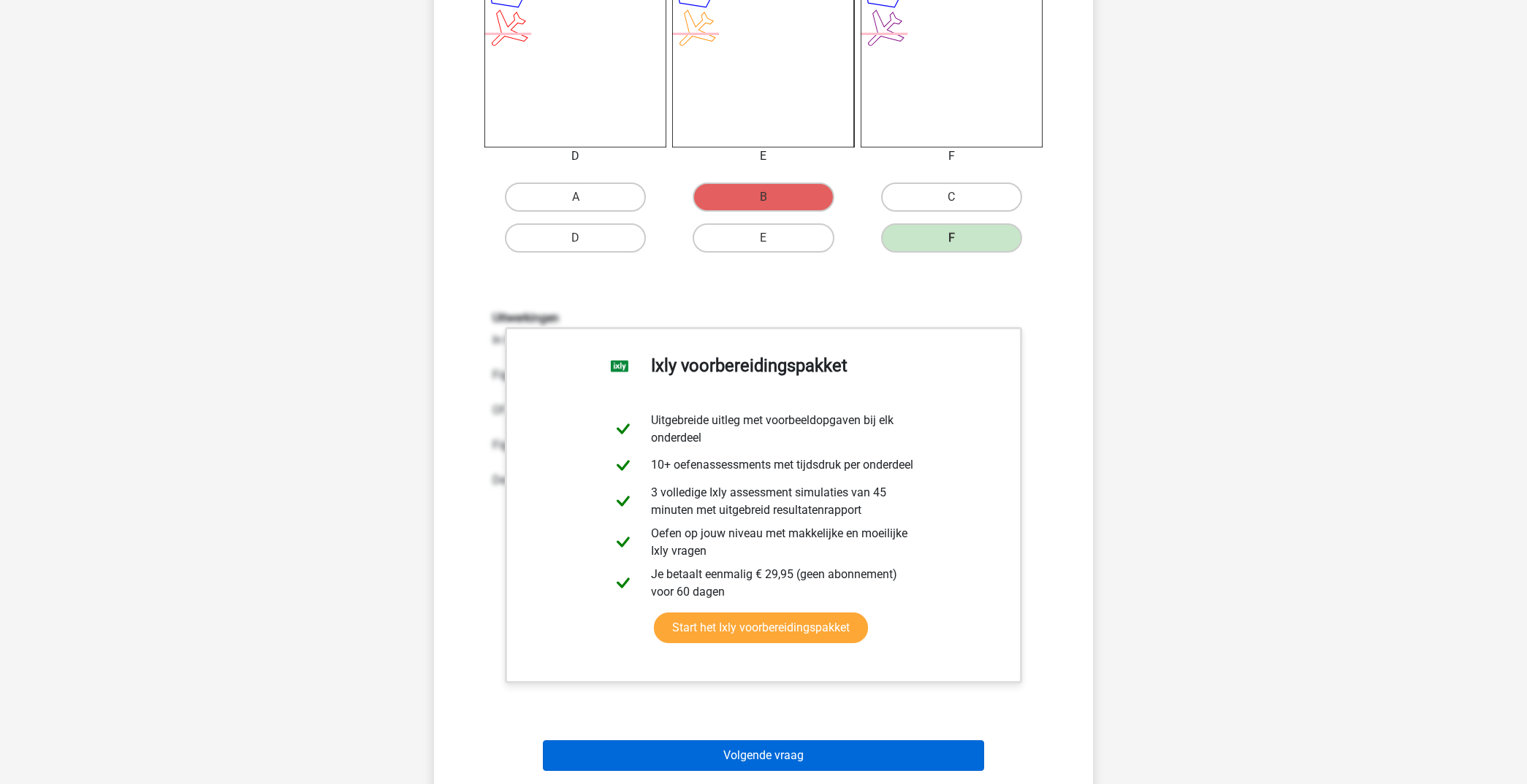
click at [842, 749] on button "Volgende vraag" at bounding box center [764, 755] width 442 height 30
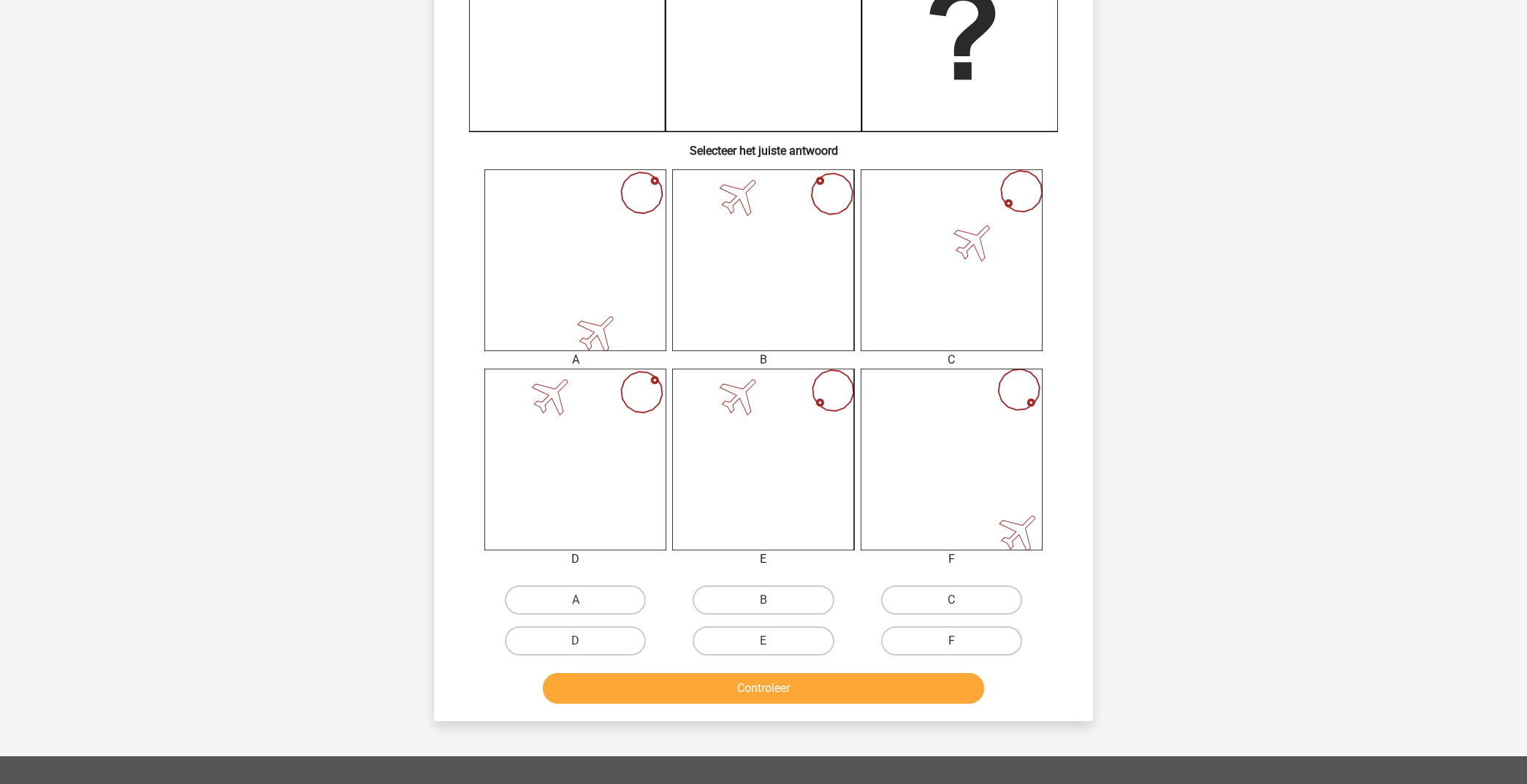
scroll to position [415, 0]
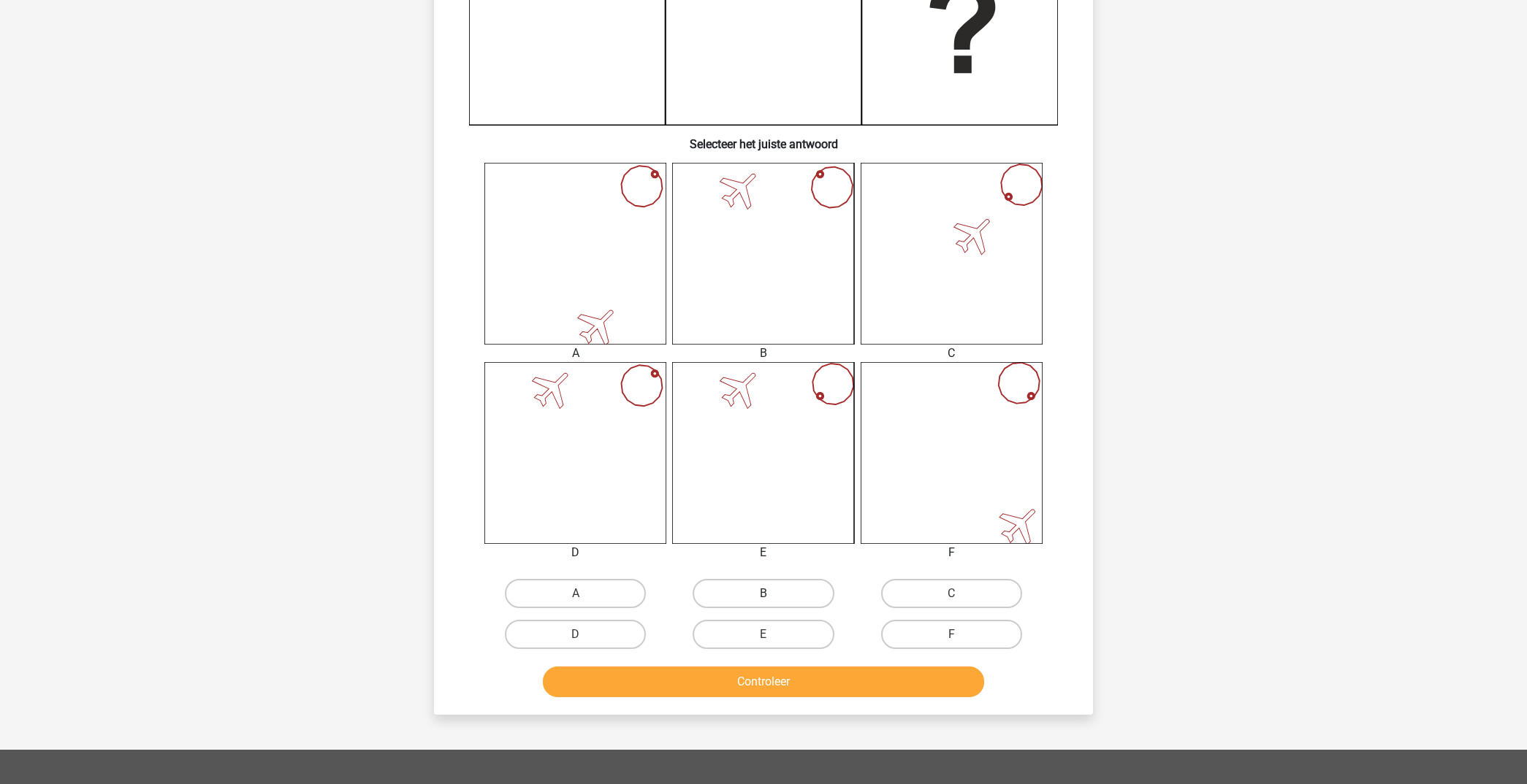
click at [787, 590] on label "B" at bounding box center [763, 593] width 141 height 29
click at [773, 594] on input "B" at bounding box center [768, 598] width 10 height 10
radio input "true"
click at [781, 678] on button "Controleer" at bounding box center [764, 681] width 442 height 30
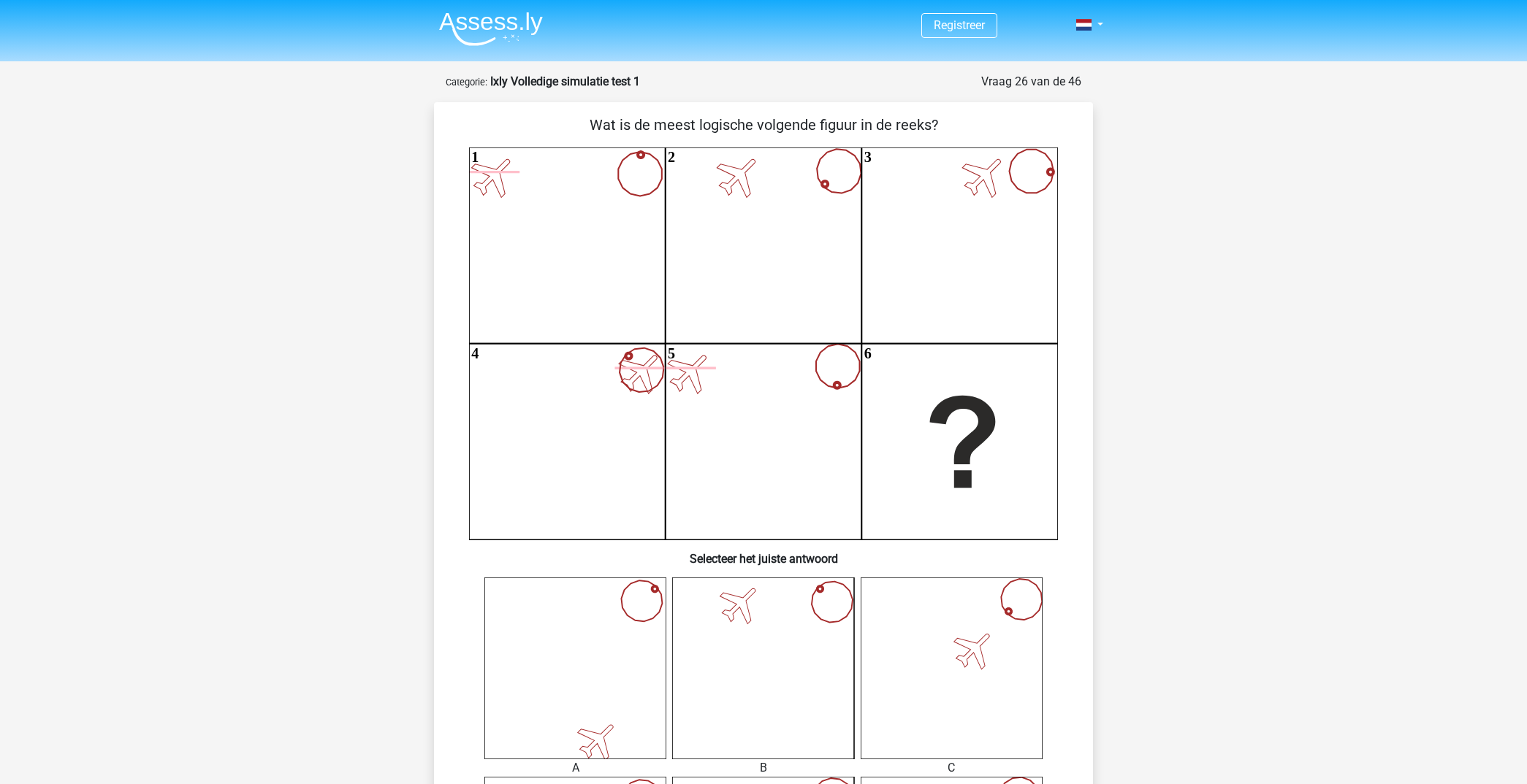
scroll to position [0, 0]
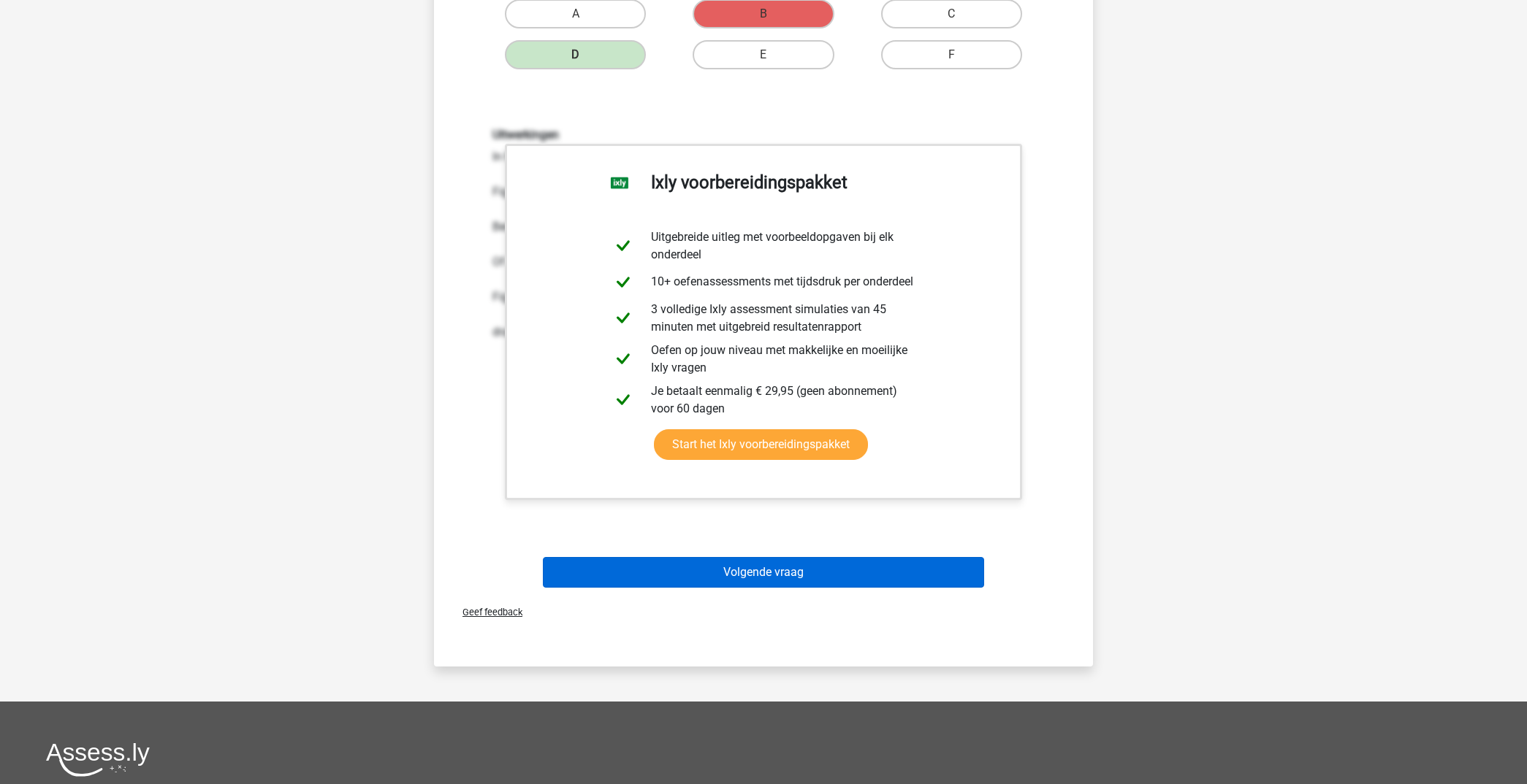
click at [827, 579] on button "Volgende vraag" at bounding box center [764, 572] width 442 height 30
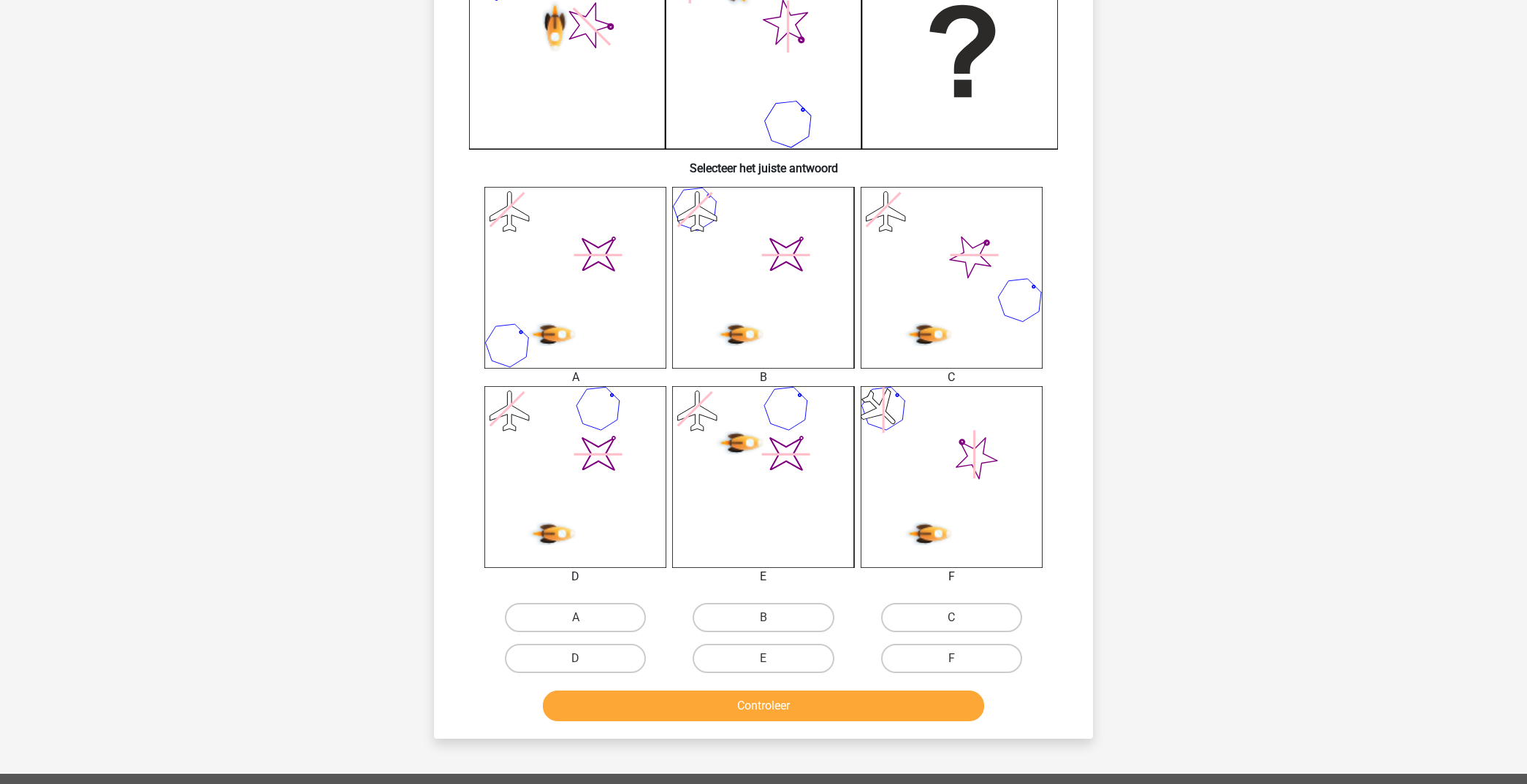
scroll to position [413, 0]
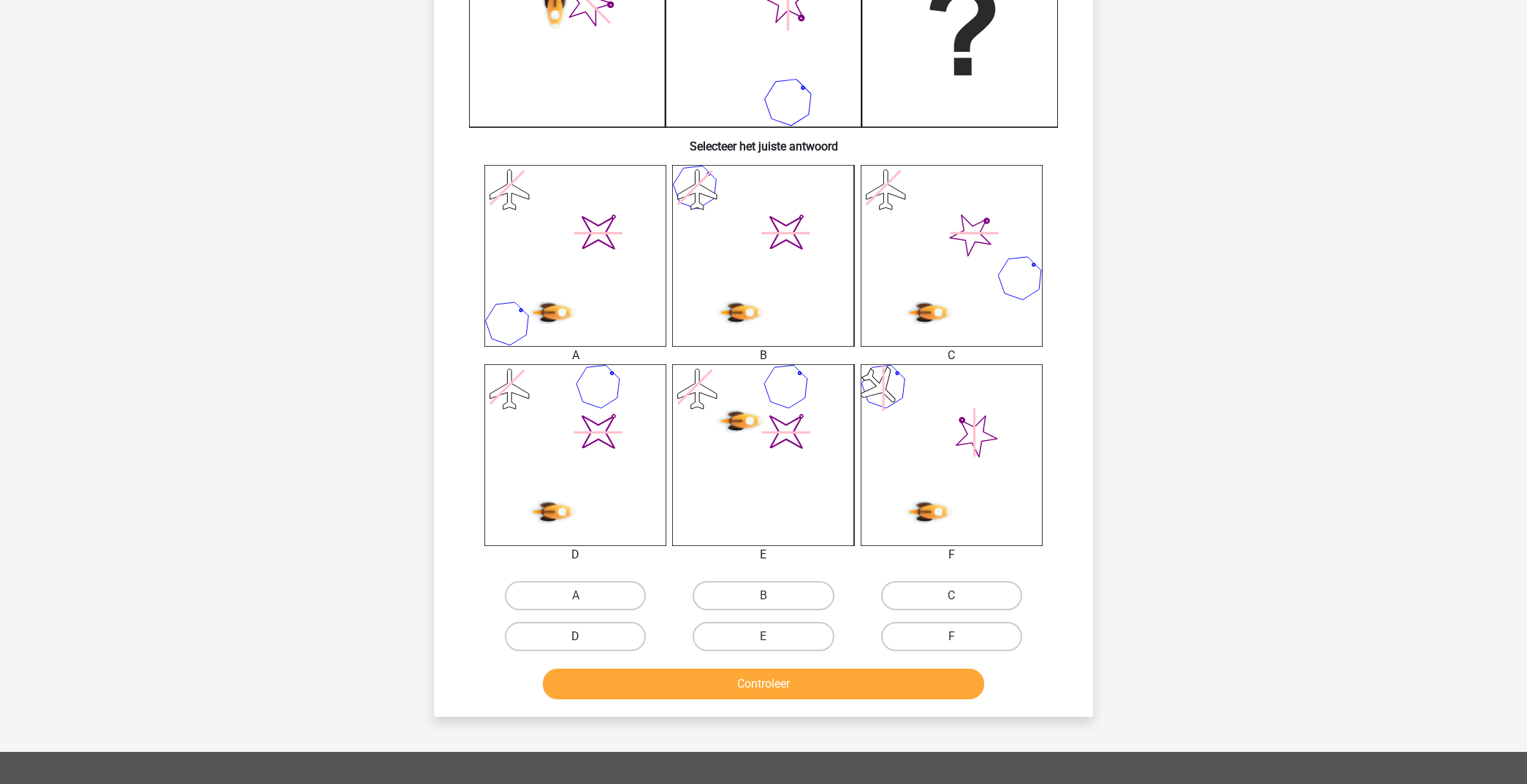
click at [609, 637] on label "D" at bounding box center [574, 636] width 141 height 29
click at [585, 637] on input "D" at bounding box center [580, 641] width 10 height 10
radio input "true"
click at [778, 676] on button "Controleer" at bounding box center [764, 684] width 442 height 30
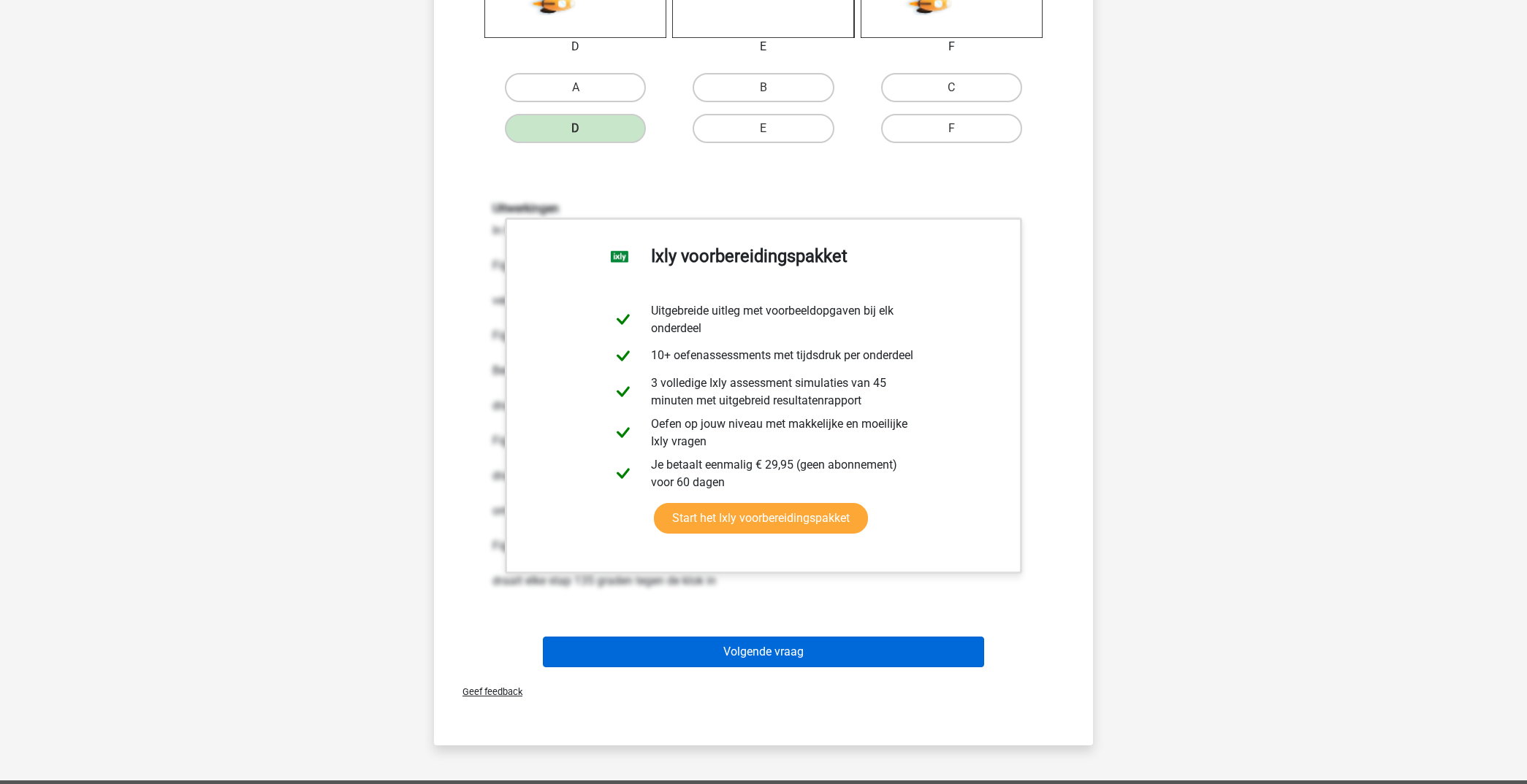
click at [845, 646] on button "Volgende vraag" at bounding box center [764, 652] width 442 height 30
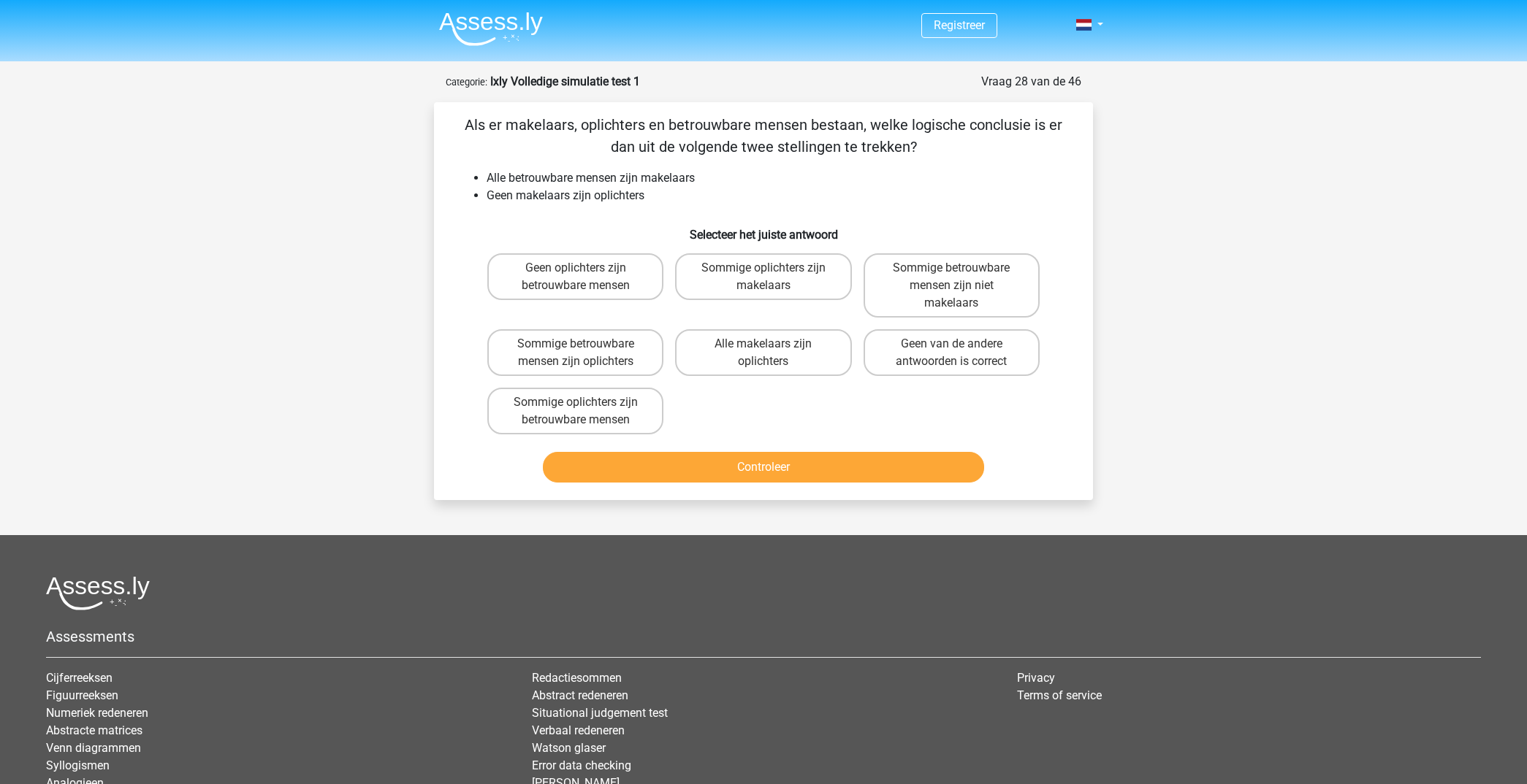
scroll to position [0, 0]
click at [577, 272] on input "Geen oplichters zijn betrouwbare mensen" at bounding box center [580, 272] width 10 height 10
radio input "true"
click at [739, 465] on button "Controleer" at bounding box center [764, 467] width 442 height 30
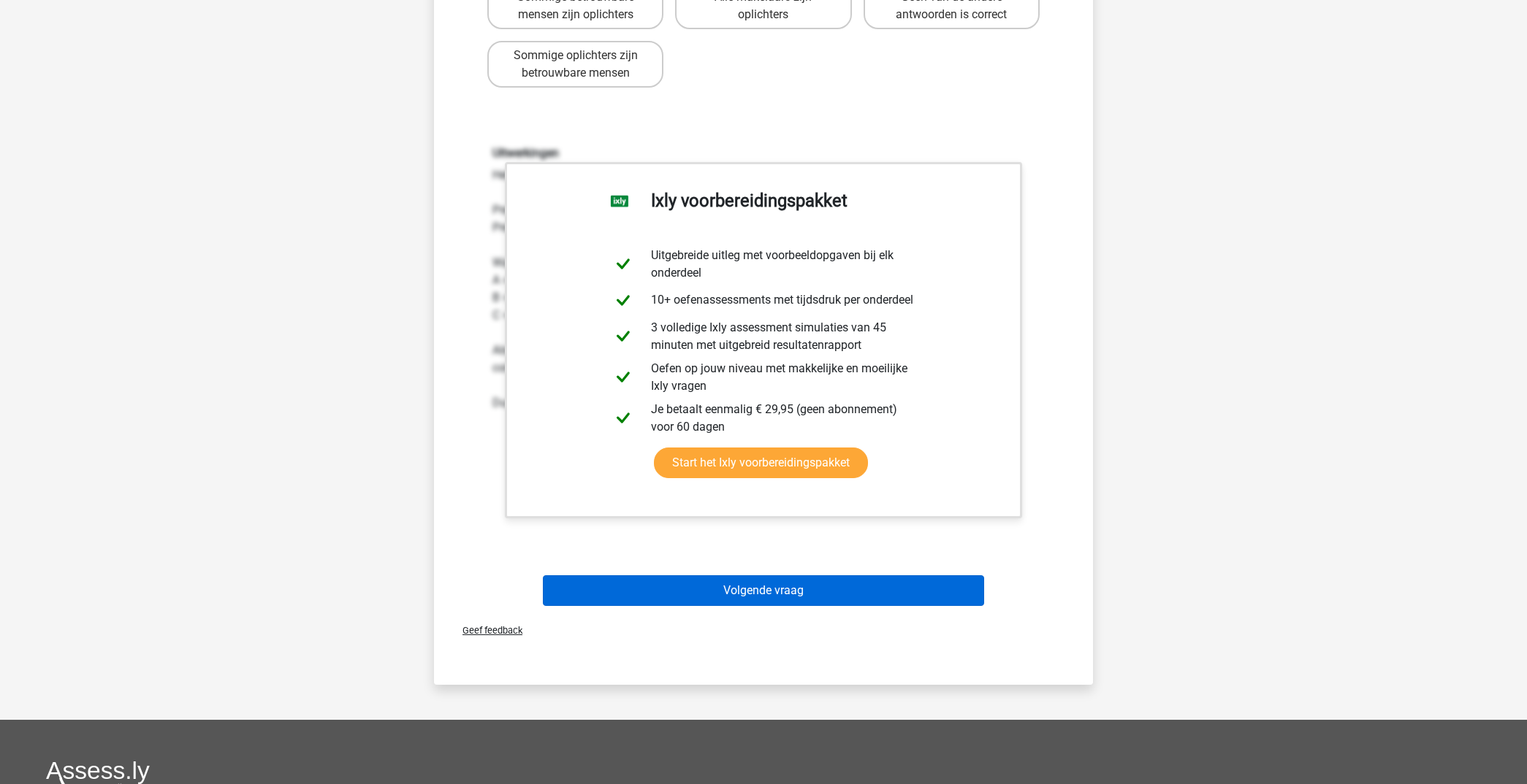
click at [854, 579] on button "Volgende vraag" at bounding box center [764, 591] width 442 height 30
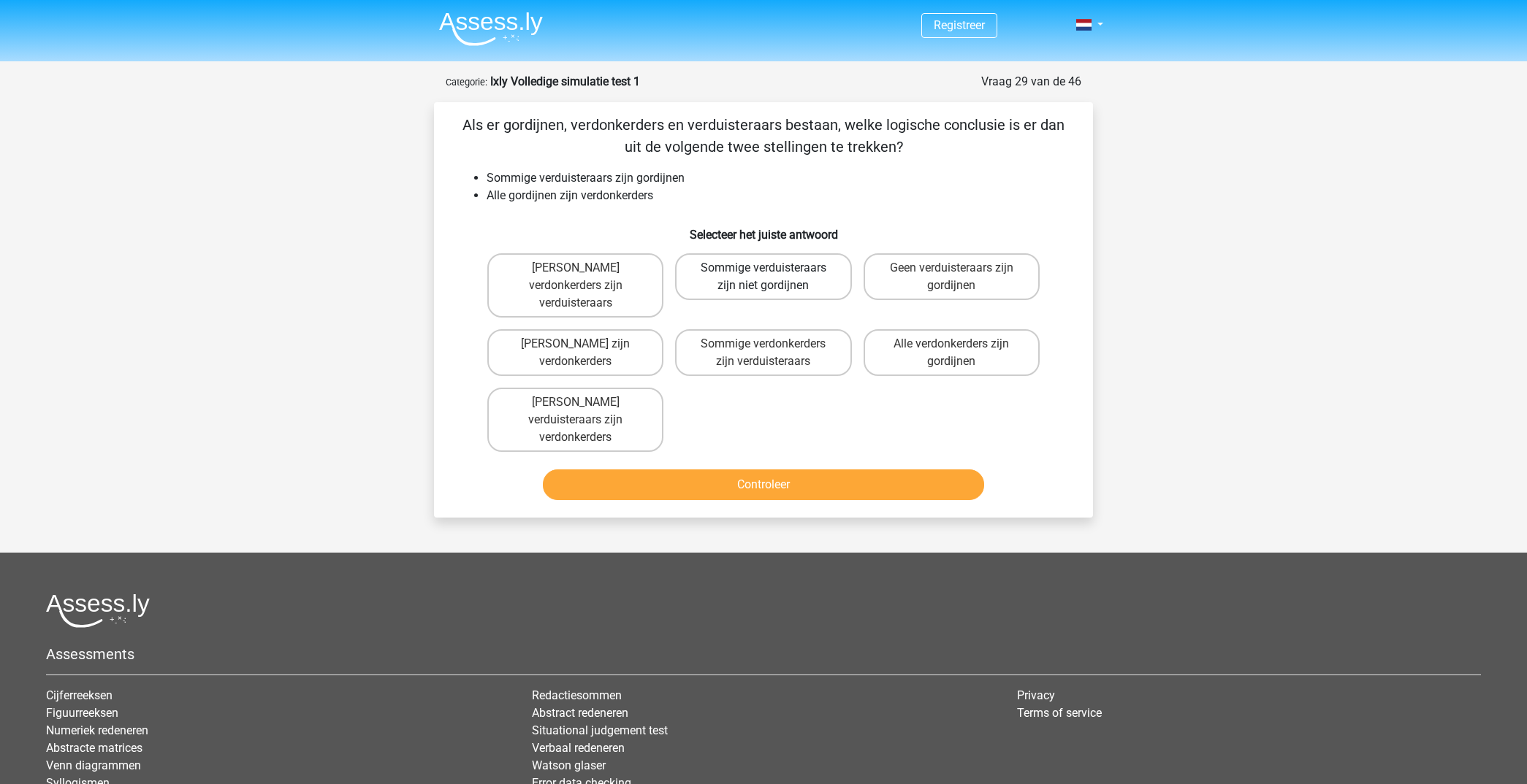
click at [784, 273] on label "Sommige verduisteraars zijn niet gordijnen" at bounding box center [763, 277] width 176 height 47
click at [773, 273] on input "Sommige verduisteraars zijn niet gordijnen" at bounding box center [768, 272] width 10 height 10
radio input "true"
click at [781, 469] on button "Controleer" at bounding box center [764, 484] width 442 height 30
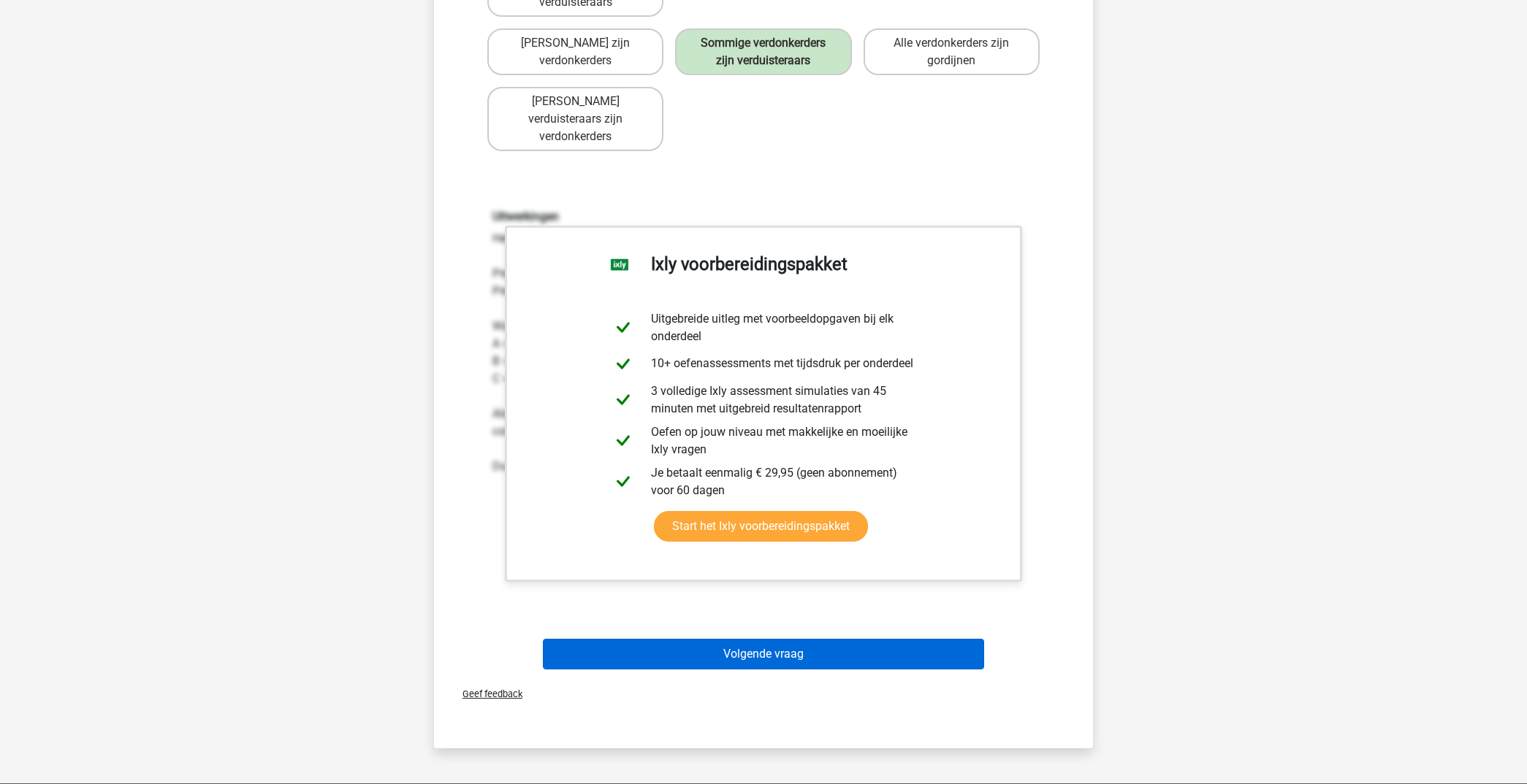
click at [785, 639] on button "Volgende vraag" at bounding box center [764, 654] width 442 height 30
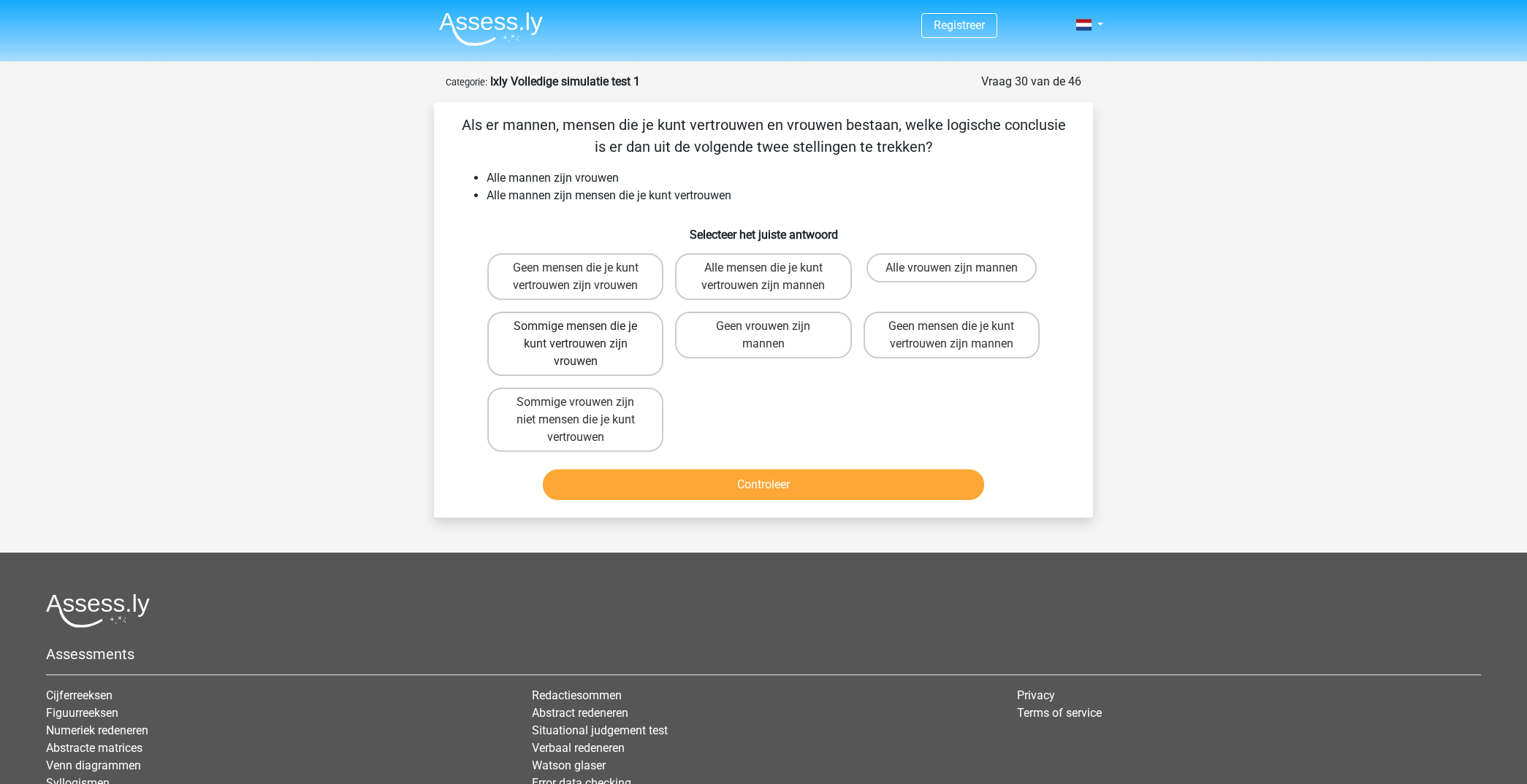
click at [633, 347] on label "Sommige mensen die je kunt vertrouwen zijn vrouwen" at bounding box center [575, 344] width 176 height 64
click at [585, 336] on input "Sommige mensen die je kunt vertrouwen zijn vrouwen" at bounding box center [580, 331] width 10 height 10
radio input "true"
click at [780, 490] on button "Controleer" at bounding box center [764, 484] width 442 height 30
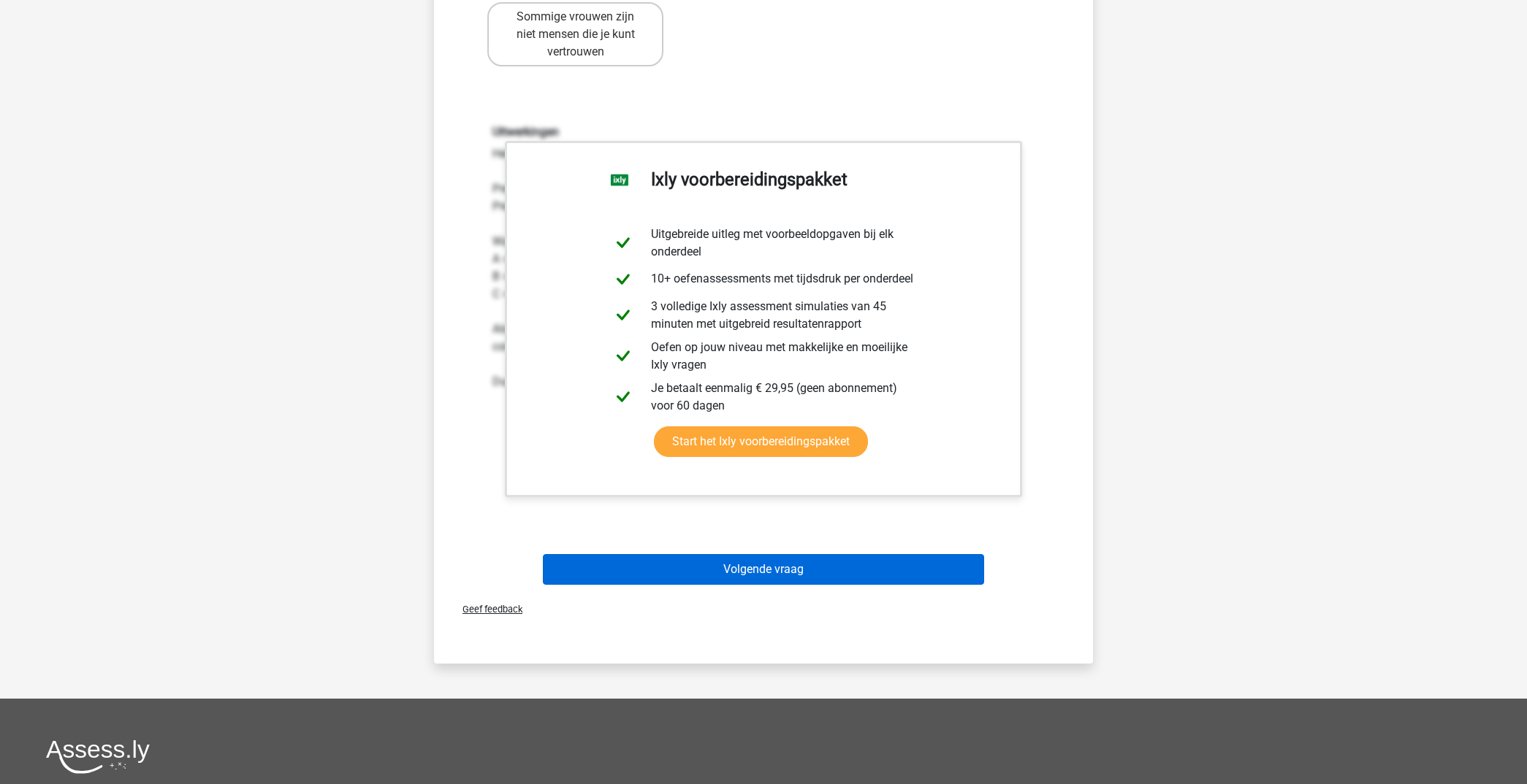
click at [869, 575] on button "Volgende vraag" at bounding box center [764, 569] width 442 height 30
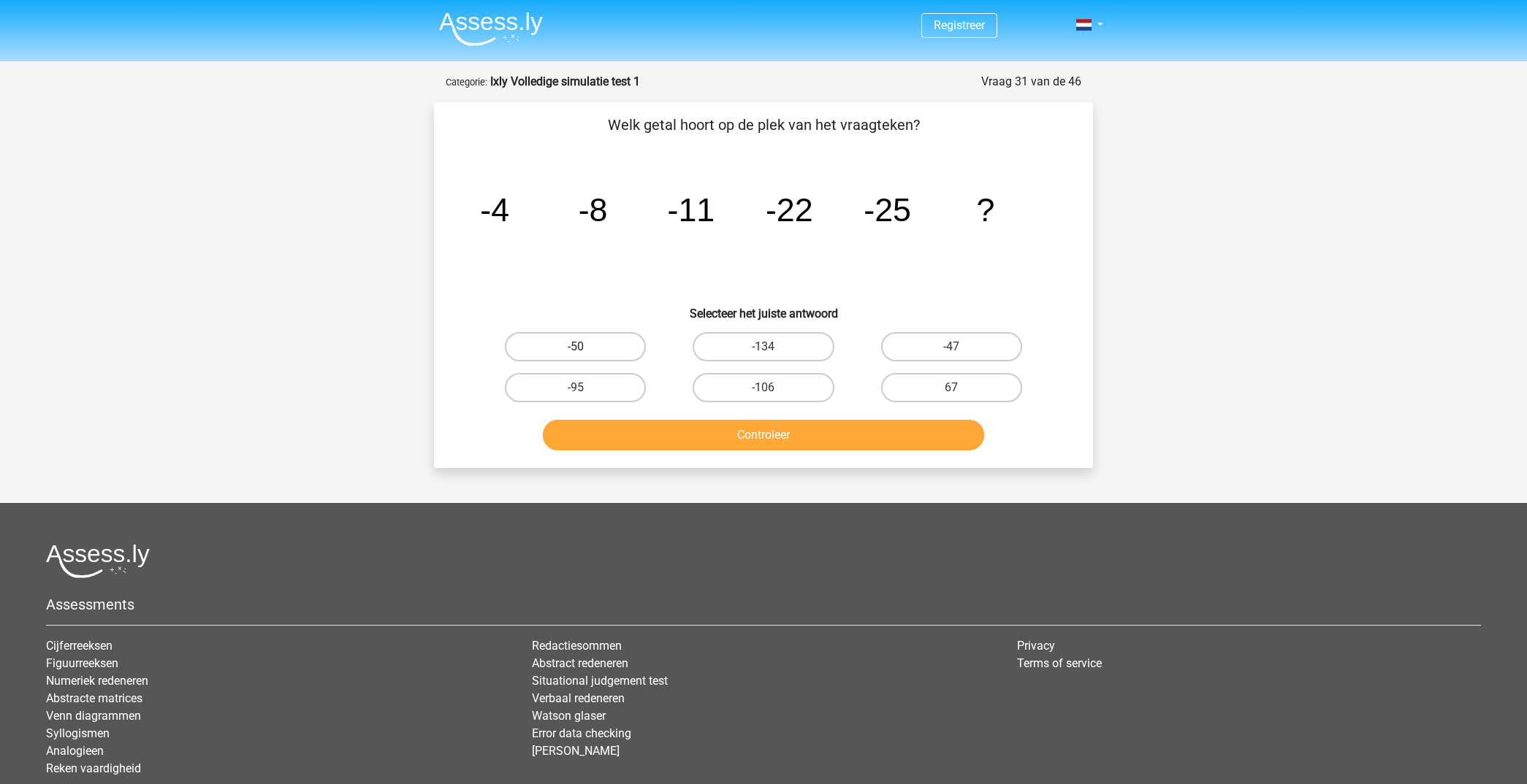
click at [630, 347] on label "-50" at bounding box center [574, 347] width 141 height 29
click at [585, 347] on input "-50" at bounding box center [580, 351] width 10 height 10
radio input "true"
click at [760, 430] on button "Controleer" at bounding box center [764, 434] width 442 height 30
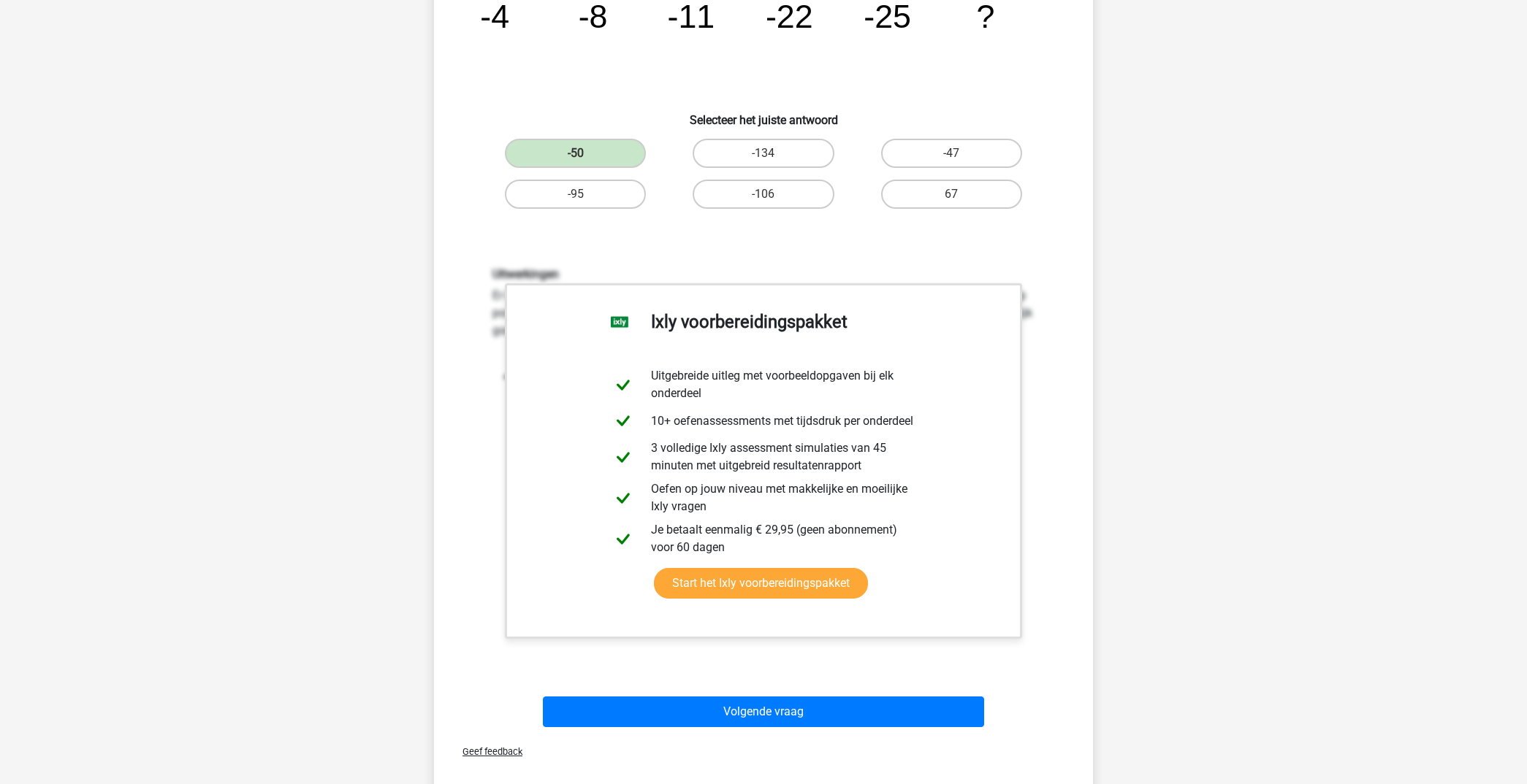
scroll to position [262, 0]
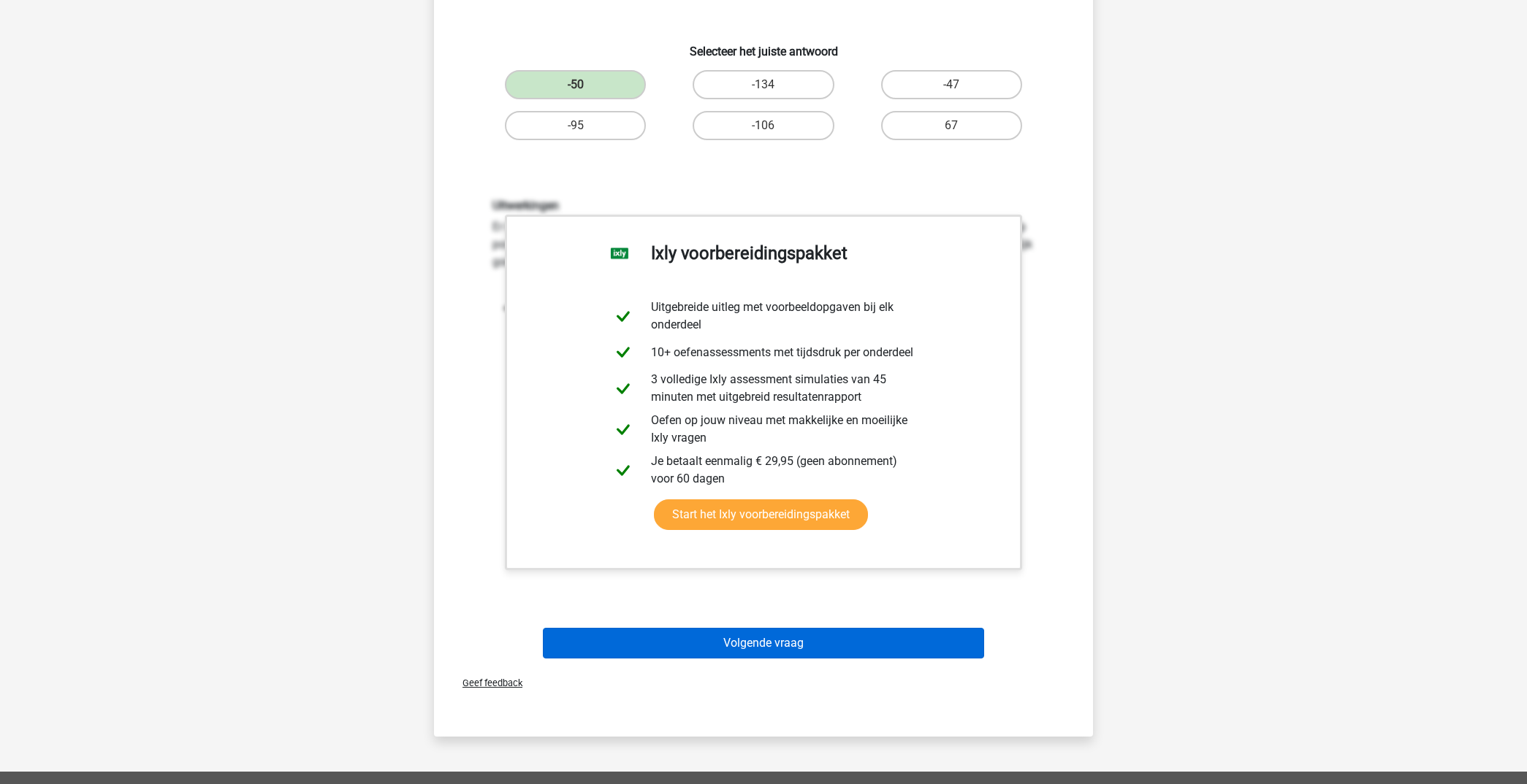
click at [825, 646] on button "Volgende vraag" at bounding box center [764, 643] width 442 height 30
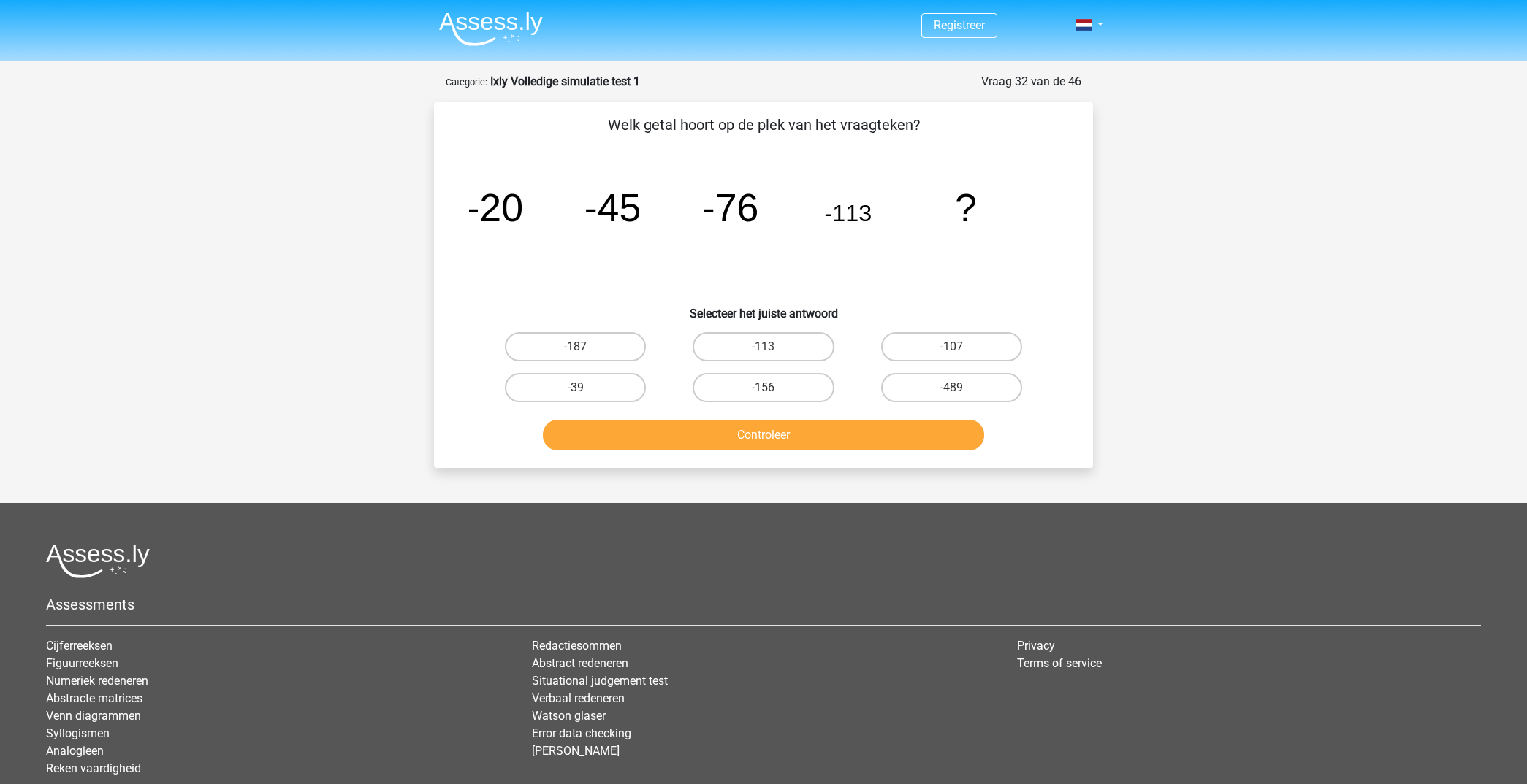
scroll to position [0, 0]
click at [798, 380] on label "-156" at bounding box center [763, 388] width 141 height 29
click at [773, 388] on input "-156" at bounding box center [768, 392] width 10 height 10
radio input "true"
click at [802, 431] on button "Controleer" at bounding box center [764, 434] width 442 height 30
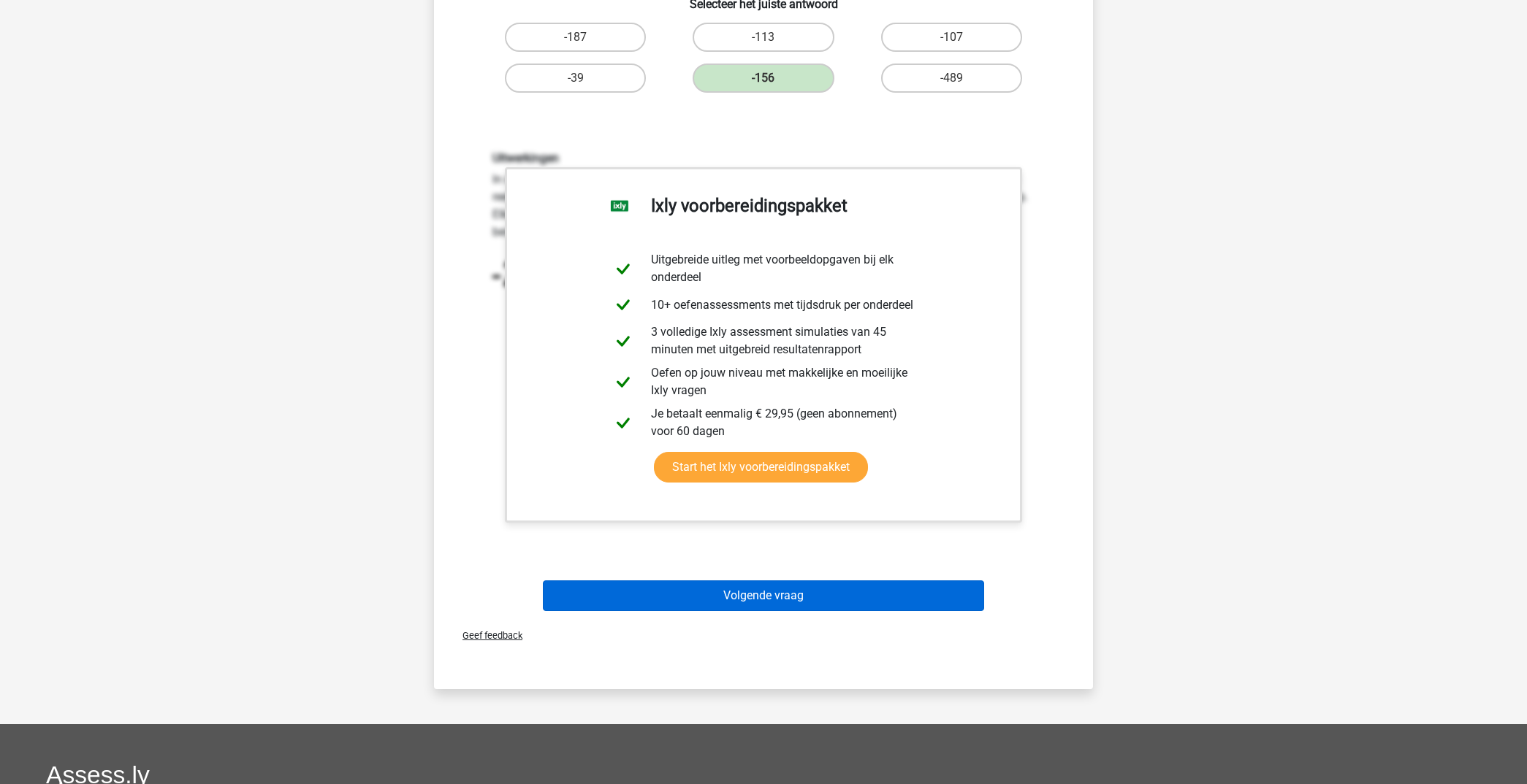
click at [849, 585] on button "Volgende vraag" at bounding box center [764, 595] width 442 height 30
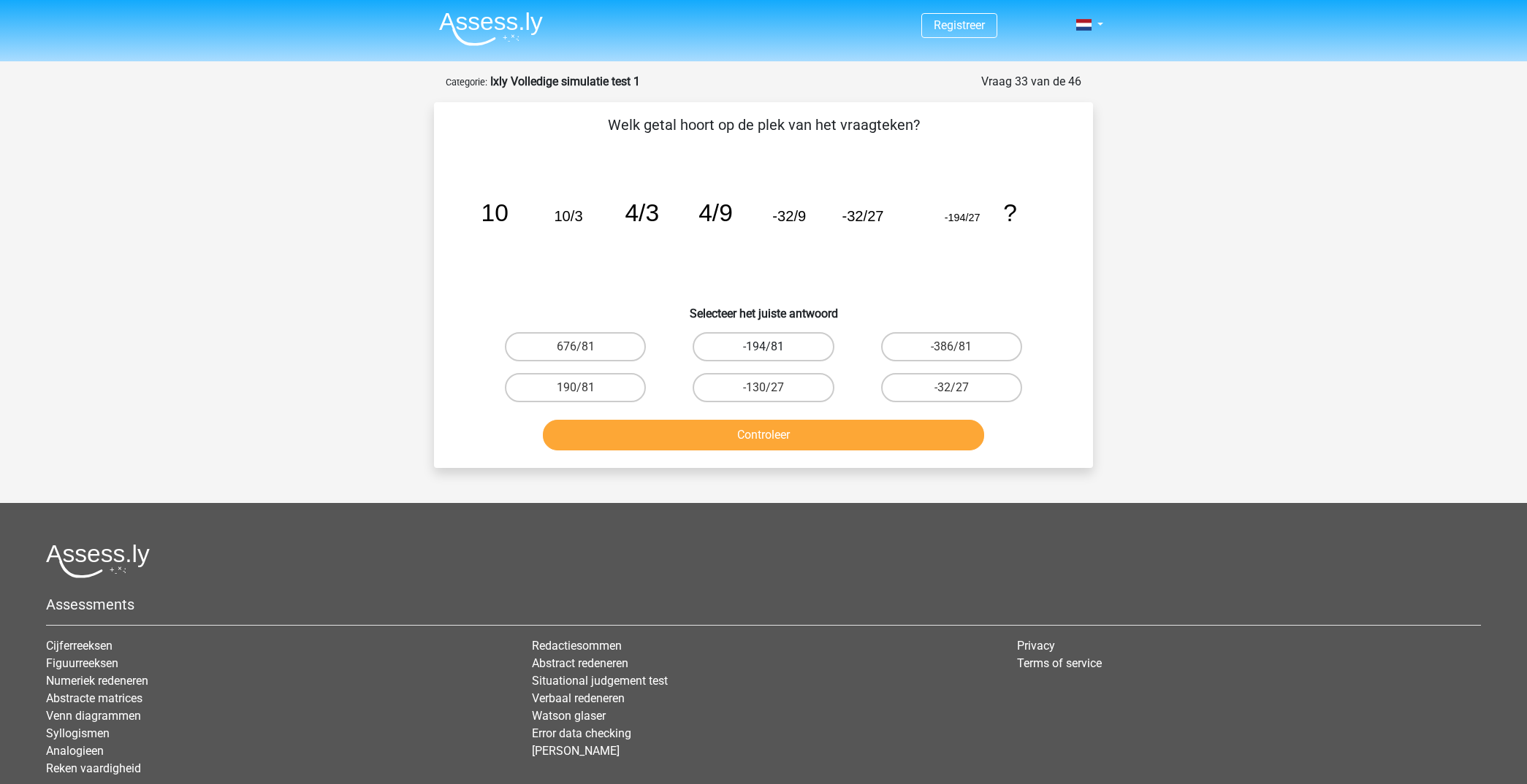
click at [761, 352] on label "-194/81" at bounding box center [763, 347] width 141 height 29
click at [764, 352] on input "-194/81" at bounding box center [768, 351] width 10 height 10
radio input "true"
click at [770, 426] on button "Controleer" at bounding box center [764, 434] width 442 height 30
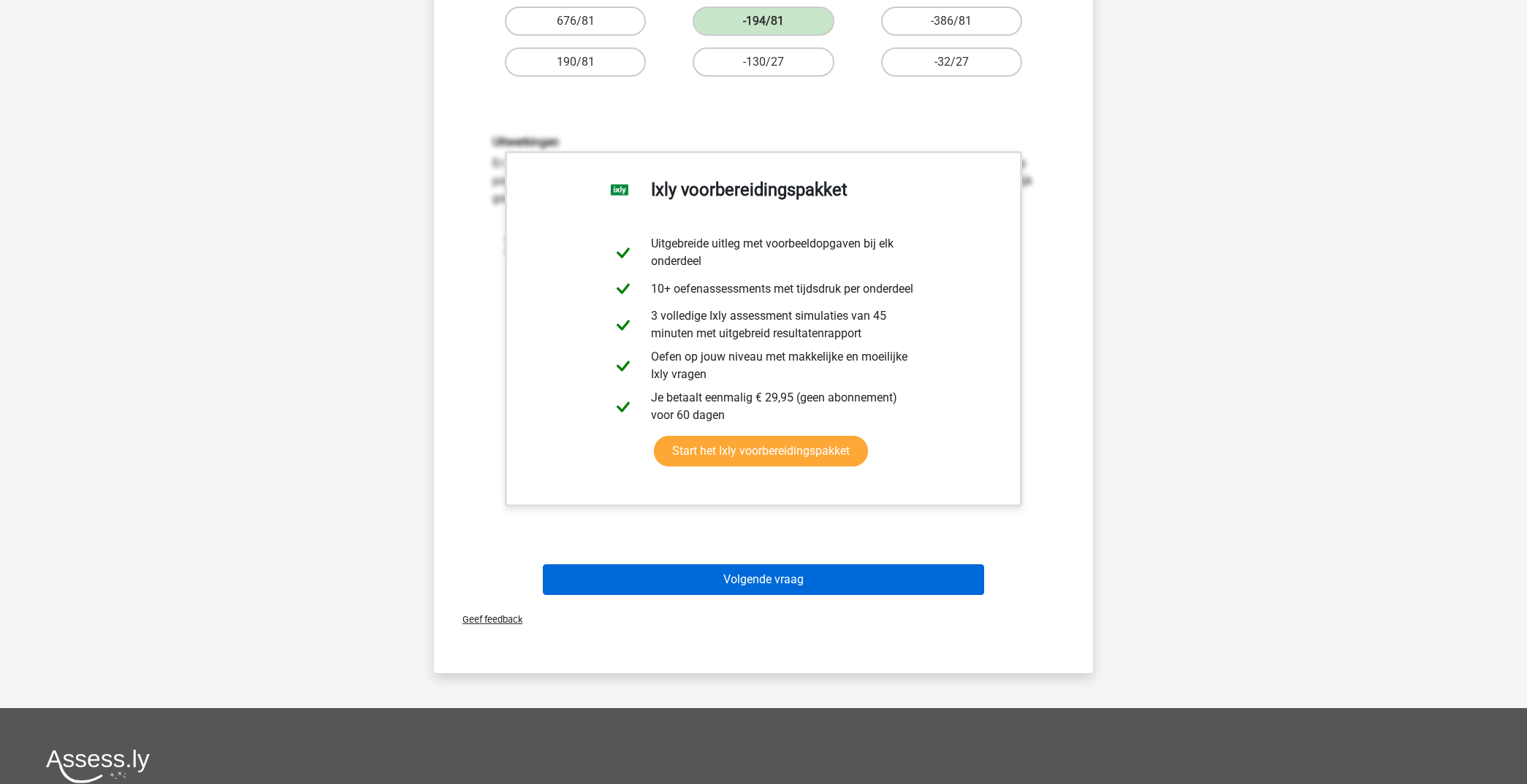
click at [856, 577] on button "Volgende vraag" at bounding box center [764, 579] width 442 height 30
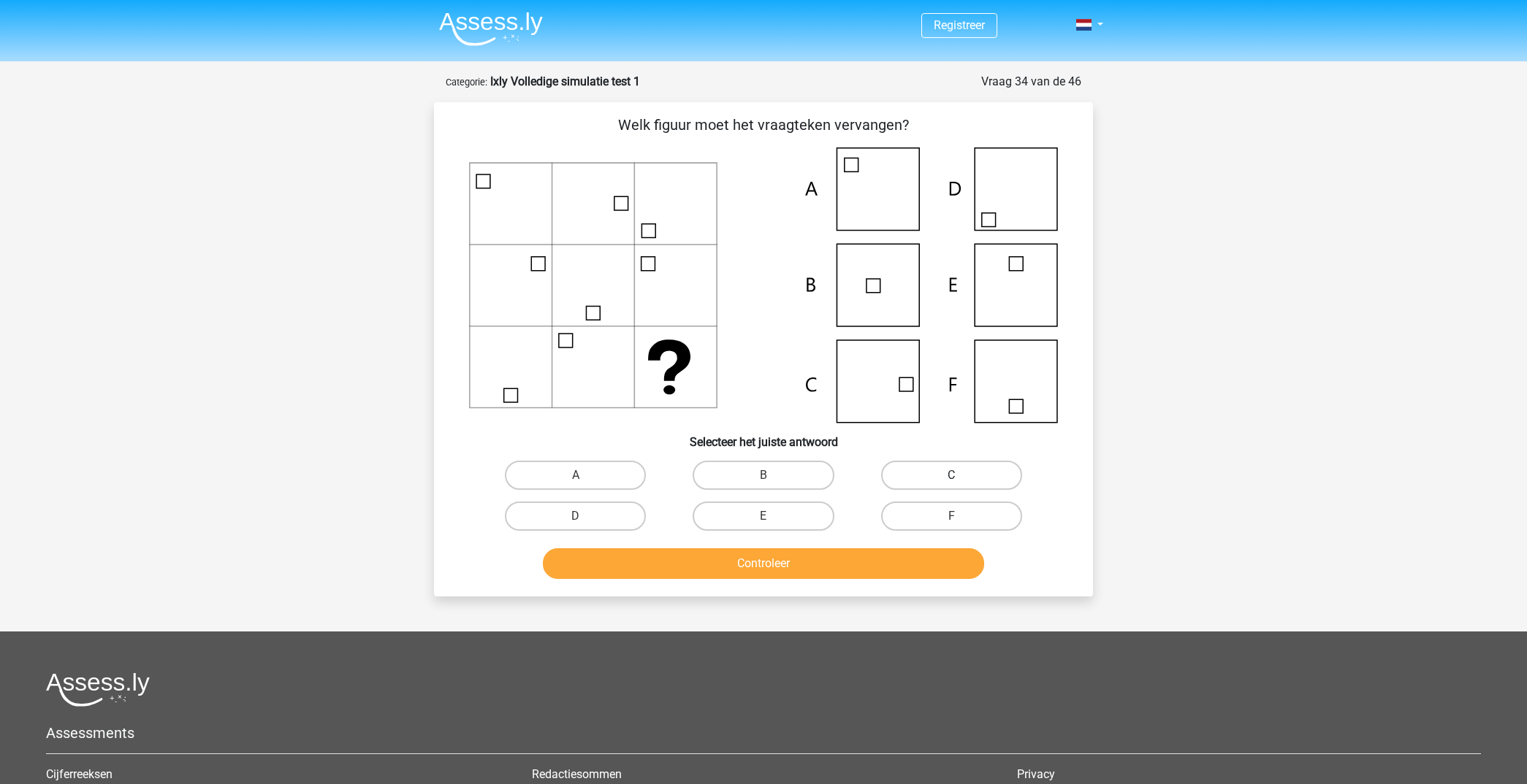
click at [926, 478] on label "C" at bounding box center [951, 475] width 141 height 29
click at [951, 478] on input "C" at bounding box center [955, 480] width 10 height 10
radio input "true"
click at [828, 561] on button "Controleer" at bounding box center [764, 563] width 442 height 30
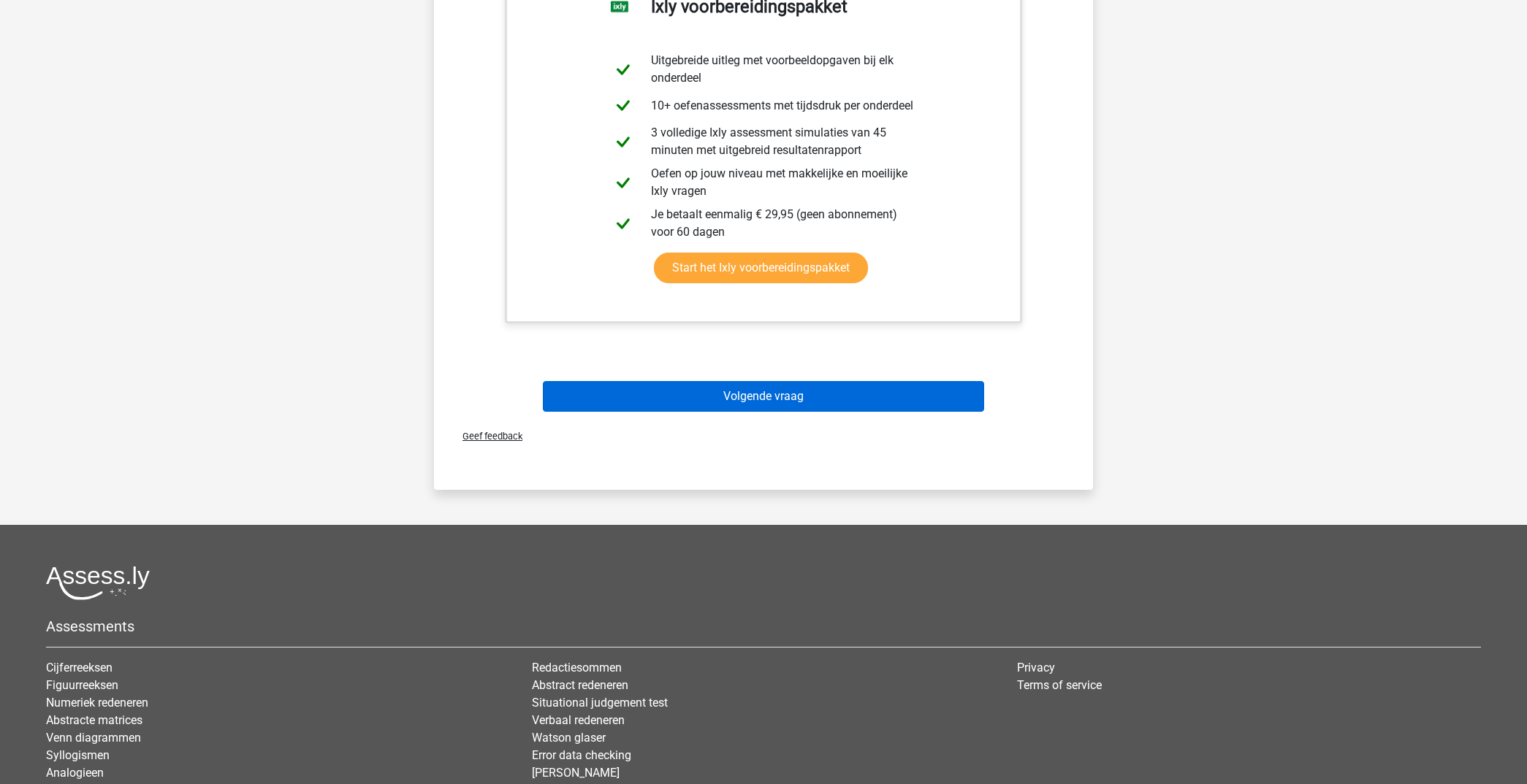
click at [811, 396] on button "Volgende vraag" at bounding box center [764, 396] width 442 height 30
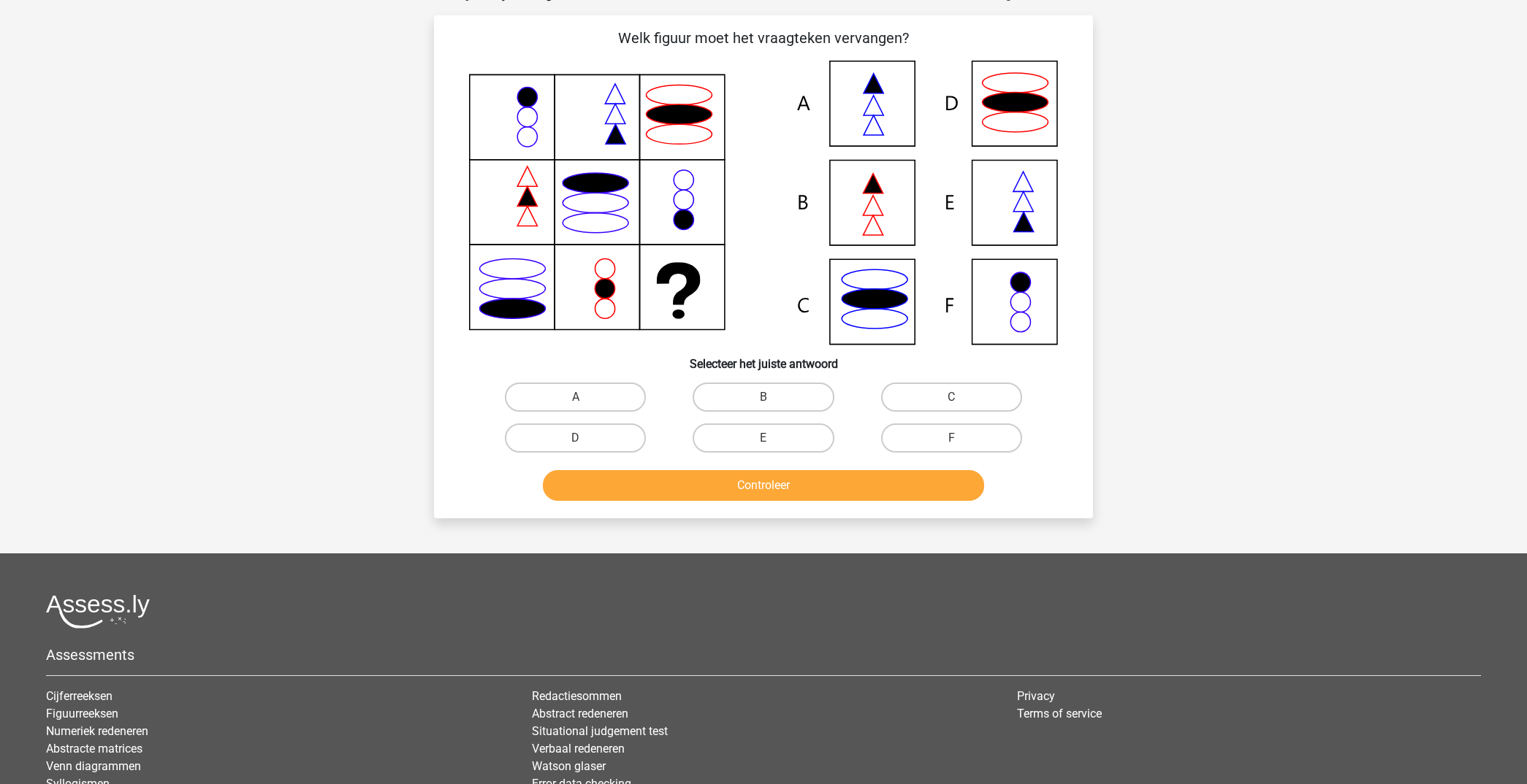
scroll to position [73, 0]
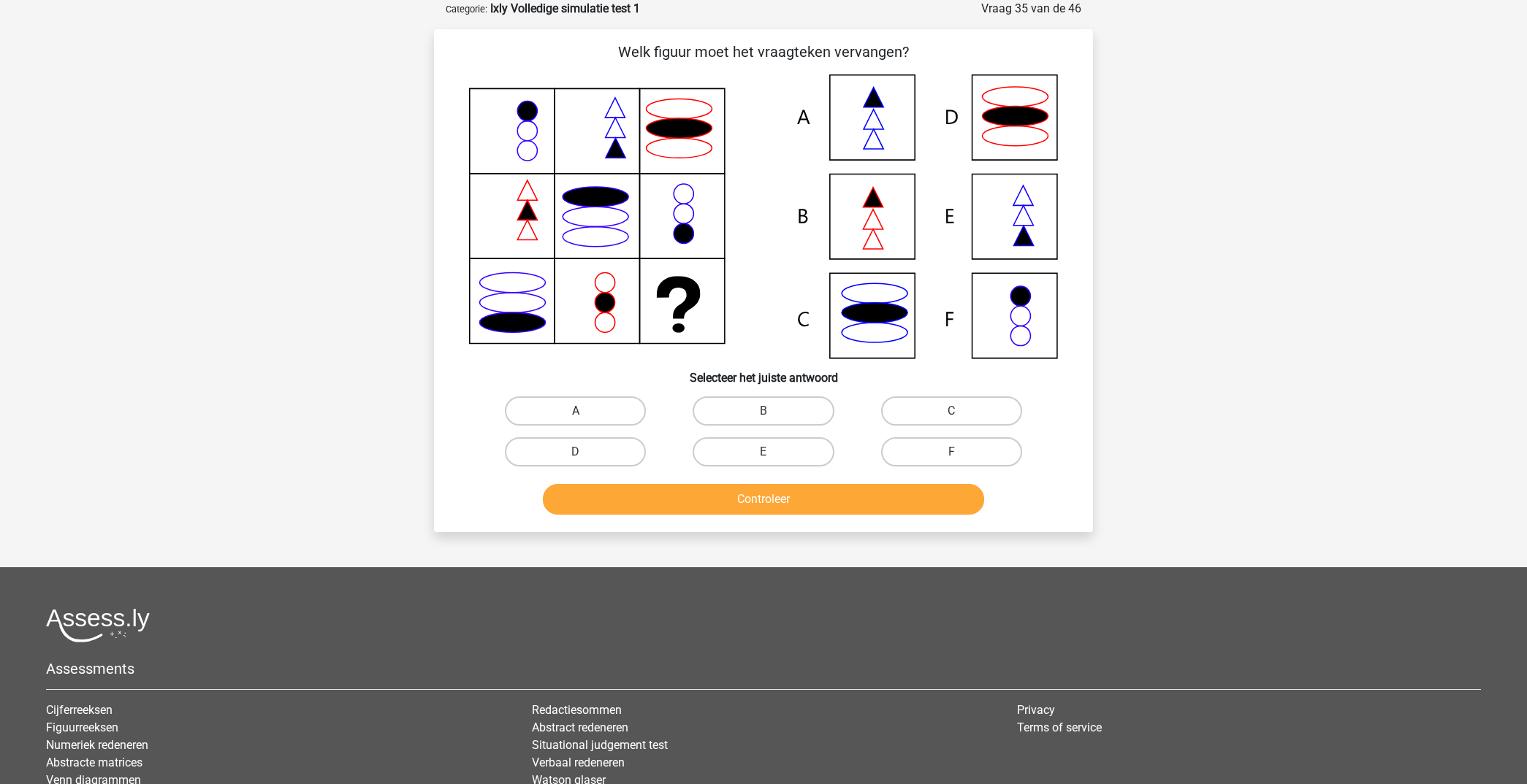
click at [619, 406] on label "A" at bounding box center [574, 411] width 141 height 29
click at [585, 411] on input "A" at bounding box center [580, 416] width 10 height 10
radio input "true"
click at [735, 490] on button "Controleer" at bounding box center [764, 499] width 442 height 30
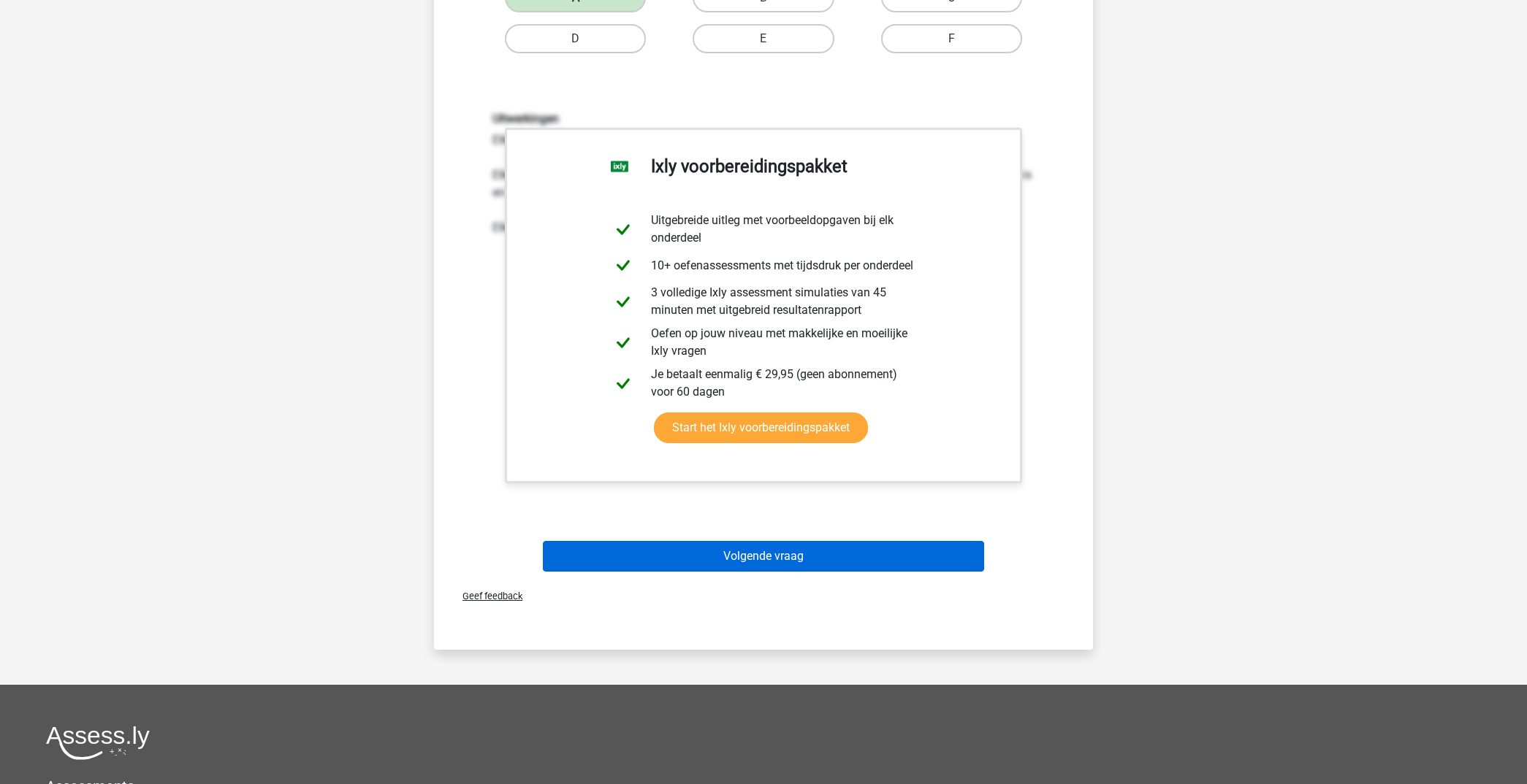
click at [859, 558] on button "Volgende vraag" at bounding box center [764, 556] width 442 height 30
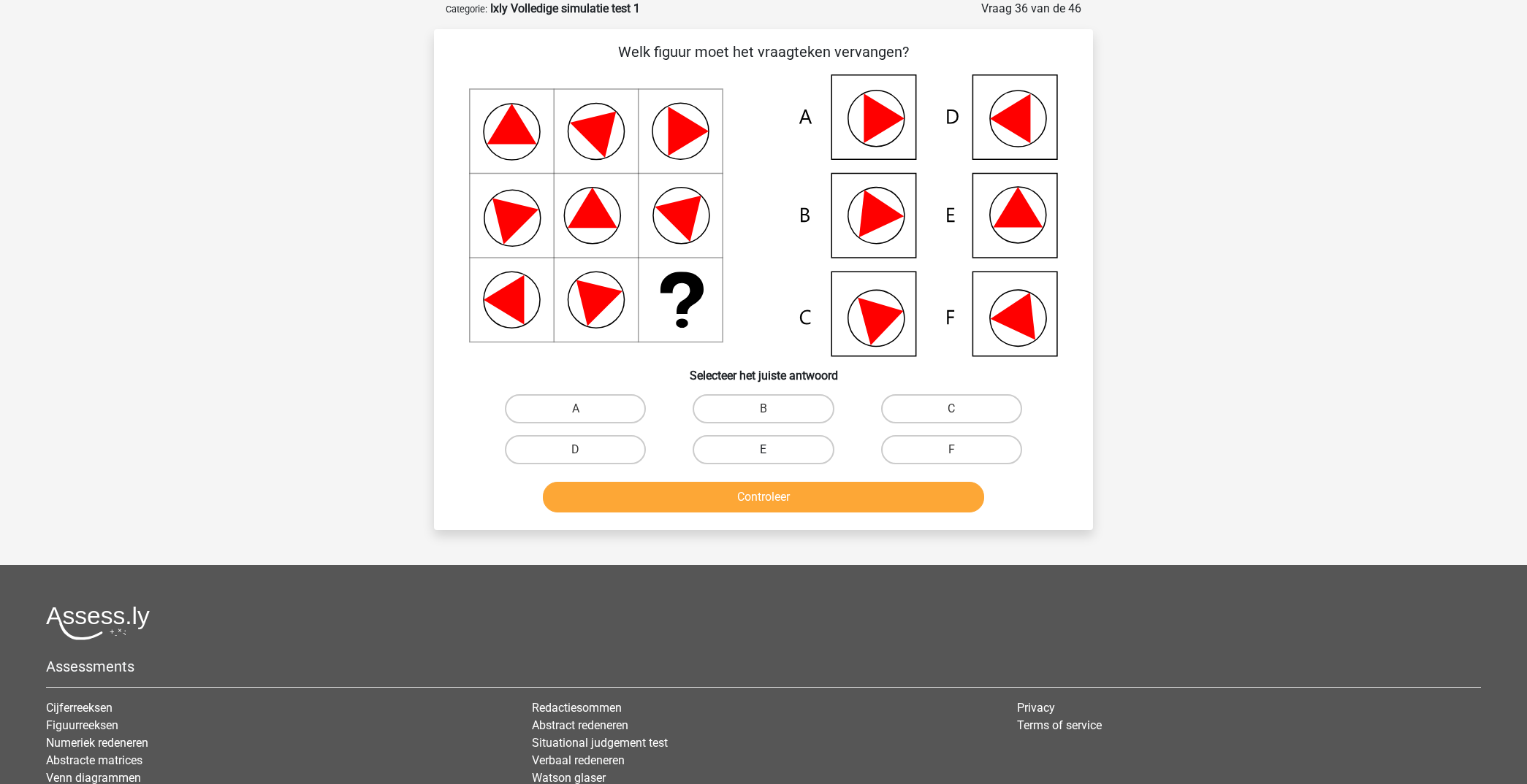
click at [741, 456] on label "E" at bounding box center [763, 449] width 141 height 29
click at [764, 456] on input "E" at bounding box center [768, 454] width 10 height 10
radio input "true"
click at [751, 498] on button "Controleer" at bounding box center [764, 497] width 442 height 30
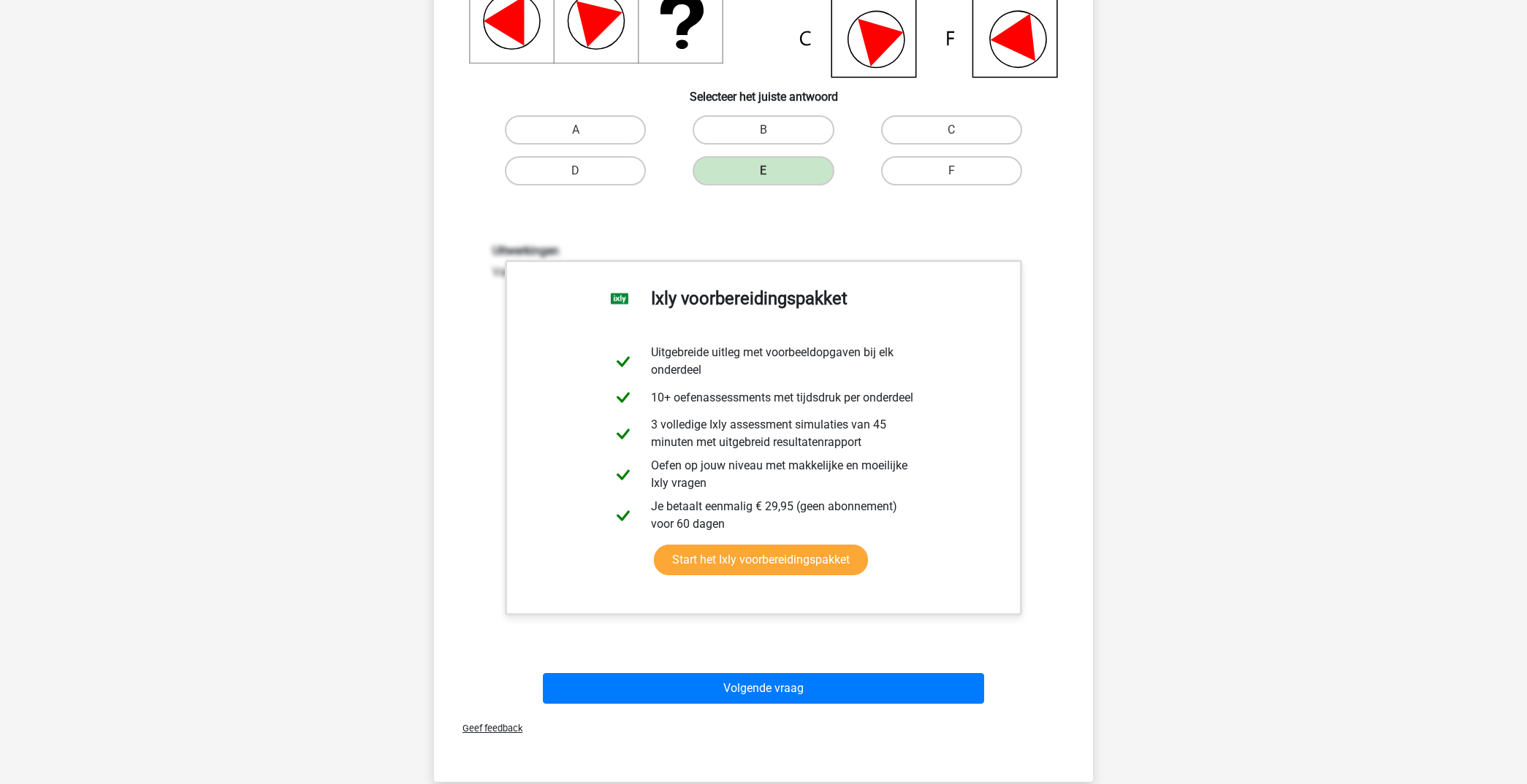
scroll to position [370, 0]
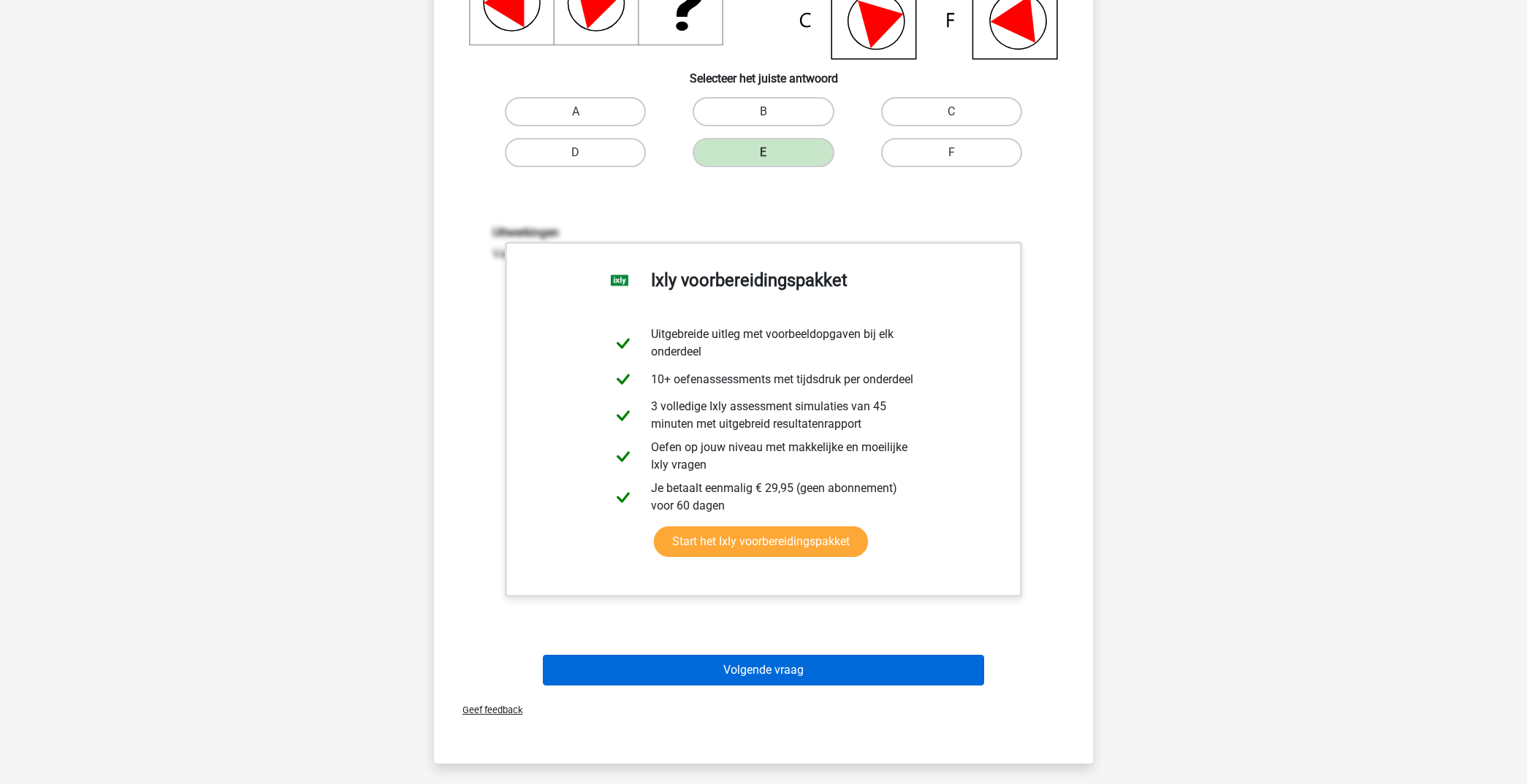
click at [830, 664] on button "Volgende vraag" at bounding box center [764, 670] width 442 height 30
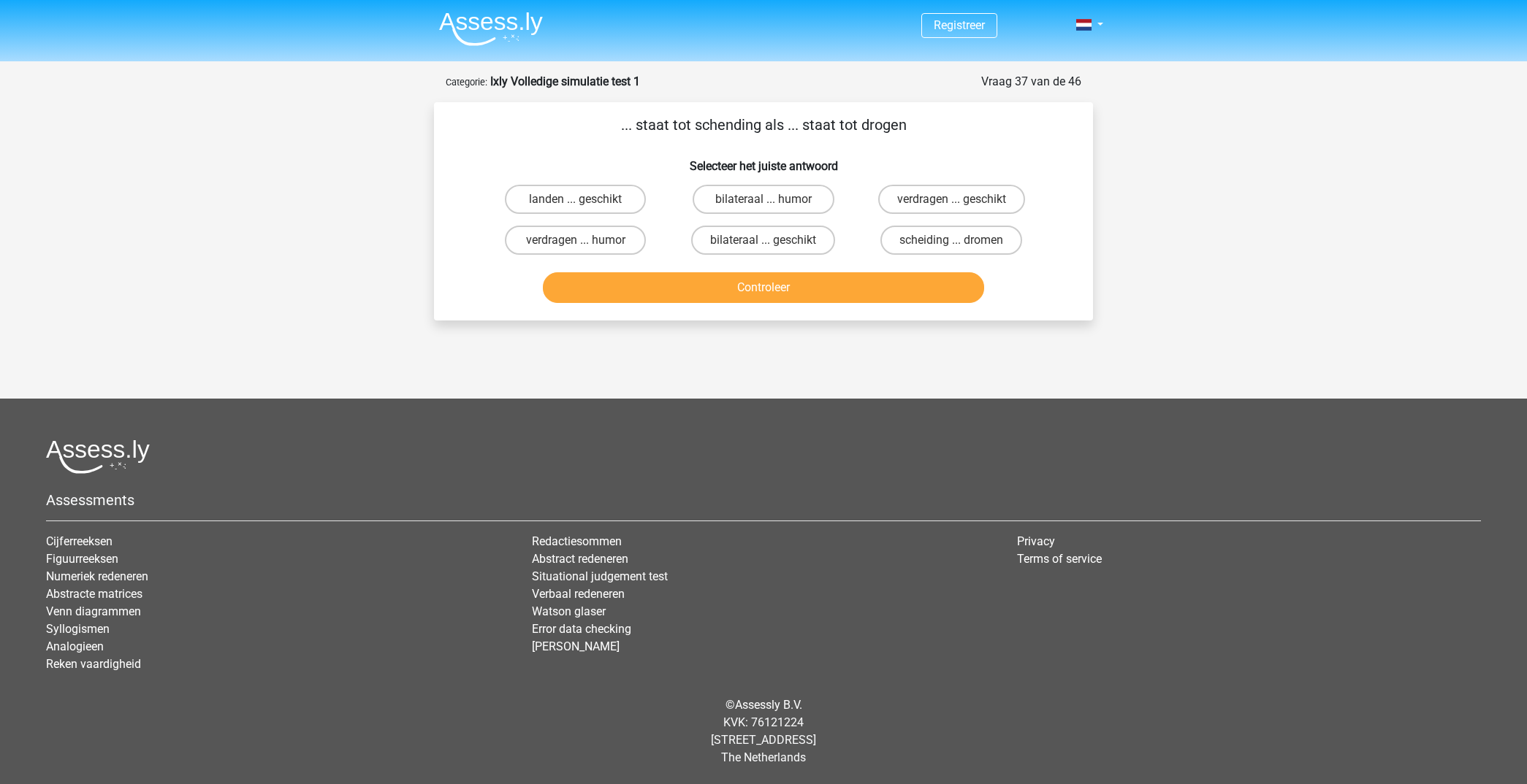
scroll to position [0, 0]
click at [790, 289] on button "Controleer" at bounding box center [764, 287] width 442 height 30
click at [929, 239] on label "scheiding ... dromen" at bounding box center [951, 240] width 141 height 29
click at [951, 240] on input "scheiding ... dromen" at bounding box center [955, 245] width 10 height 10
radio input "true"
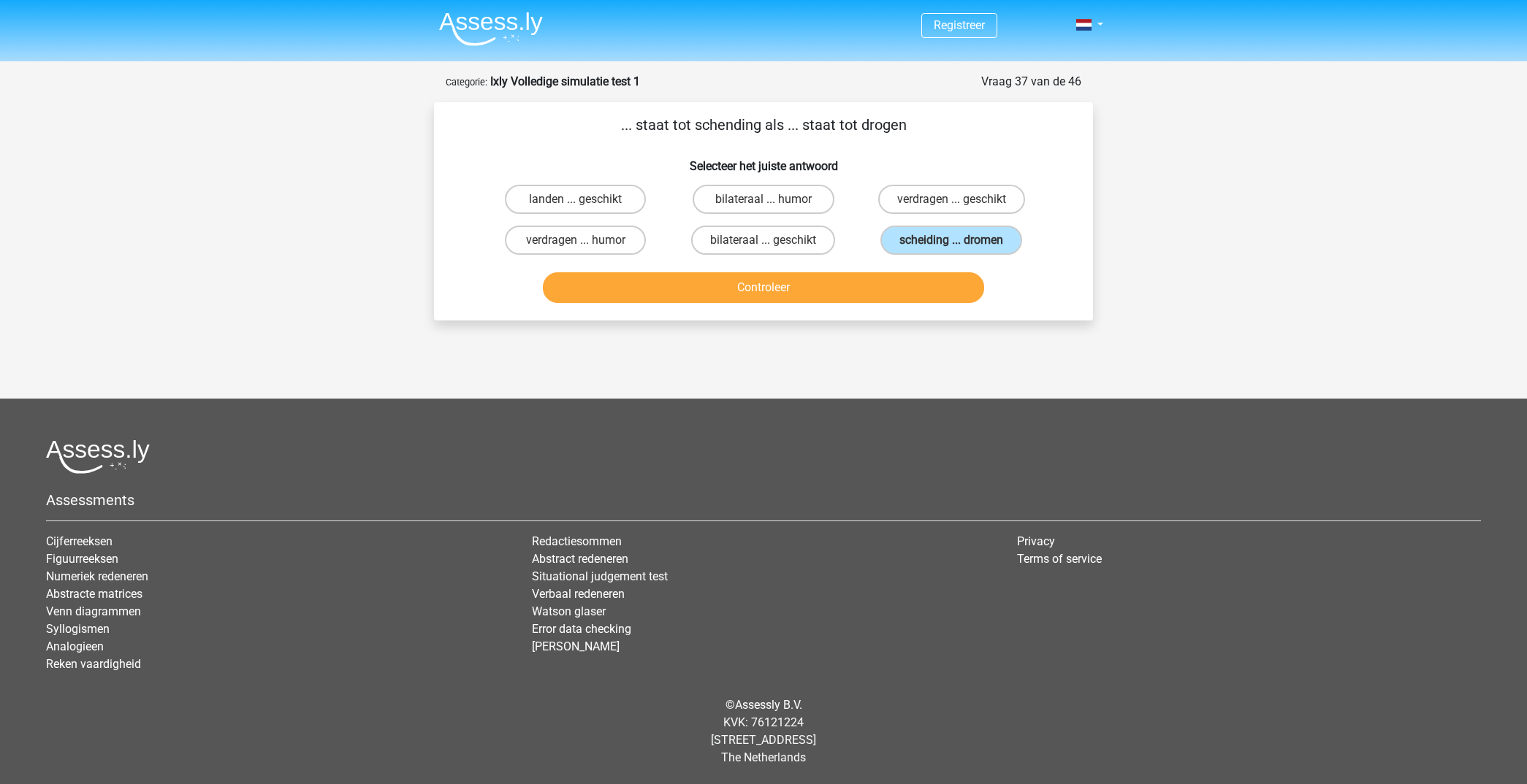
click at [830, 281] on button "Controleer" at bounding box center [764, 287] width 442 height 30
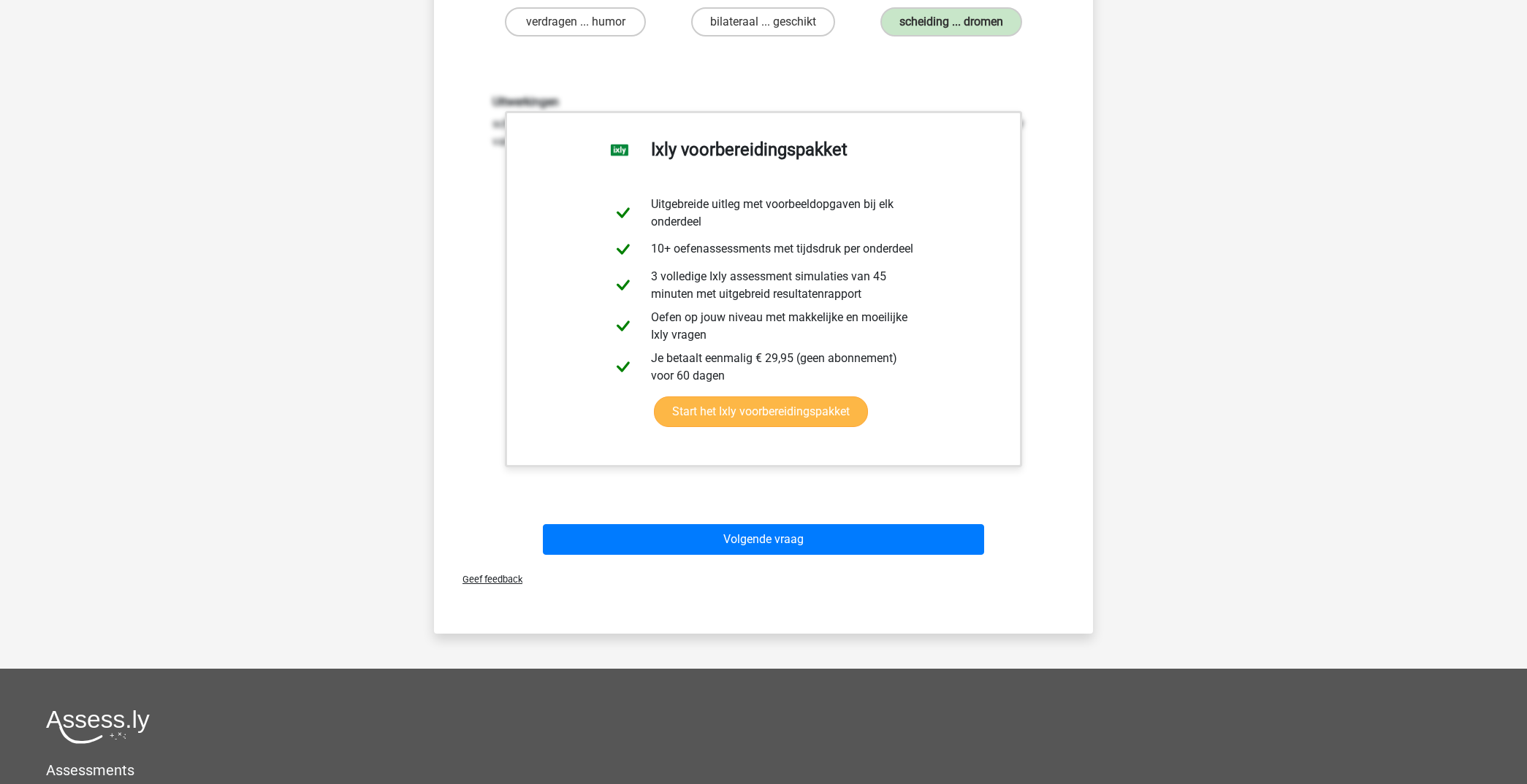
scroll to position [327, 0]
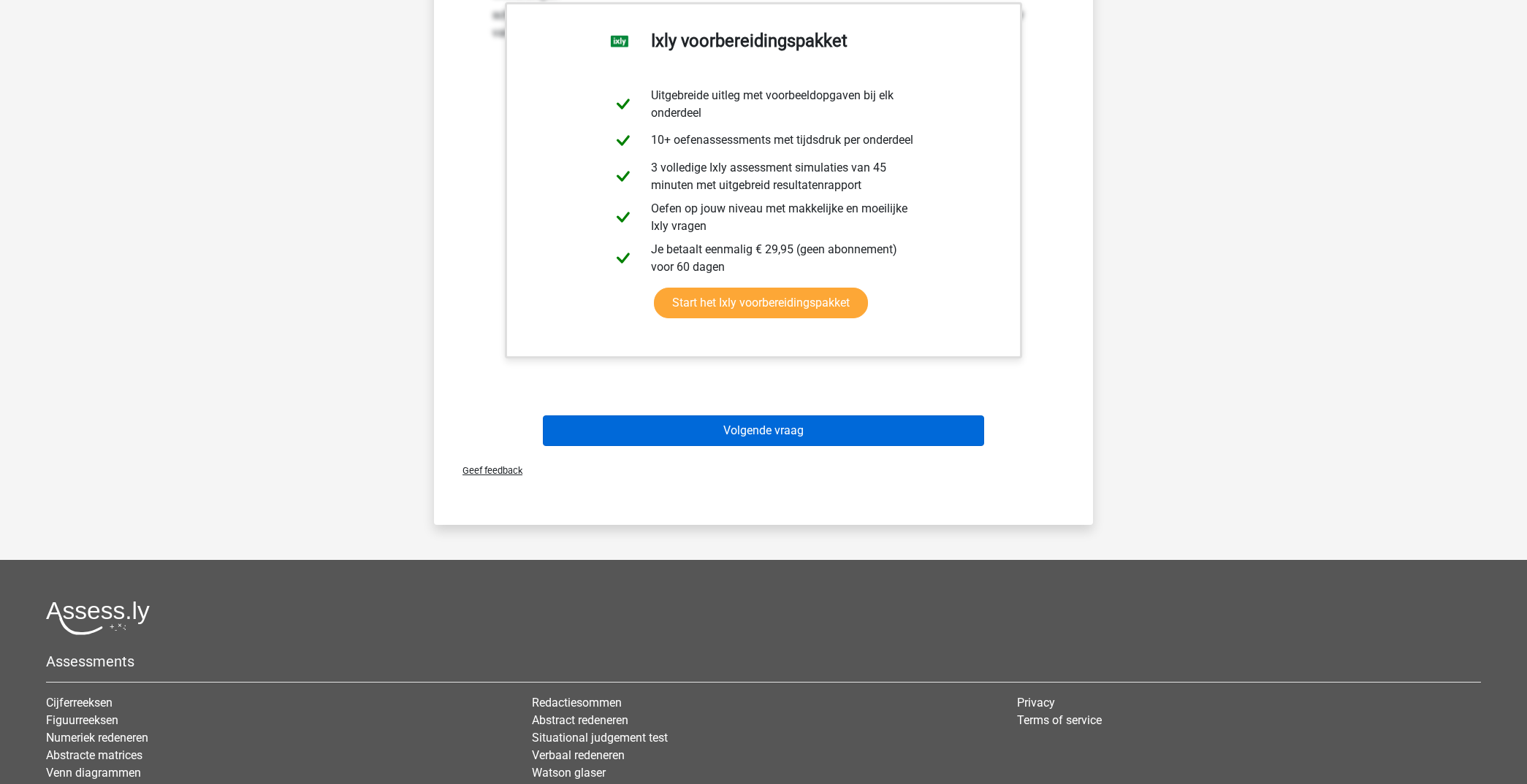
click at [846, 431] on button "Volgende vraag" at bounding box center [764, 431] width 442 height 30
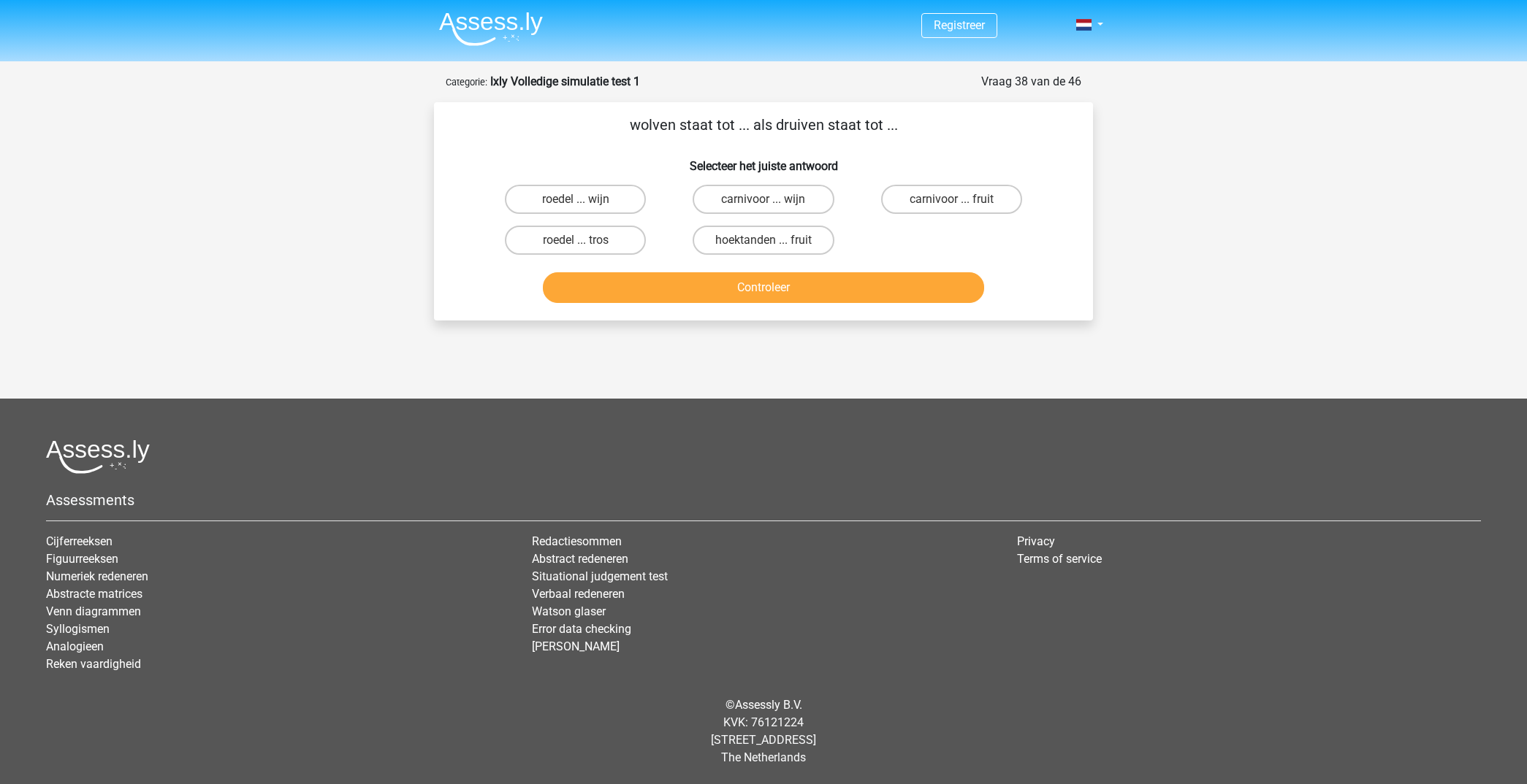
scroll to position [0, 0]
click at [577, 244] on input "roedel ... tros" at bounding box center [580, 245] width 10 height 10
radio input "true"
click at [774, 283] on button "Controleer" at bounding box center [764, 287] width 442 height 30
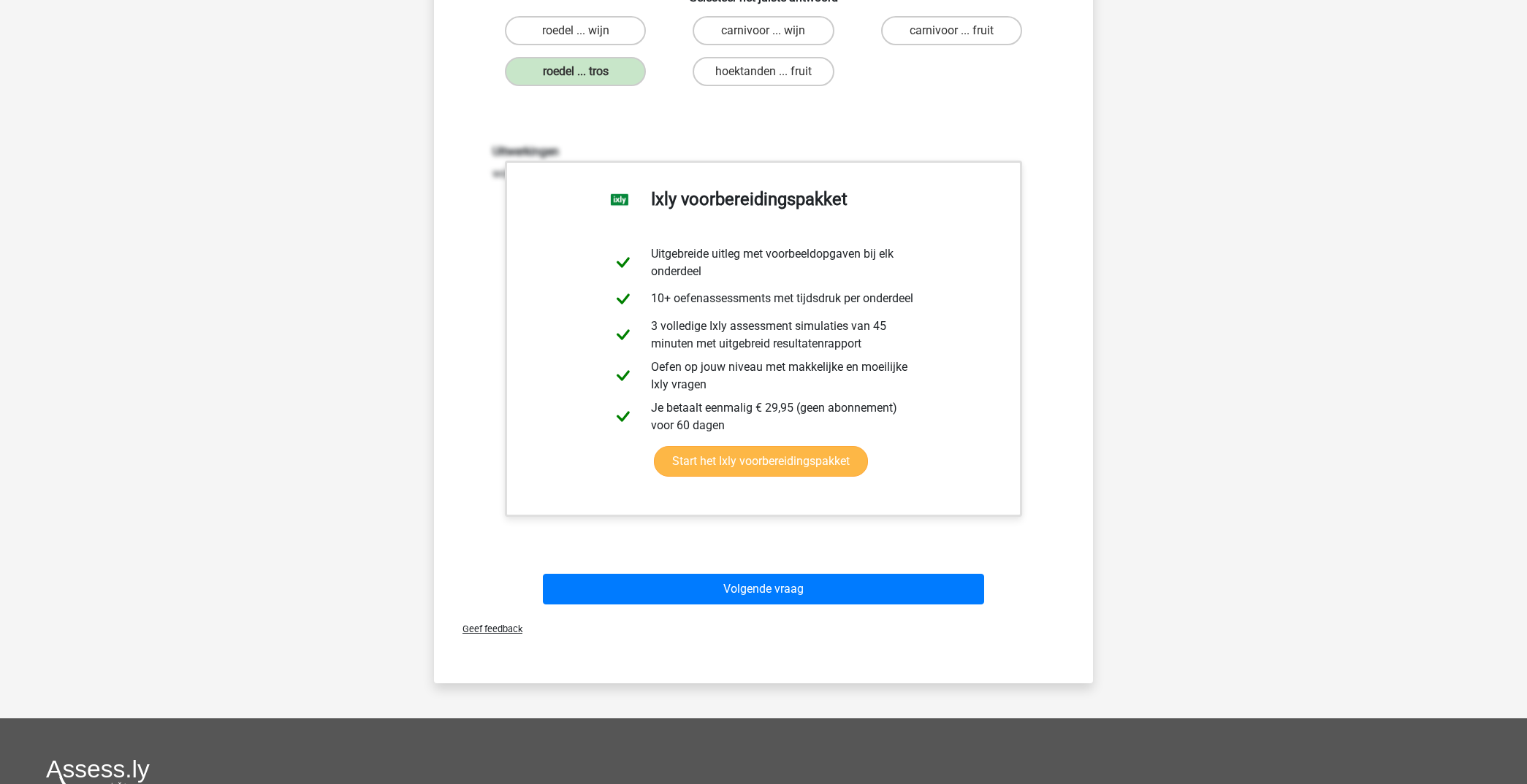
scroll to position [209, 0]
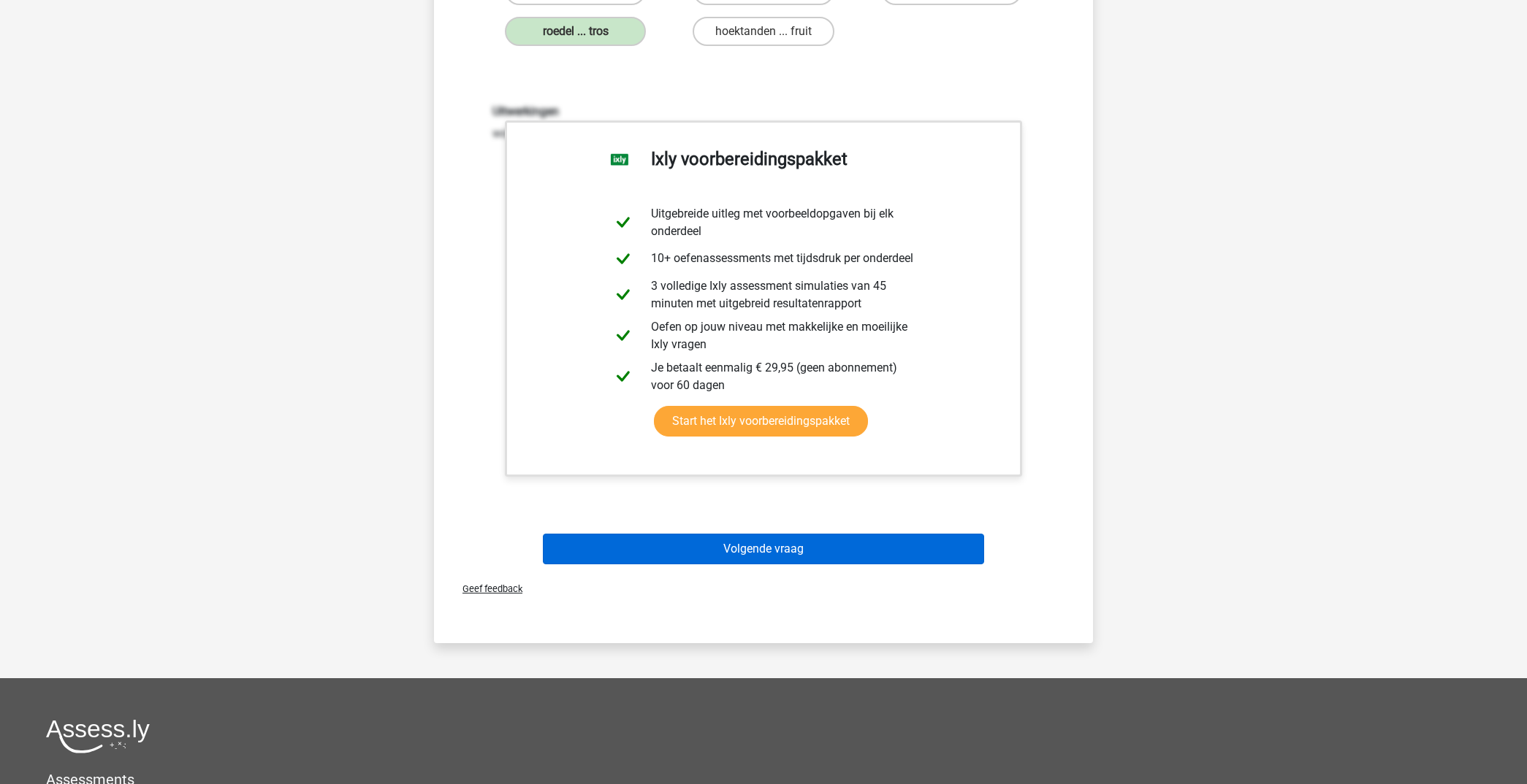
click at [829, 546] on button "Volgende vraag" at bounding box center [764, 549] width 442 height 30
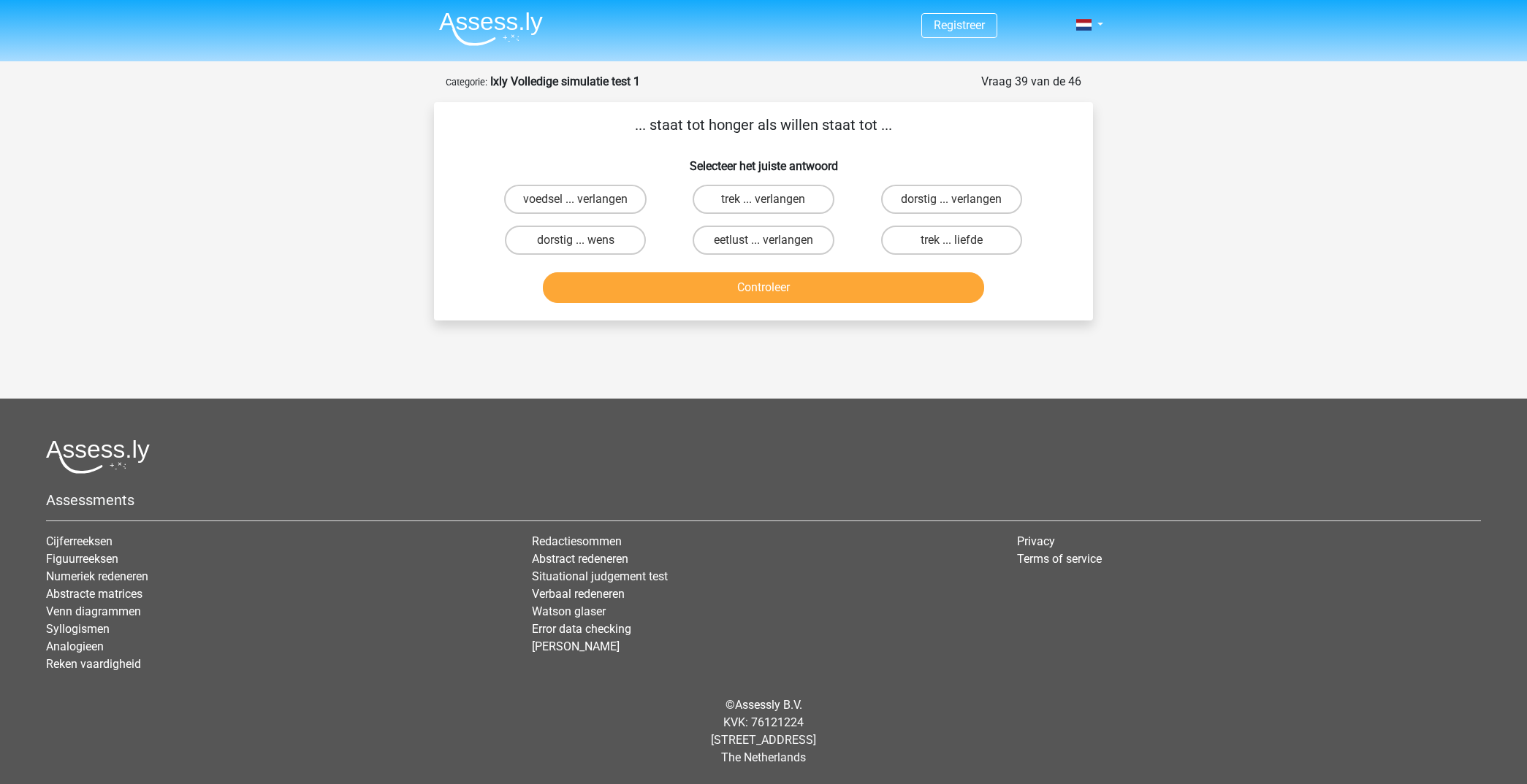
scroll to position [0, 0]
click at [770, 204] on input "trek ... verlangen" at bounding box center [768, 204] width 10 height 10
radio input "true"
click at [784, 286] on button "Controleer" at bounding box center [764, 287] width 442 height 30
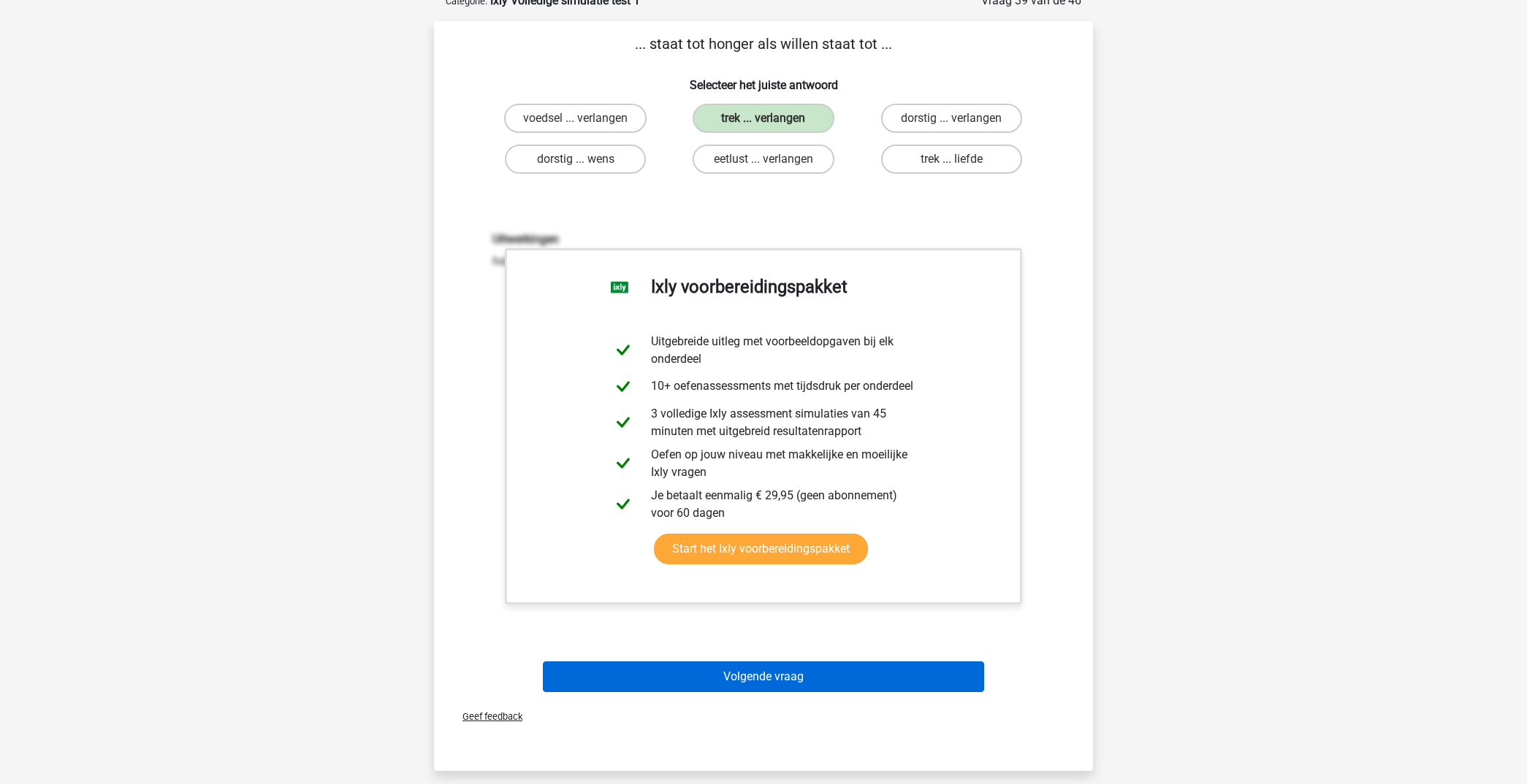
click at [795, 682] on button "Volgende vraag" at bounding box center [764, 676] width 442 height 30
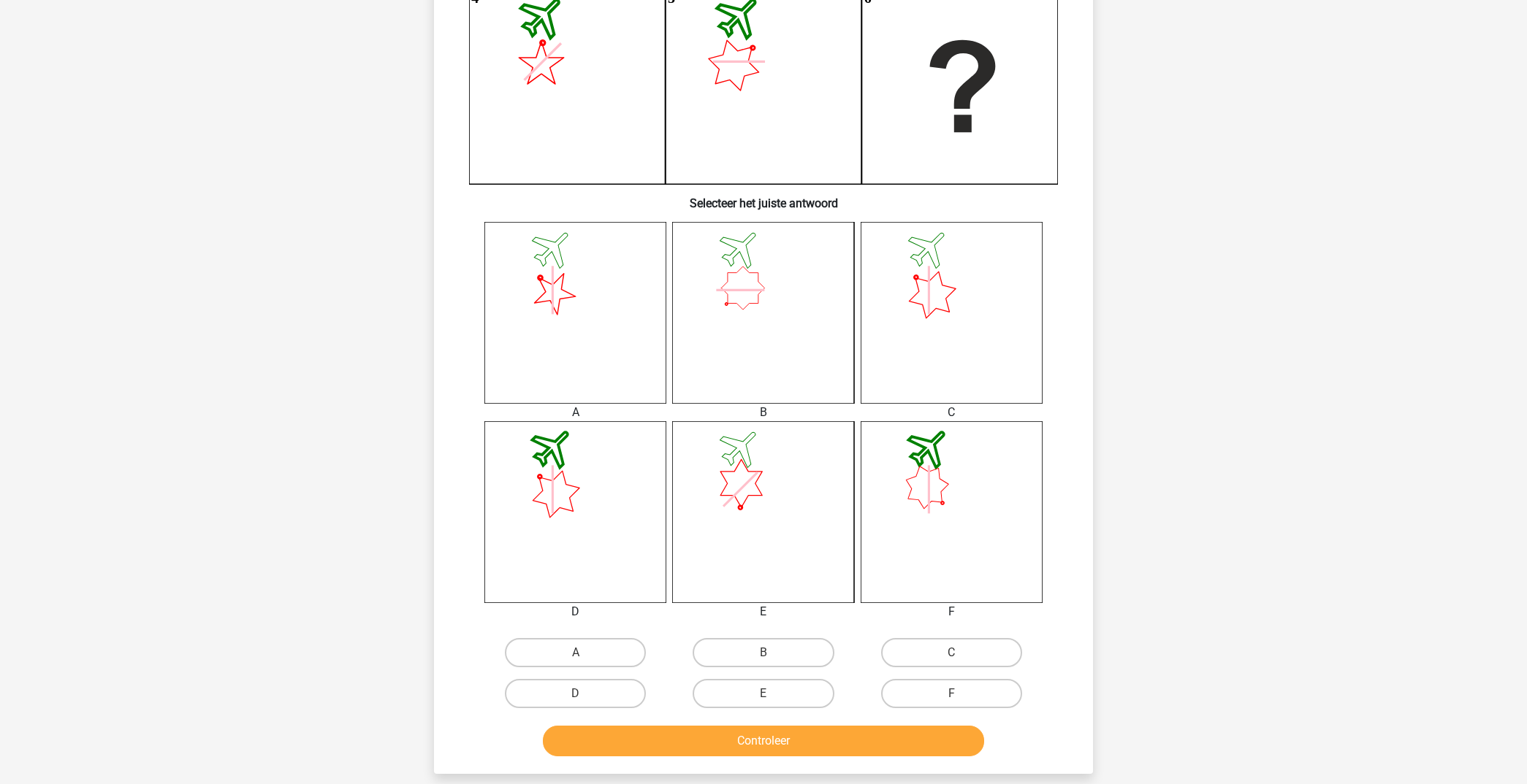
scroll to position [372, 0]
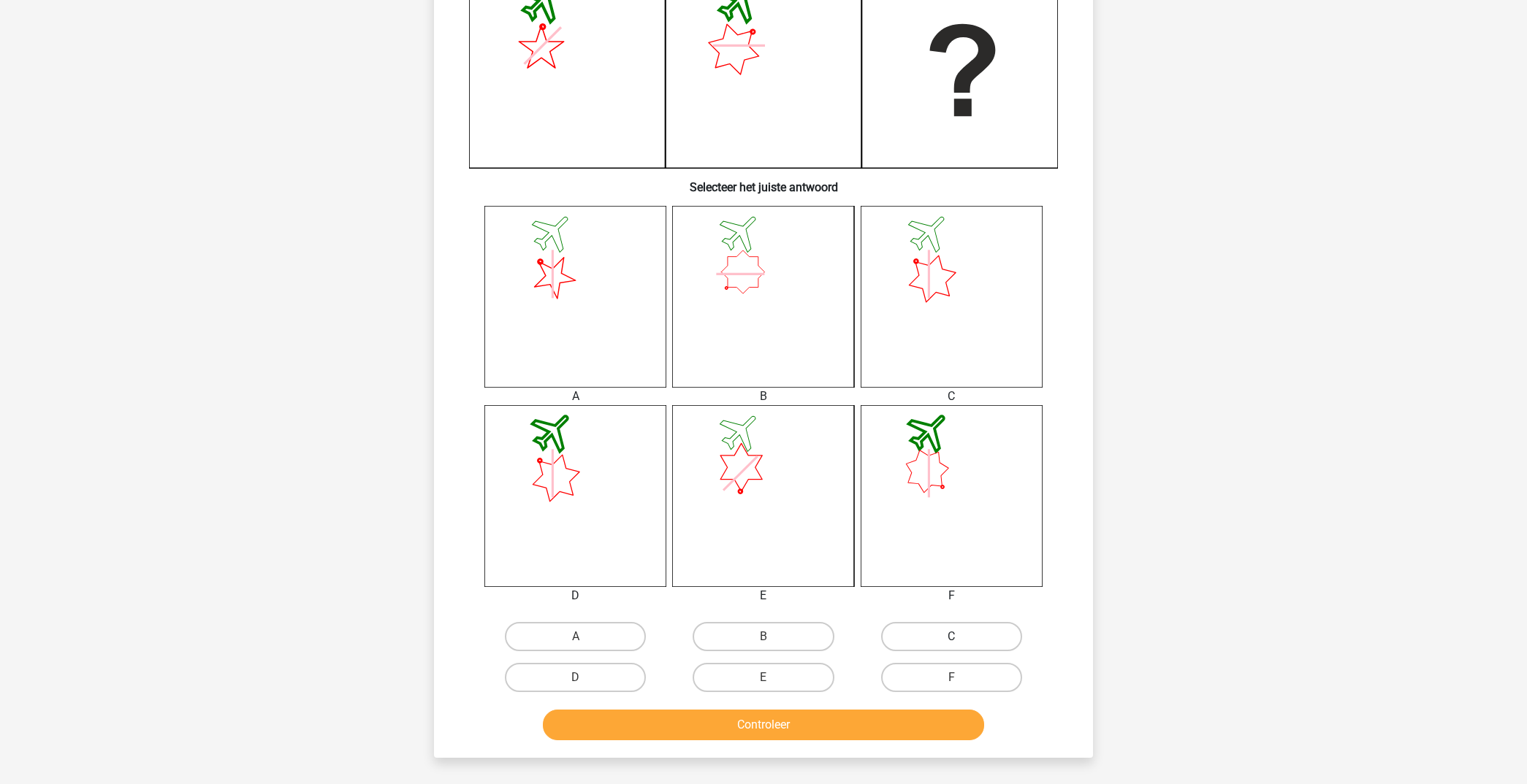
click at [932, 626] on label "C" at bounding box center [951, 636] width 141 height 29
click at [951, 637] on input "C" at bounding box center [955, 641] width 10 height 10
radio input "true"
click at [841, 730] on button "Controleer" at bounding box center [764, 724] width 442 height 30
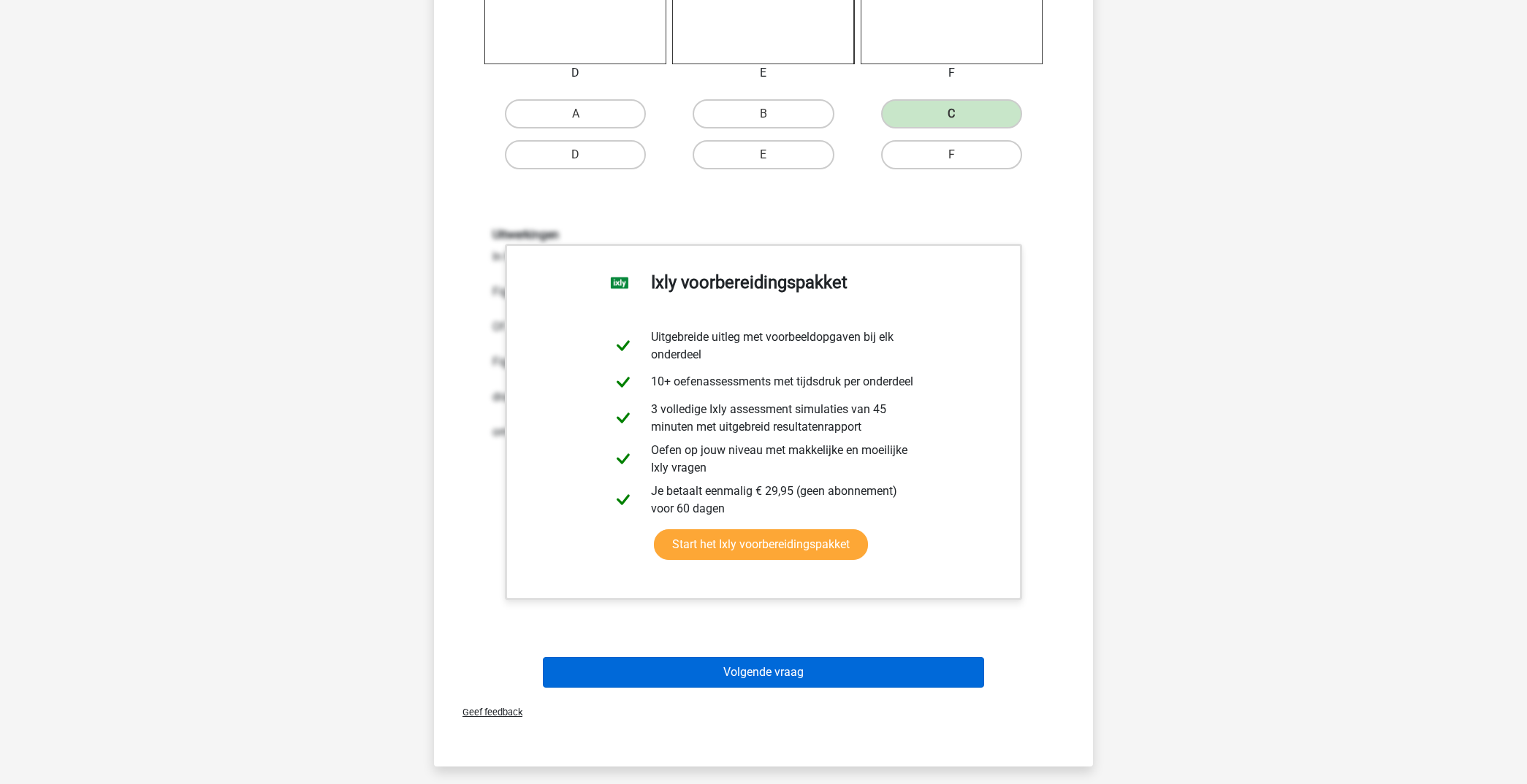
click at [882, 677] on button "Volgende vraag" at bounding box center [764, 672] width 442 height 30
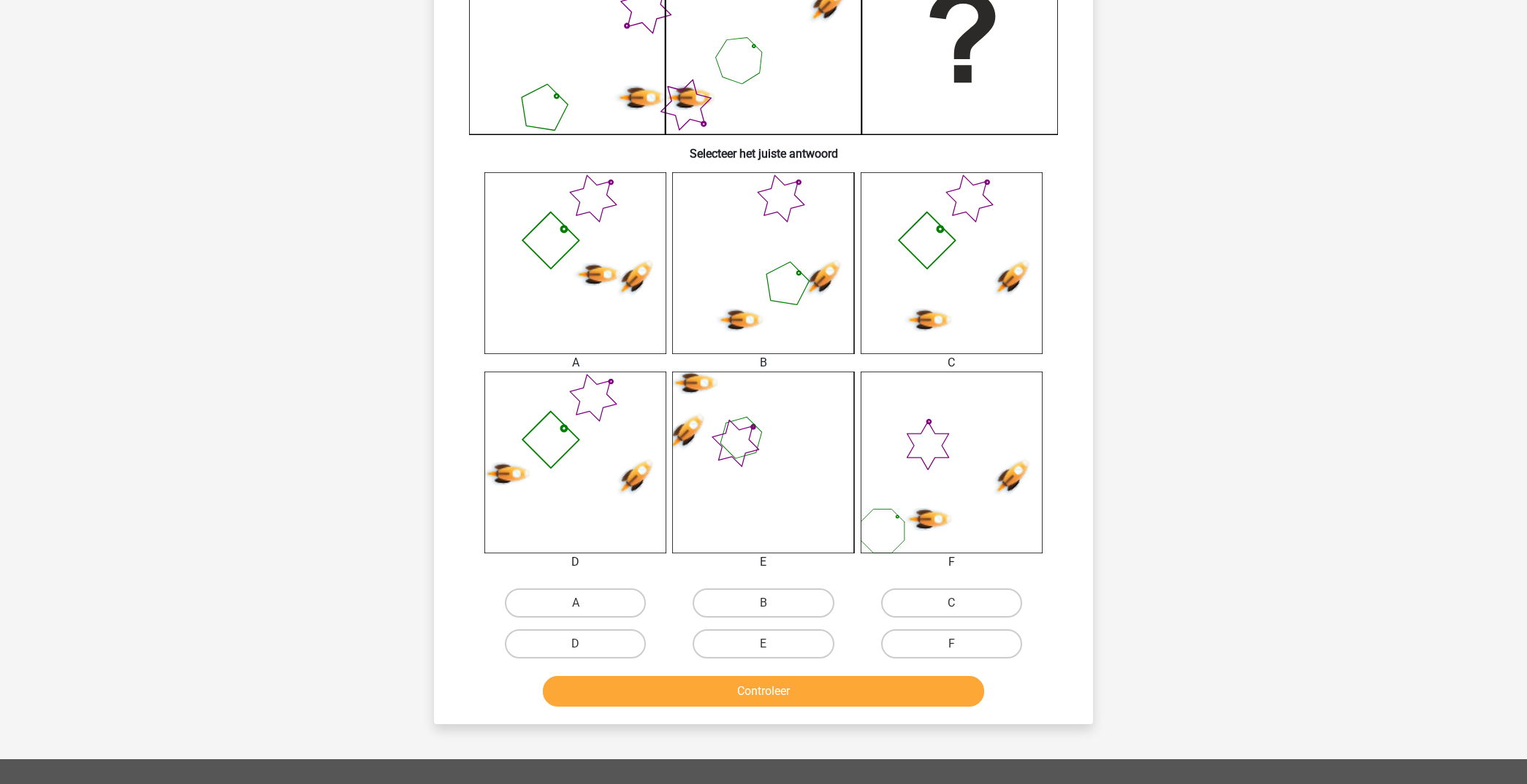
scroll to position [406, 0]
click at [939, 608] on label "C" at bounding box center [951, 602] width 141 height 29
click at [951, 608] on input "C" at bounding box center [955, 607] width 10 height 10
radio input "true"
click at [855, 684] on button "Controleer" at bounding box center [764, 690] width 442 height 30
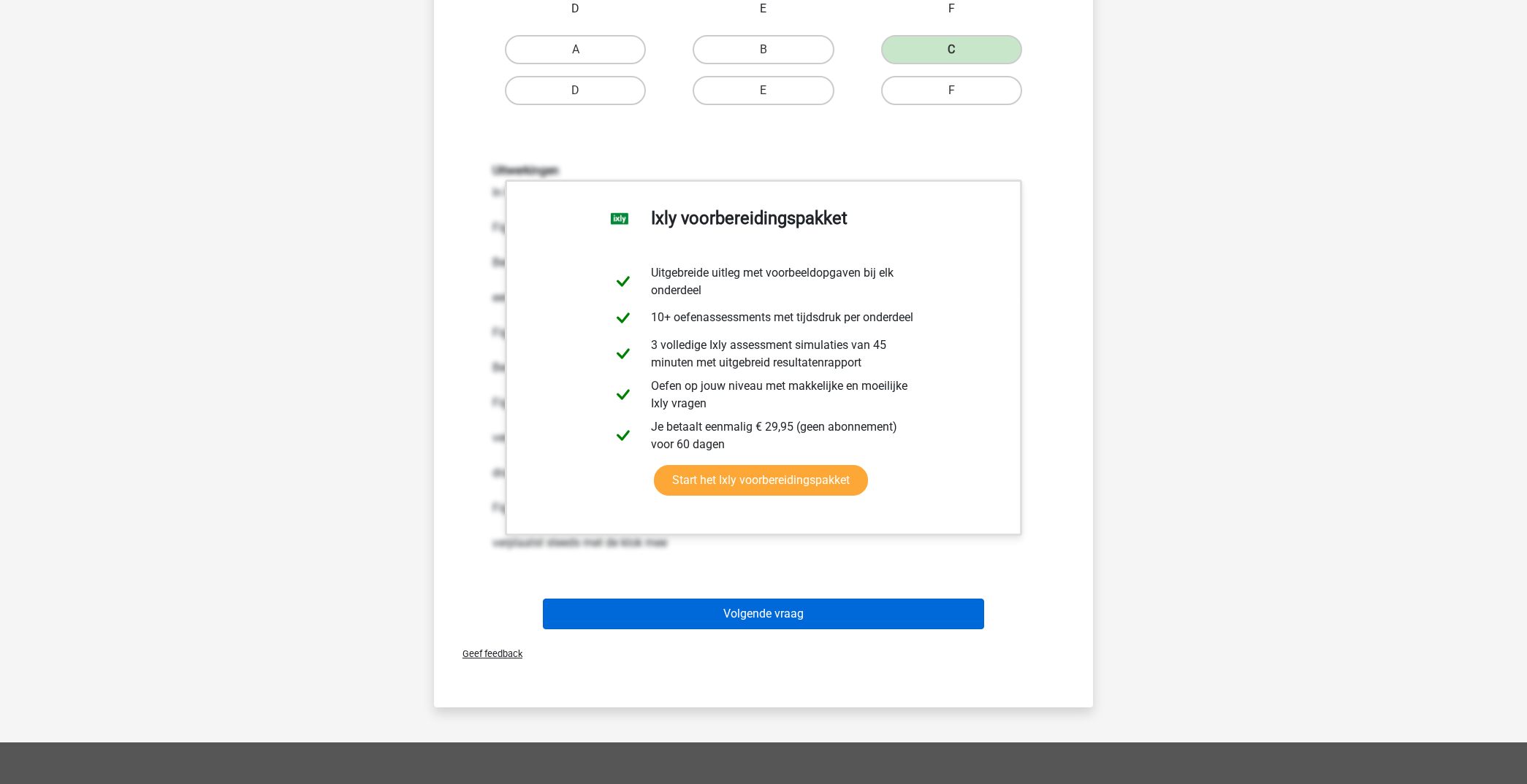
click at [865, 604] on button "Volgende vraag" at bounding box center [764, 614] width 442 height 30
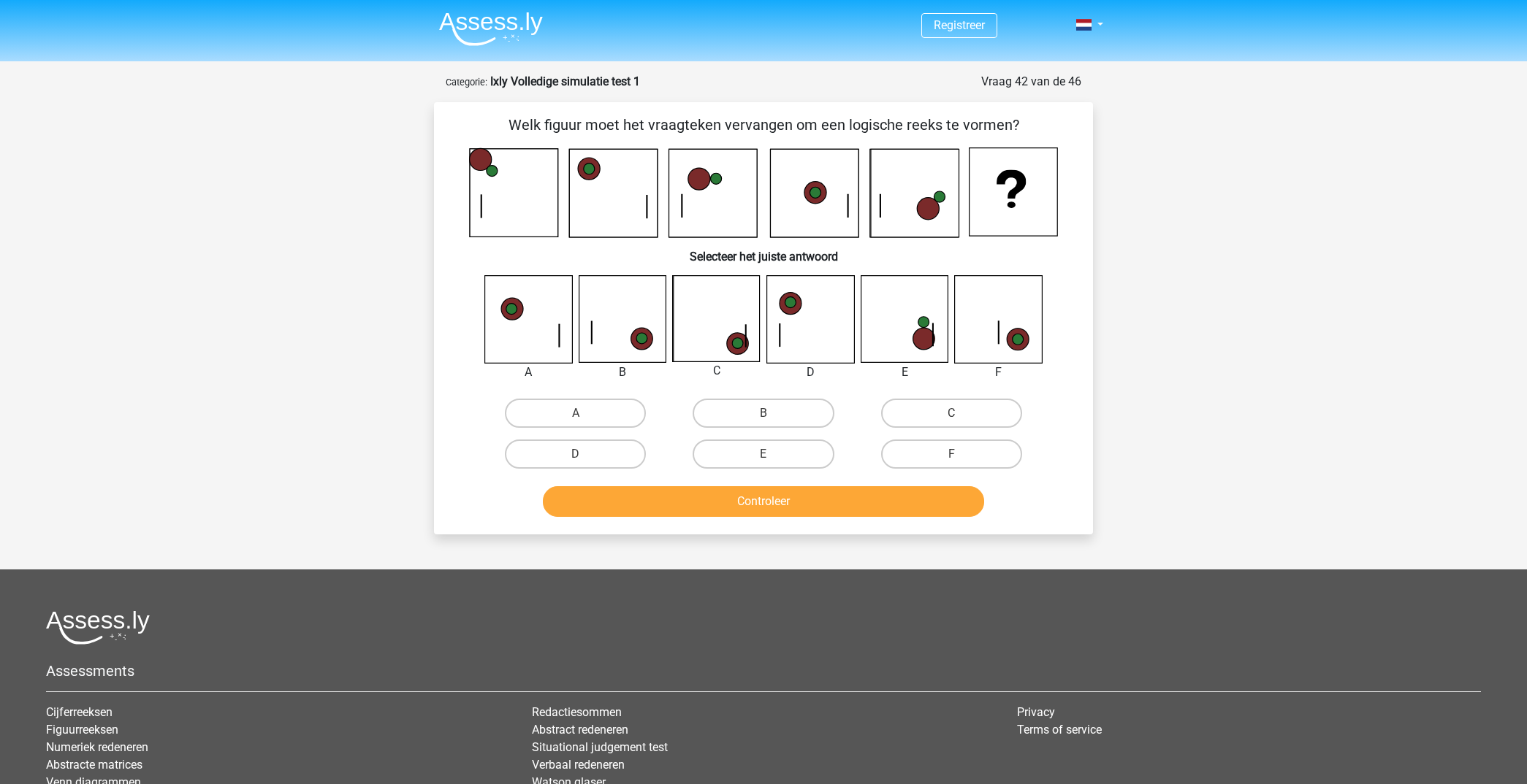
scroll to position [0, 0]
click at [929, 416] on label "C" at bounding box center [951, 413] width 141 height 29
click at [951, 416] on input "C" at bounding box center [955, 418] width 10 height 10
radio input "true"
click at [838, 494] on button "Controleer" at bounding box center [764, 501] width 442 height 30
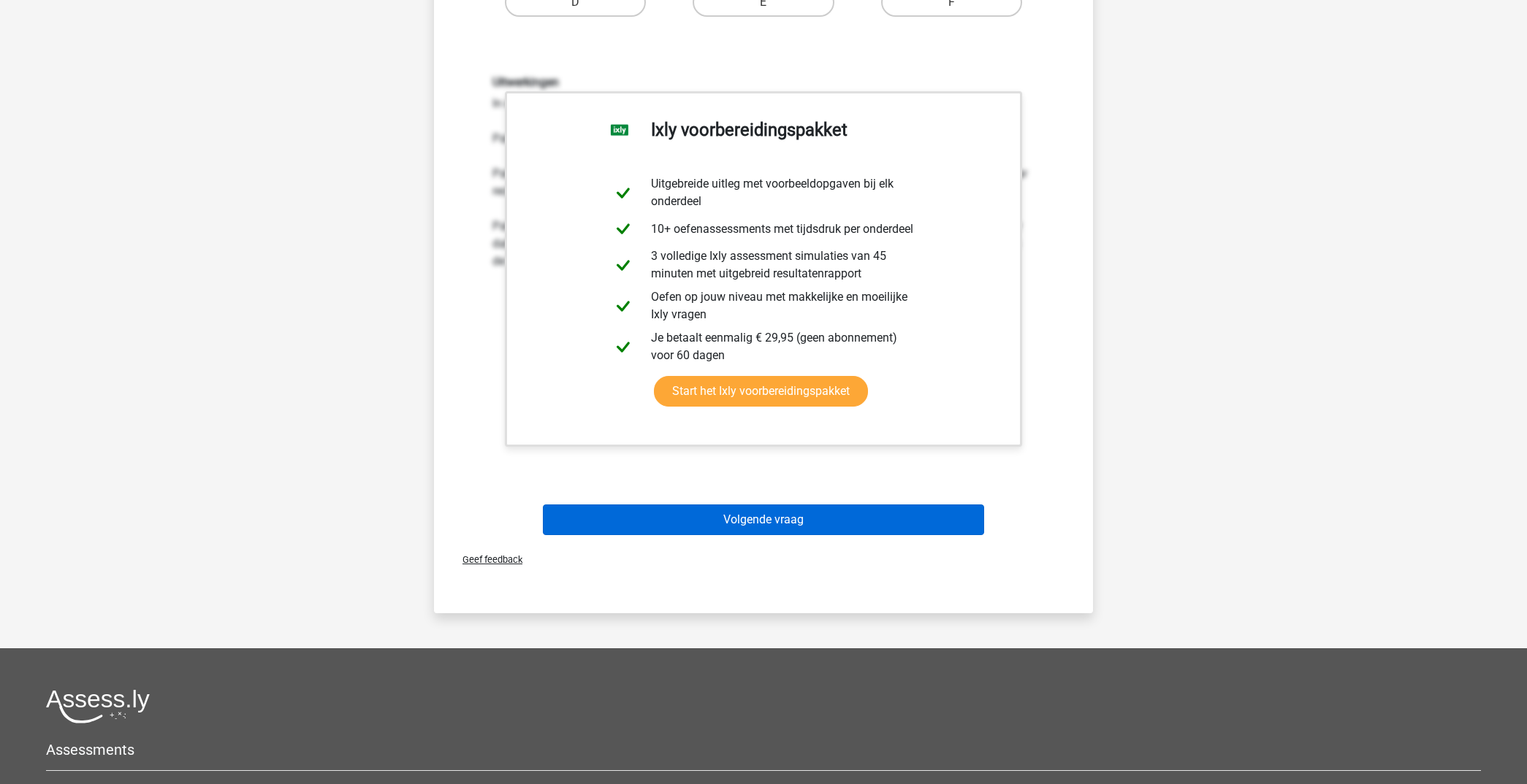
click at [884, 521] on button "Volgende vraag" at bounding box center [764, 519] width 442 height 30
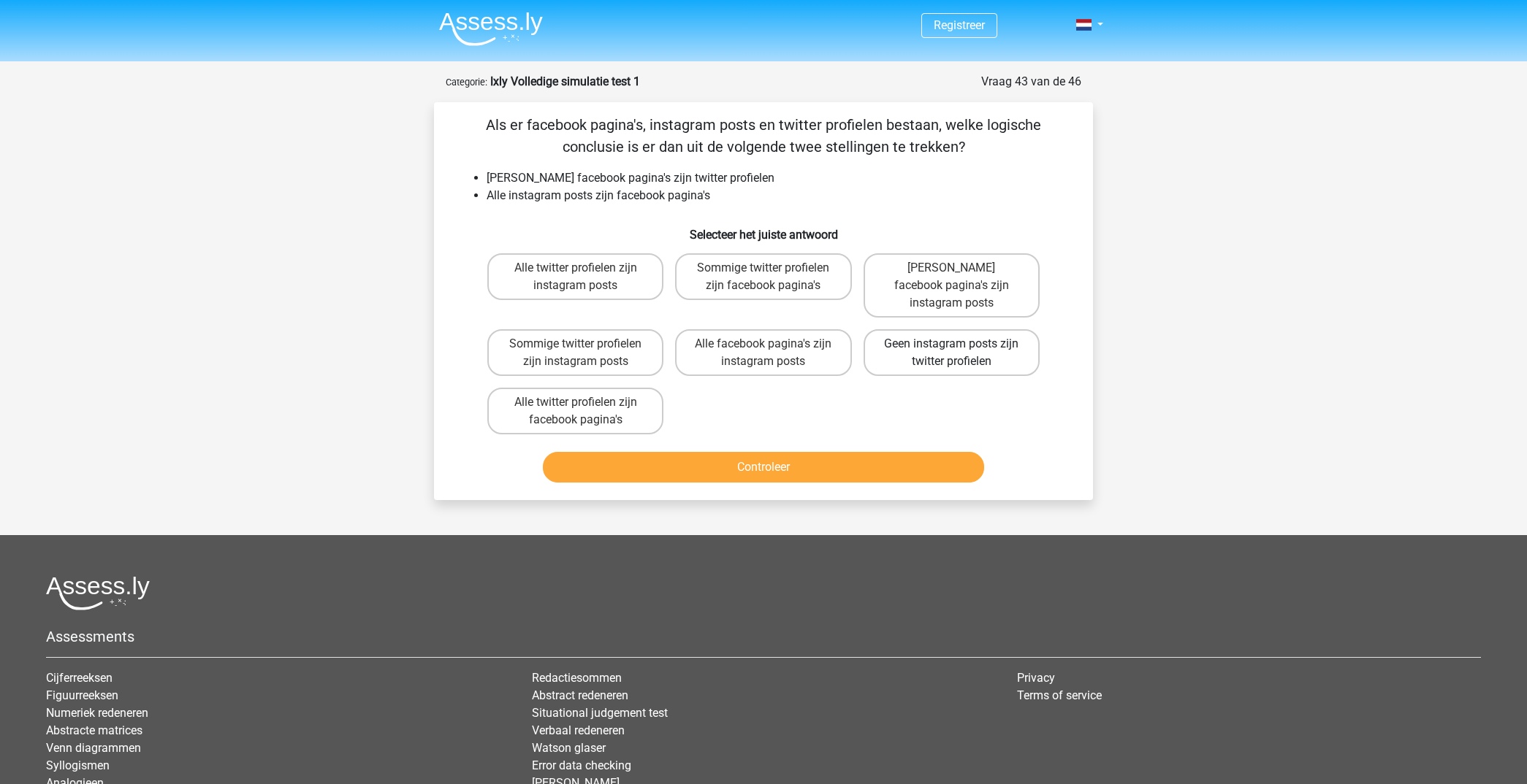
click at [1006, 341] on label "Geen instagram posts zijn twitter profielen" at bounding box center [951, 353] width 176 height 47
click at [961, 344] on input "Geen instagram posts zijn twitter profielen" at bounding box center [955, 348] width 10 height 10
radio input "true"
click at [875, 452] on button "Controleer" at bounding box center [764, 467] width 442 height 30
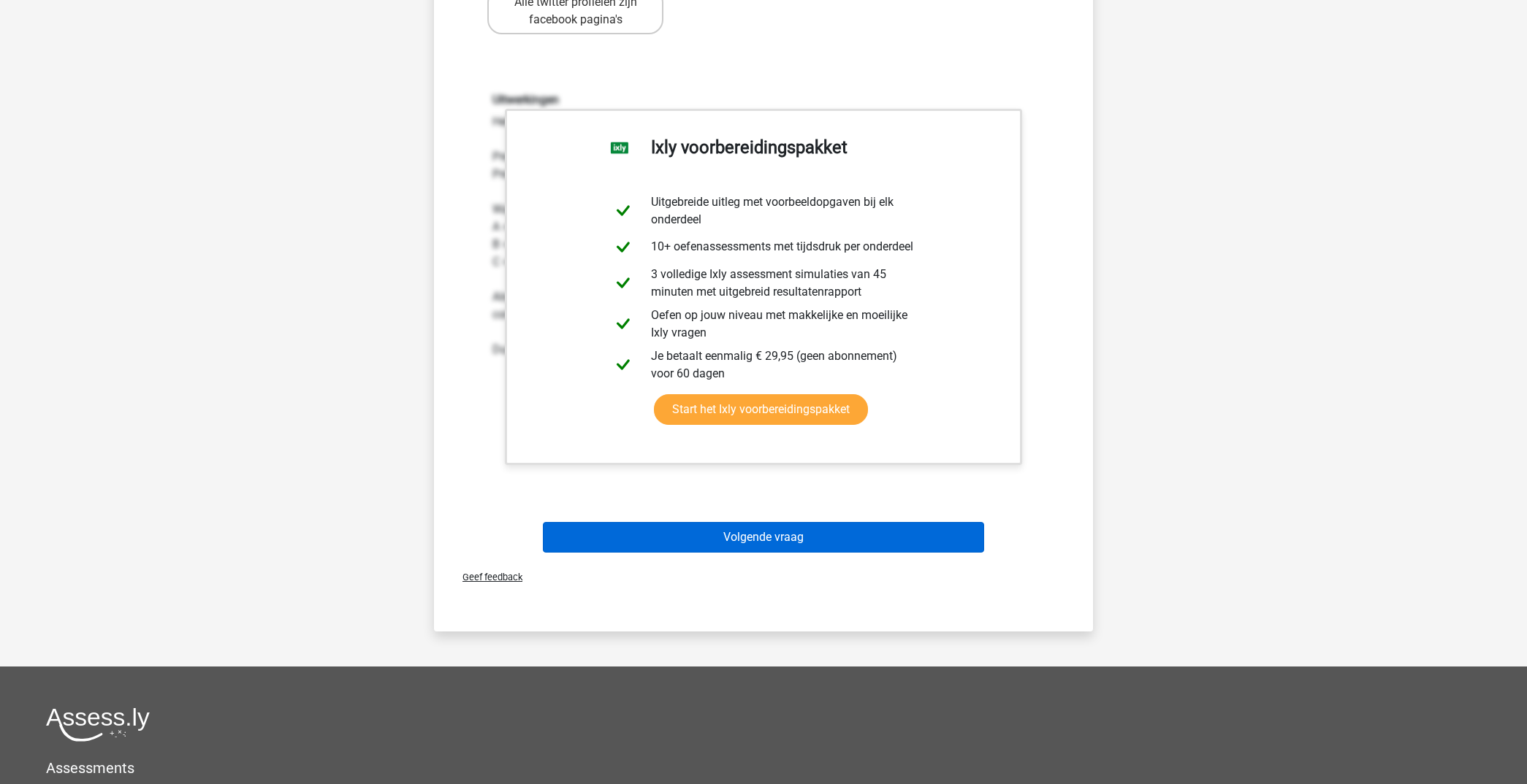
click at [859, 522] on button "Volgende vraag" at bounding box center [764, 537] width 442 height 30
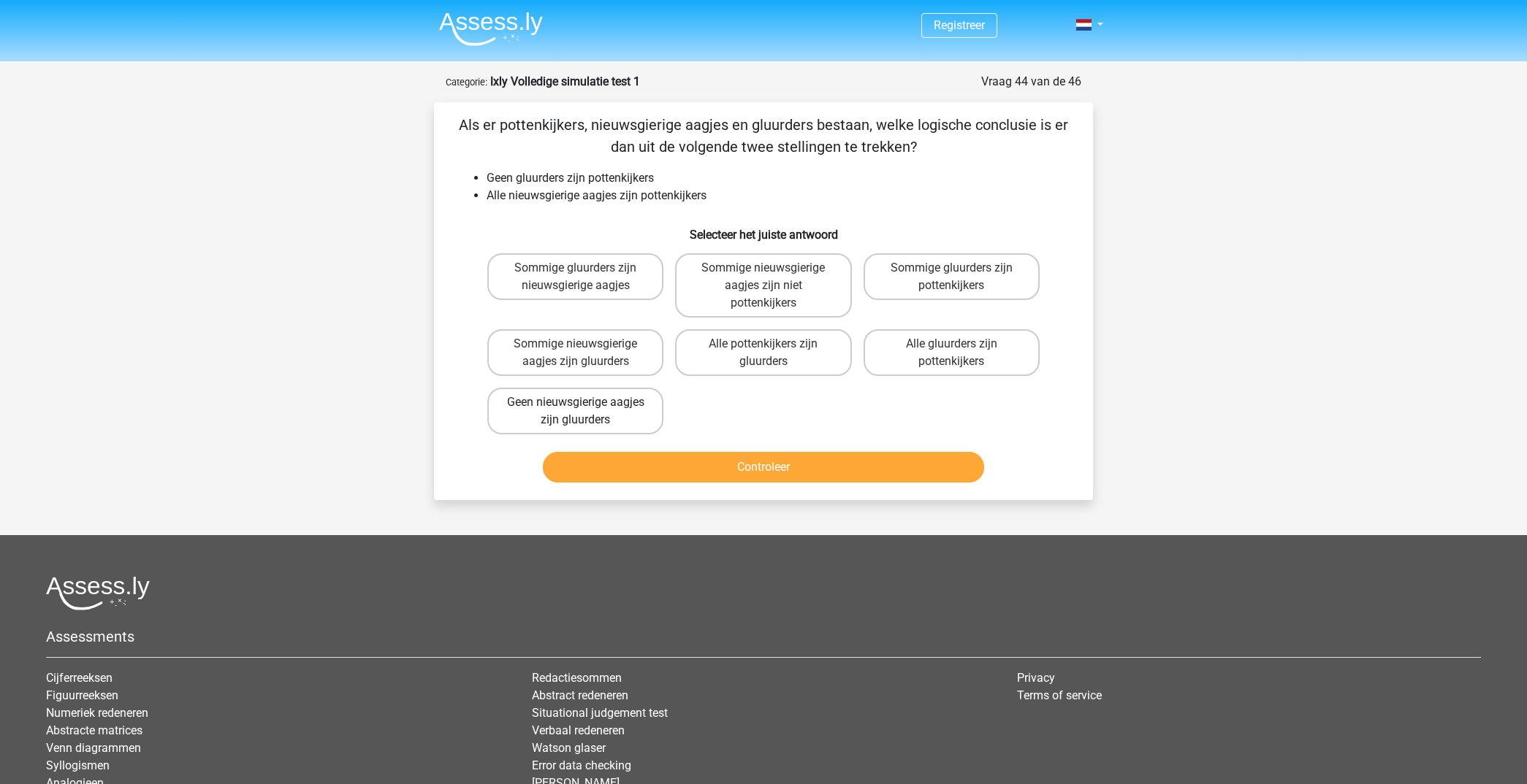
click at [574, 406] on label "Geen nieuwsgierige aagjes zijn gluurders" at bounding box center [575, 411] width 176 height 47
click at [576, 406] on input "Geen nieuwsgierige aagjes zijn gluurders" at bounding box center [580, 407] width 10 height 10
radio input "true"
click at [743, 467] on button "Controleer" at bounding box center [764, 467] width 442 height 30
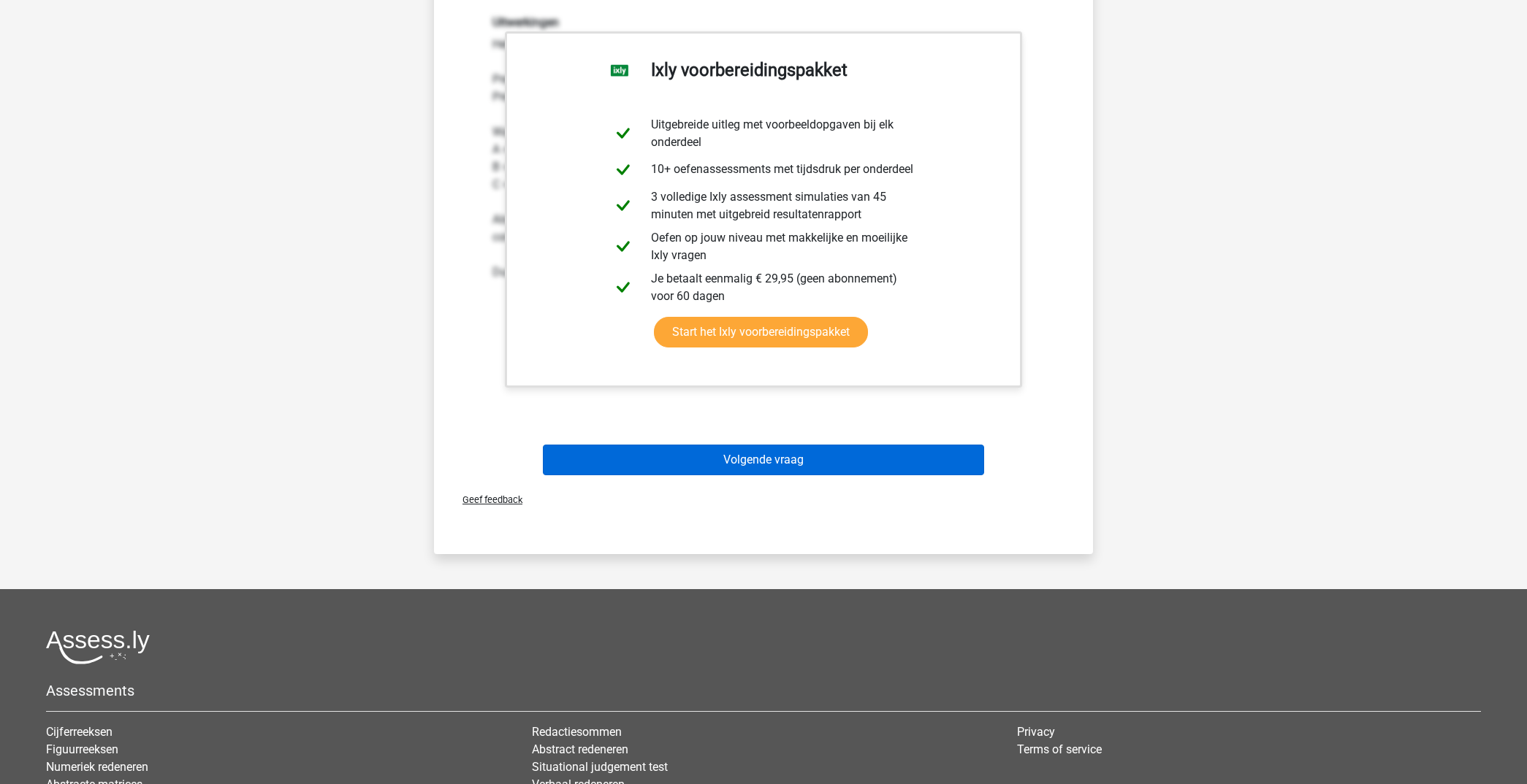
click at [830, 462] on button "Volgende vraag" at bounding box center [764, 460] width 442 height 30
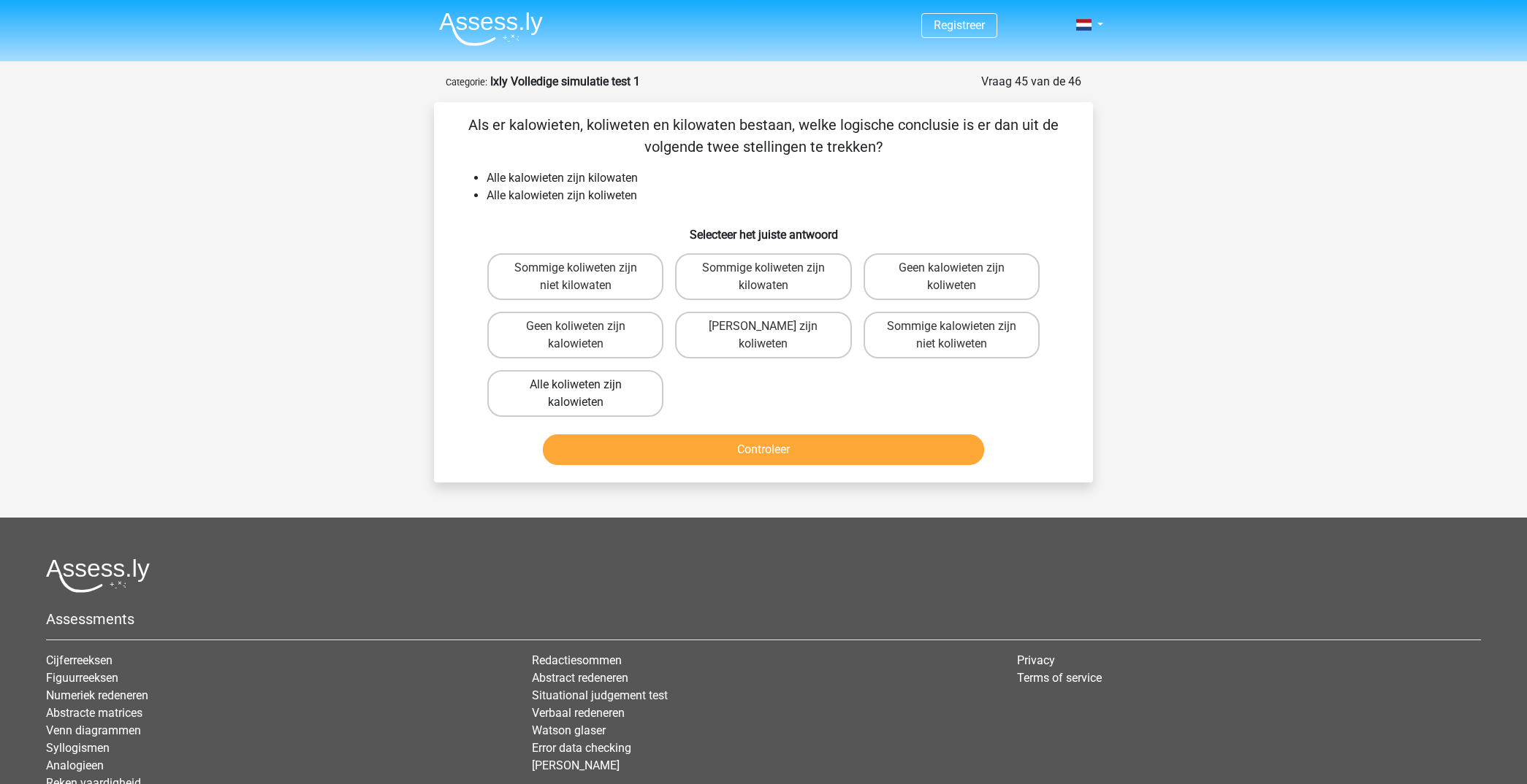
click at [623, 393] on label "Alle koliweten zijn kalowieten" at bounding box center [575, 393] width 176 height 47
click at [585, 393] on input "Alle koliweten zijn kalowieten" at bounding box center [580, 389] width 10 height 10
radio input "true"
click at [761, 341] on label "Geen kilowaten zijn koliweten" at bounding box center [763, 335] width 176 height 47
click at [764, 336] on input "Geen kilowaten zijn koliweten" at bounding box center [768, 331] width 10 height 10
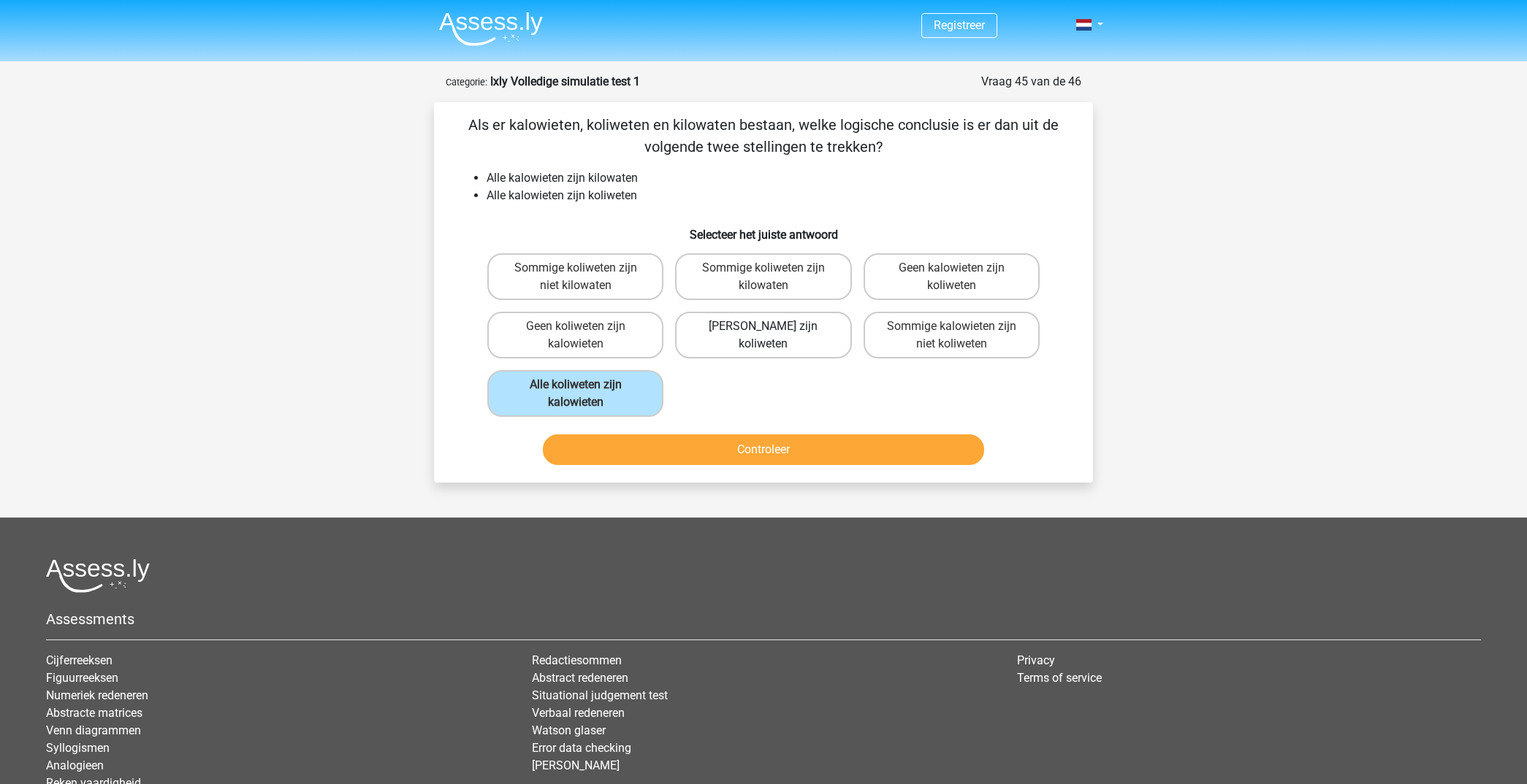
radio input "true"
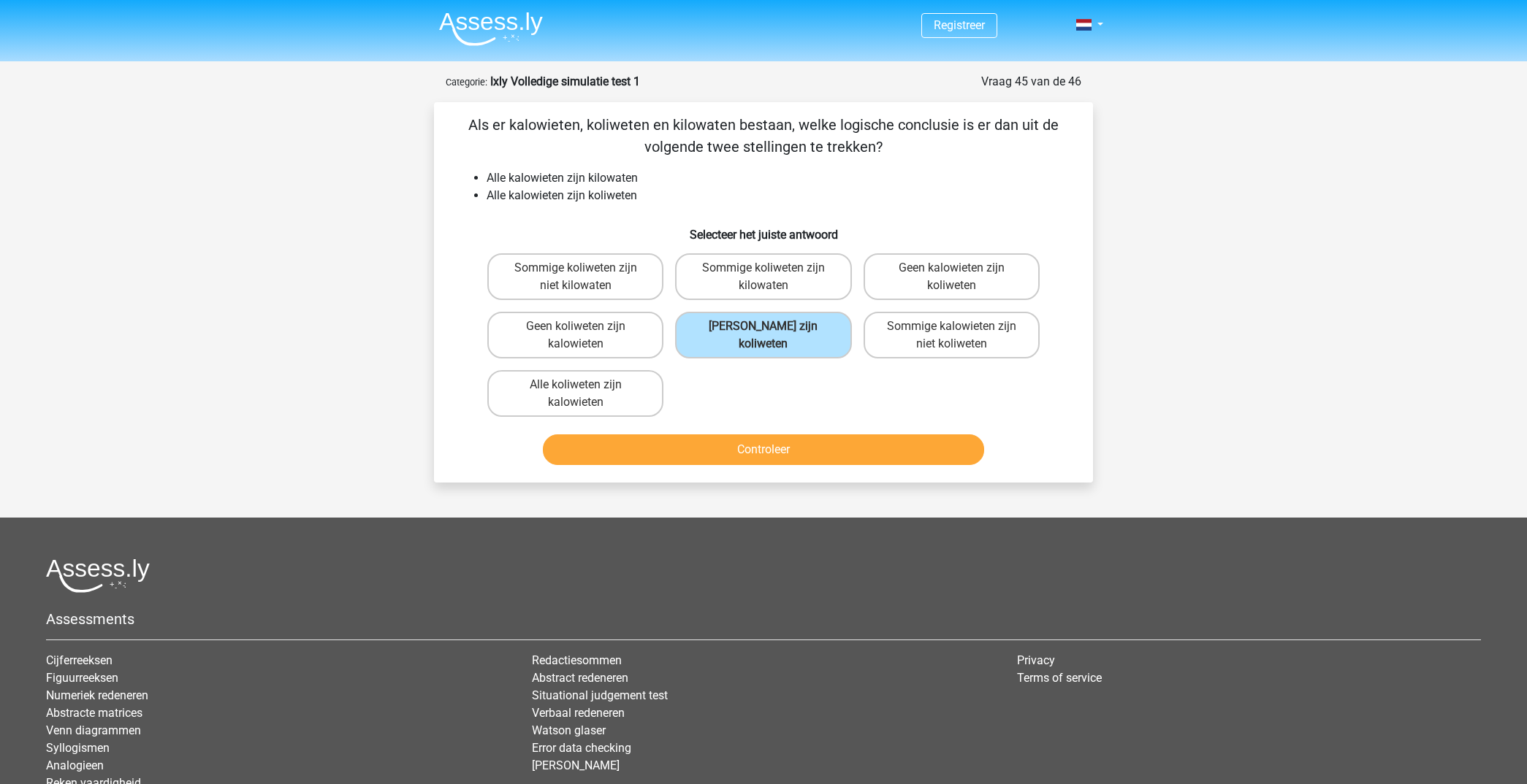
click at [758, 446] on button "Controleer" at bounding box center [764, 449] width 442 height 30
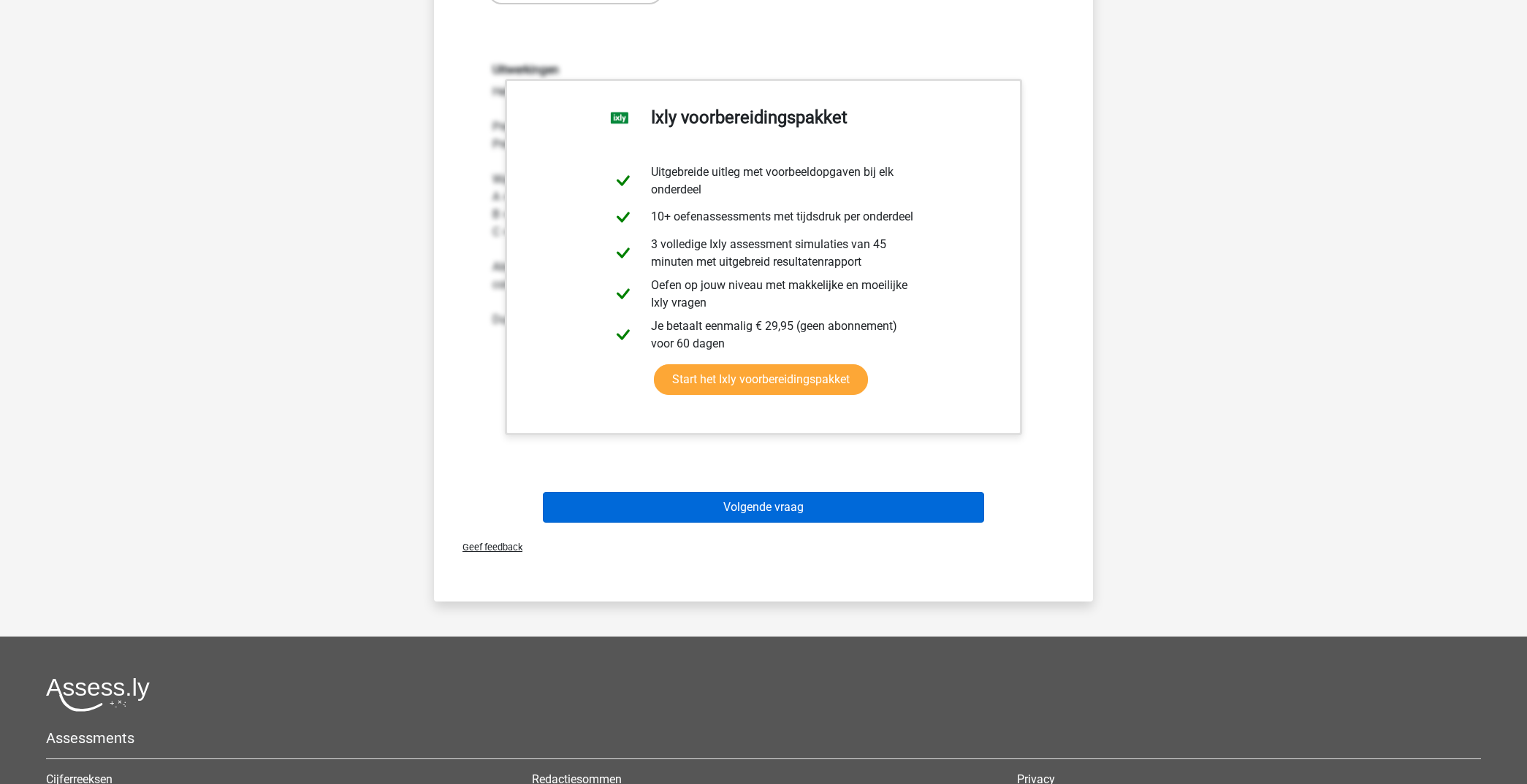
click at [795, 510] on button "Volgende vraag" at bounding box center [764, 507] width 442 height 30
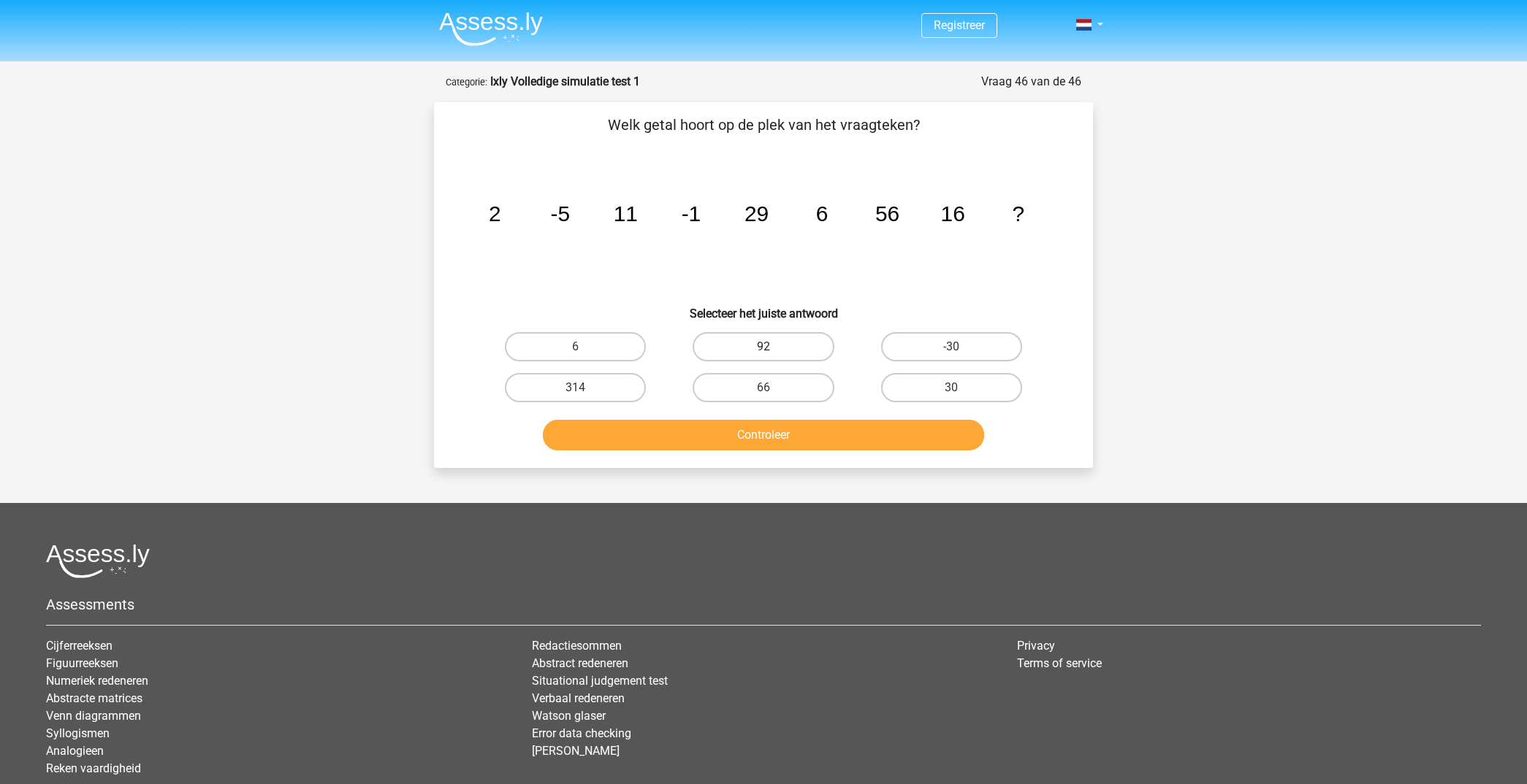
click at [795, 343] on label "92" at bounding box center [763, 347] width 141 height 29
click at [773, 347] on input "92" at bounding box center [768, 351] width 10 height 10
radio input "true"
click at [784, 431] on button "Controleer" at bounding box center [764, 434] width 442 height 30
